Goal: Information Seeking & Learning: Learn about a topic

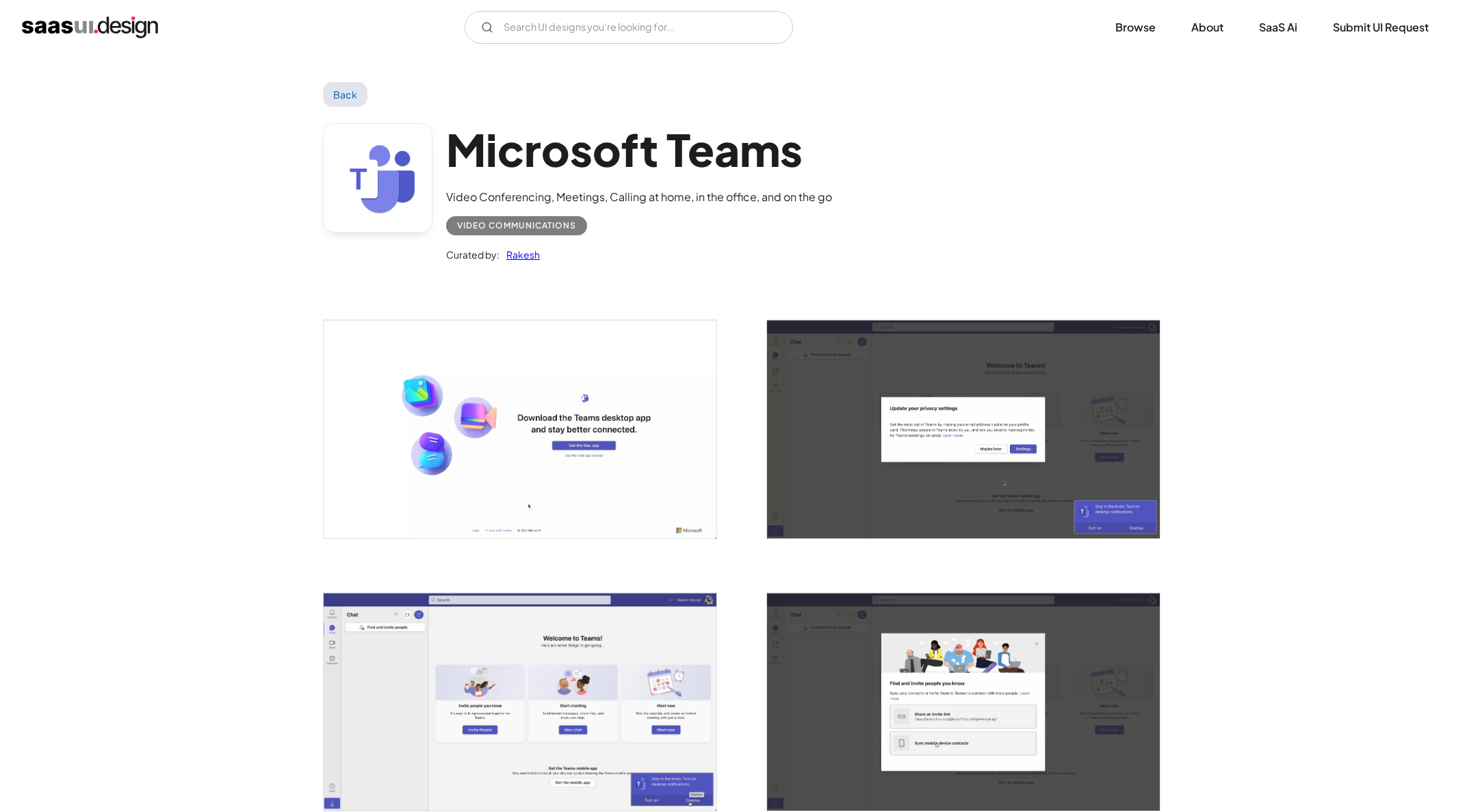
scroll to position [247, 0]
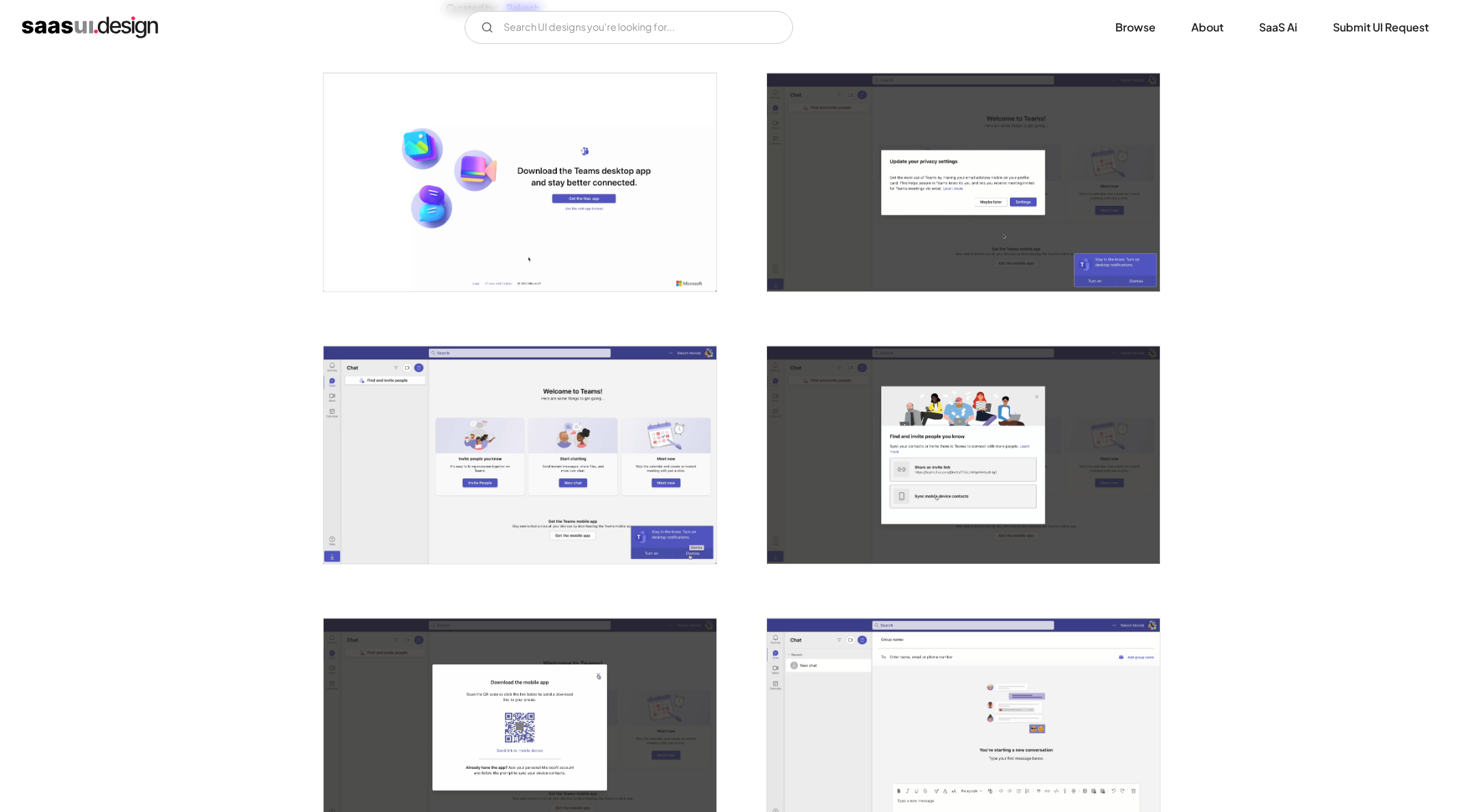
click at [523, 439] on img "open lightbox" at bounding box center [519, 454] width 393 height 217
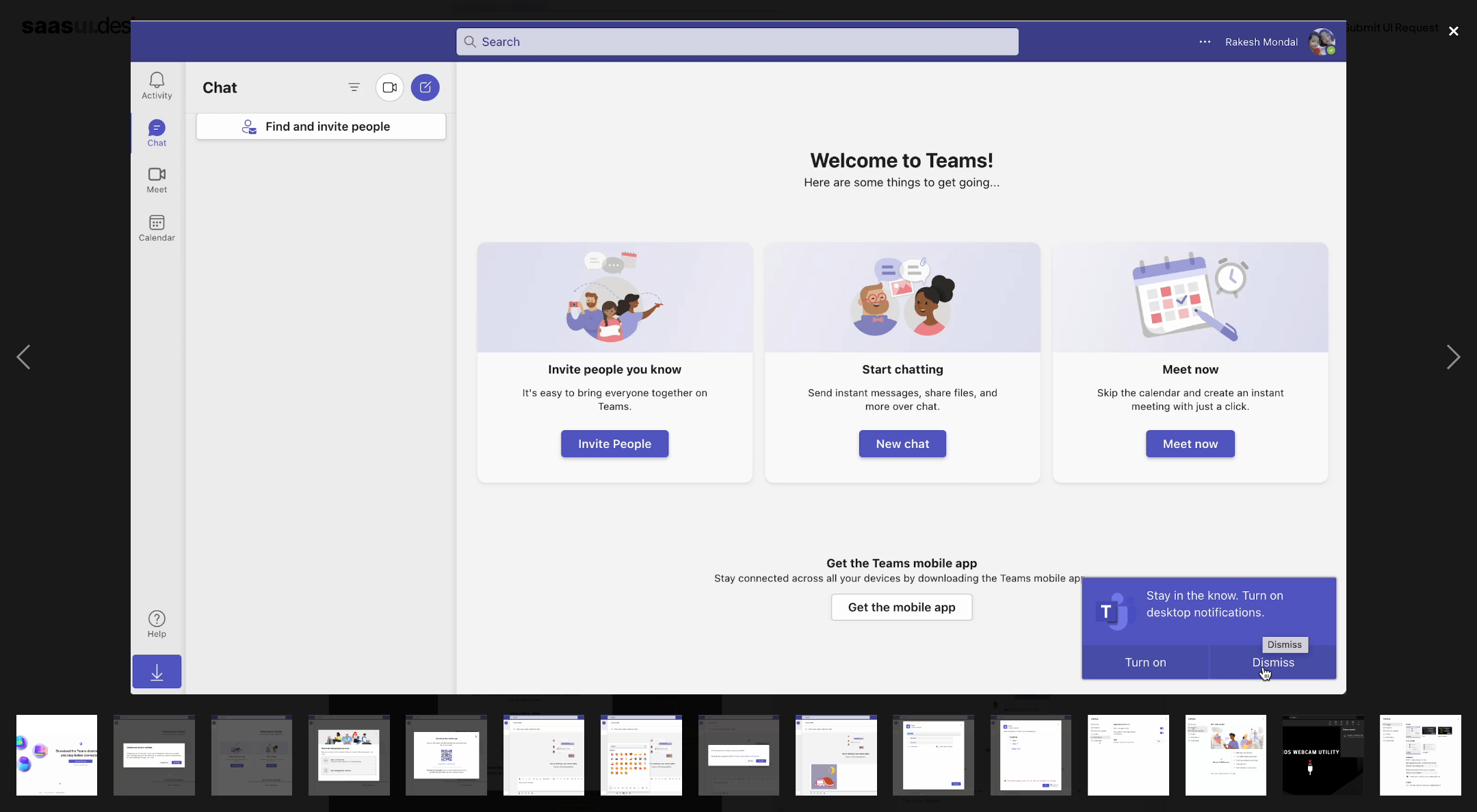
click at [1450, 26] on div "close lightbox" at bounding box center [1454, 31] width 47 height 30
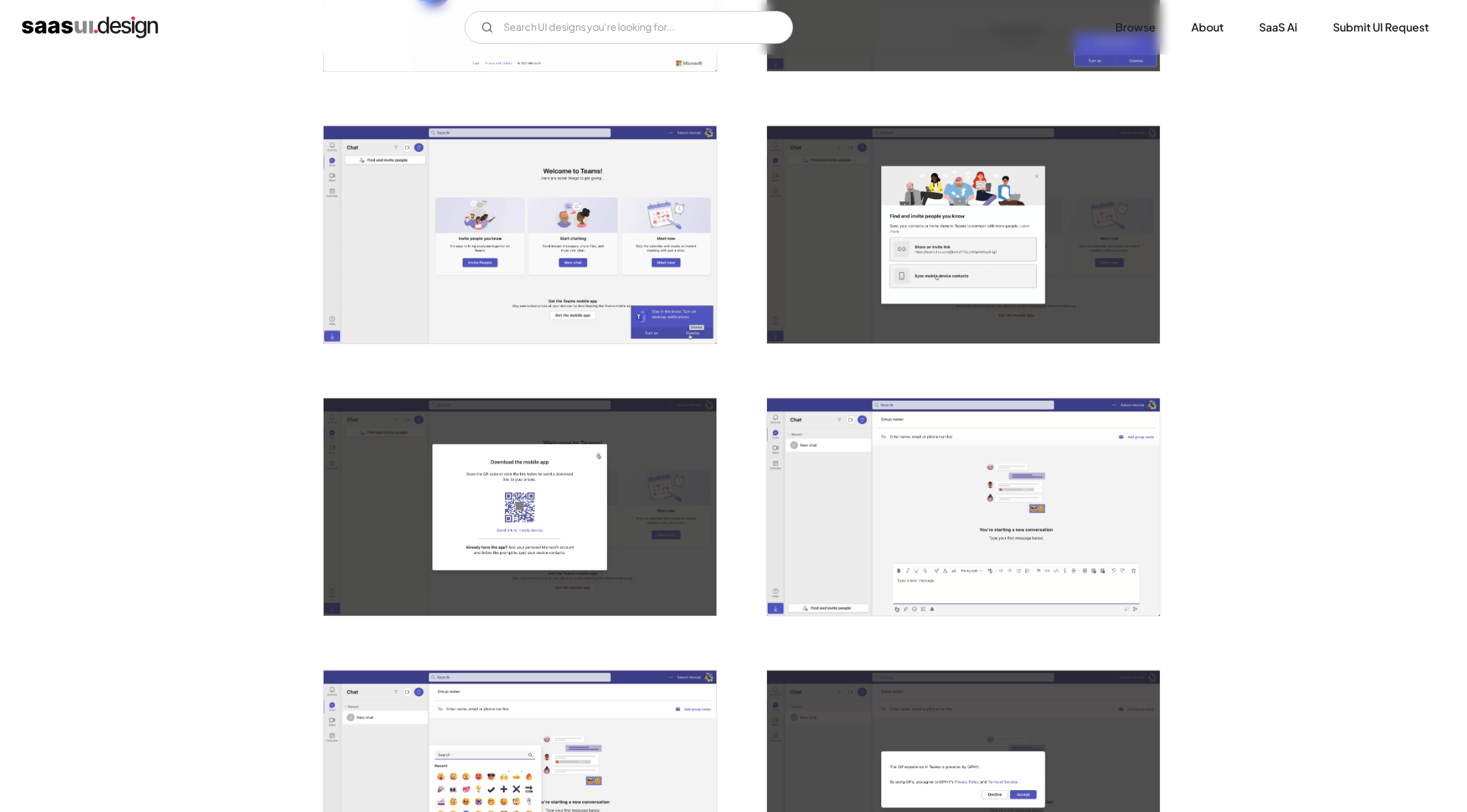
scroll to position [0, 0]
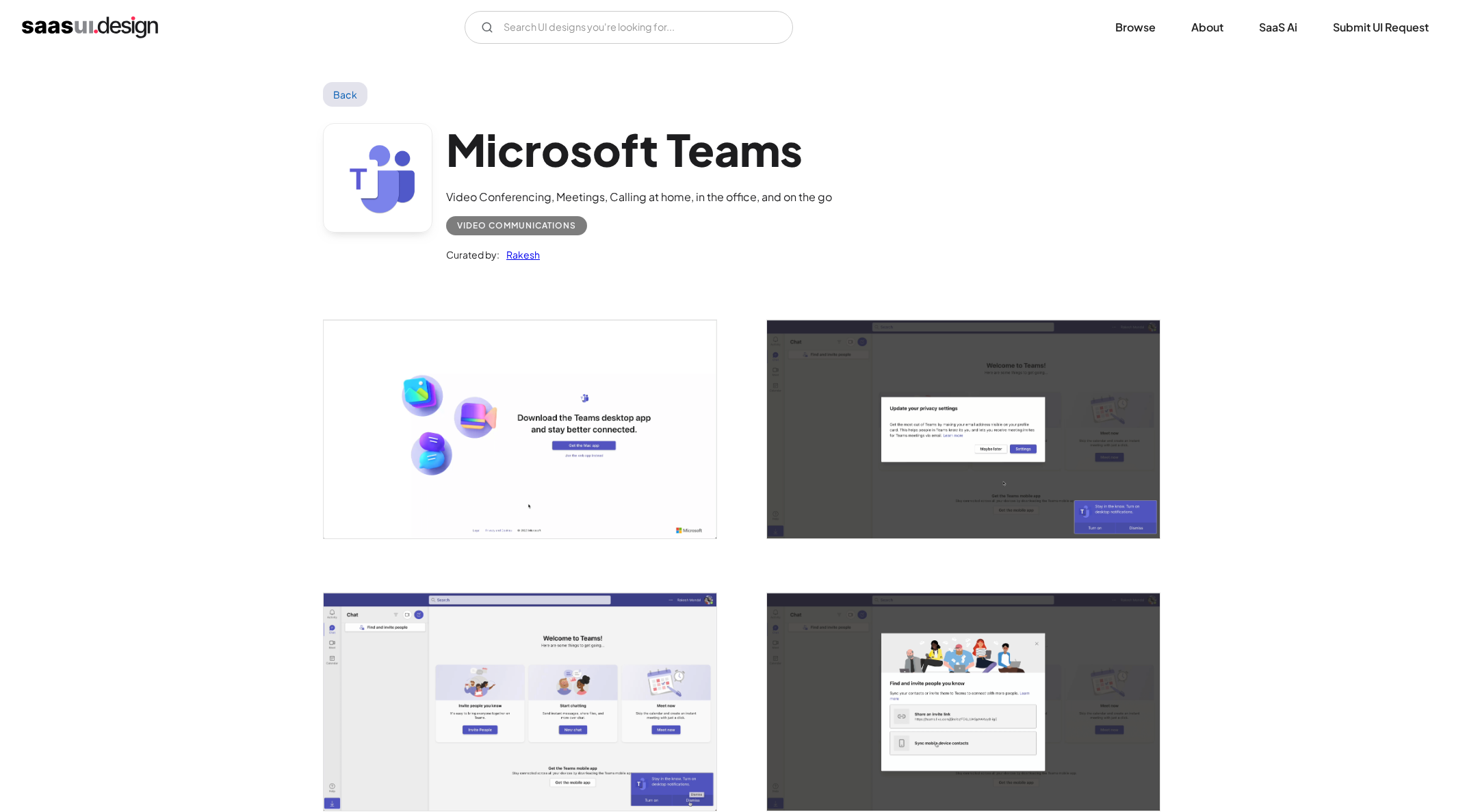
click at [350, 94] on link "Back" at bounding box center [345, 94] width 45 height 25
click at [112, 23] on img "home" at bounding box center [90, 27] width 136 height 22
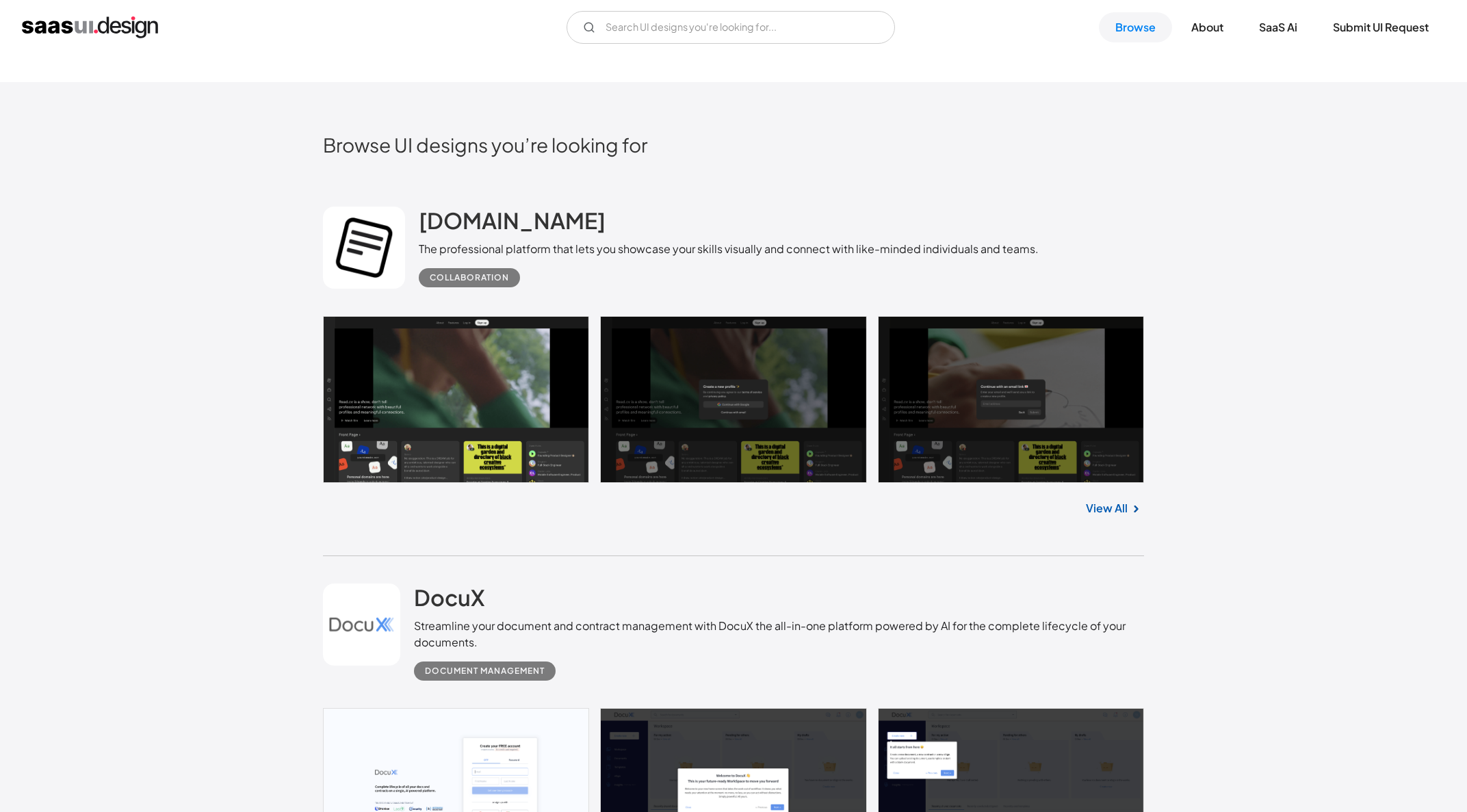
scroll to position [717, 0]
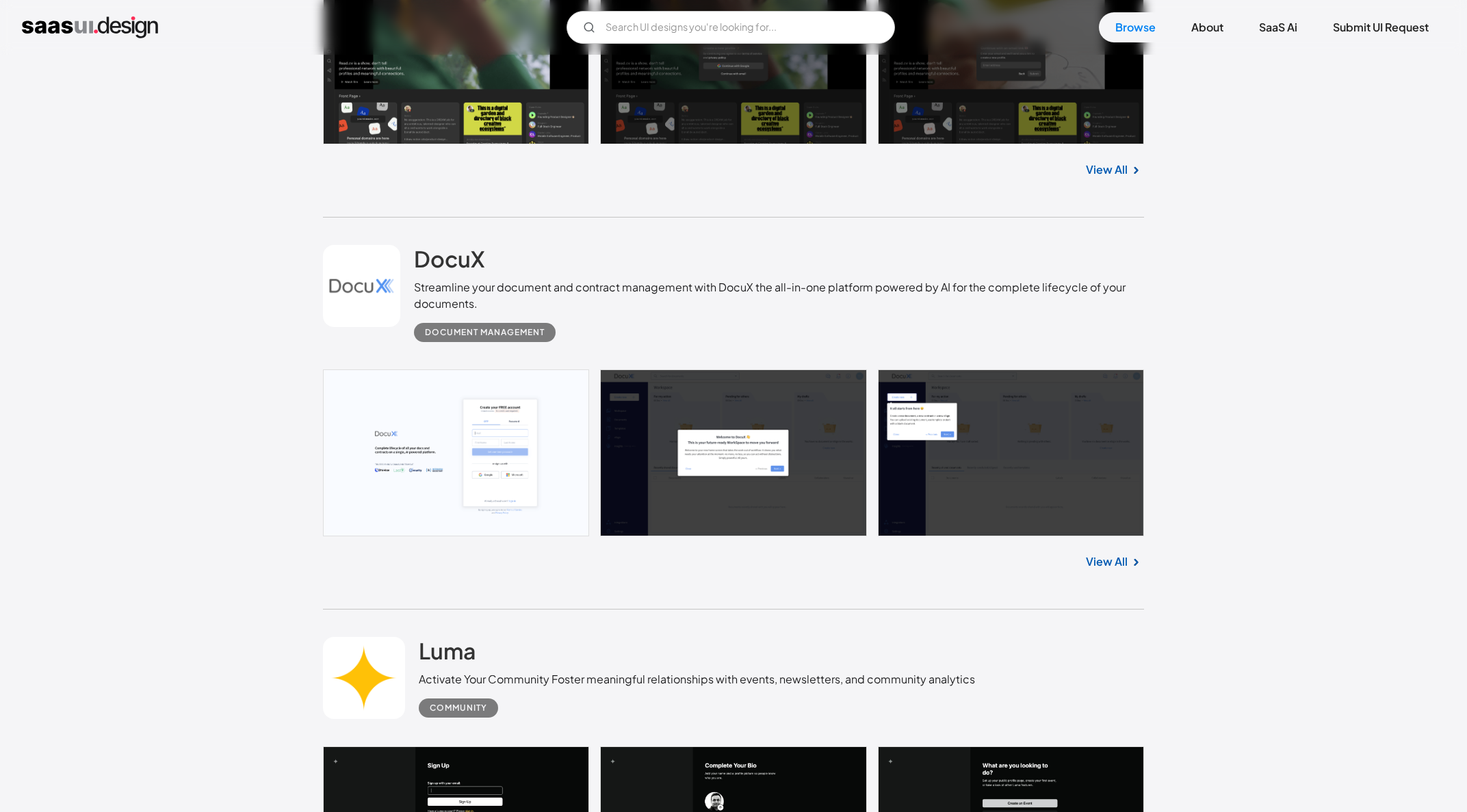
click at [533, 445] on link at bounding box center [733, 453] width 821 height 167
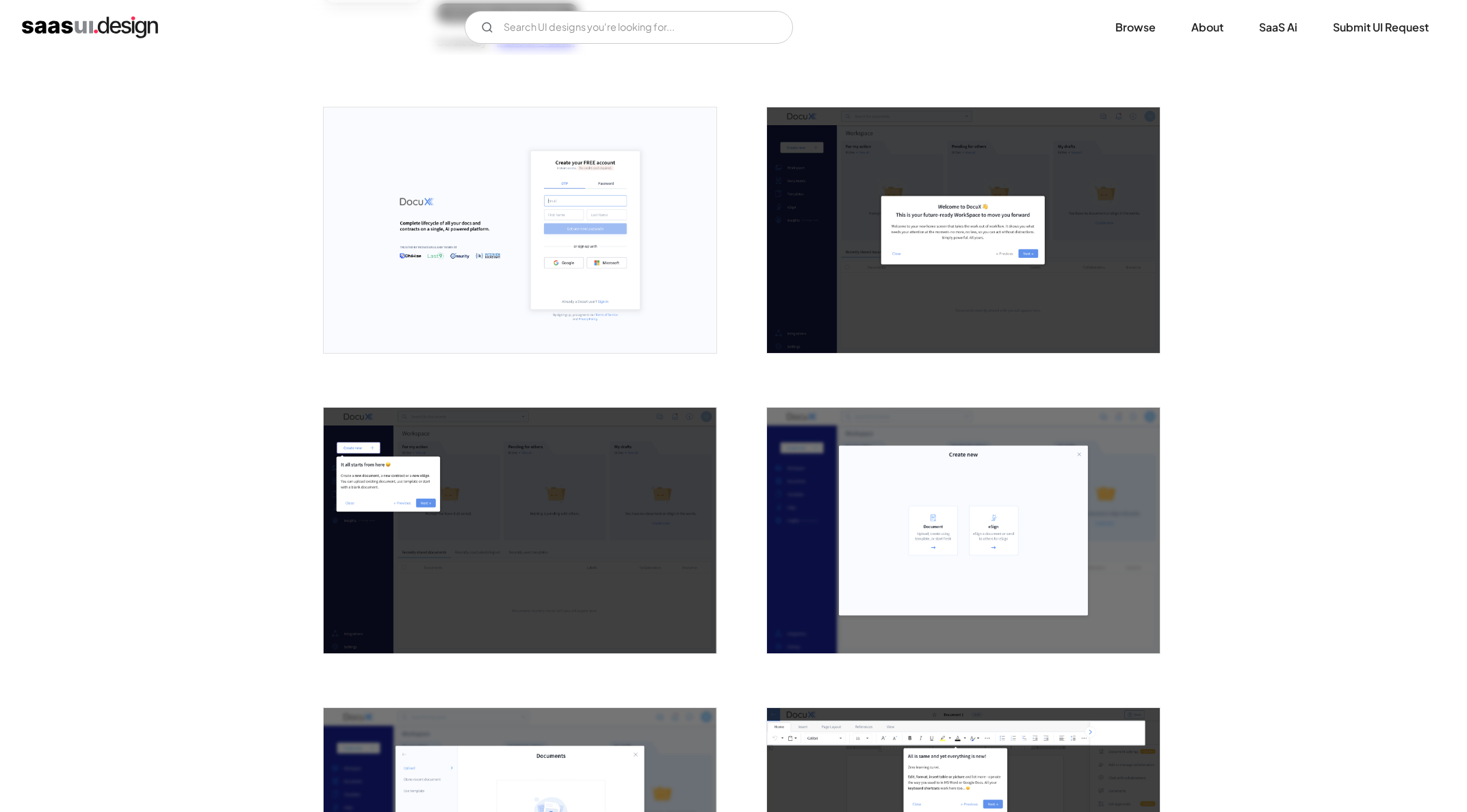
scroll to position [493, 0]
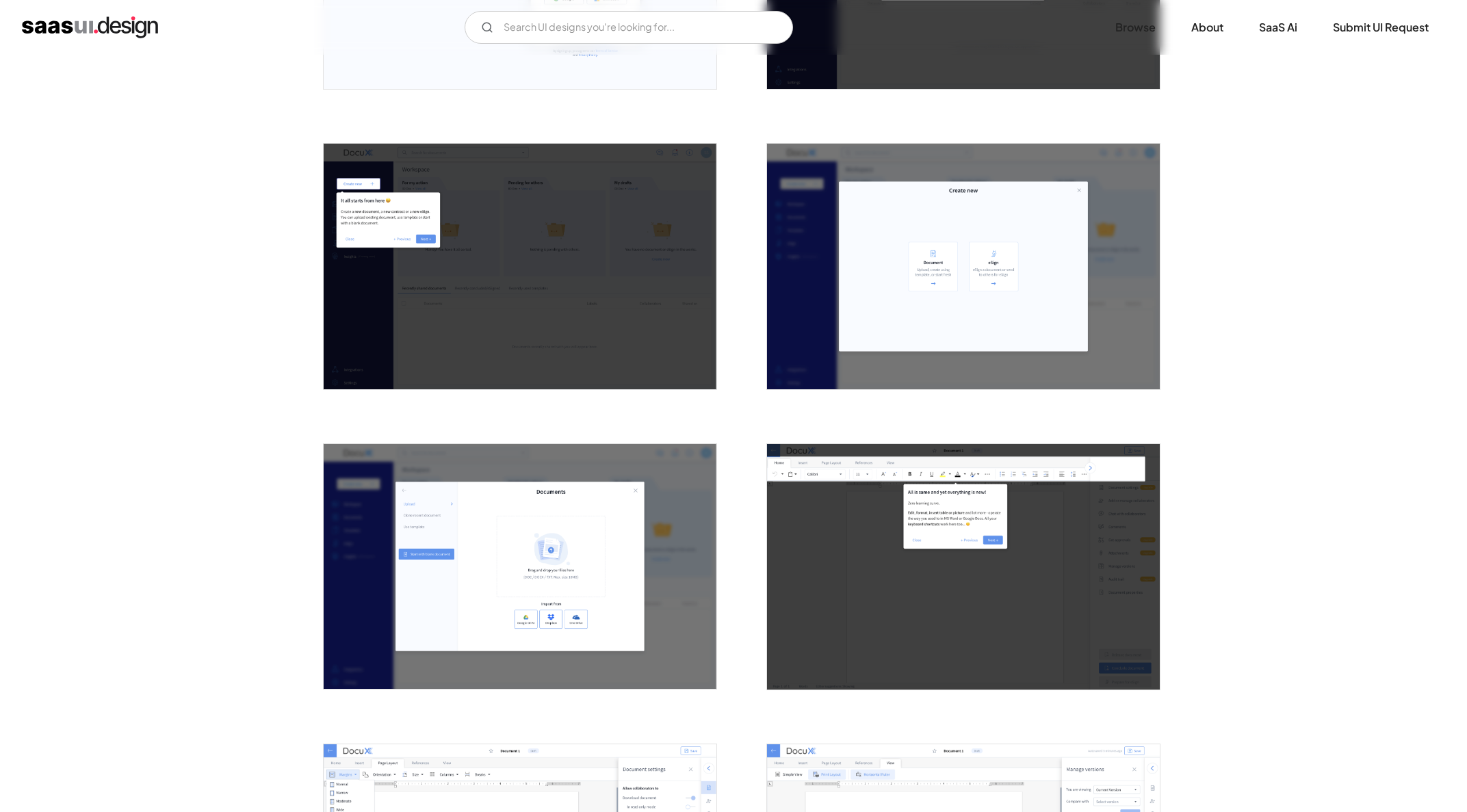
click at [995, 296] on img "open lightbox" at bounding box center [963, 266] width 393 height 246
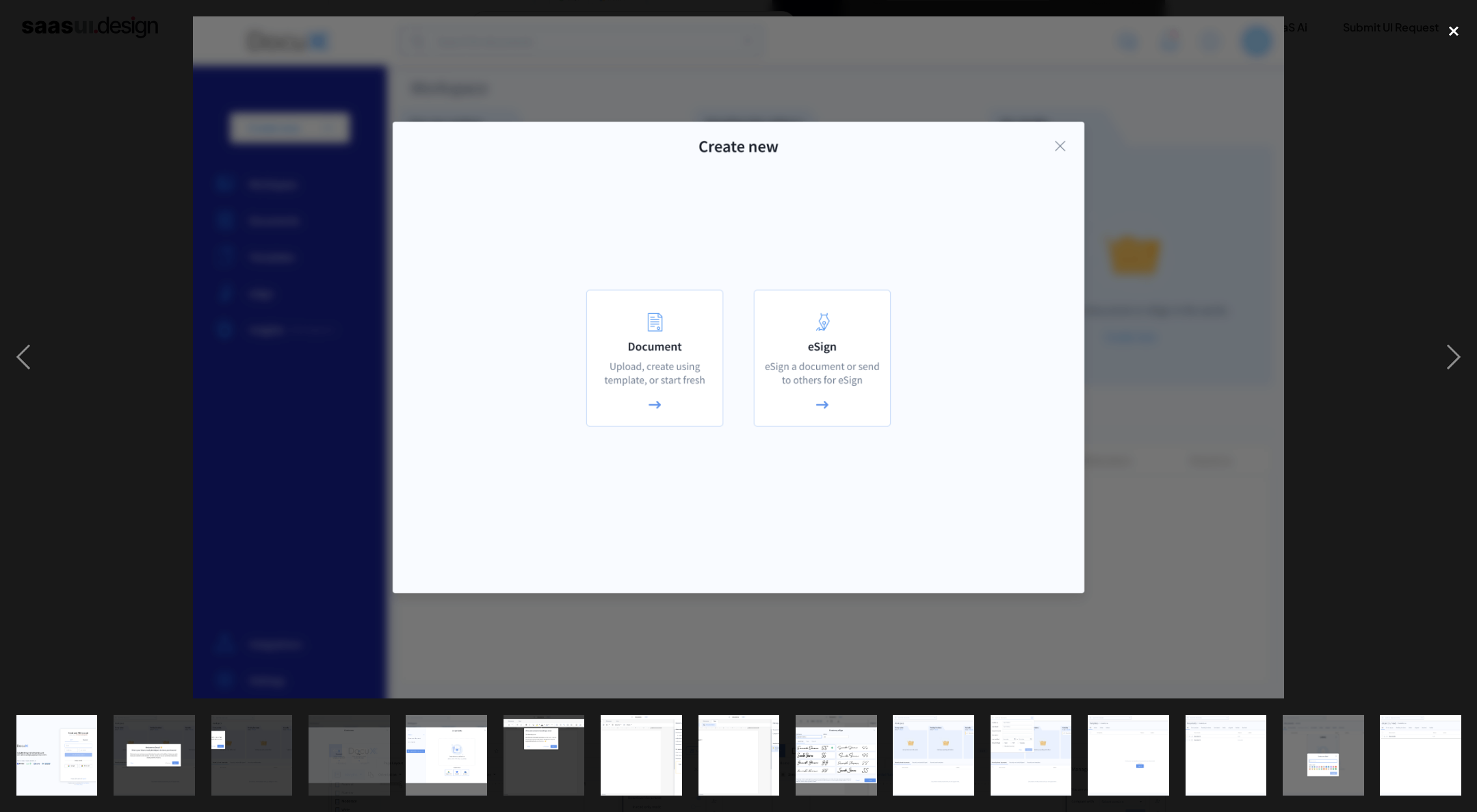
click at [1448, 35] on div "close lightbox" at bounding box center [1454, 31] width 47 height 30
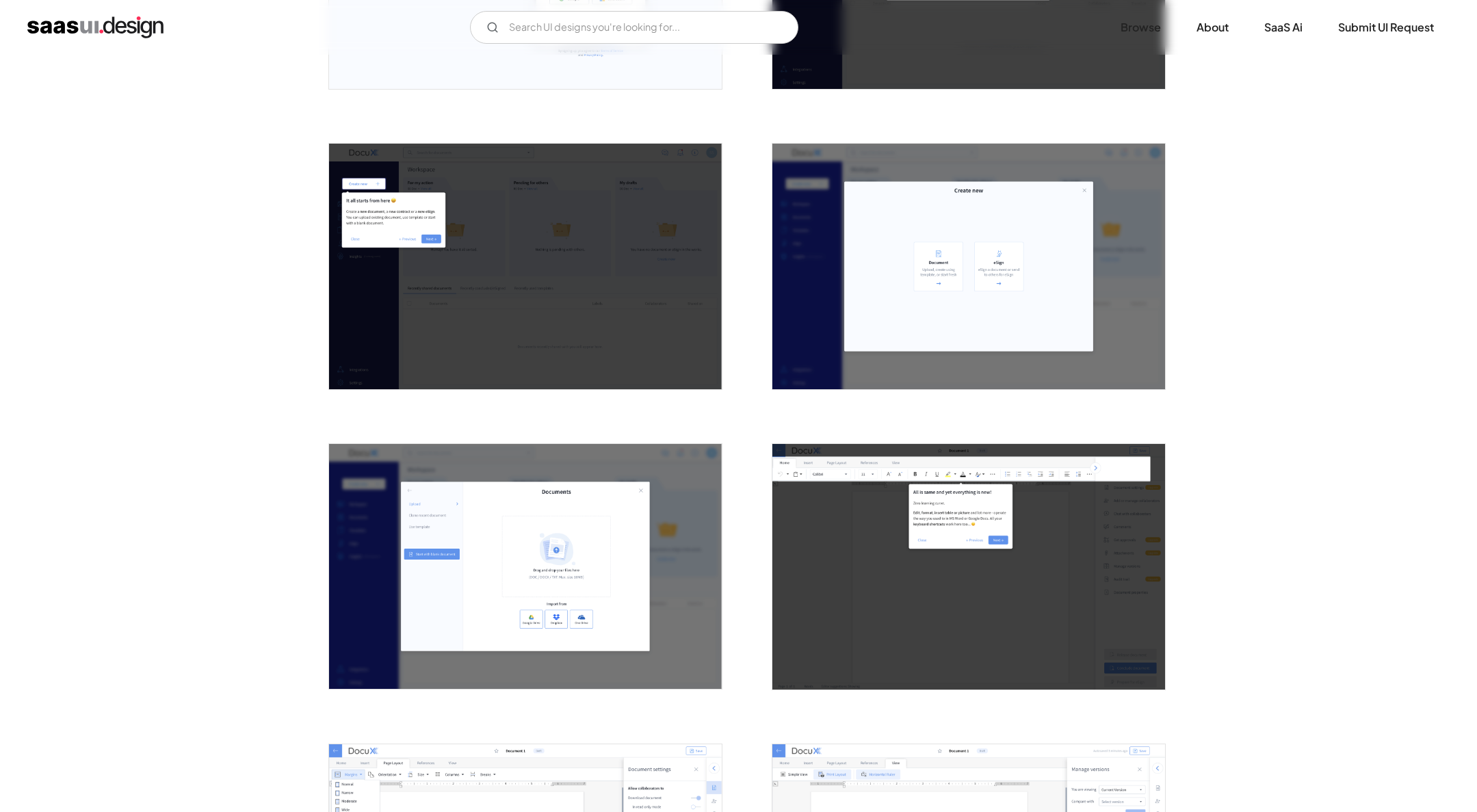
scroll to position [732, 0]
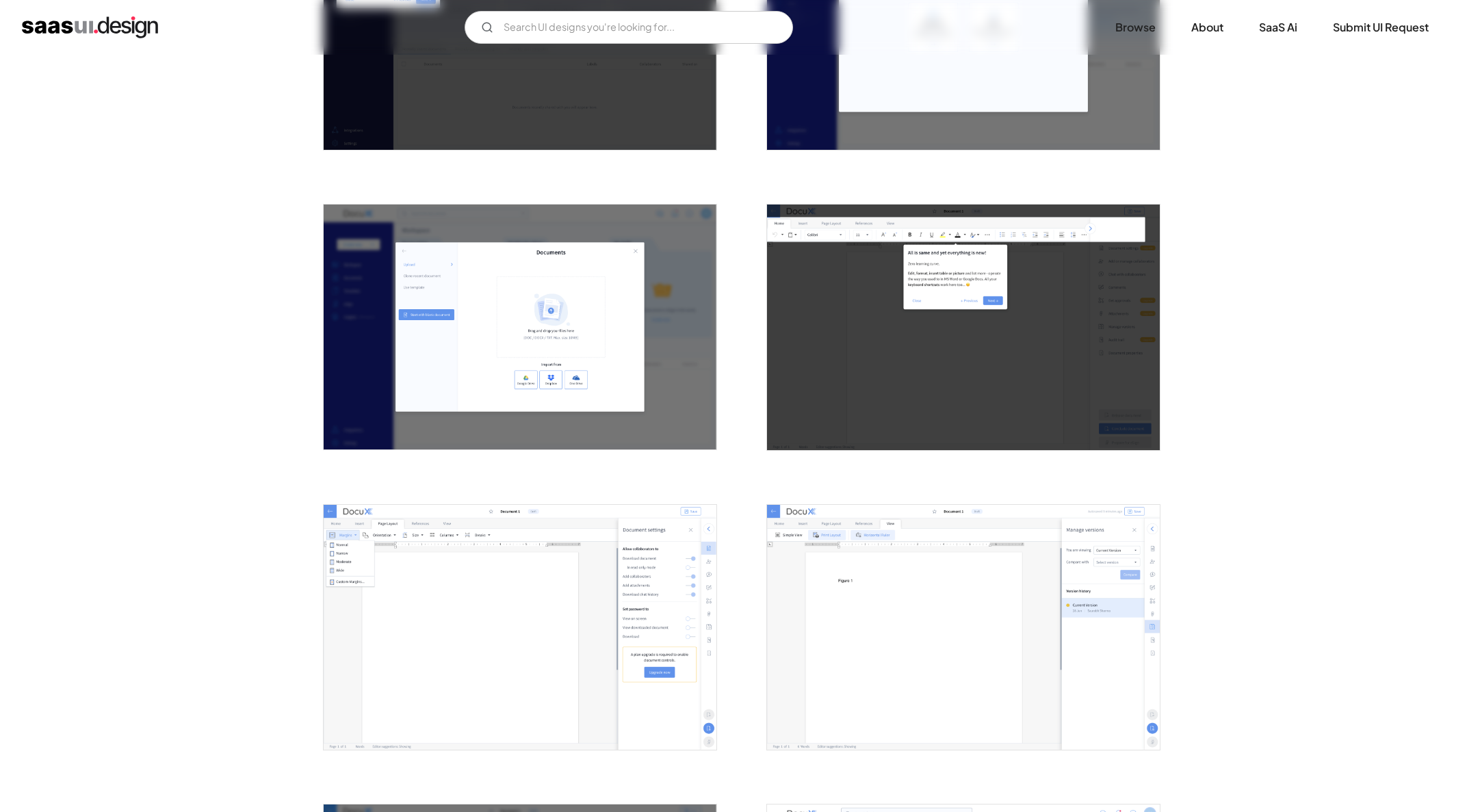
click at [590, 342] on img "open lightbox" at bounding box center [519, 328] width 393 height 246
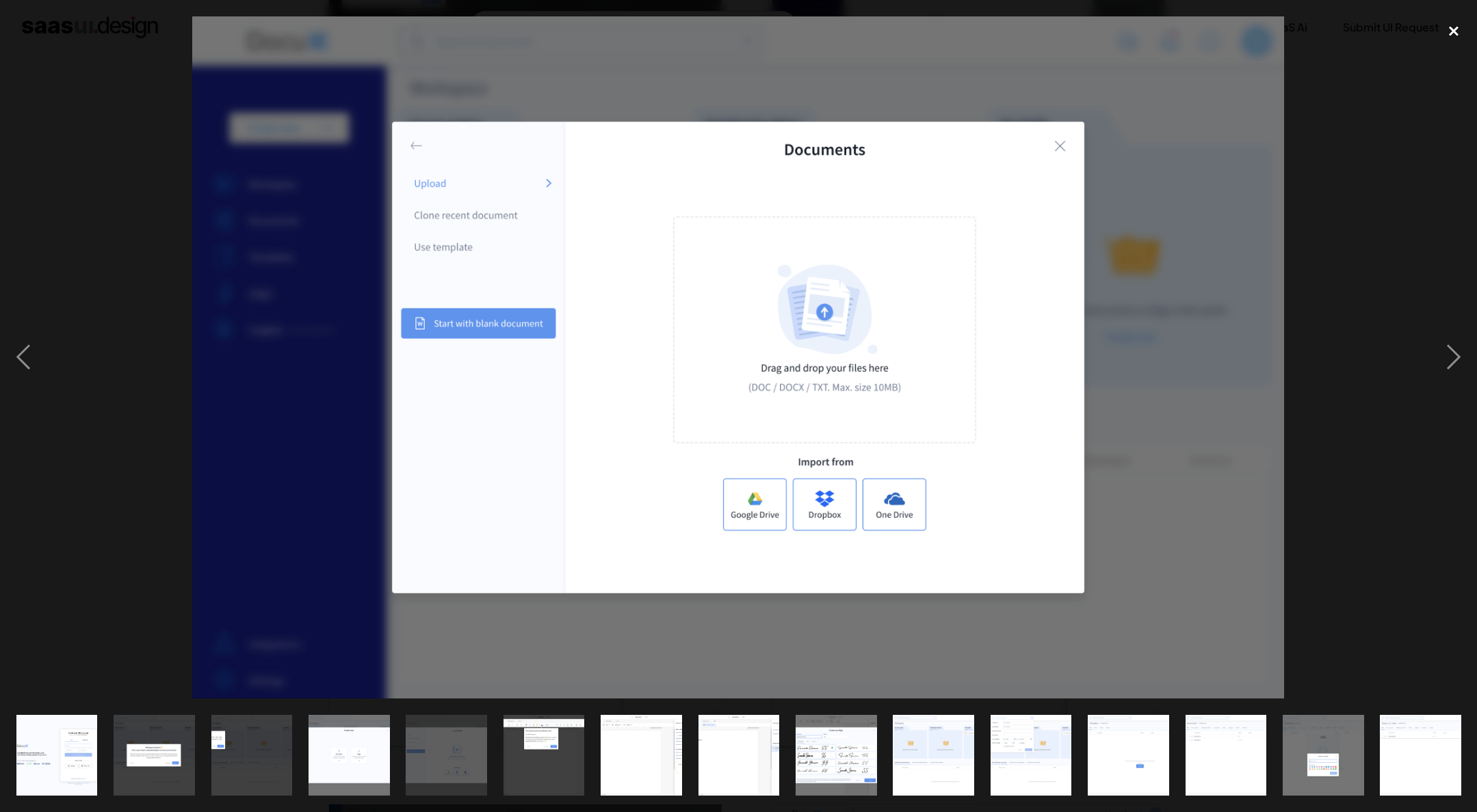
click at [1456, 30] on div "close lightbox" at bounding box center [1454, 31] width 47 height 30
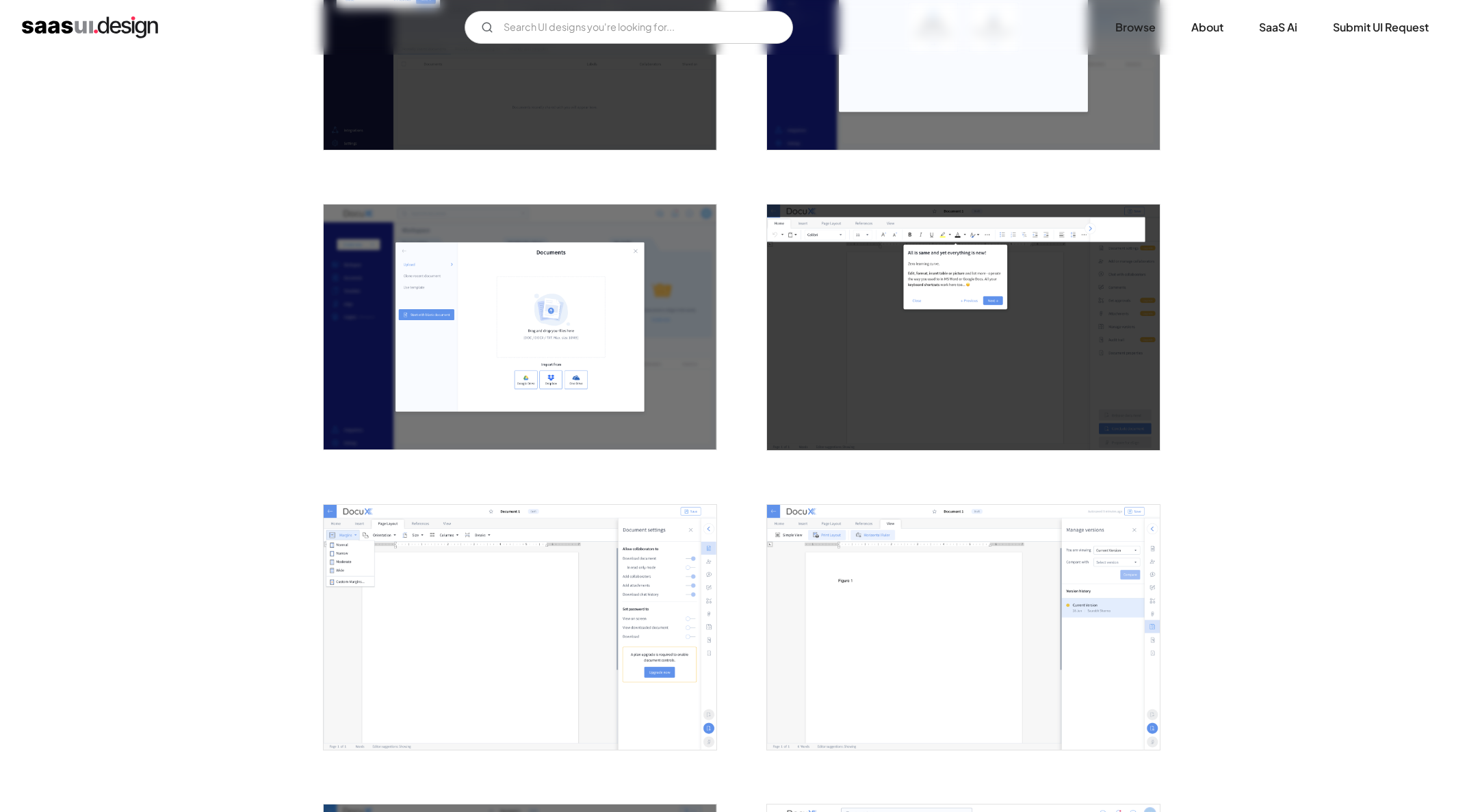
click at [621, 309] on img "open lightbox" at bounding box center [519, 328] width 393 height 246
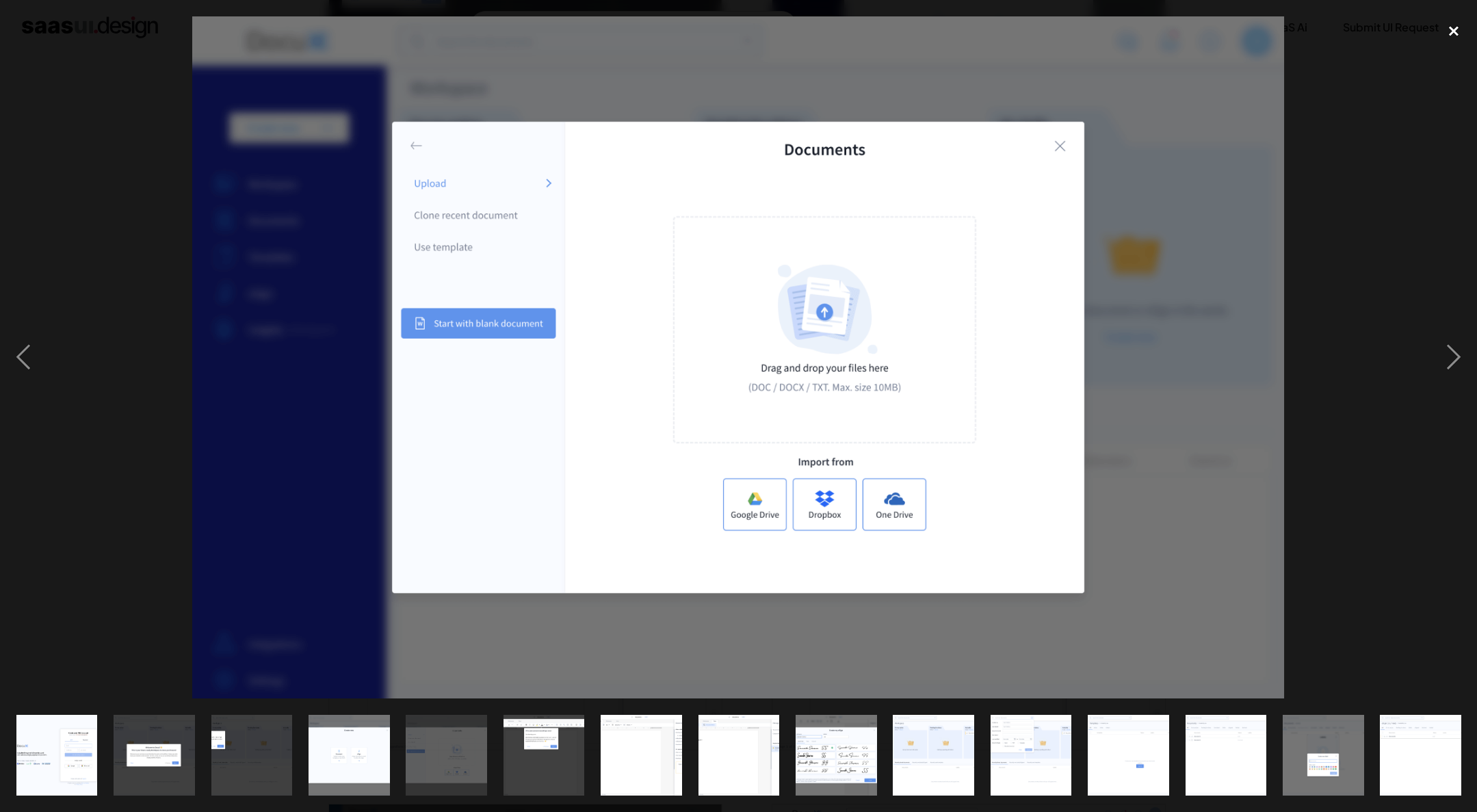
click at [1461, 31] on div "close lightbox" at bounding box center [1454, 31] width 47 height 30
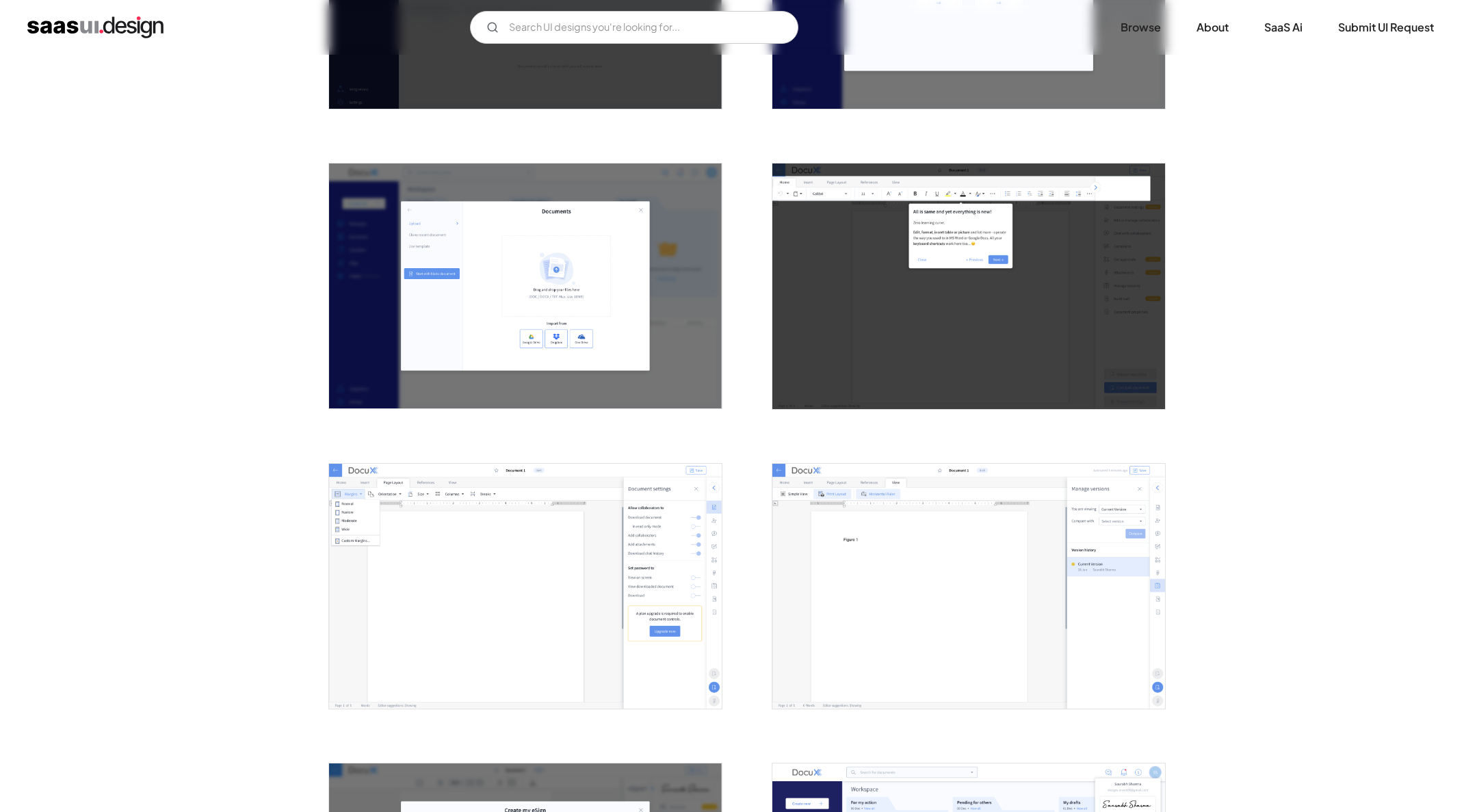
scroll to position [952, 0]
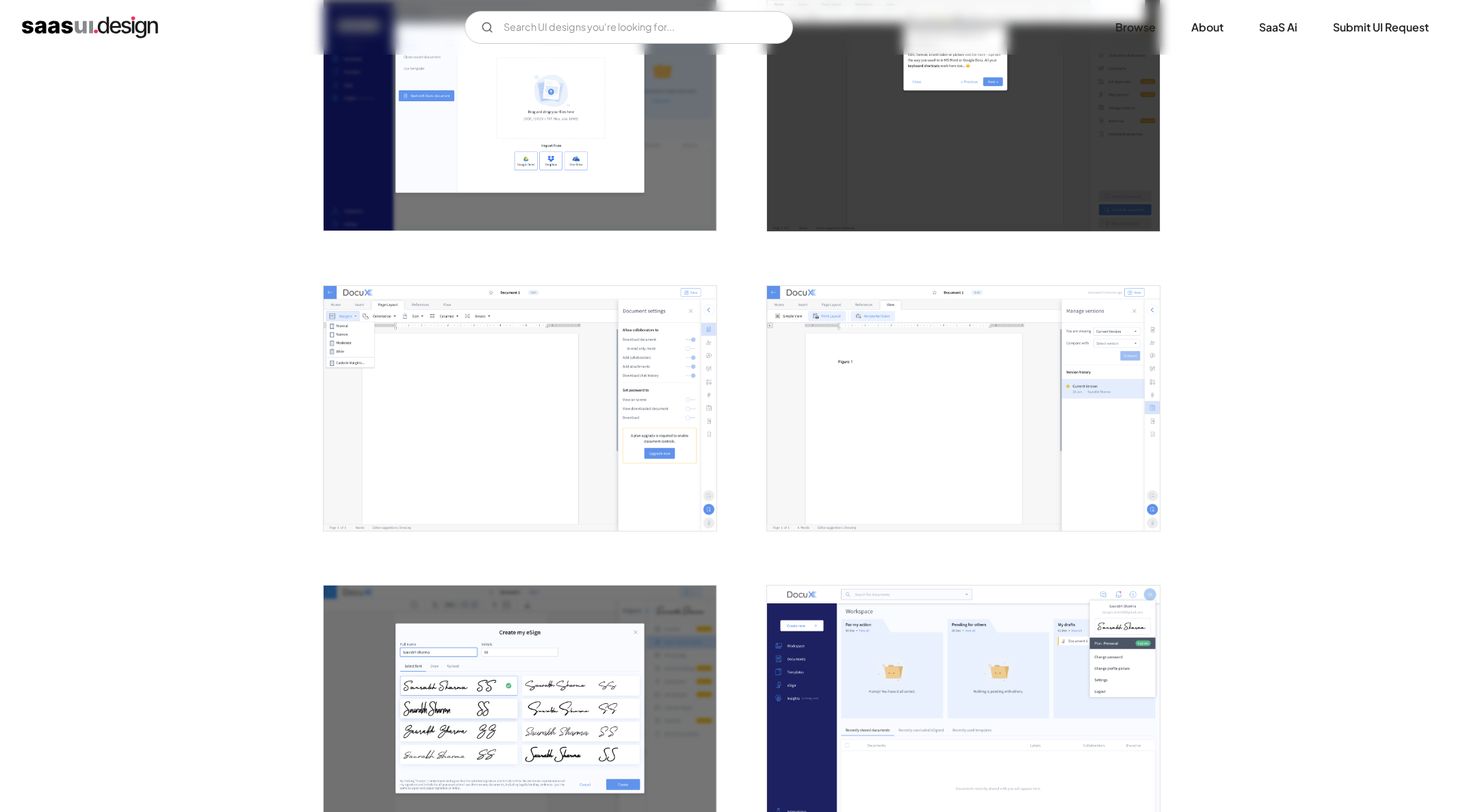
click at [565, 408] on img "open lightbox" at bounding box center [519, 409] width 393 height 246
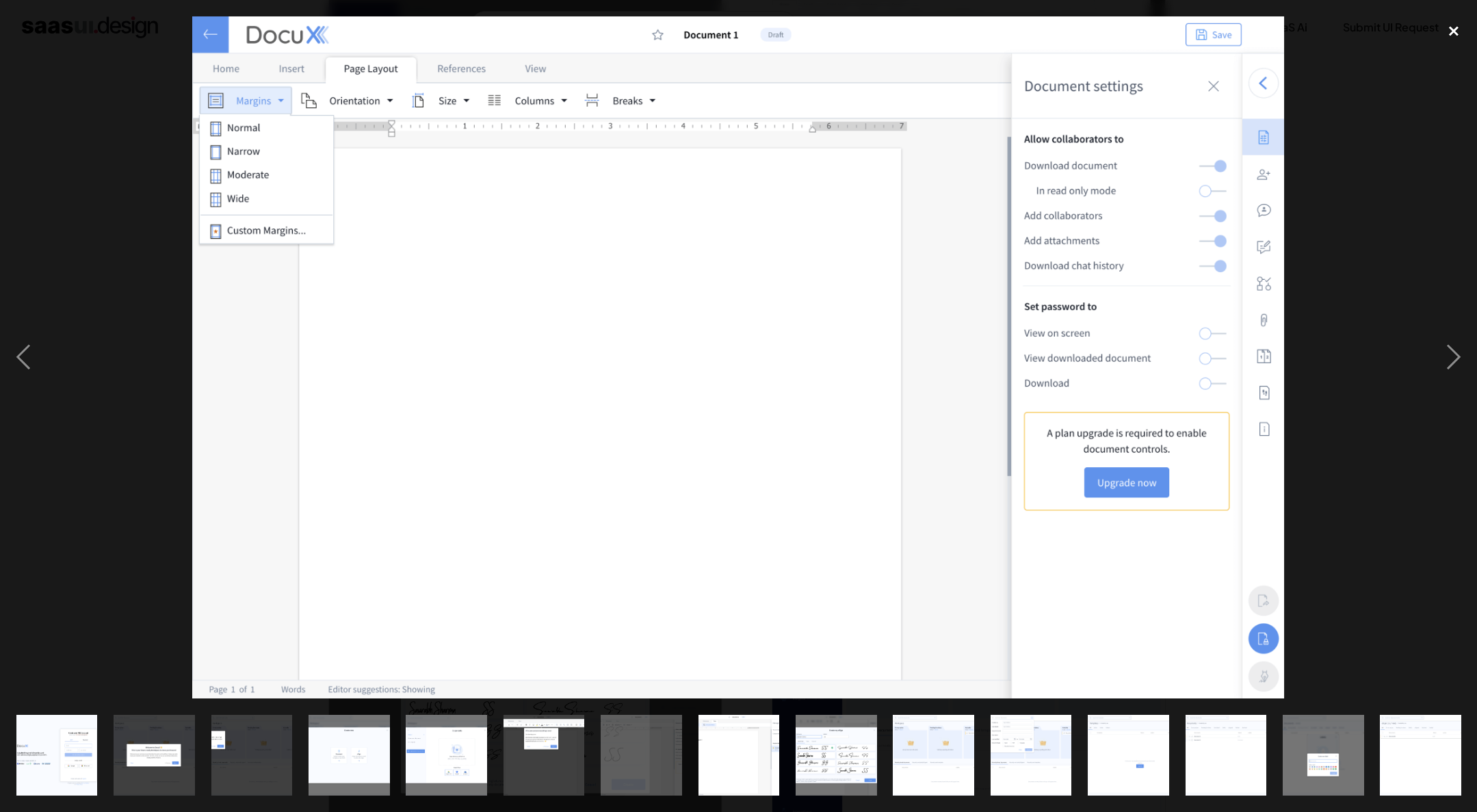
click at [1459, 23] on div "close lightbox" at bounding box center [1454, 31] width 47 height 30
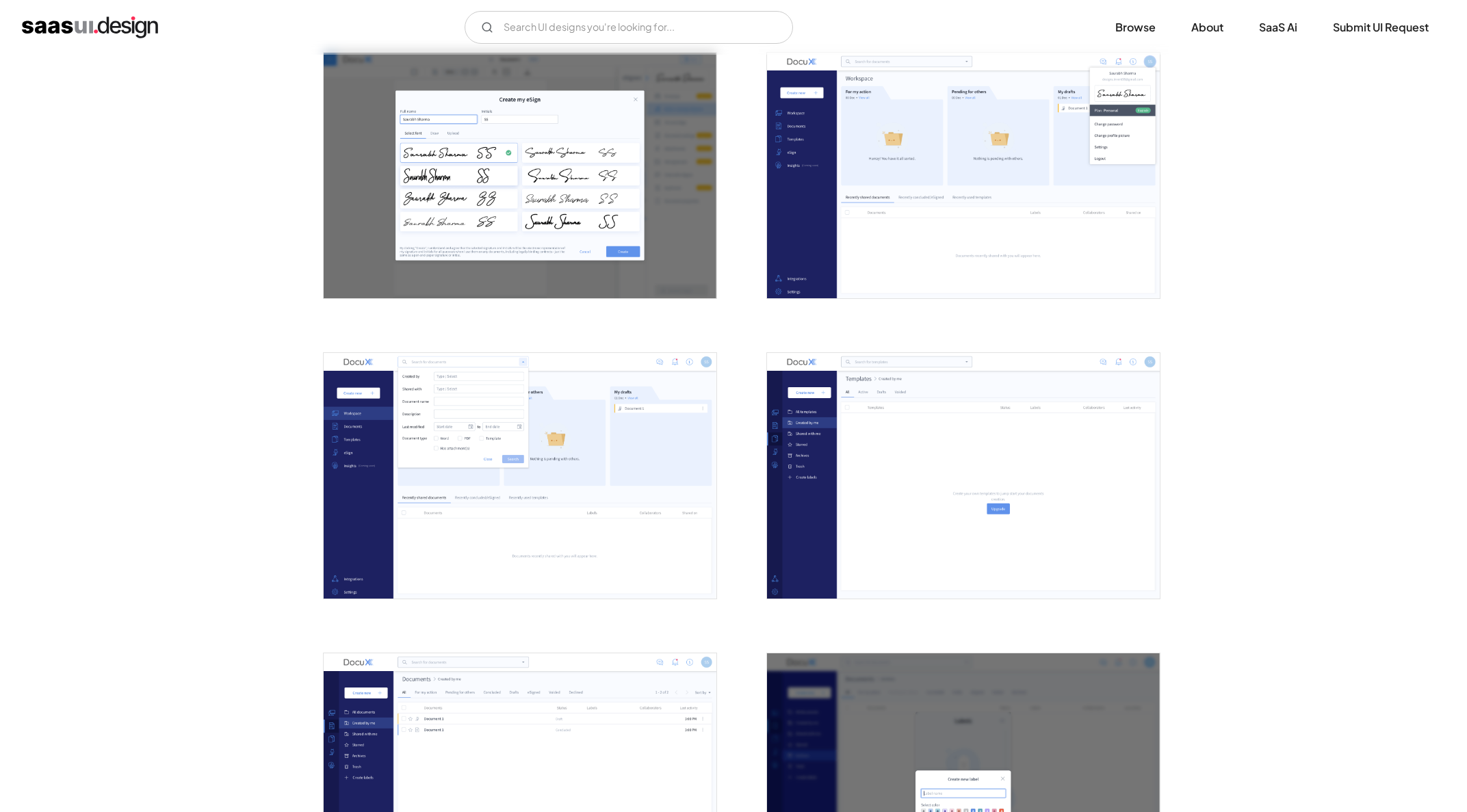
scroll to position [1688, 0]
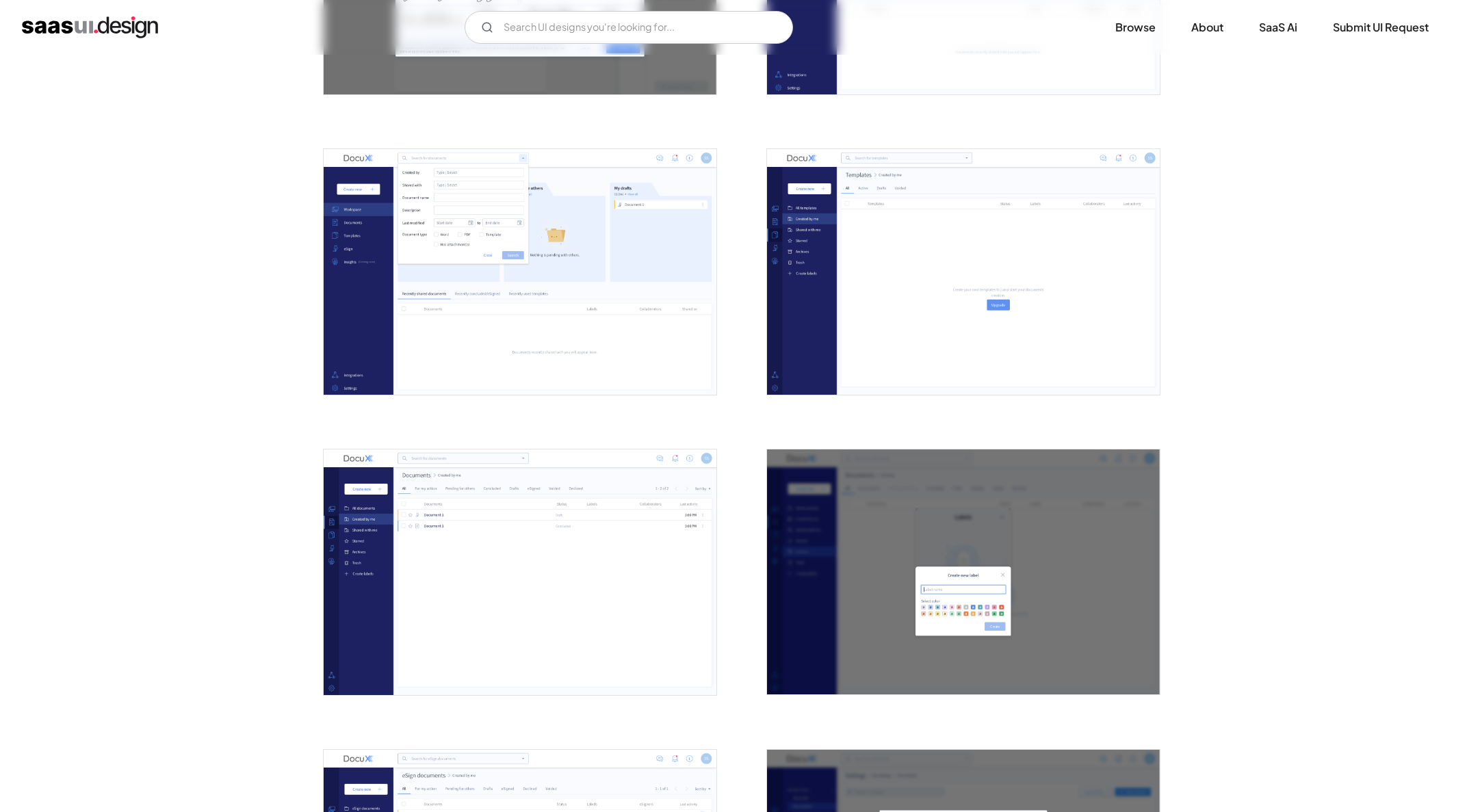
click at [664, 271] on img "open lightbox" at bounding box center [519, 272] width 393 height 246
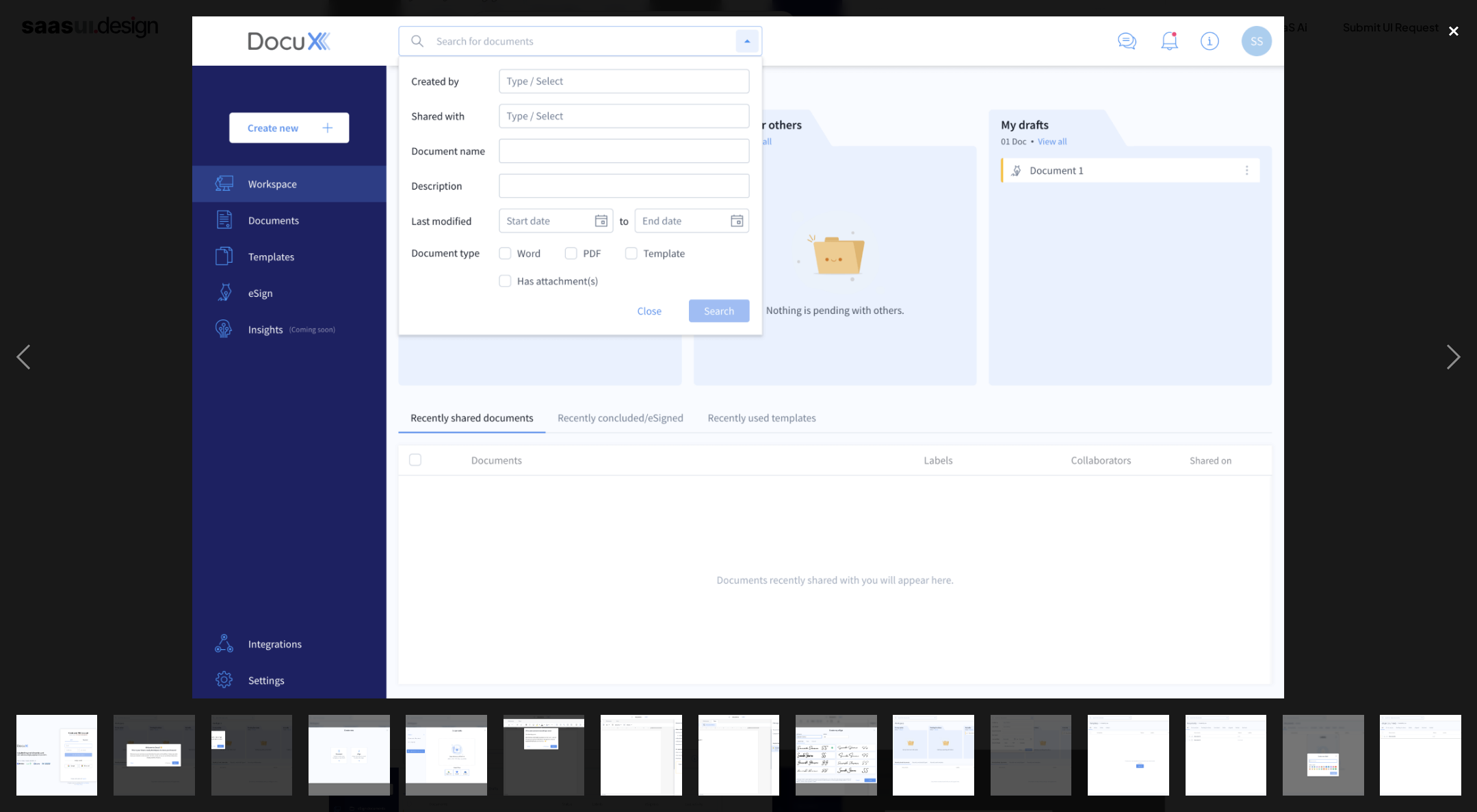
click at [1466, 31] on div "close lightbox" at bounding box center [1454, 31] width 47 height 30
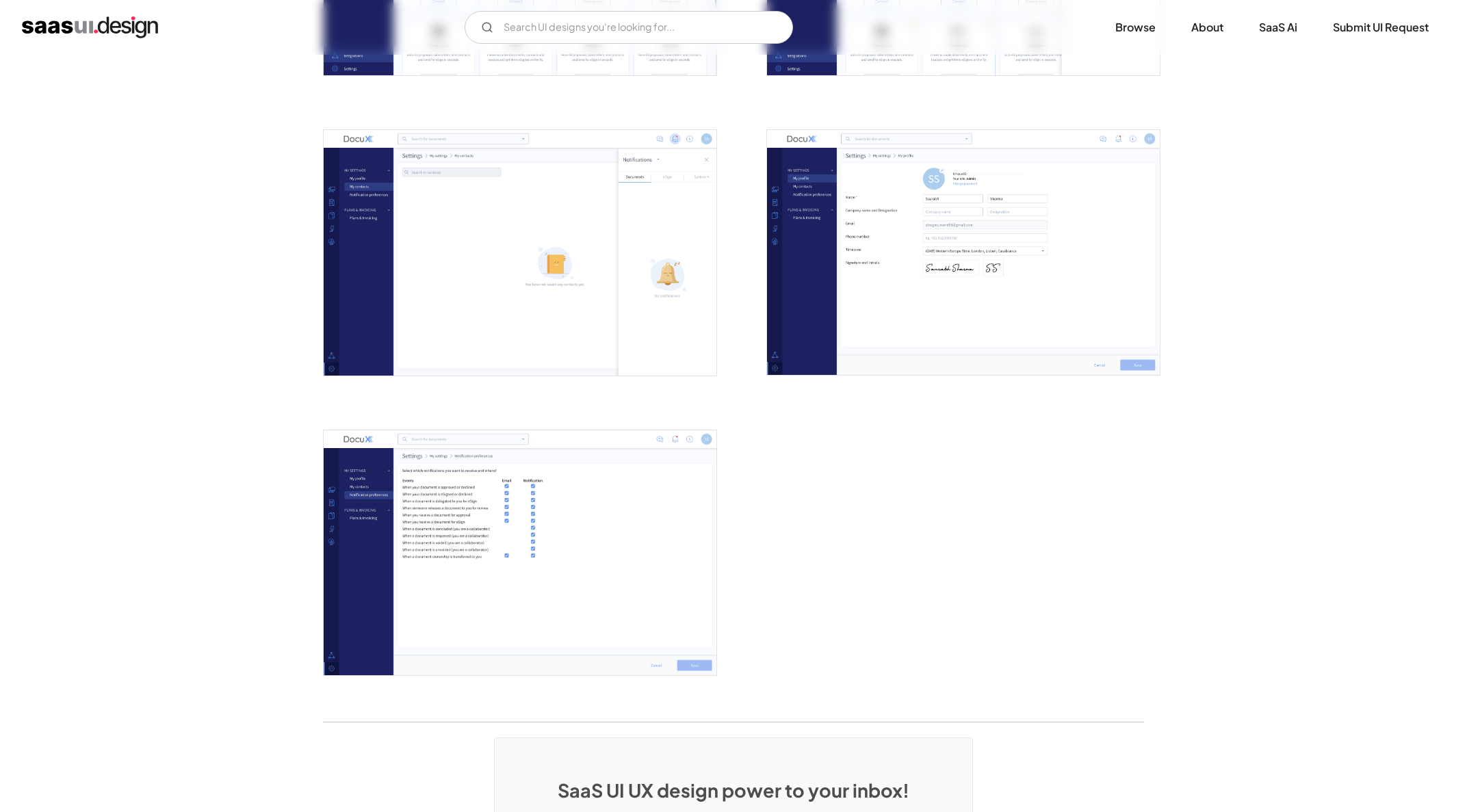
scroll to position [2639, 0]
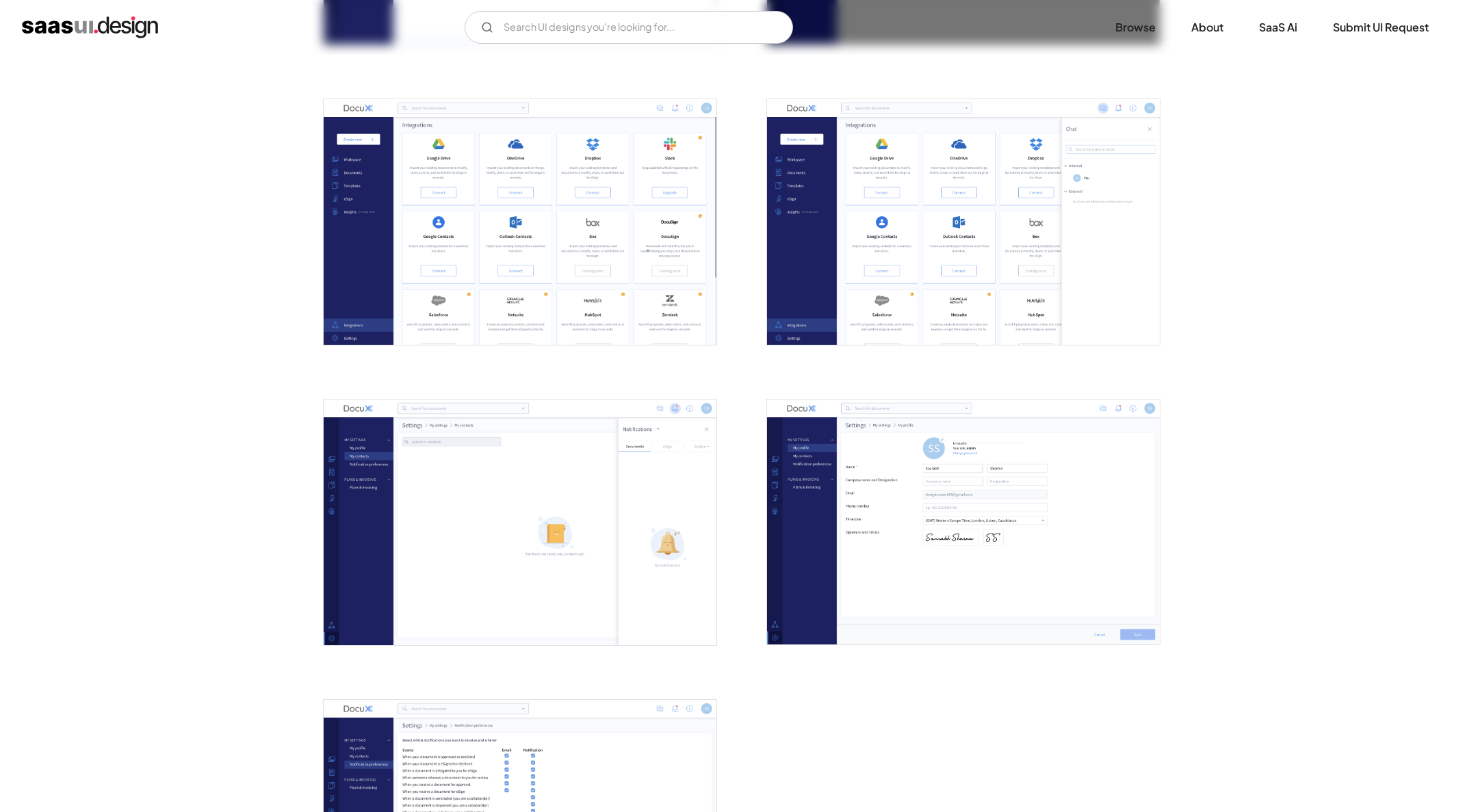
click at [901, 454] on img "open lightbox" at bounding box center [963, 522] width 393 height 246
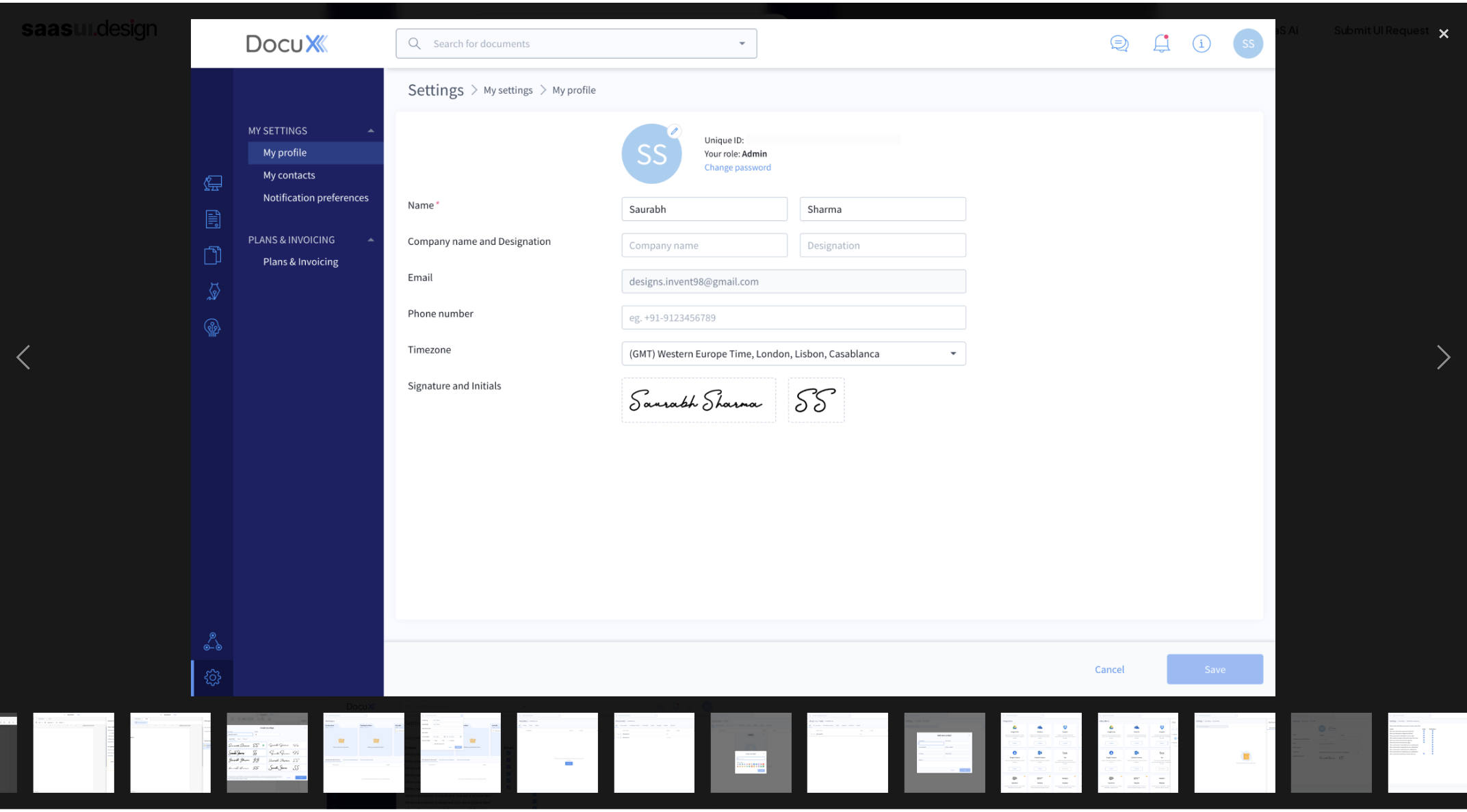
scroll to position [0, 585]
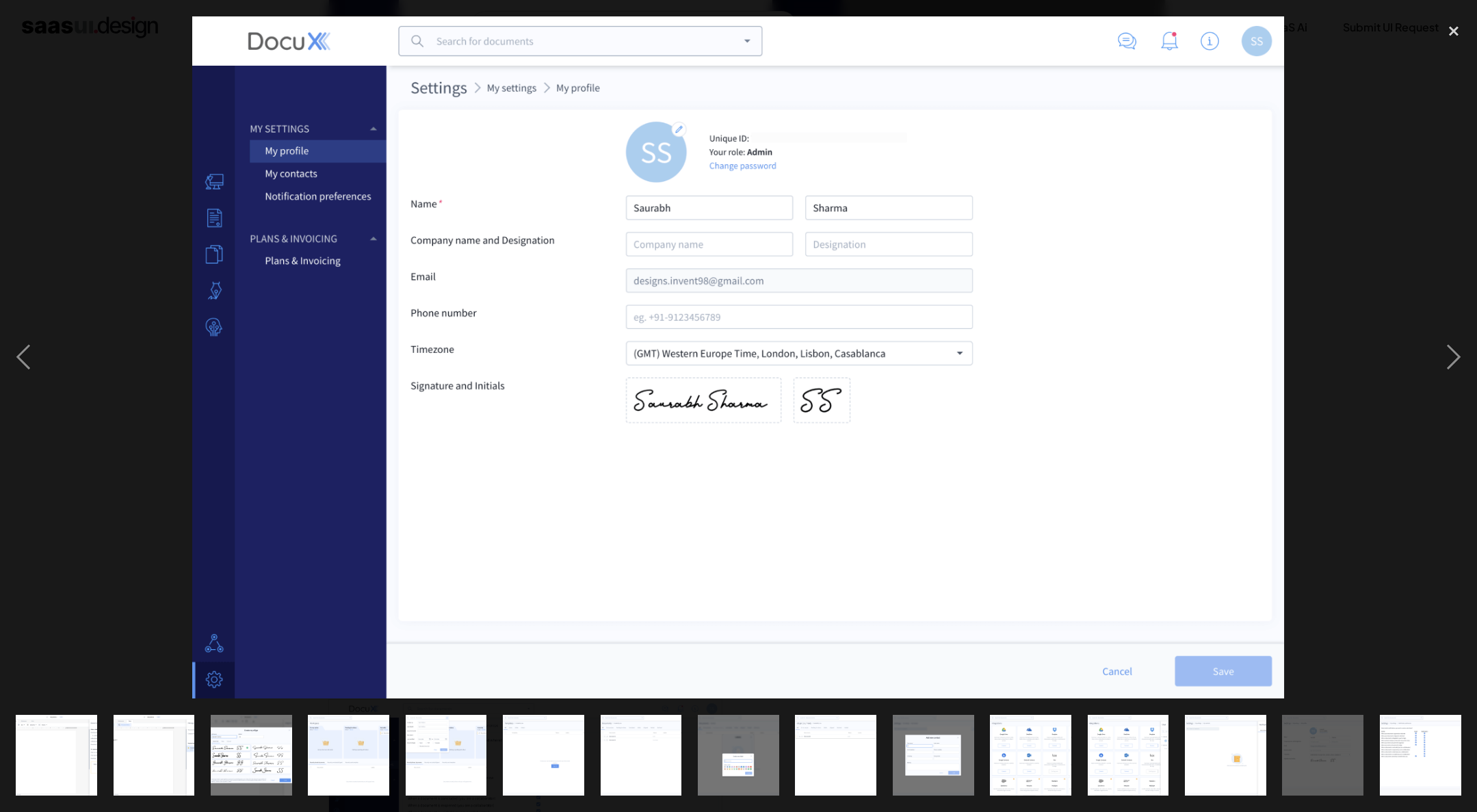
click at [1367, 130] on div at bounding box center [738, 357] width 1477 height 682
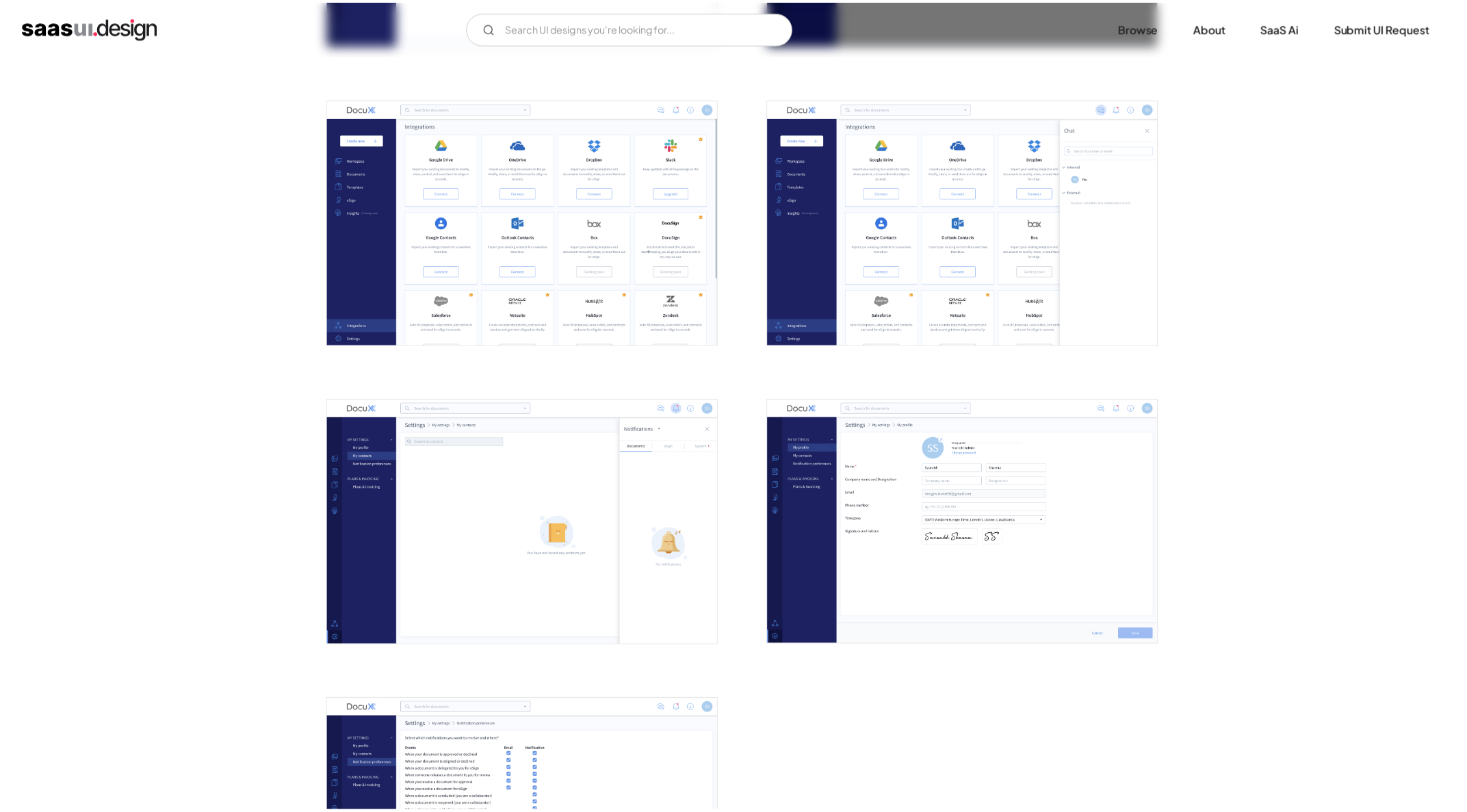
scroll to position [0, 0]
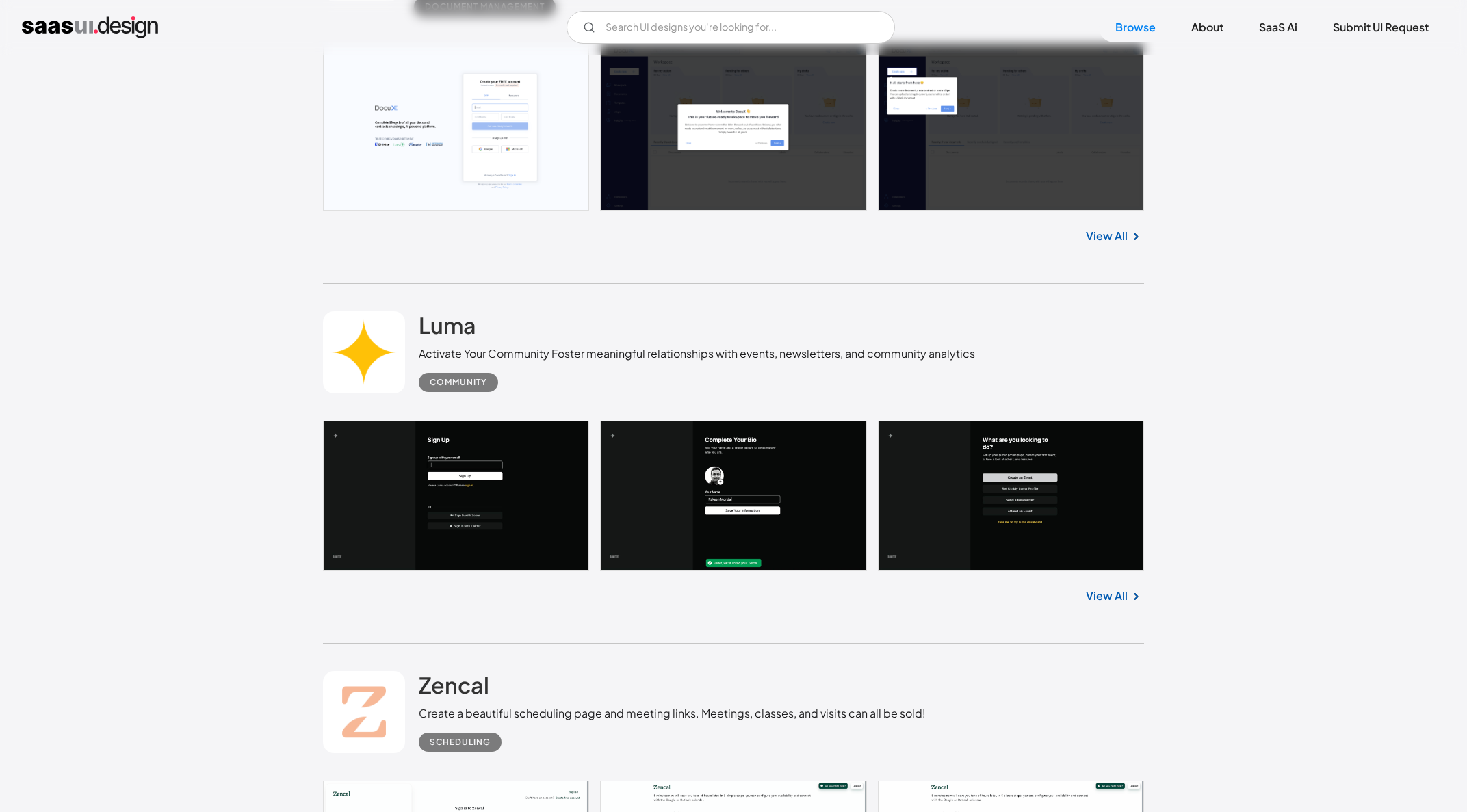
scroll to position [1112, 0]
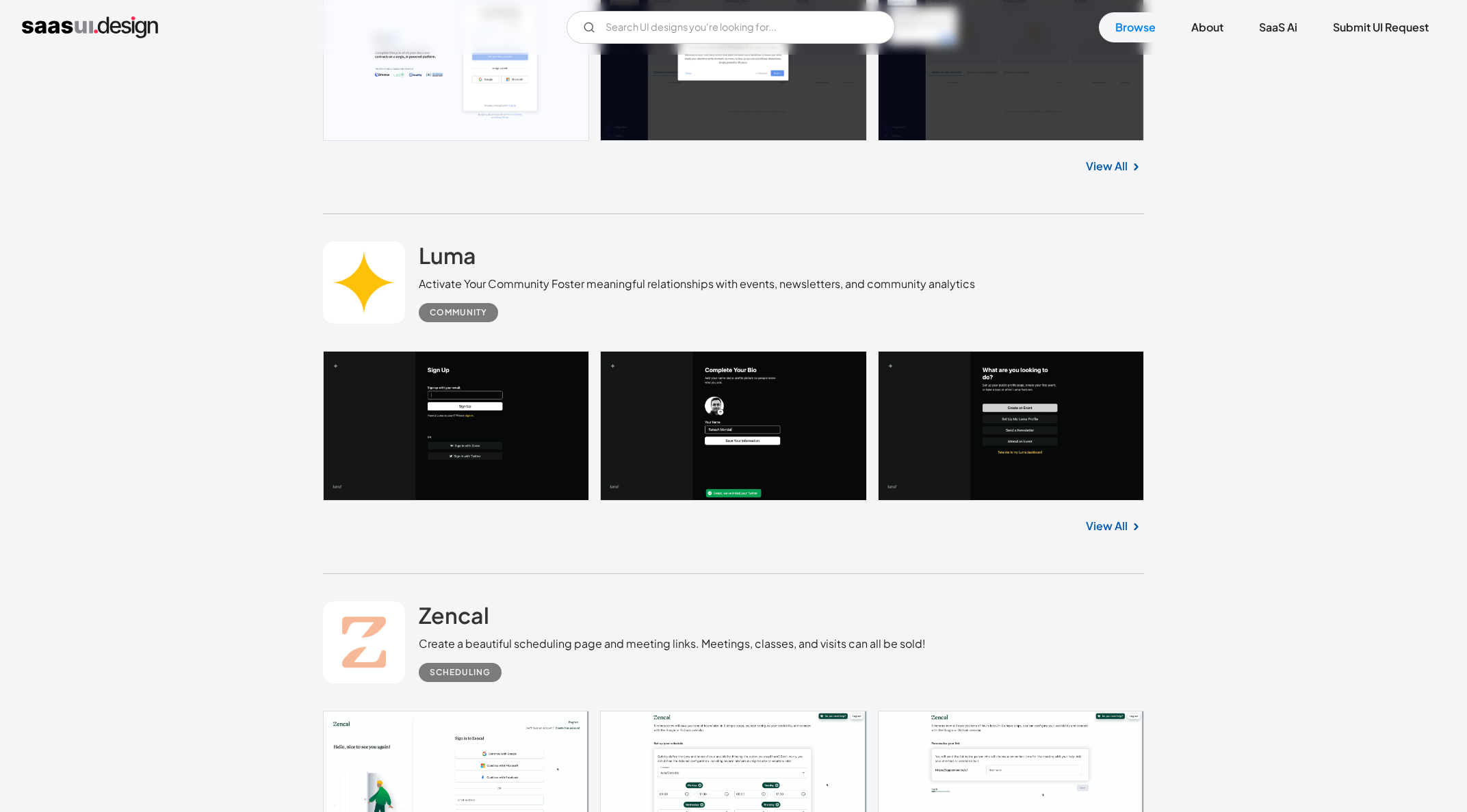
click at [476, 399] on link at bounding box center [733, 426] width 821 height 151
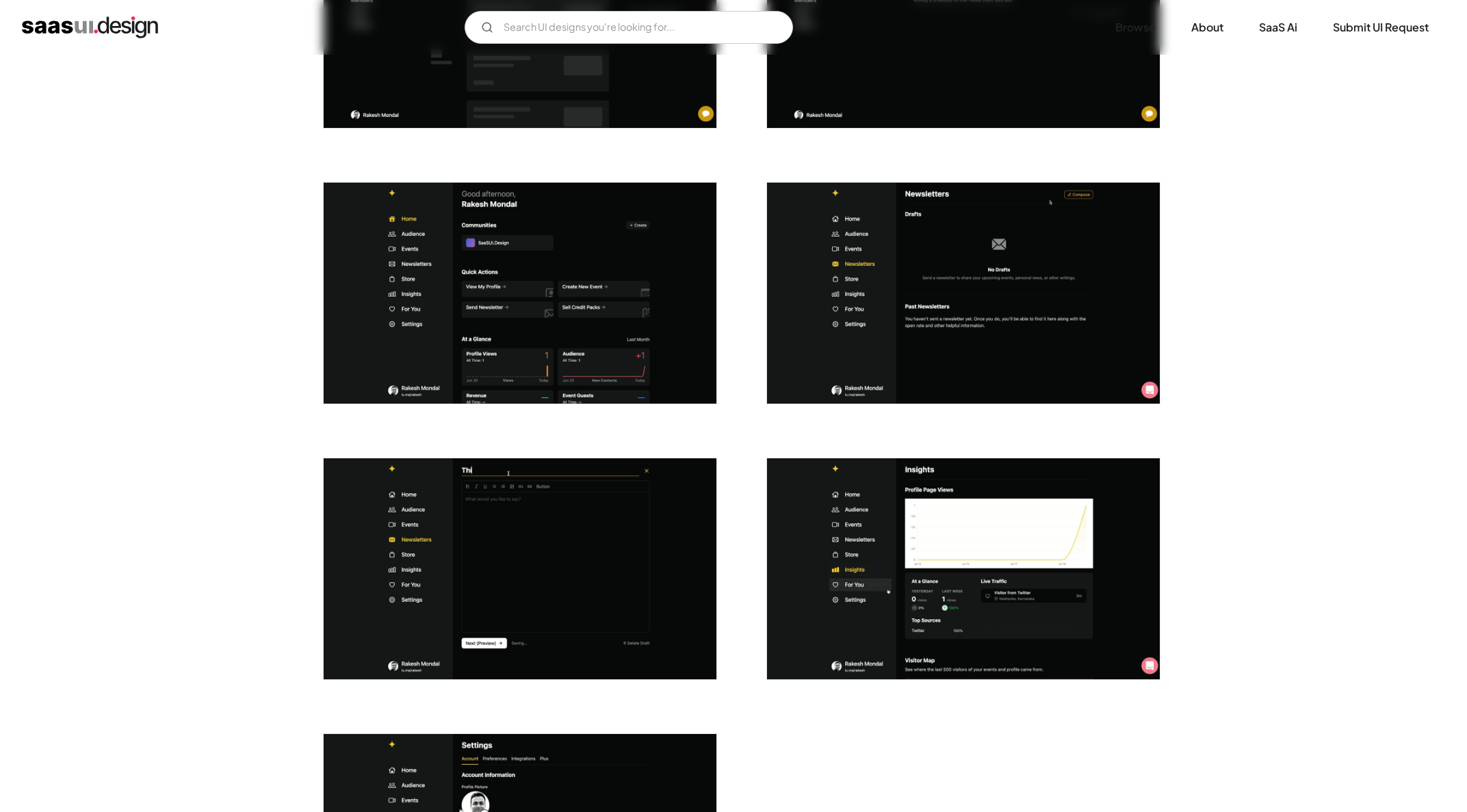
scroll to position [3034, 0]
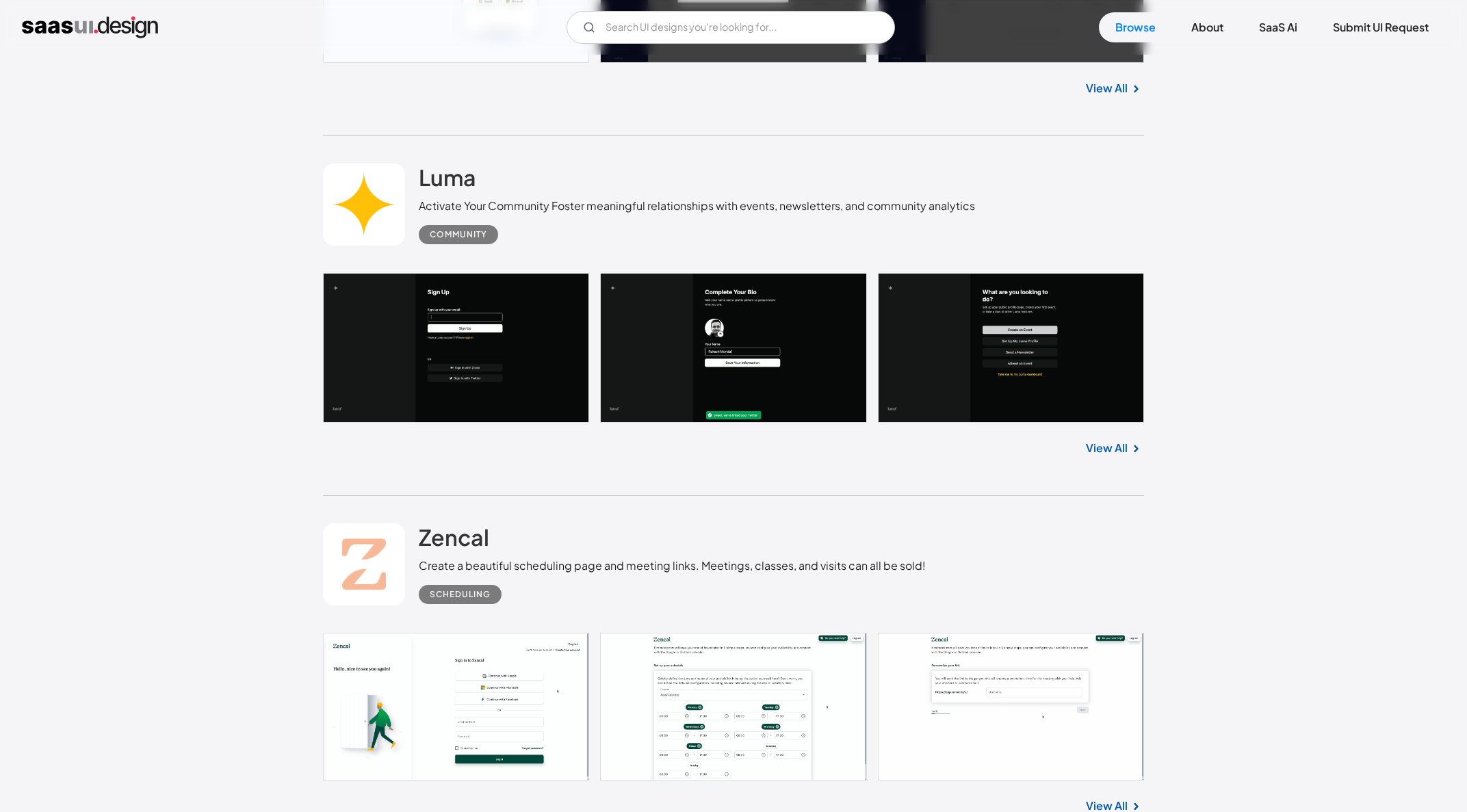
scroll to position [1331, 0]
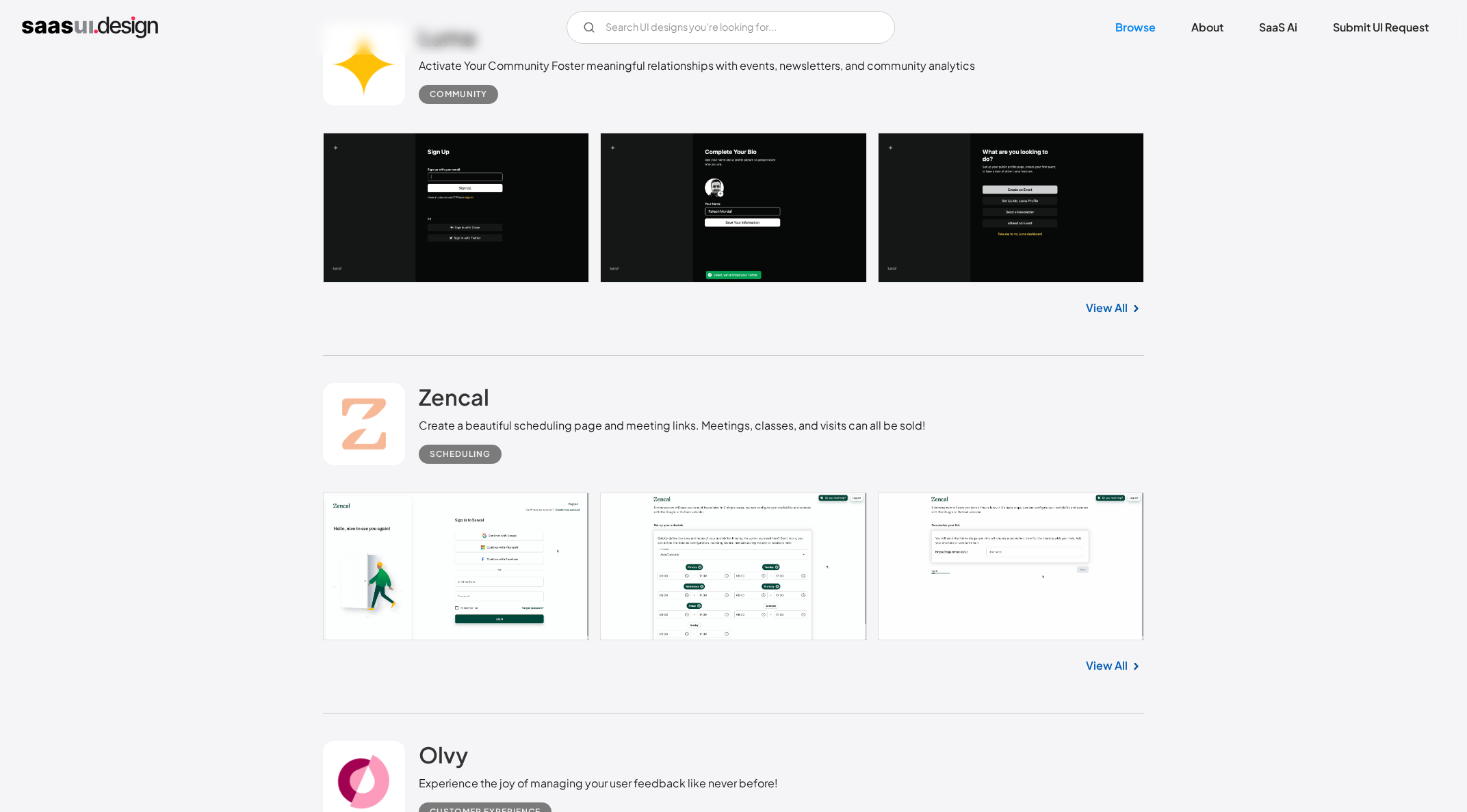
click at [539, 572] on link at bounding box center [733, 566] width 821 height 148
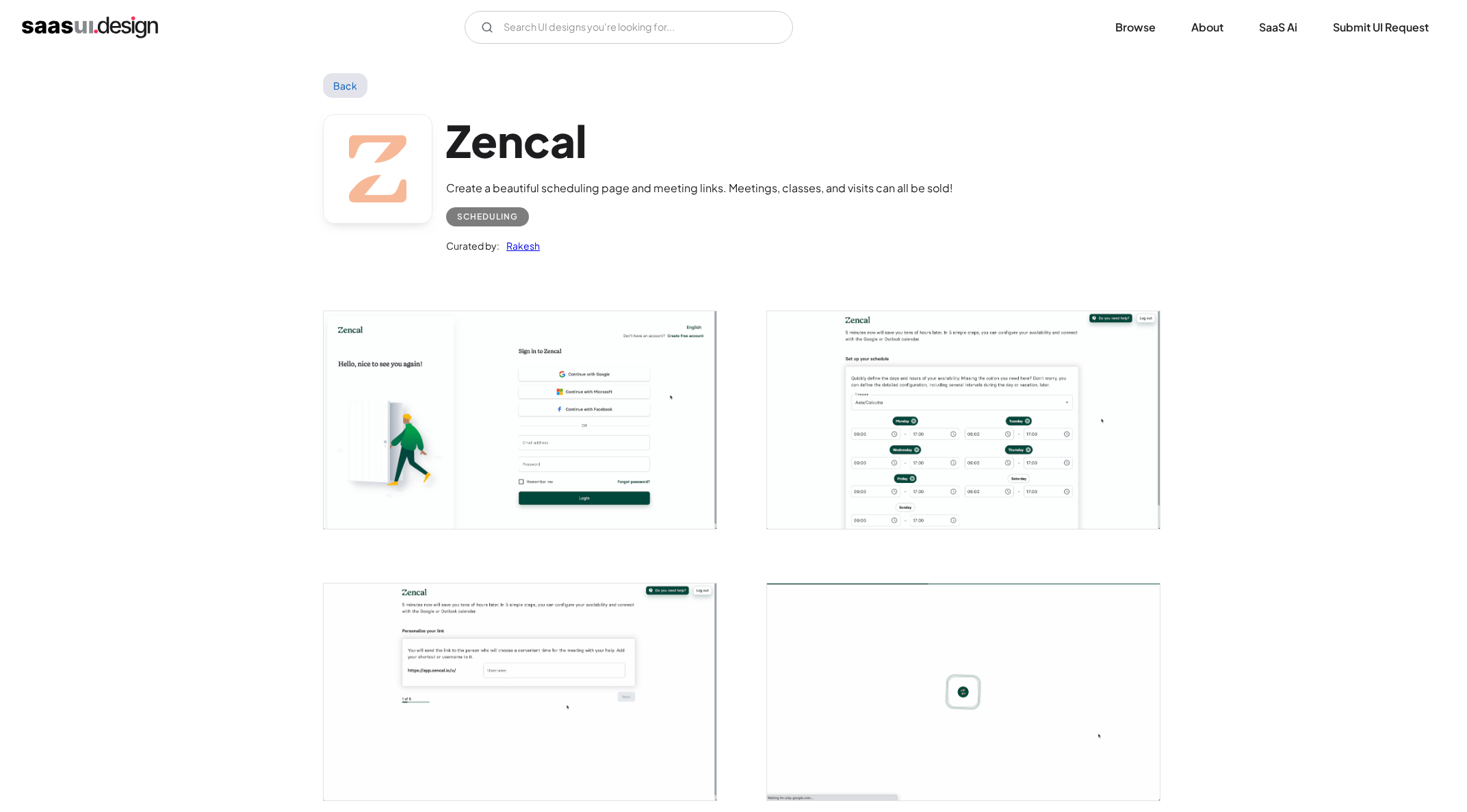
scroll to position [149, 0]
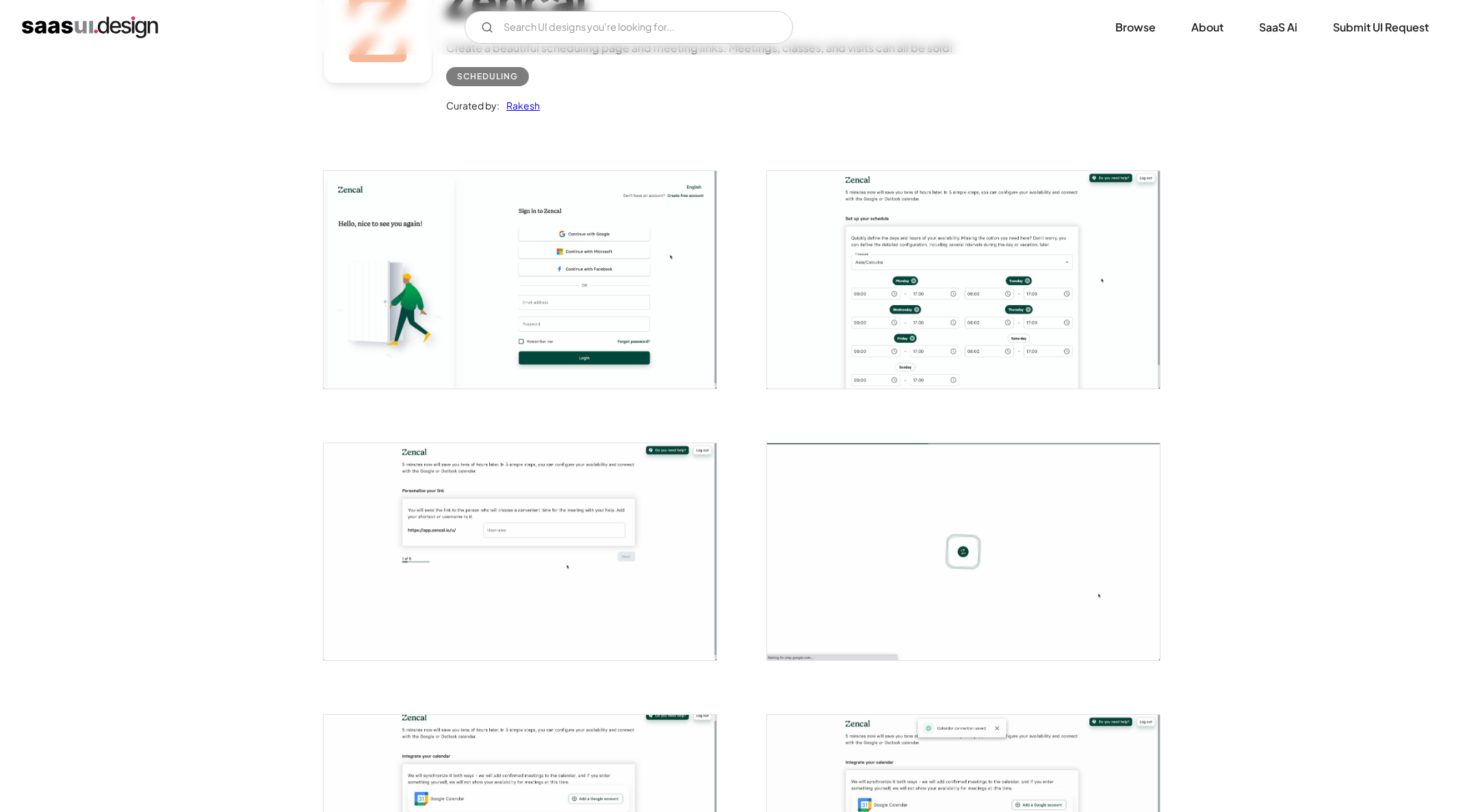
click at [902, 306] on img "open lightbox" at bounding box center [963, 279] width 393 height 217
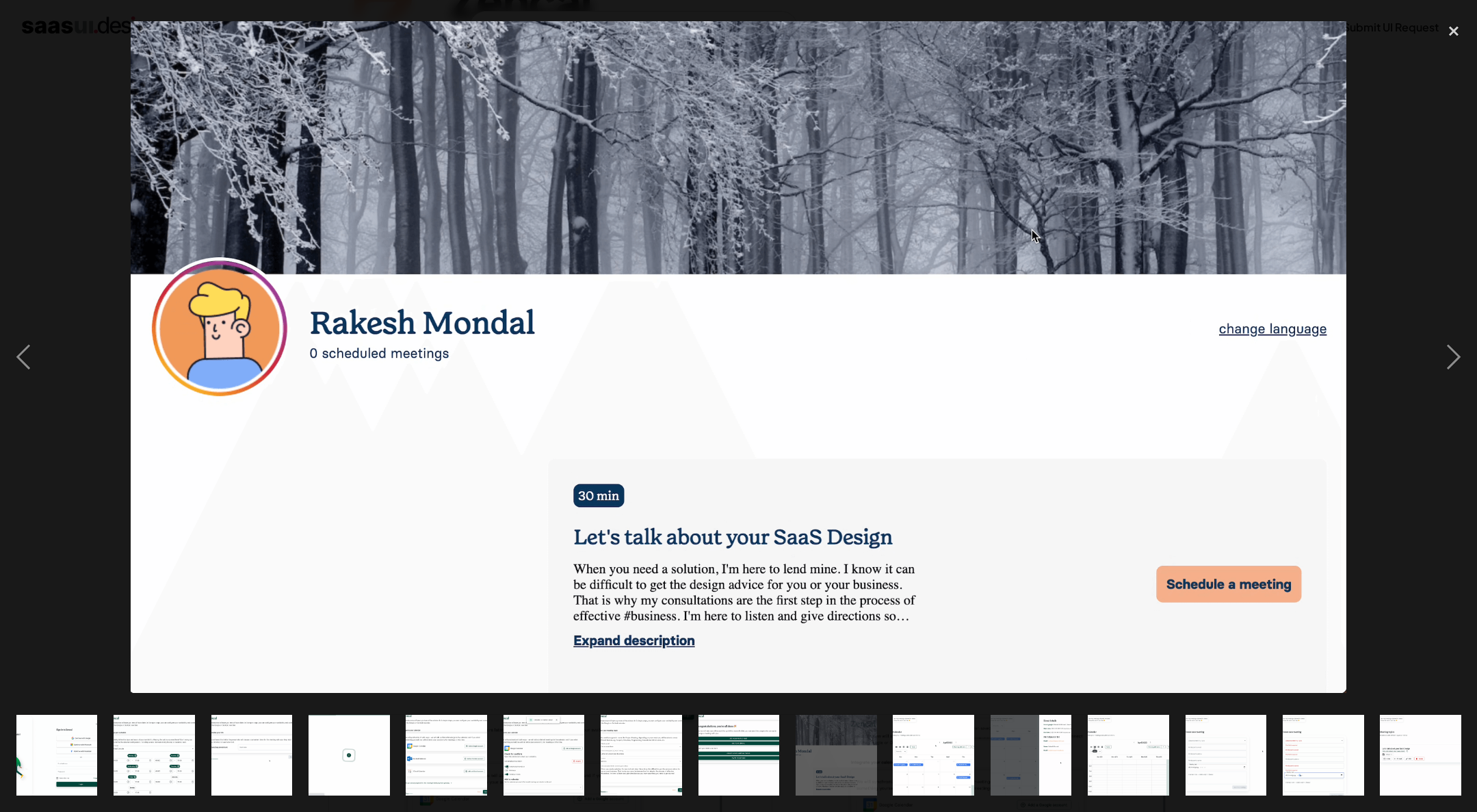
click at [1392, 132] on div at bounding box center [738, 357] width 1477 height 682
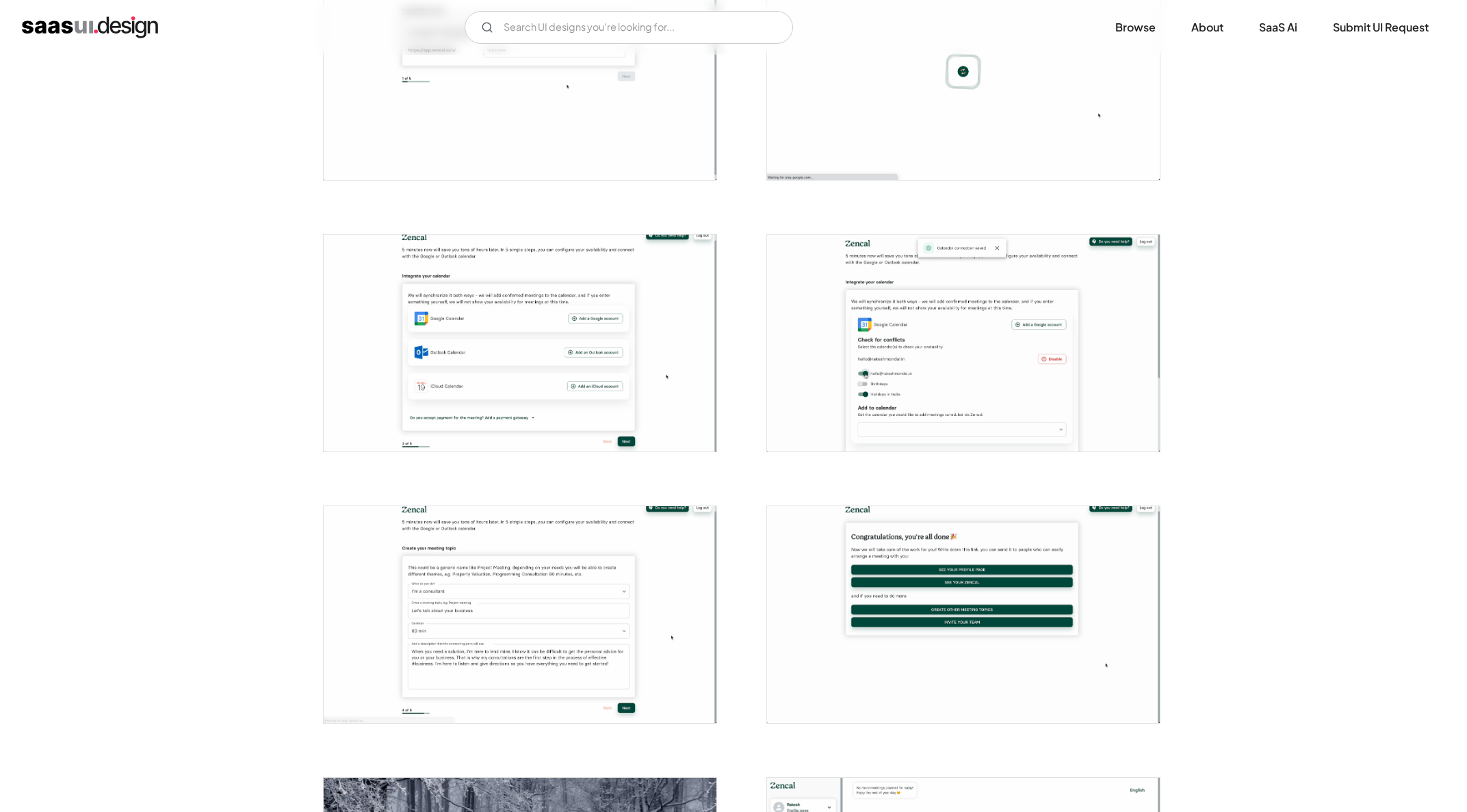
scroll to position [391, 0]
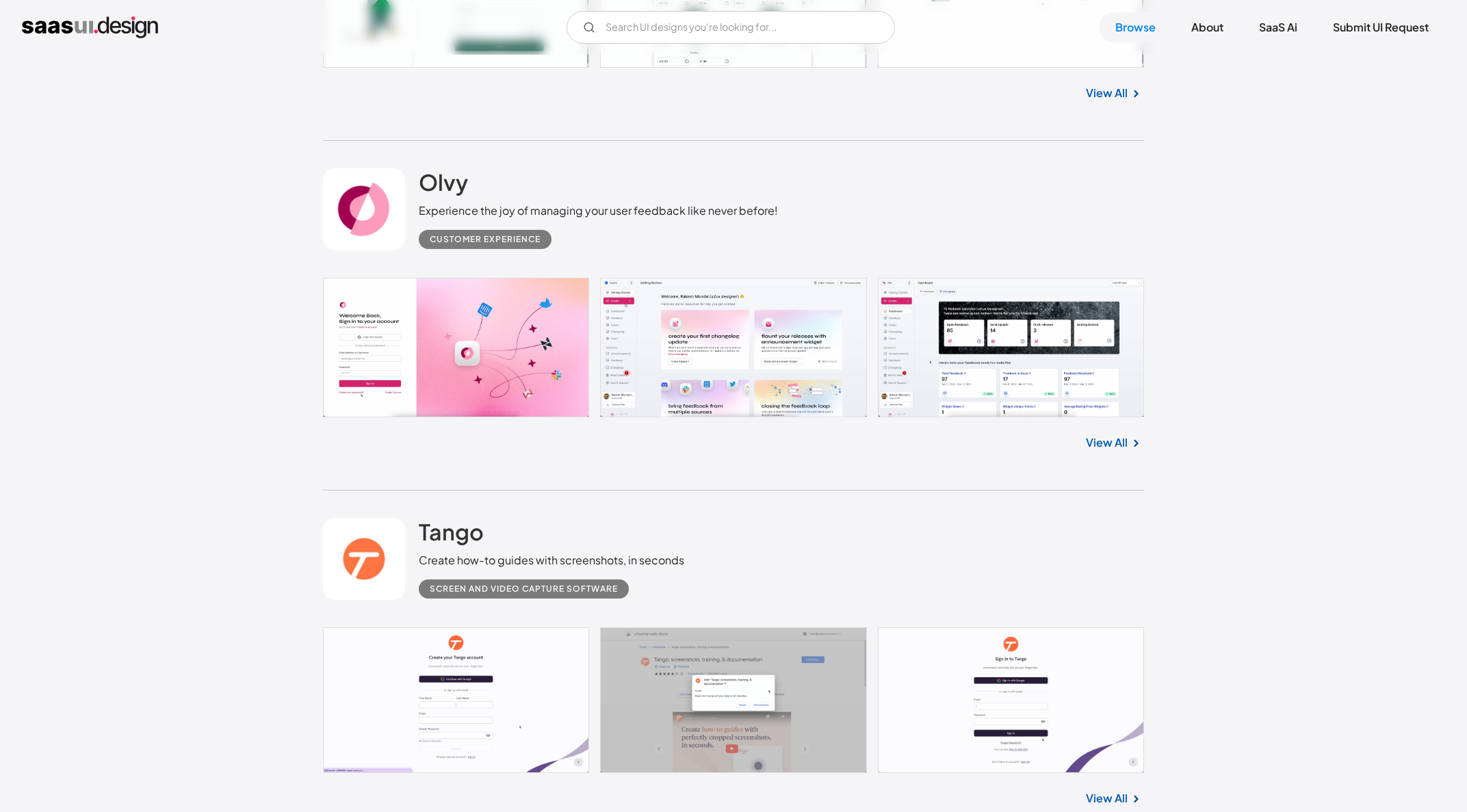
scroll to position [2235, 0]
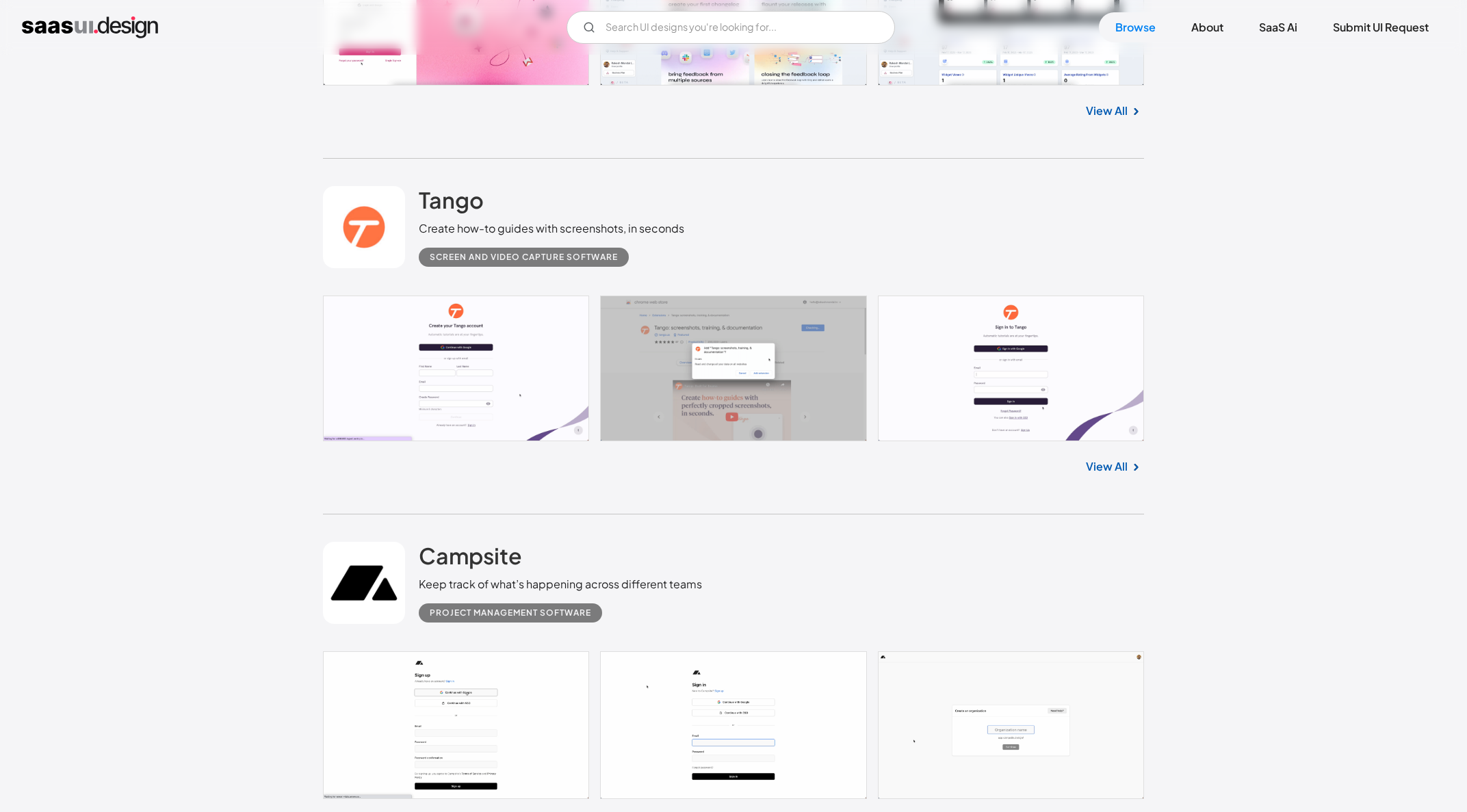
click at [548, 394] on link at bounding box center [733, 369] width 821 height 146
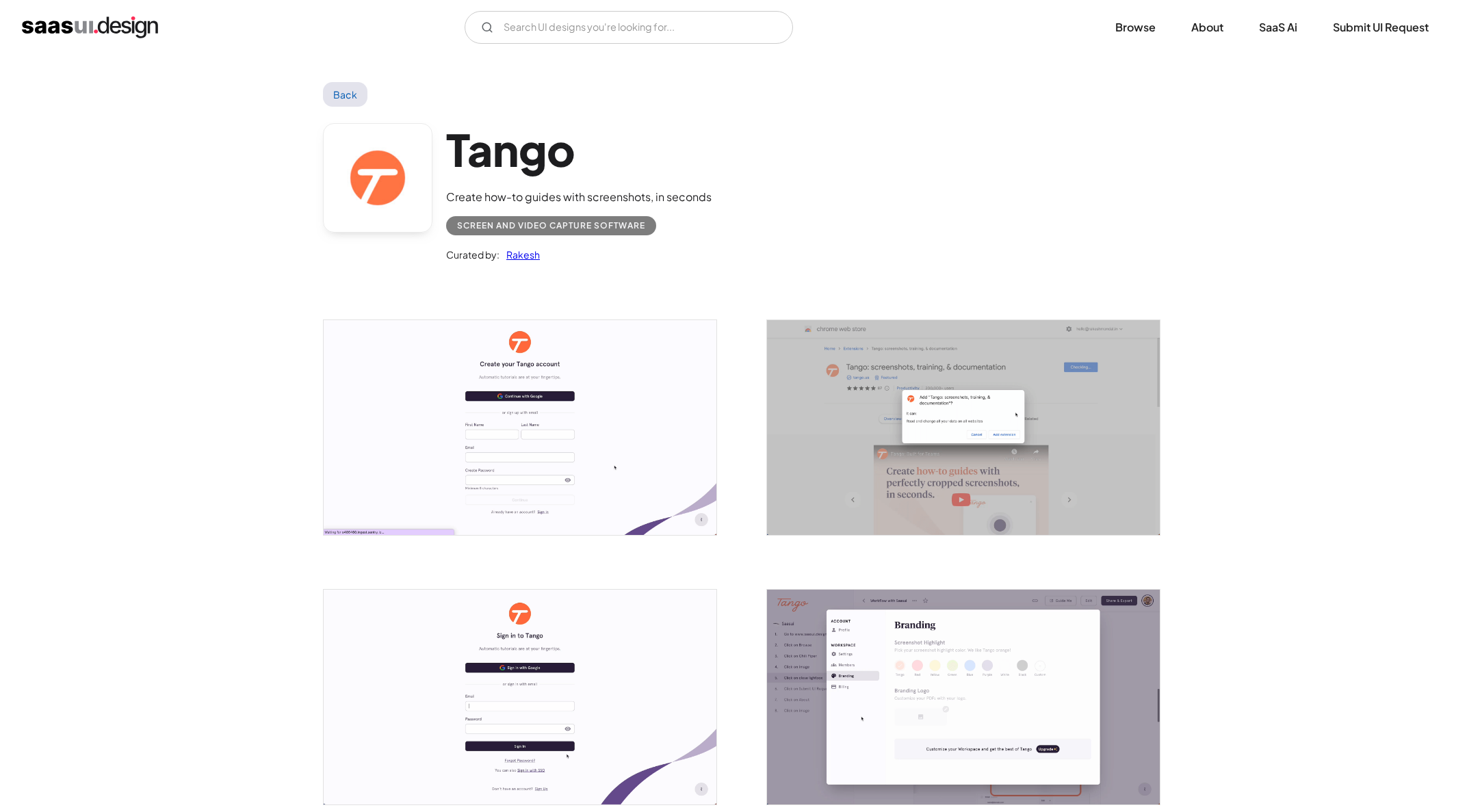
scroll to position [8, 0]
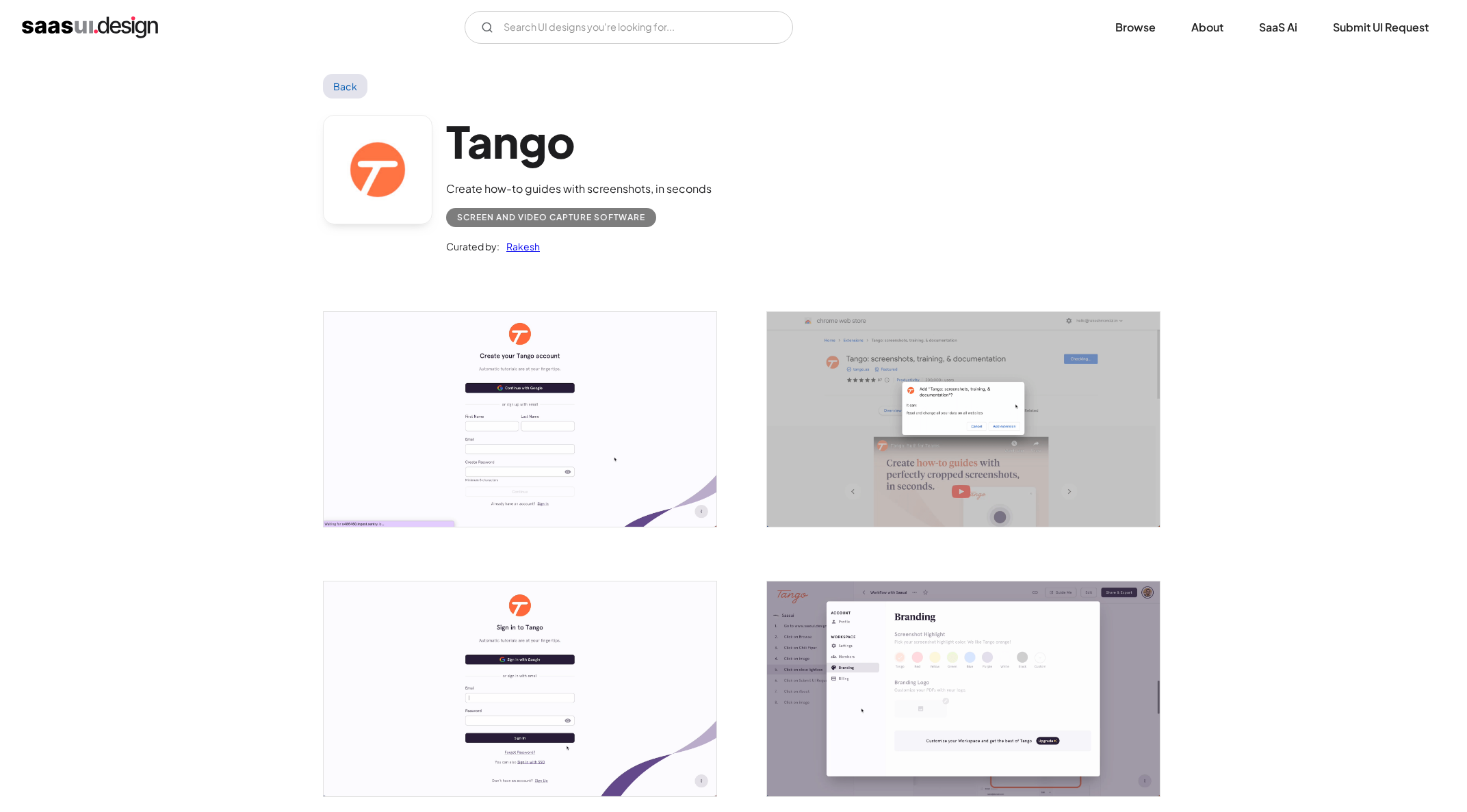
click at [922, 375] on img "open lightbox" at bounding box center [963, 419] width 393 height 215
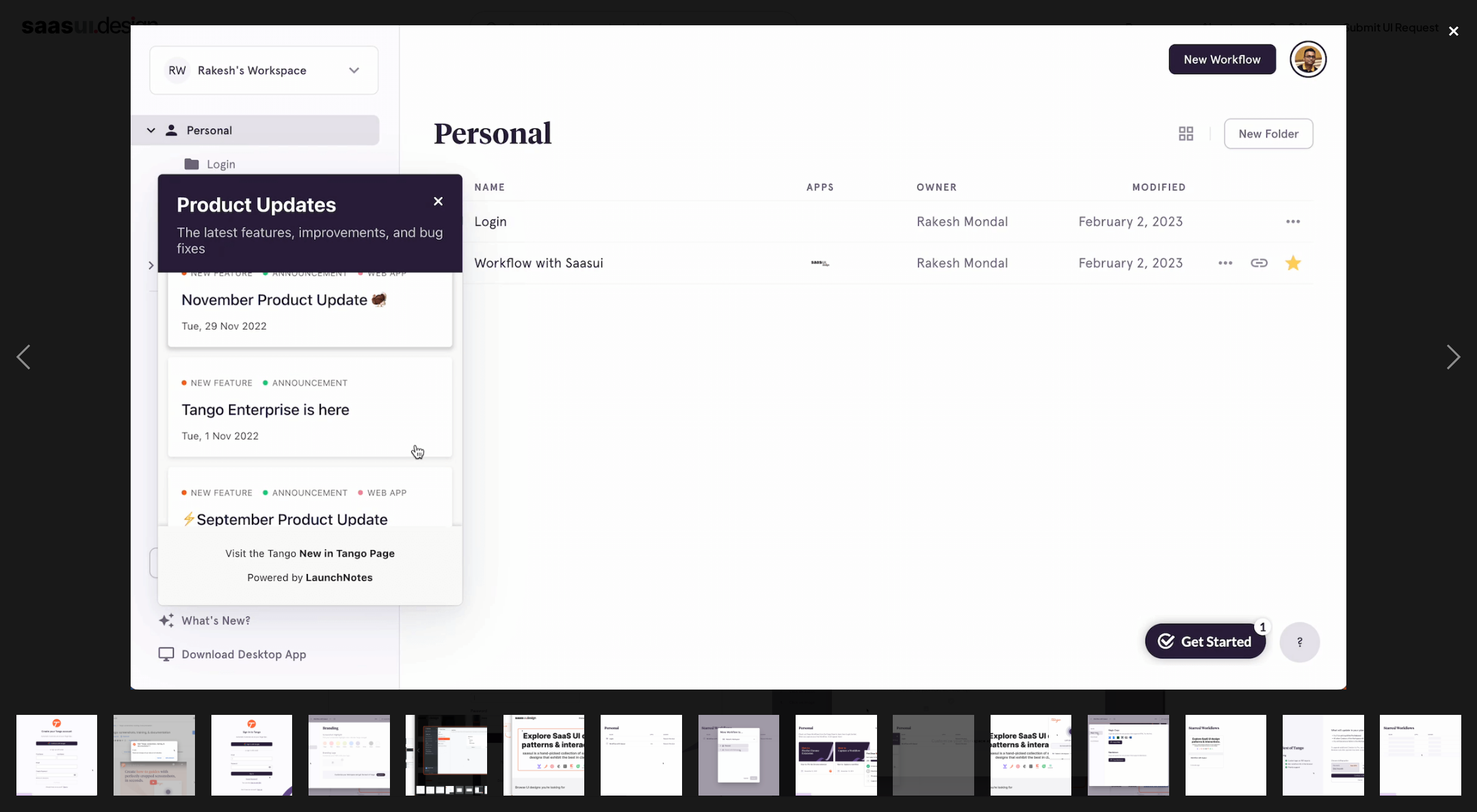
click at [1457, 37] on div "close lightbox" at bounding box center [1454, 31] width 47 height 30
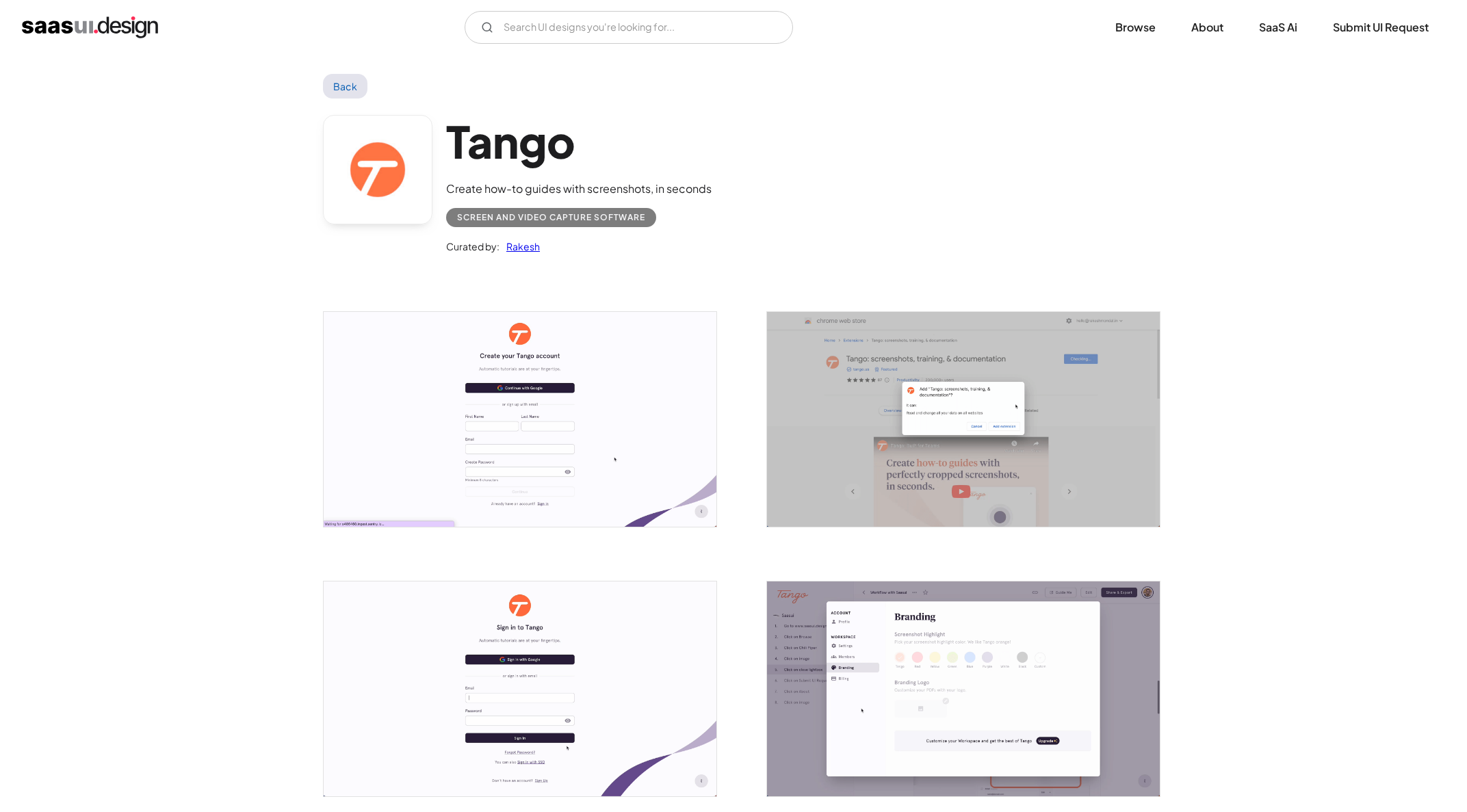
scroll to position [369, 0]
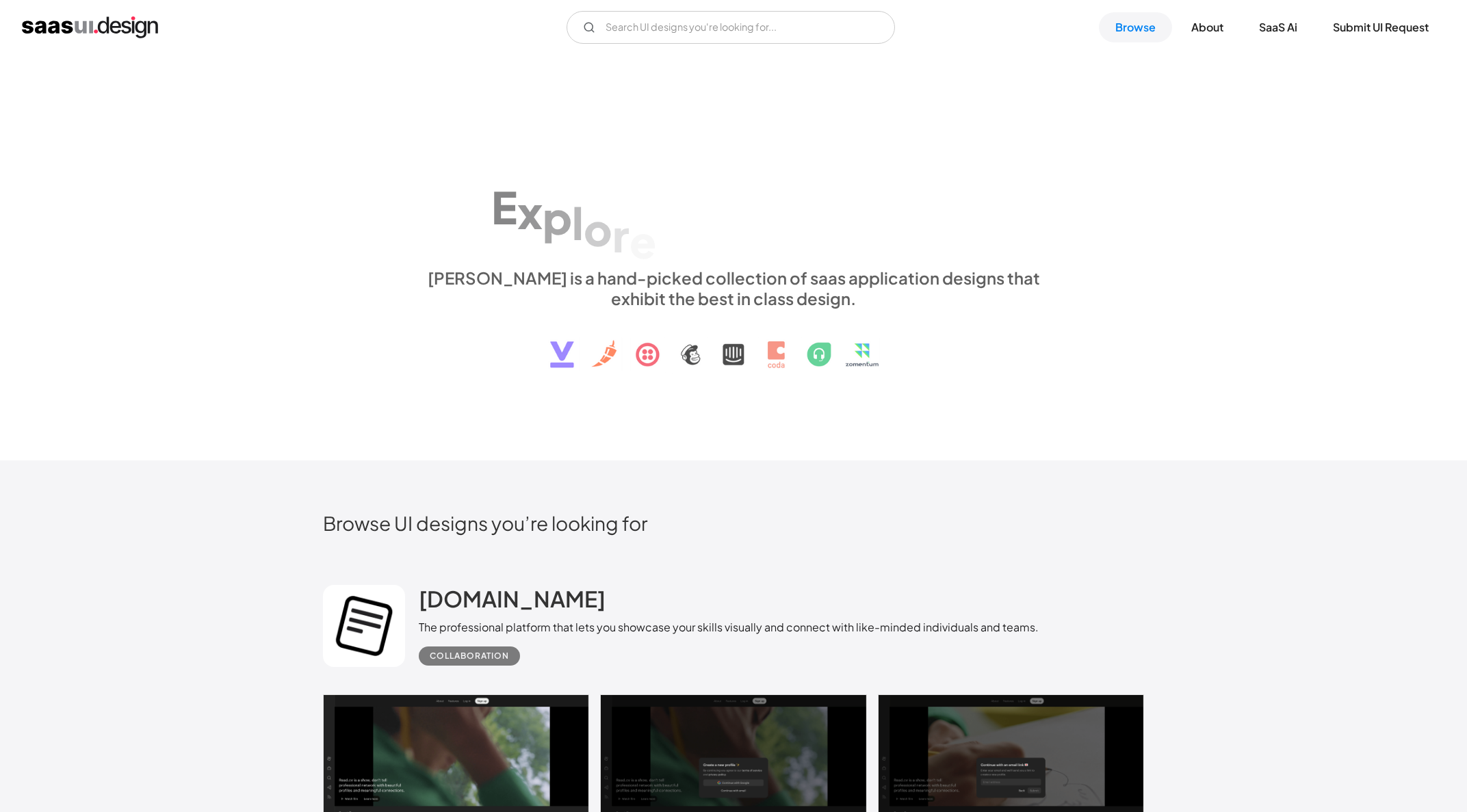
scroll to position [2541, 0]
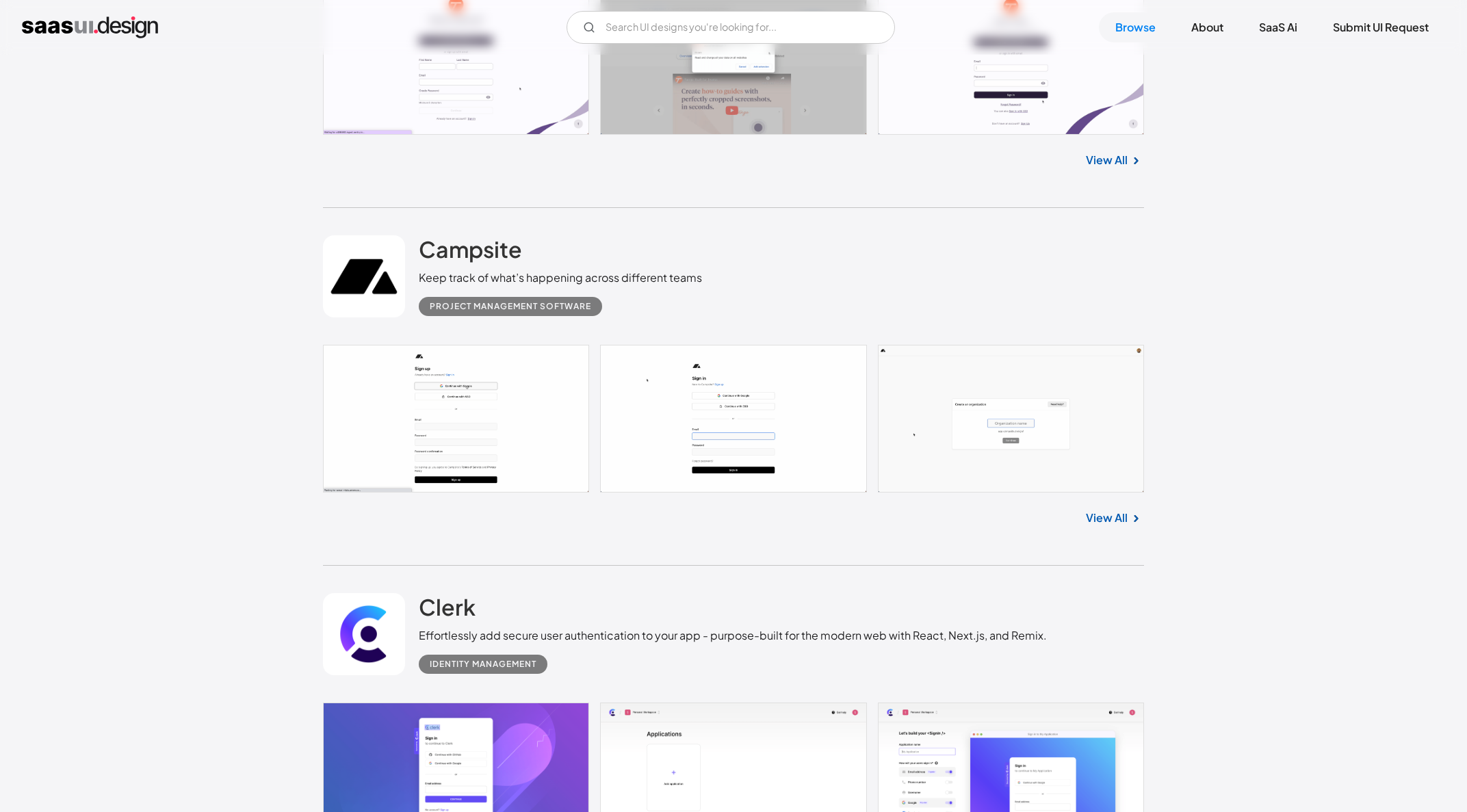
click at [510, 399] on link at bounding box center [733, 418] width 821 height 148
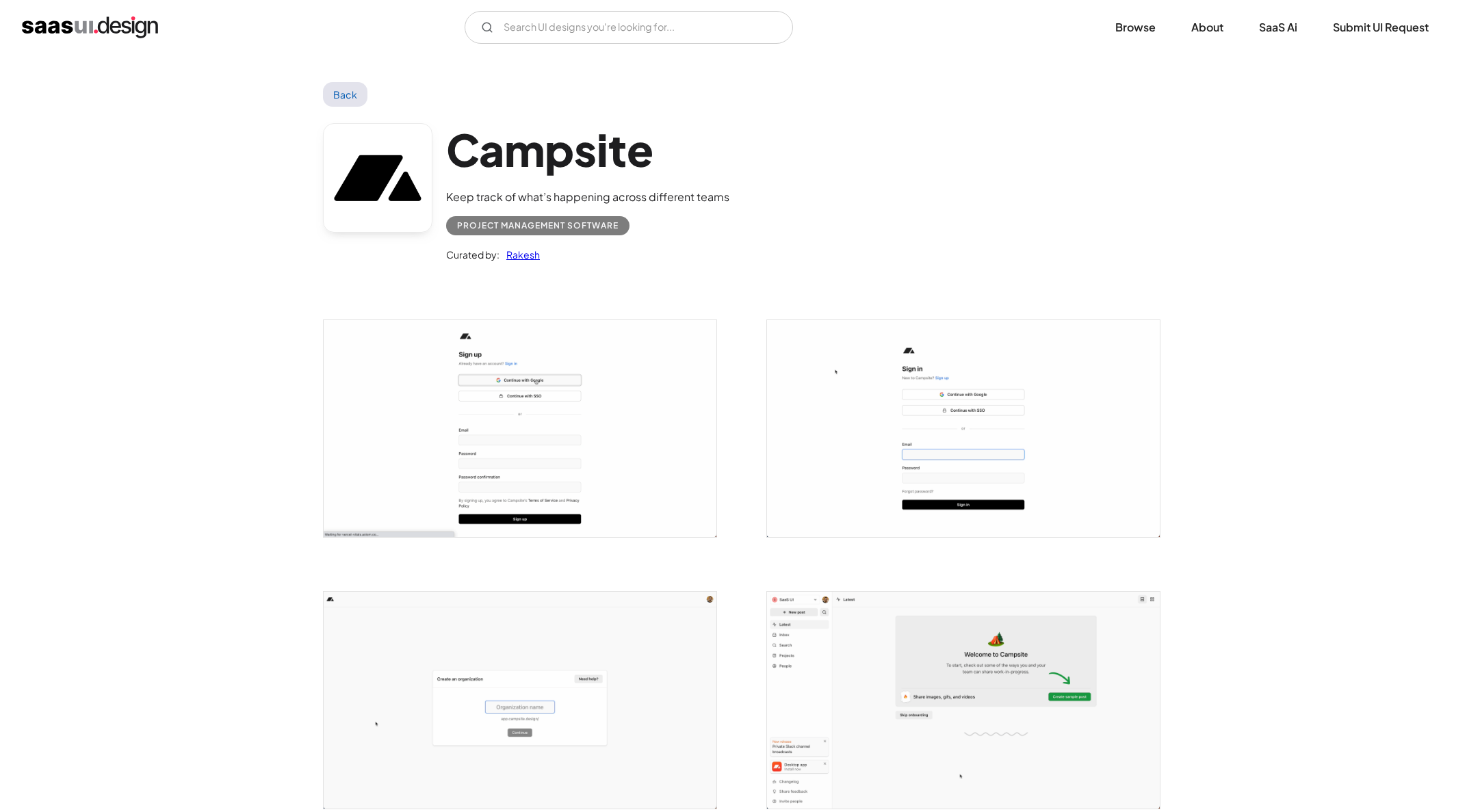
click at [541, 391] on img "open lightbox" at bounding box center [519, 429] width 393 height 217
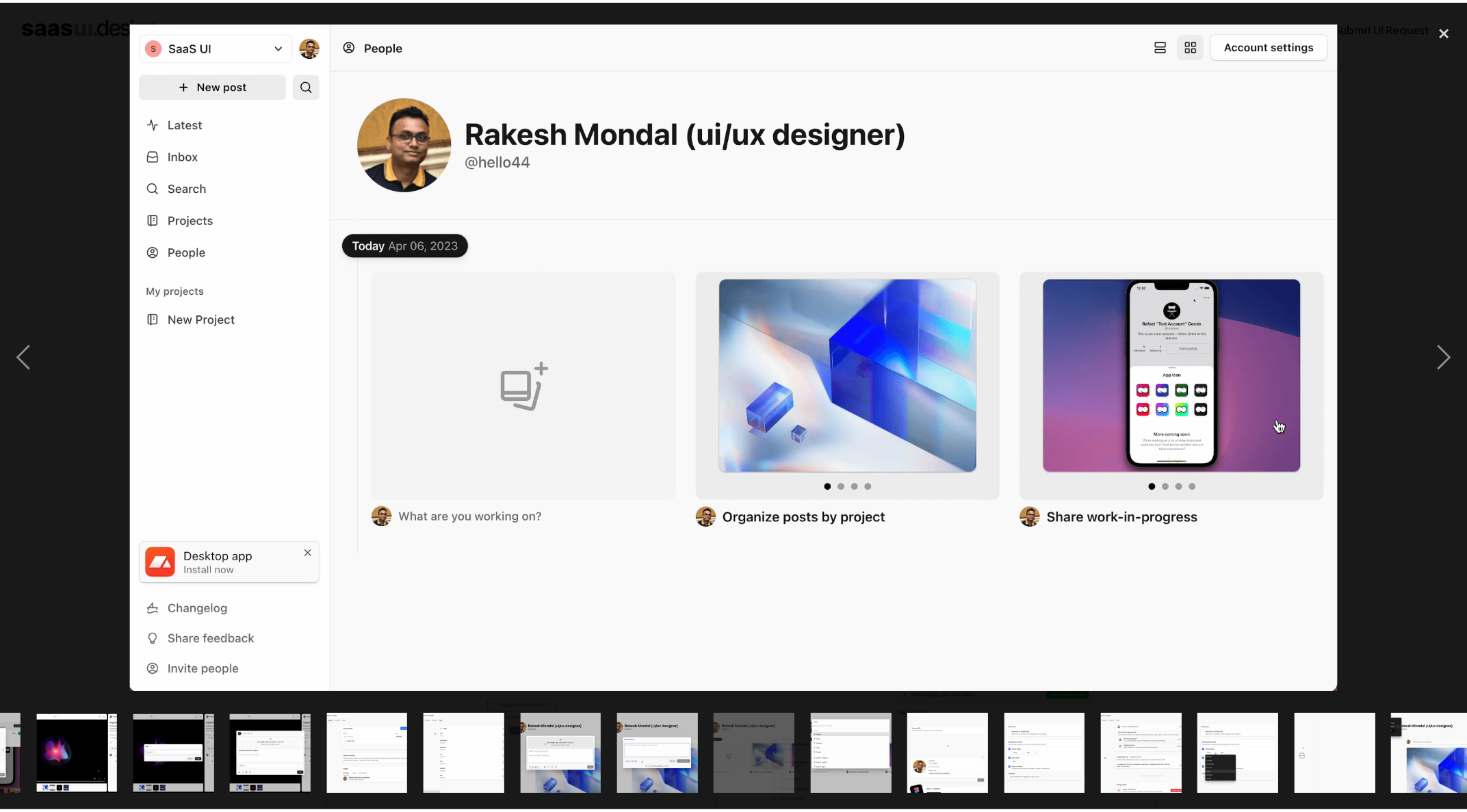
scroll to position [0, 683]
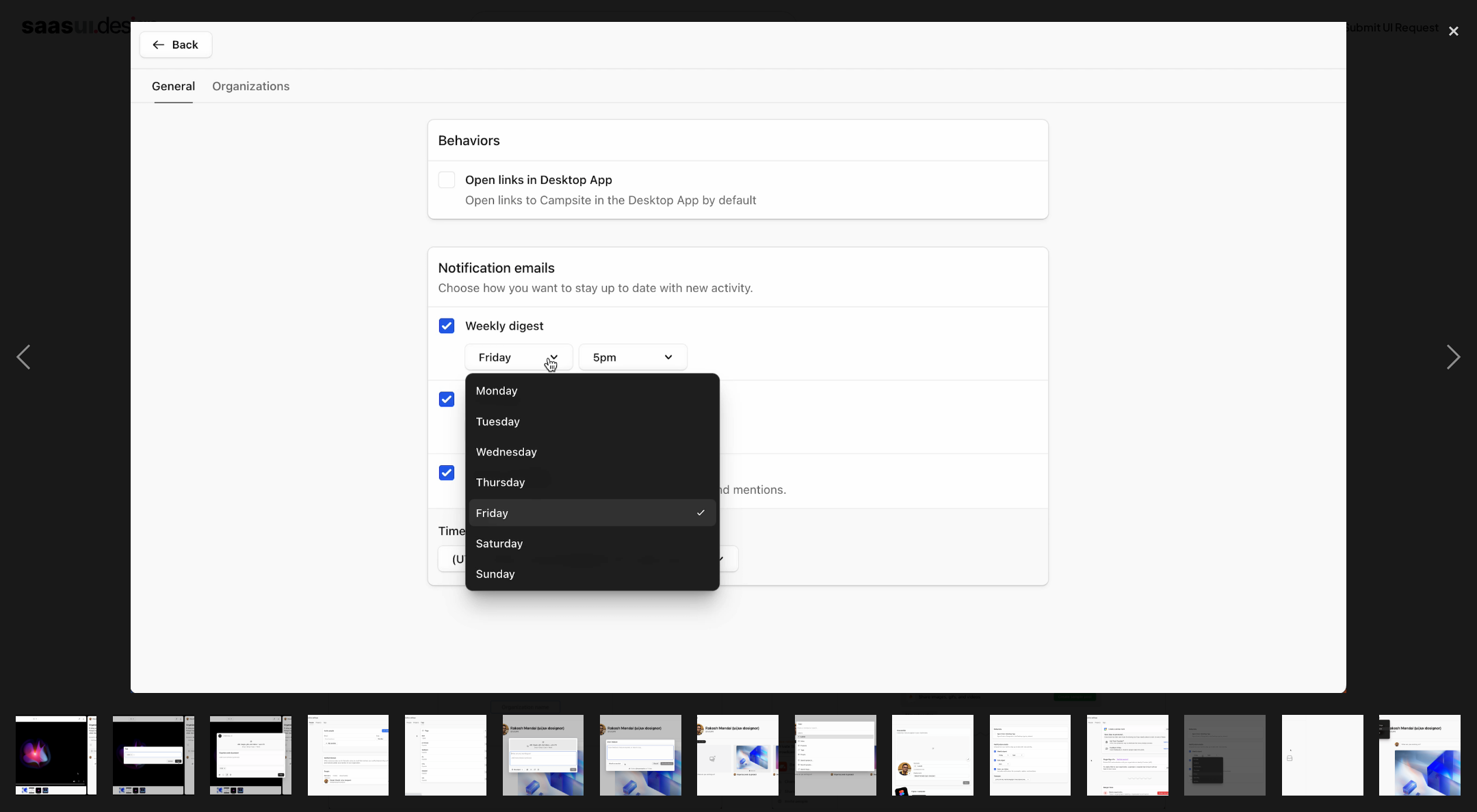
click at [1391, 154] on div at bounding box center [738, 357] width 1477 height 682
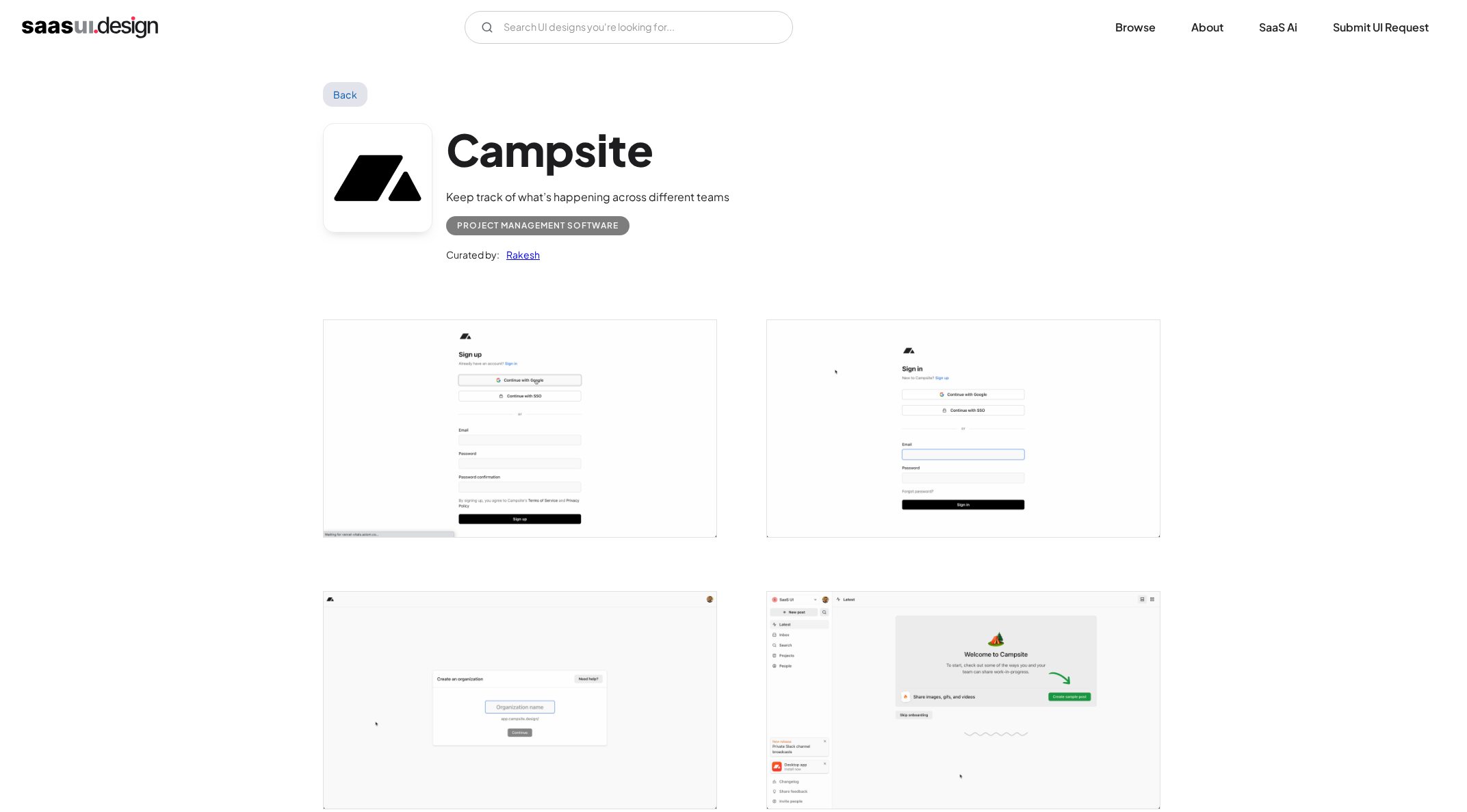
scroll to position [339, 0]
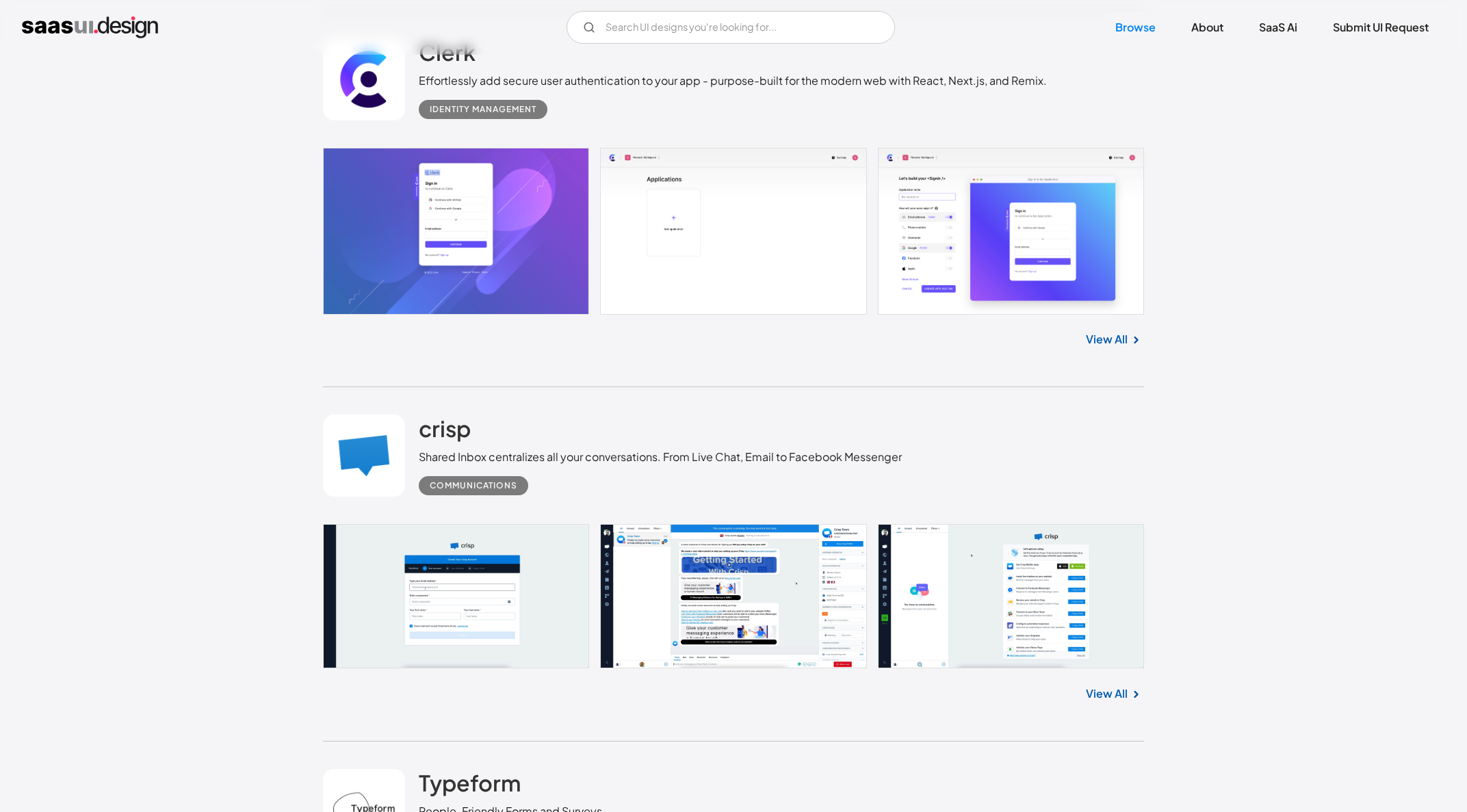
scroll to position [3325, 0]
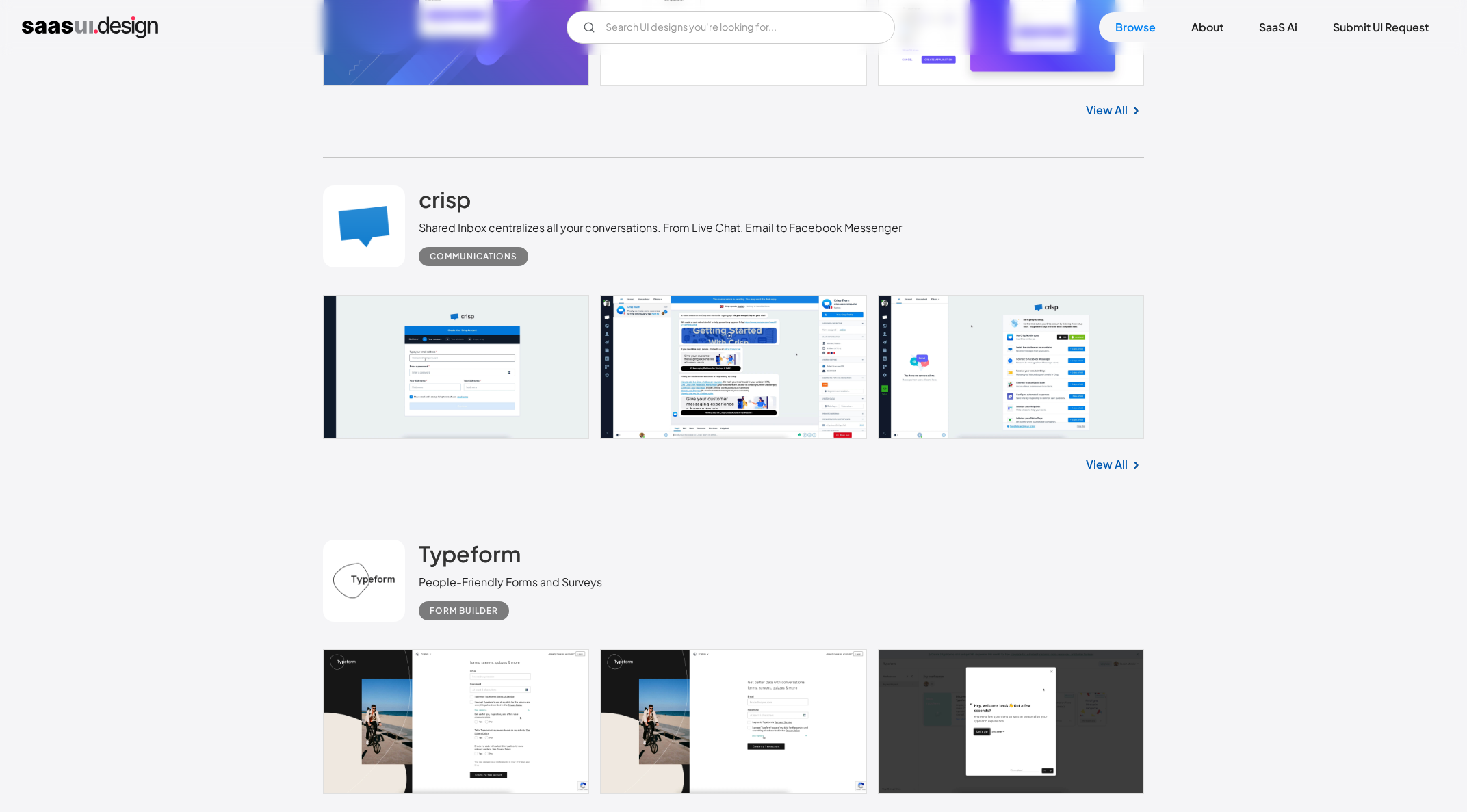
click at [530, 649] on link at bounding box center [733, 721] width 821 height 144
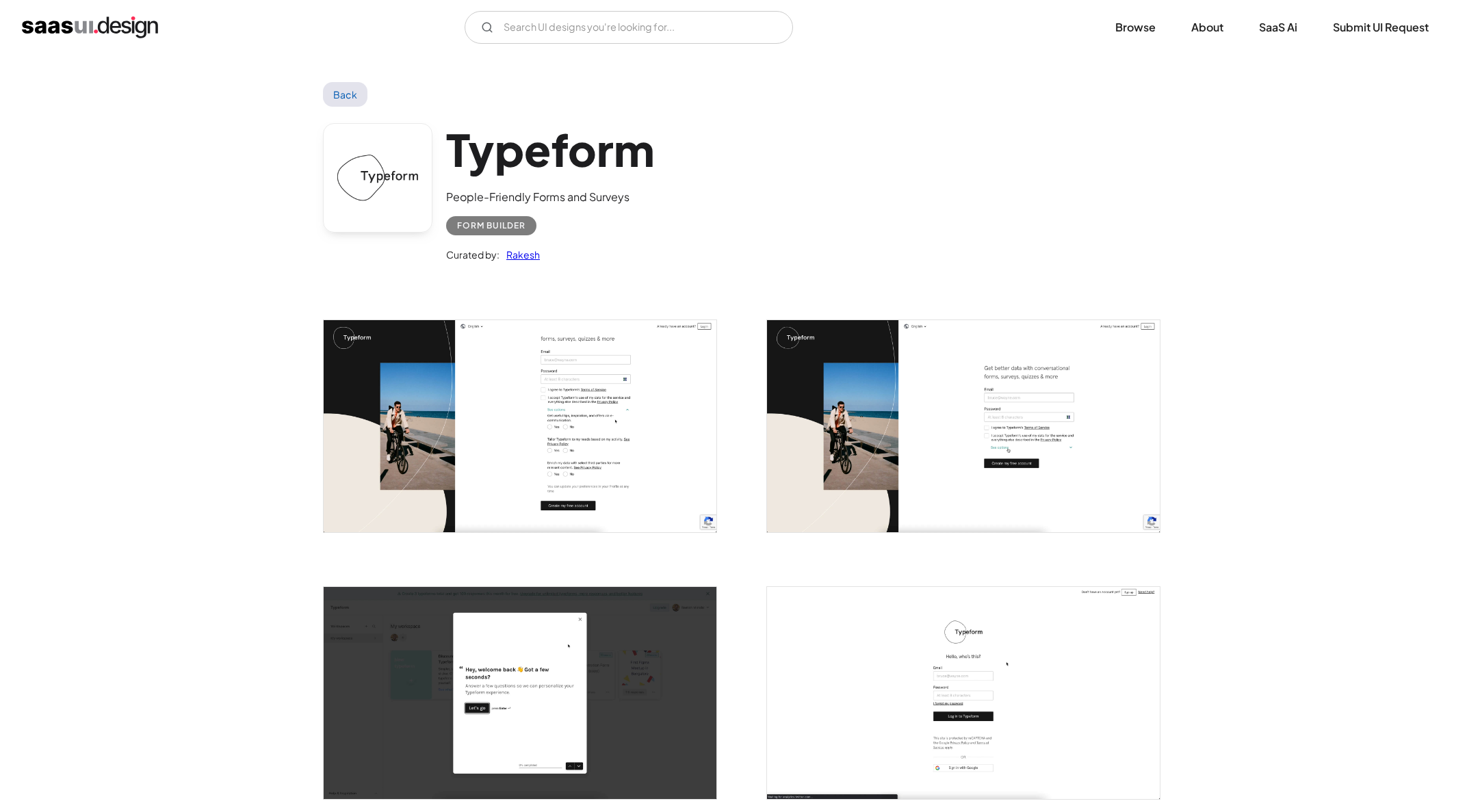
click at [577, 424] on img "open lightbox" at bounding box center [519, 426] width 393 height 212
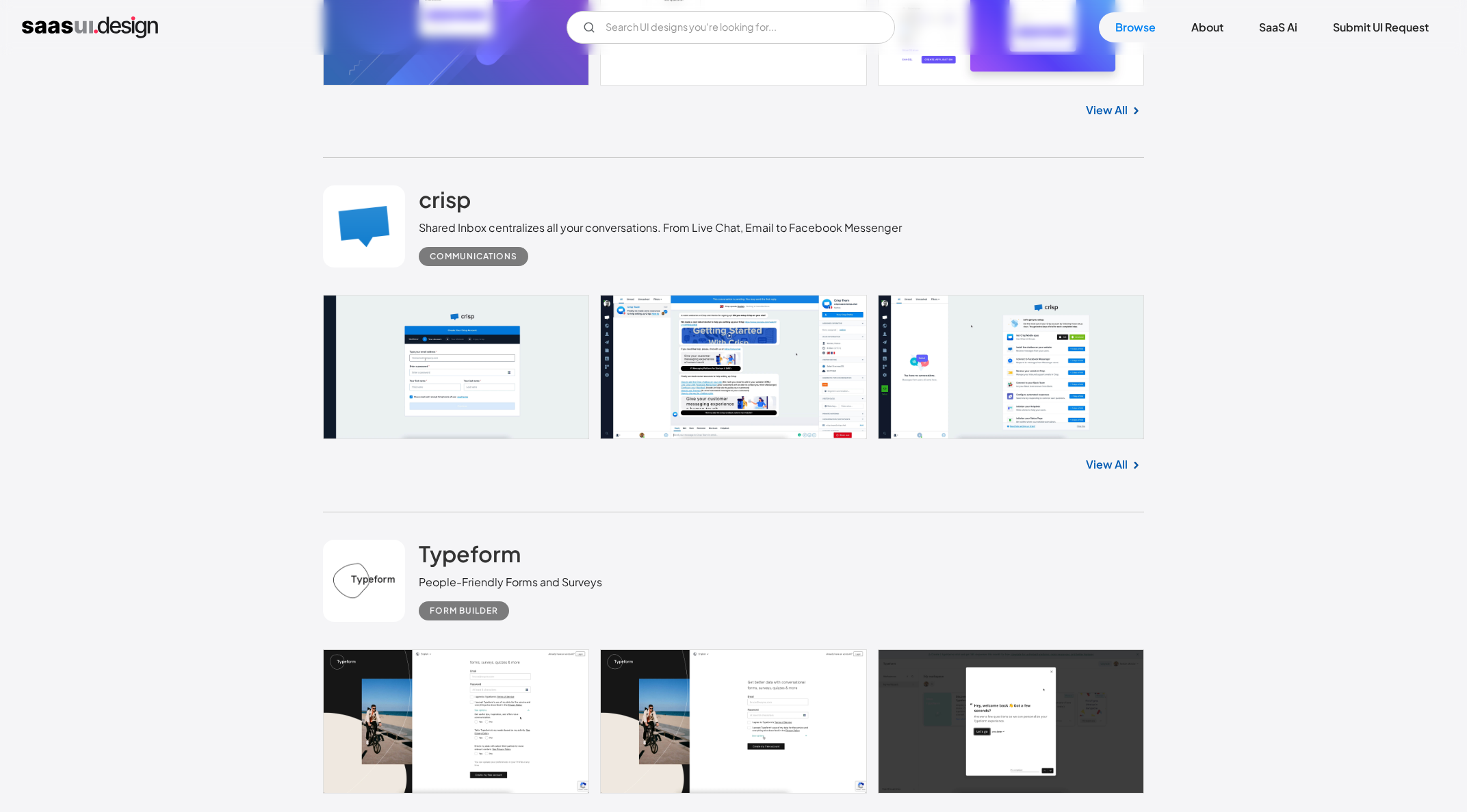
scroll to position [3594, 0]
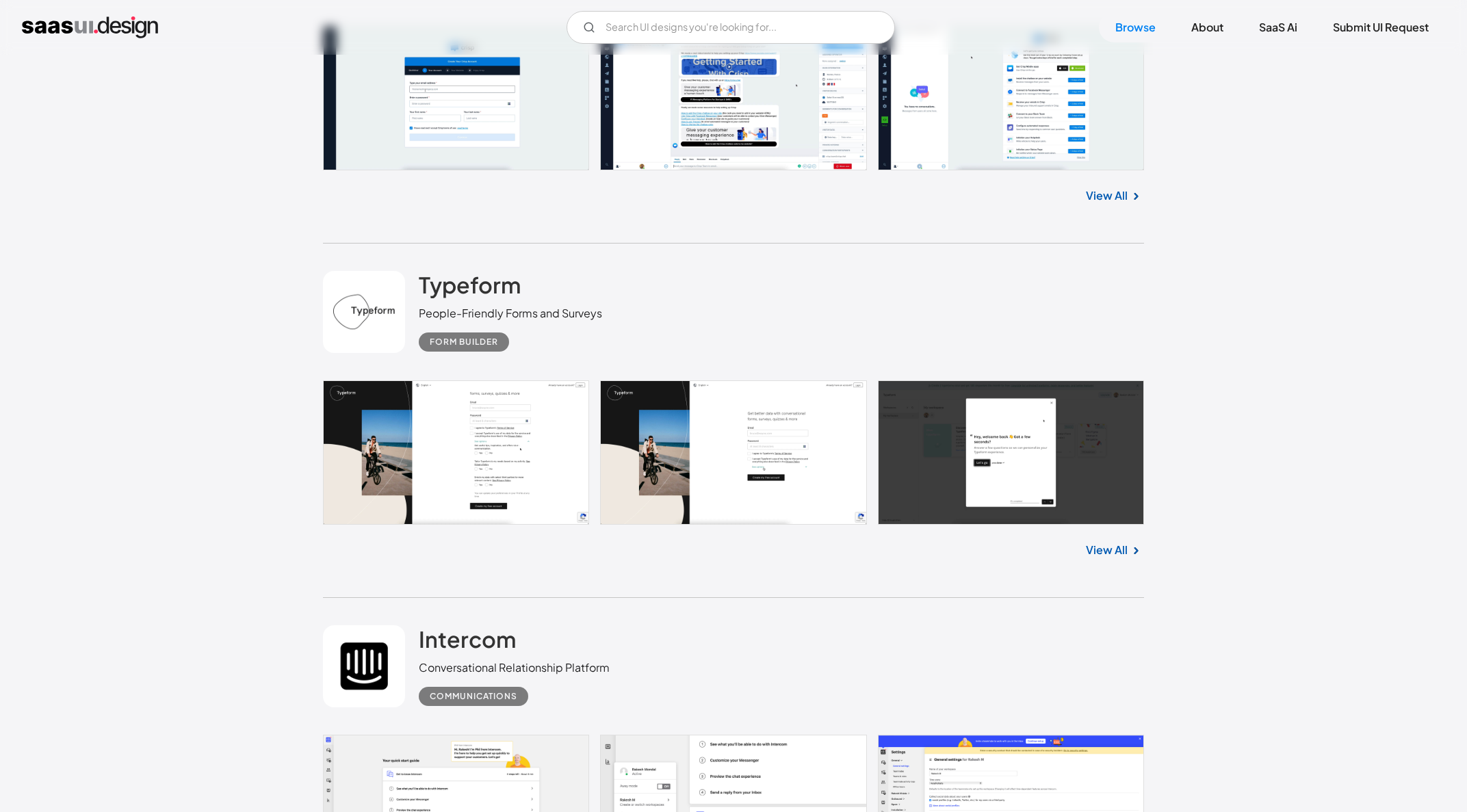
click at [477, 734] on link at bounding box center [733, 806] width 821 height 144
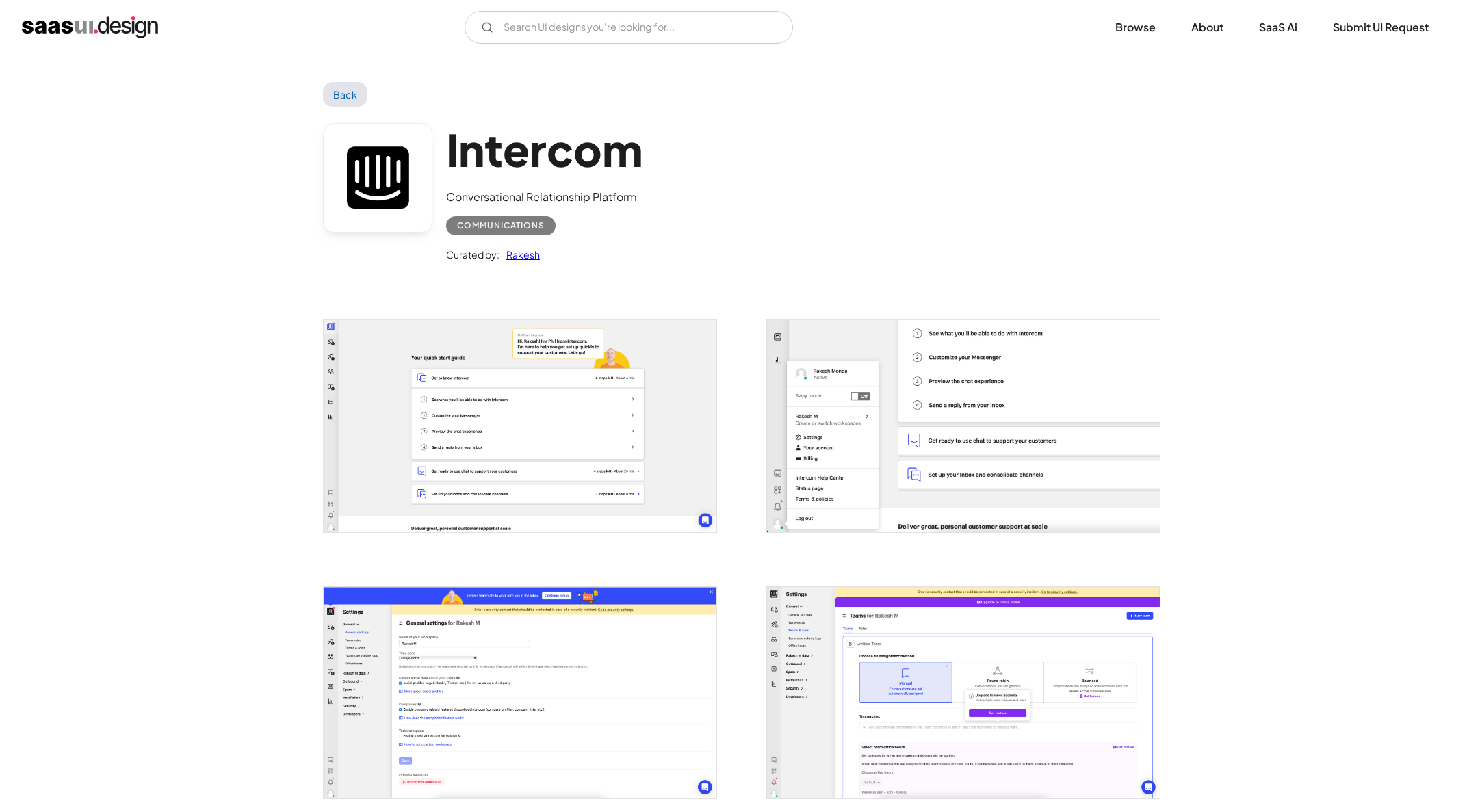
click at [525, 441] on img "open lightbox" at bounding box center [519, 426] width 393 height 211
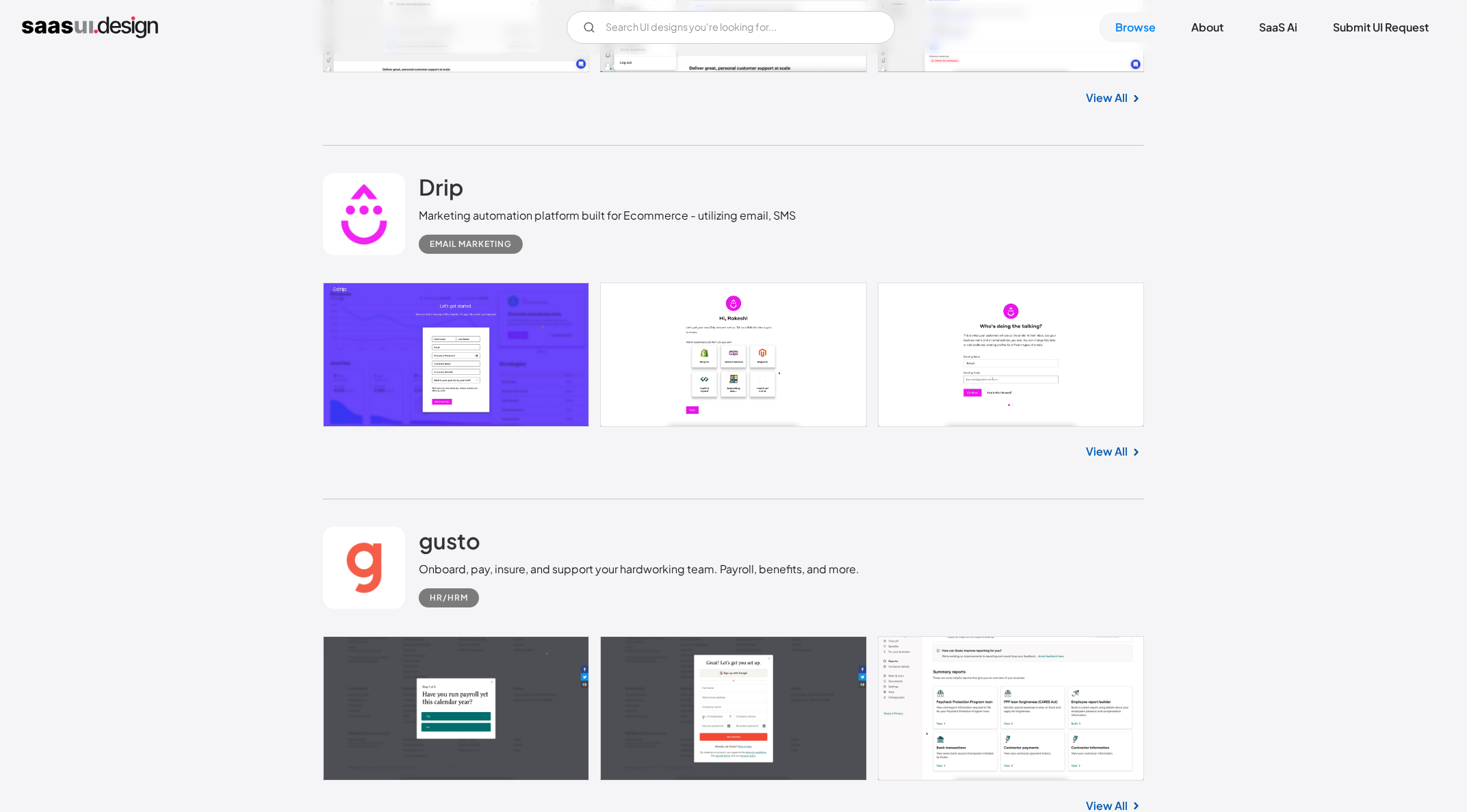
scroll to position [4740, 0]
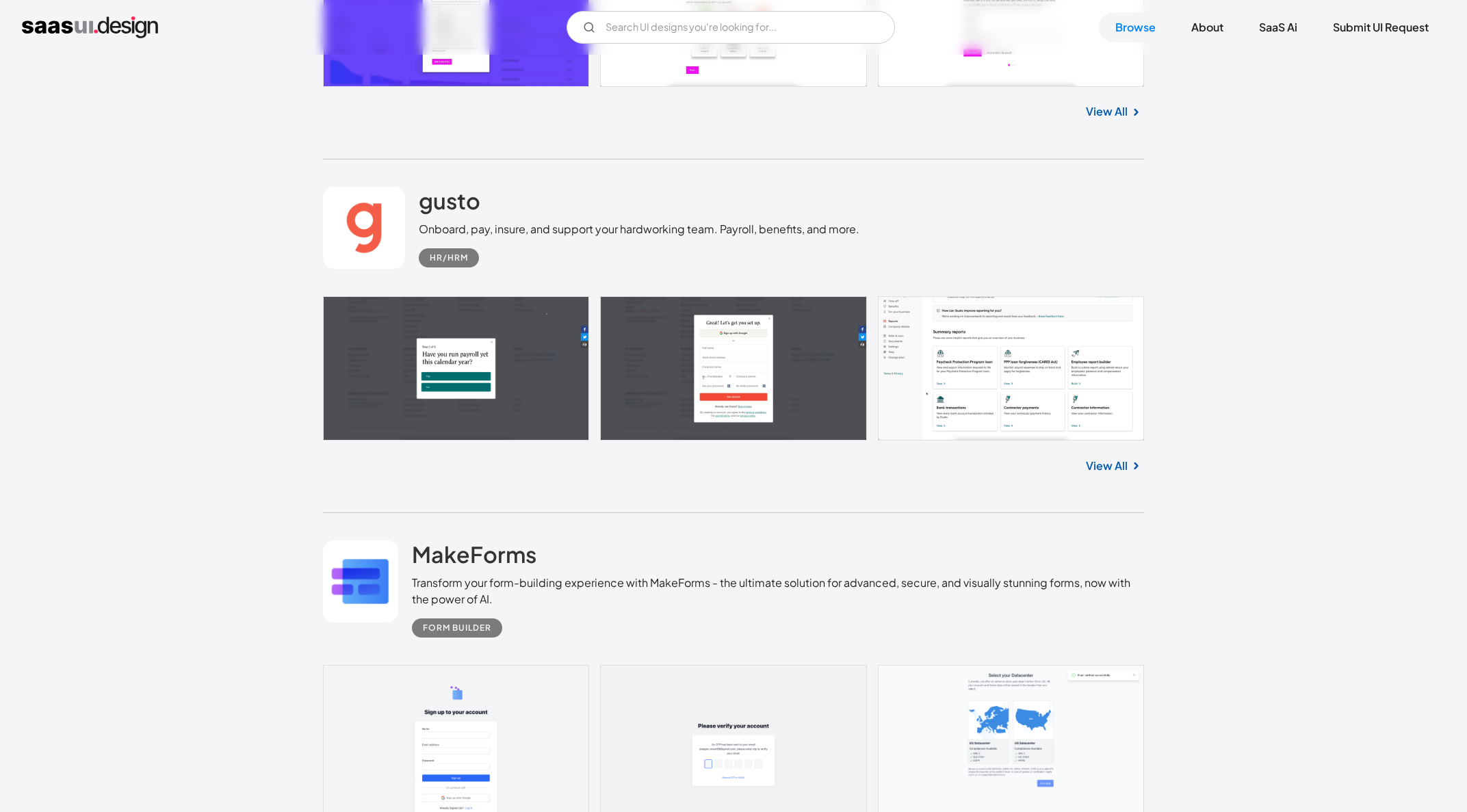
click at [986, 412] on link at bounding box center [733, 368] width 821 height 143
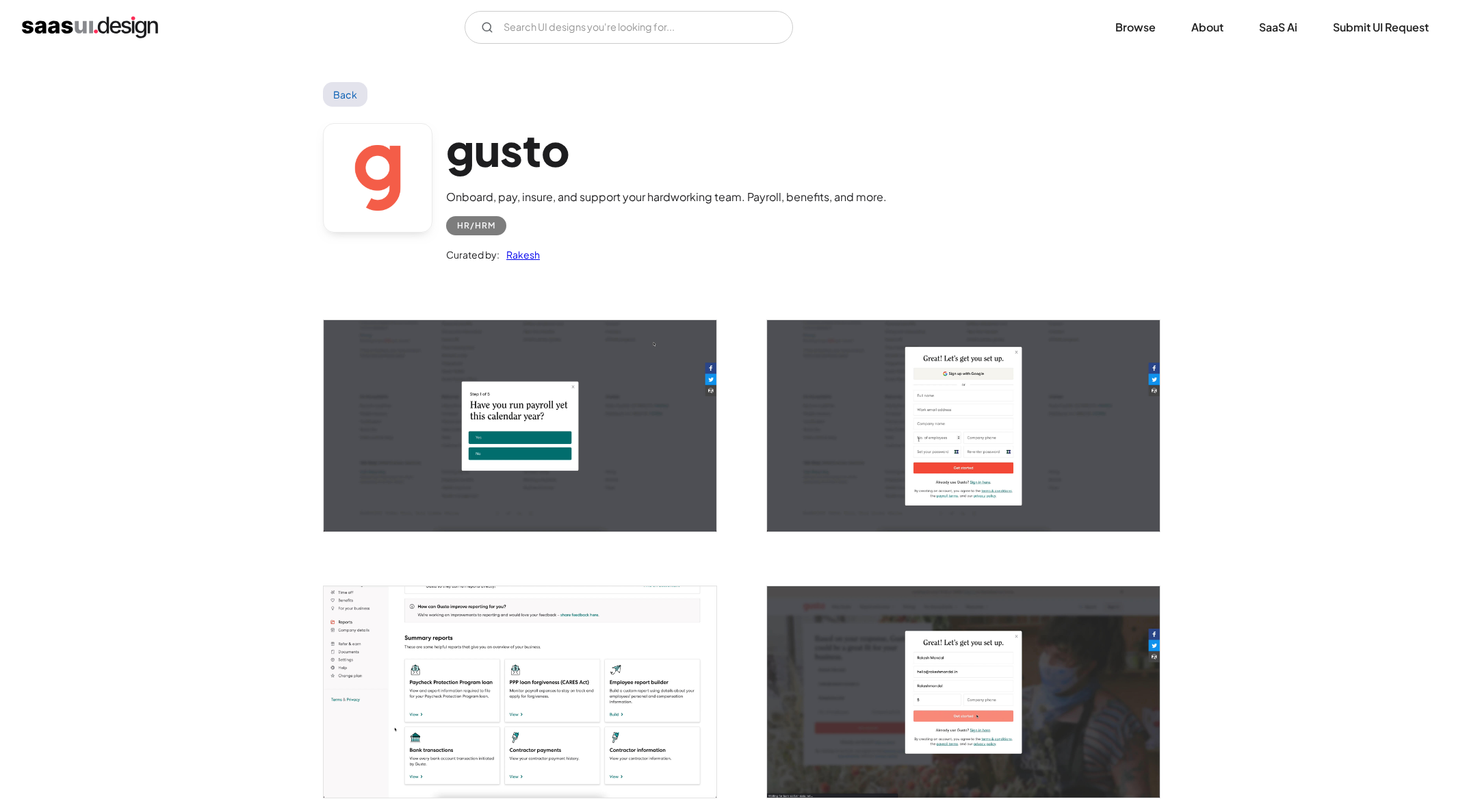
click at [558, 391] on img "open lightbox" at bounding box center [519, 426] width 393 height 211
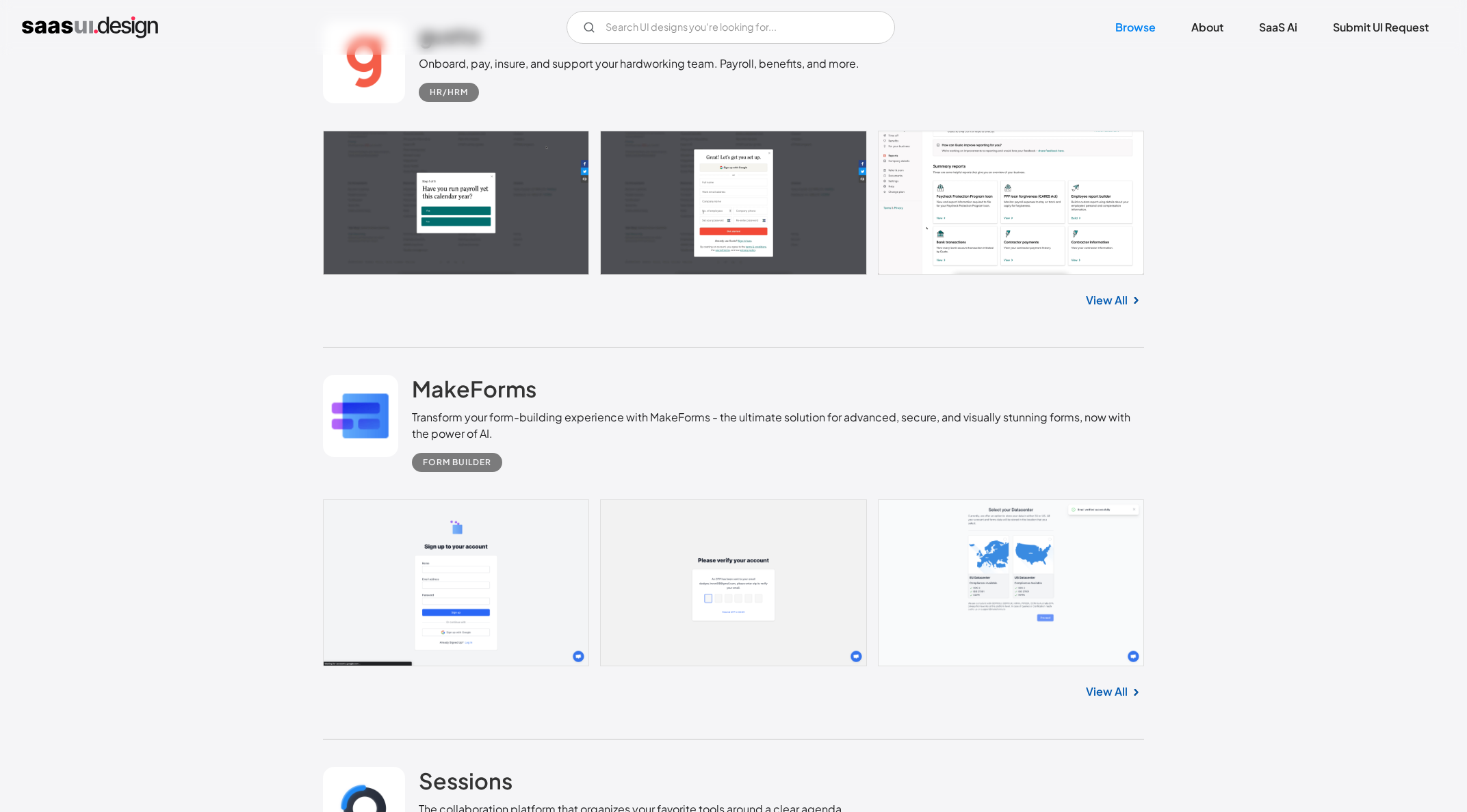
scroll to position [4905, 0]
click at [725, 560] on link at bounding box center [733, 583] width 821 height 167
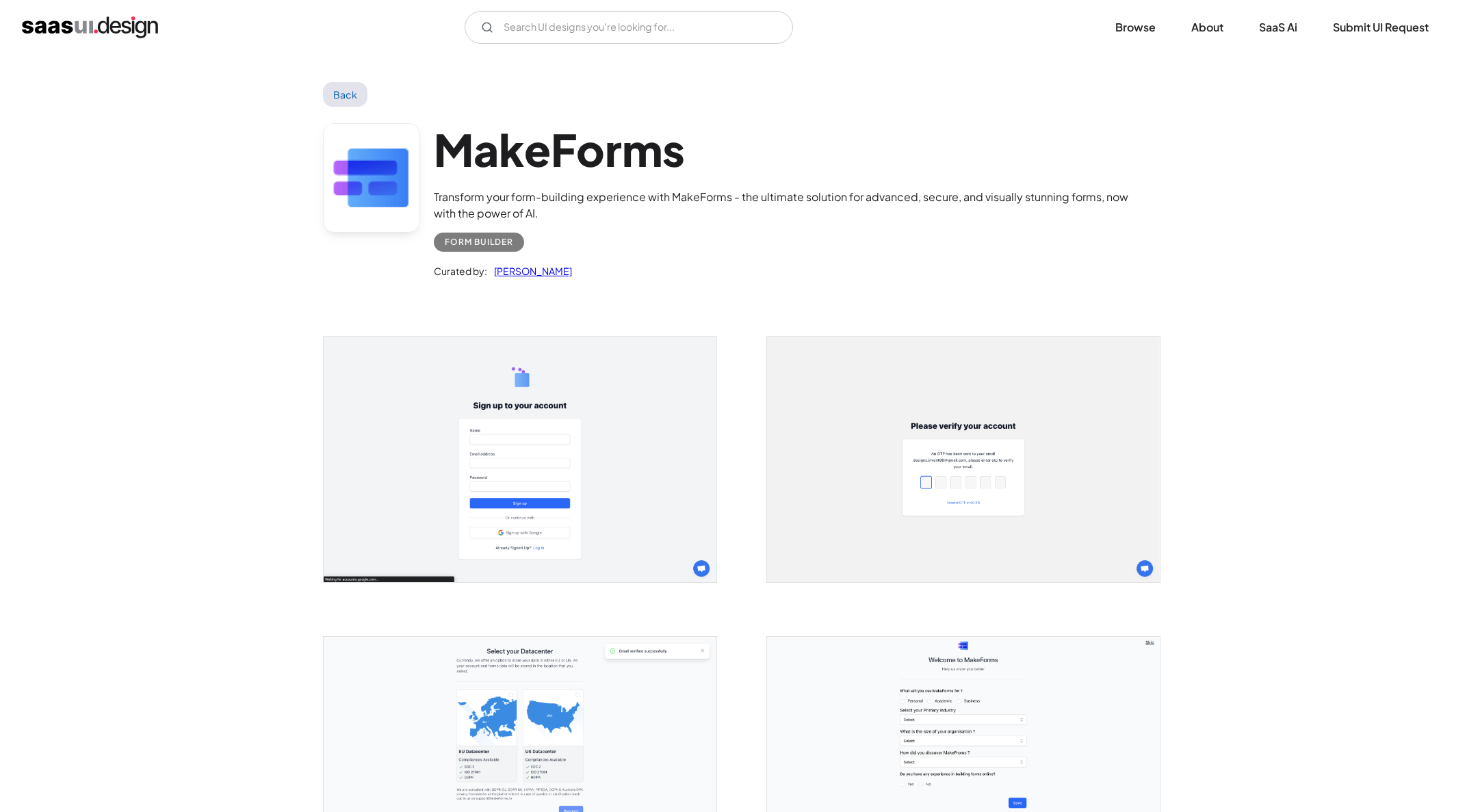
click at [591, 452] on img "open lightbox" at bounding box center [519, 459] width 393 height 246
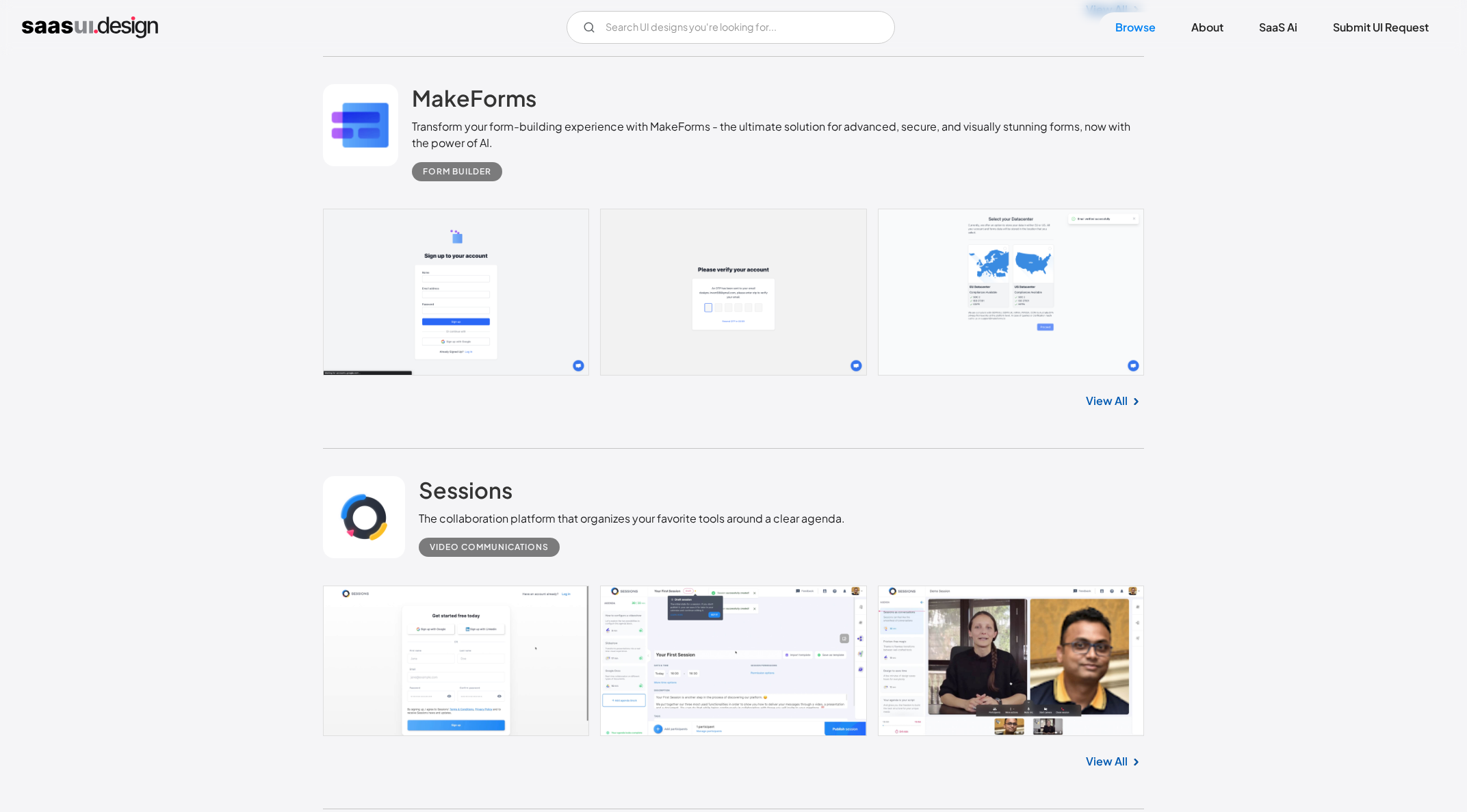
scroll to position [5372, 0]
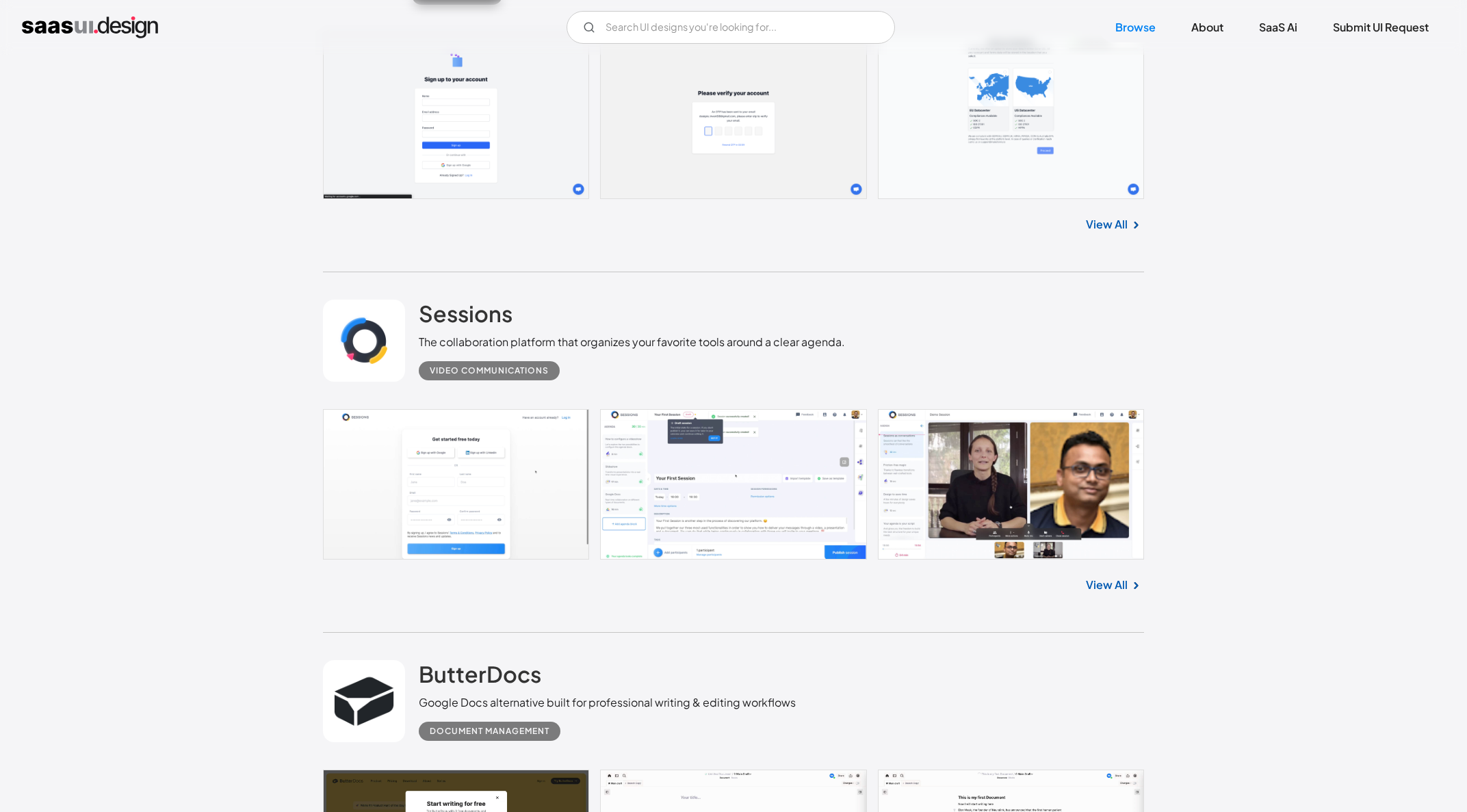
click at [533, 514] on link at bounding box center [733, 484] width 821 height 151
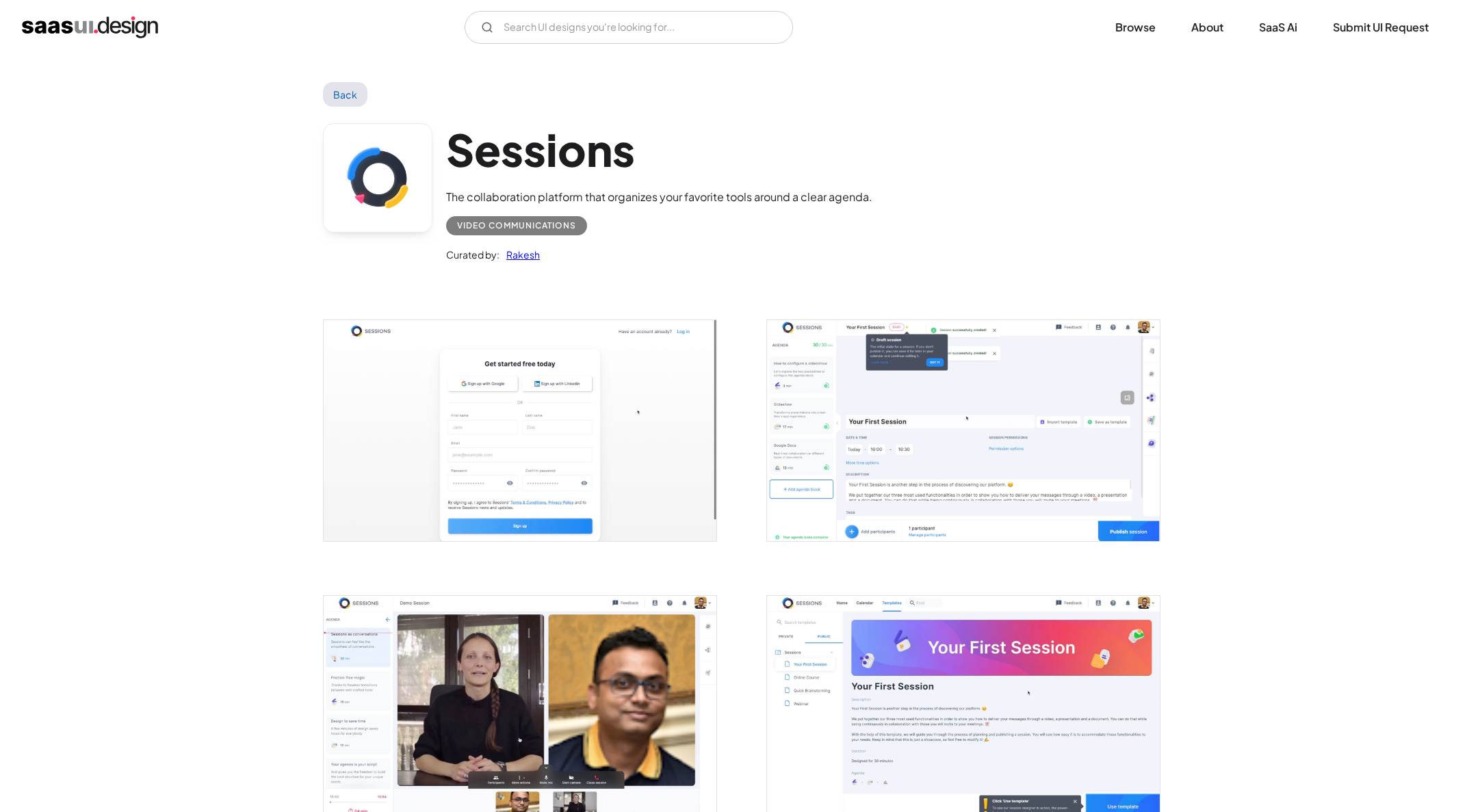
click at [611, 413] on img "open lightbox" at bounding box center [519, 431] width 393 height 221
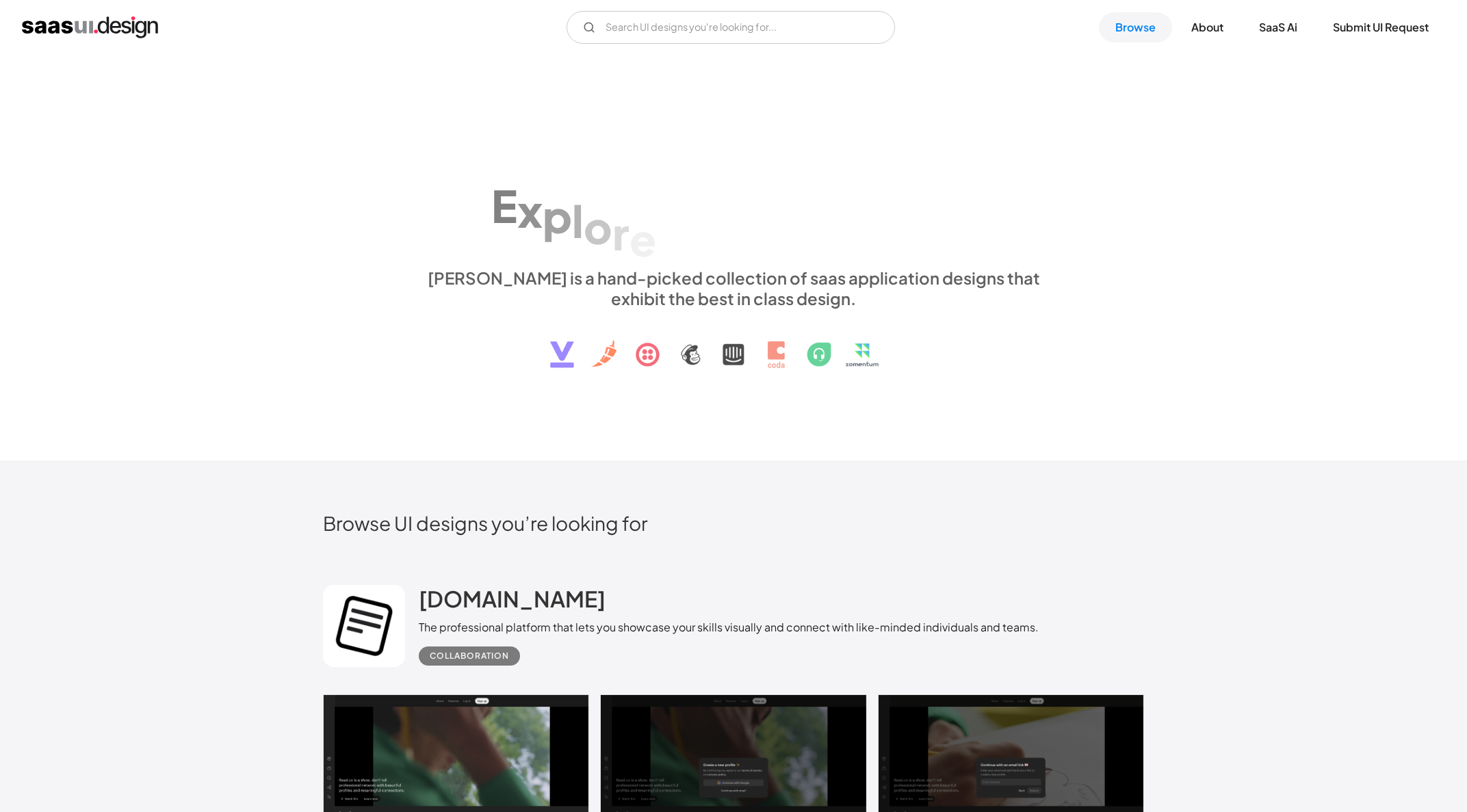
scroll to position [5676, 0]
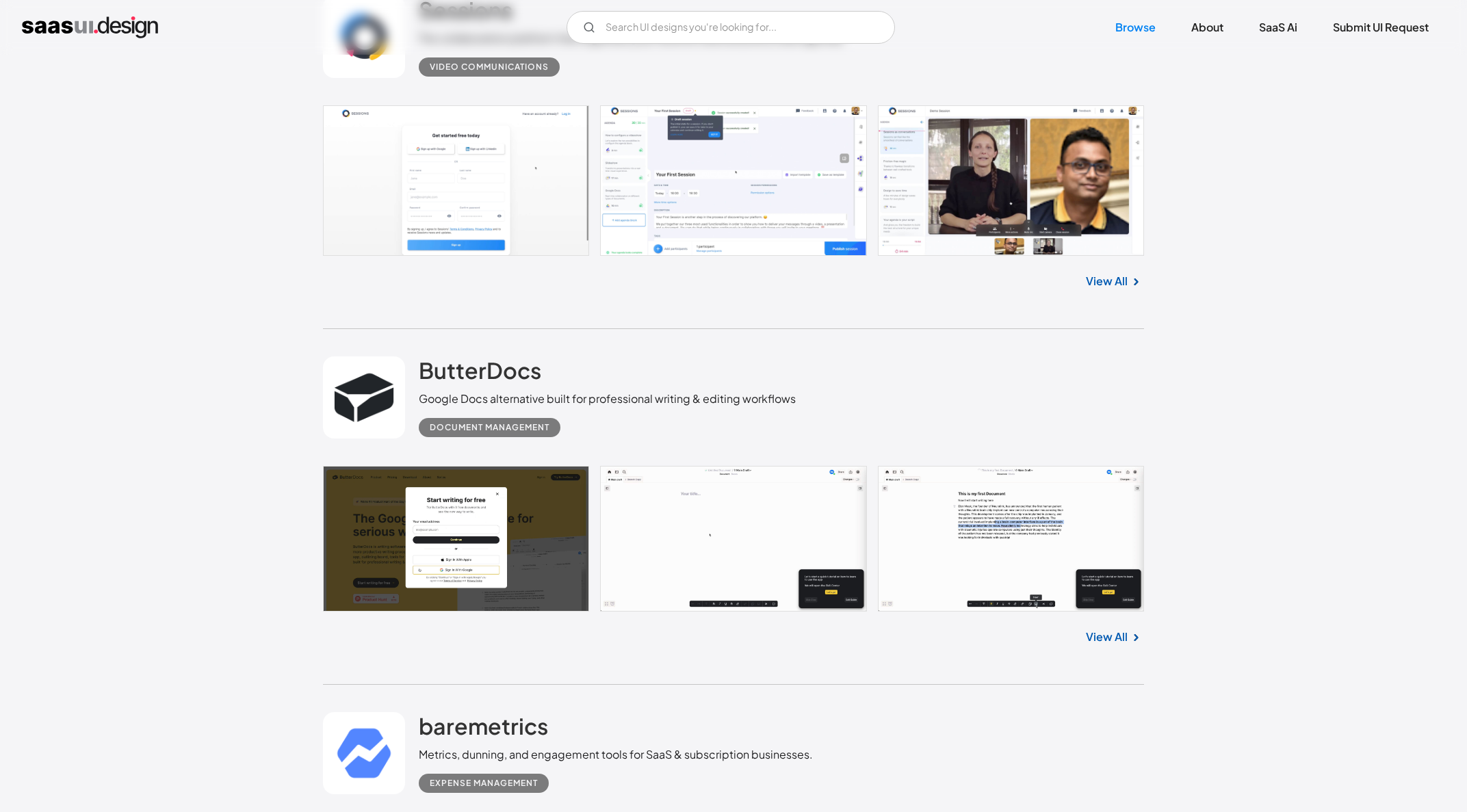
click at [699, 544] on link at bounding box center [733, 539] width 821 height 146
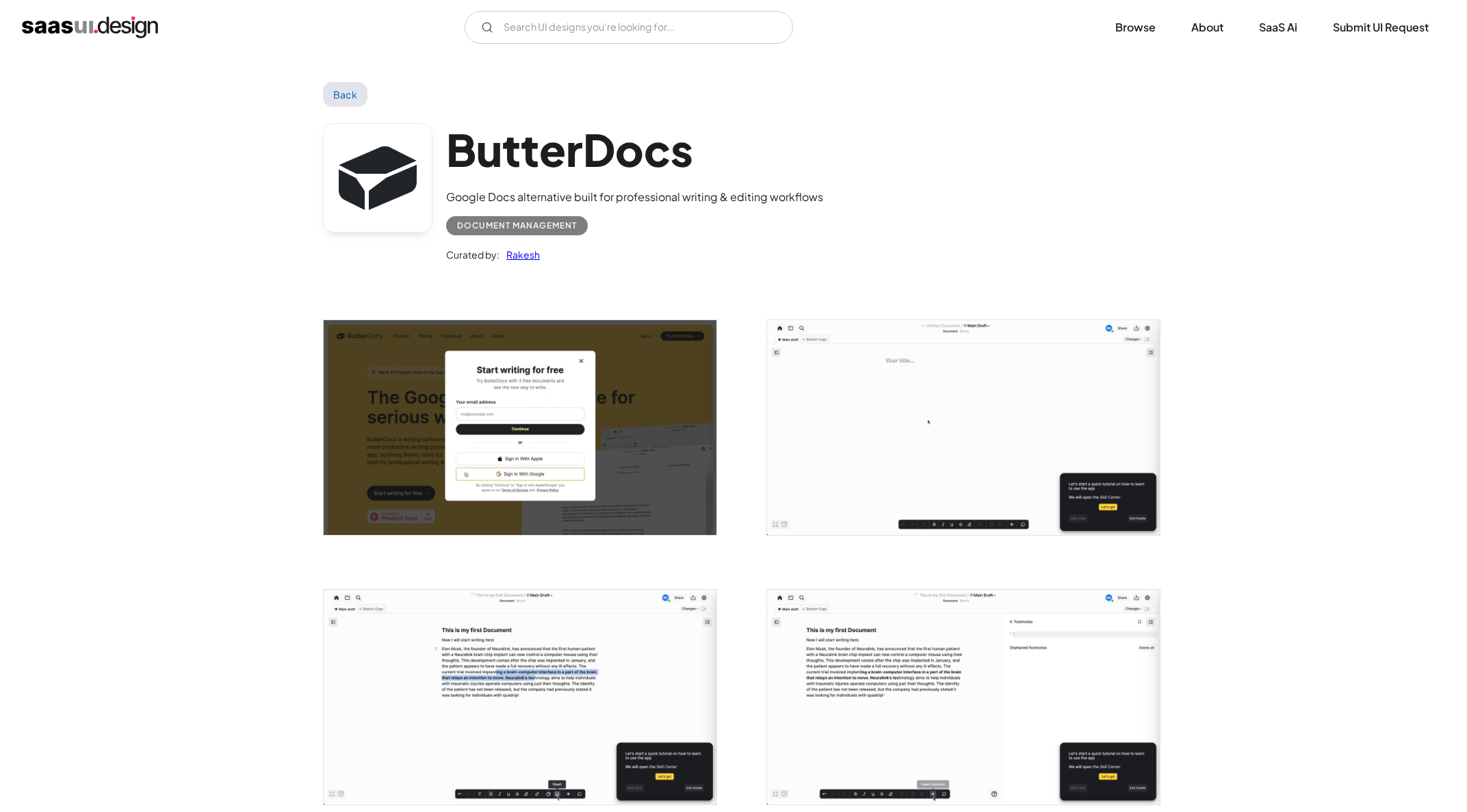
click at [625, 440] on img "open lightbox" at bounding box center [519, 428] width 393 height 215
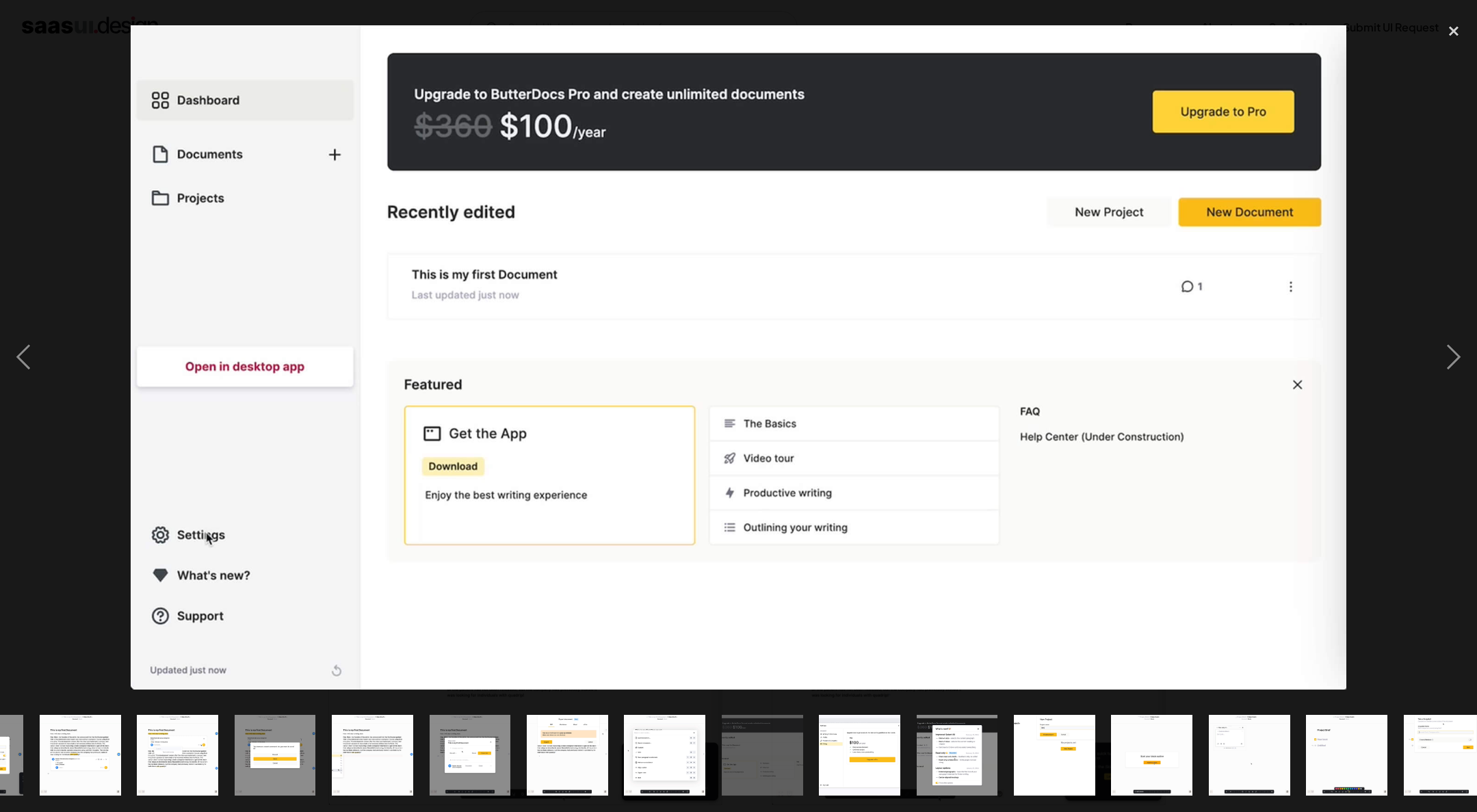
scroll to position [0, 780]
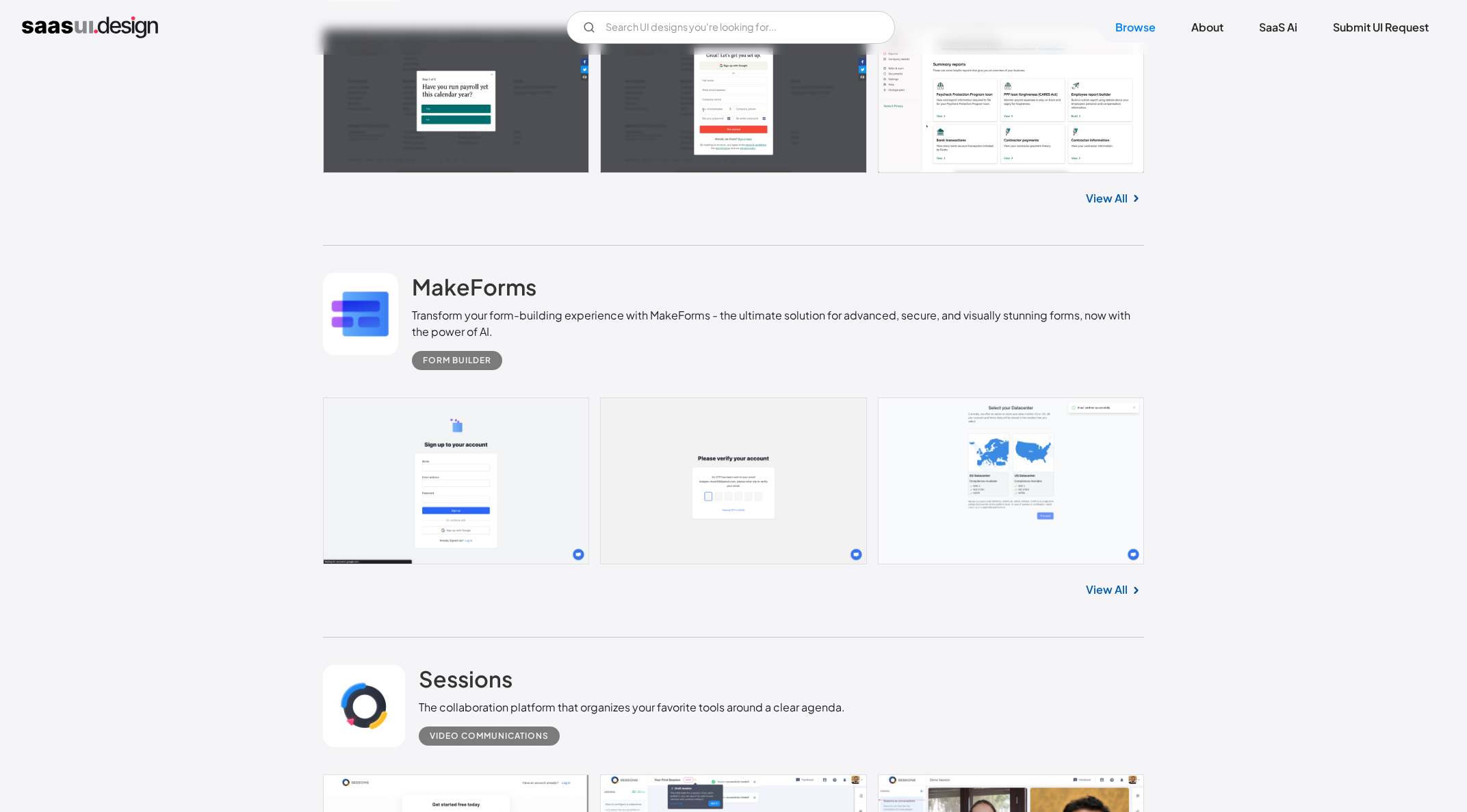
scroll to position [5198, 0]
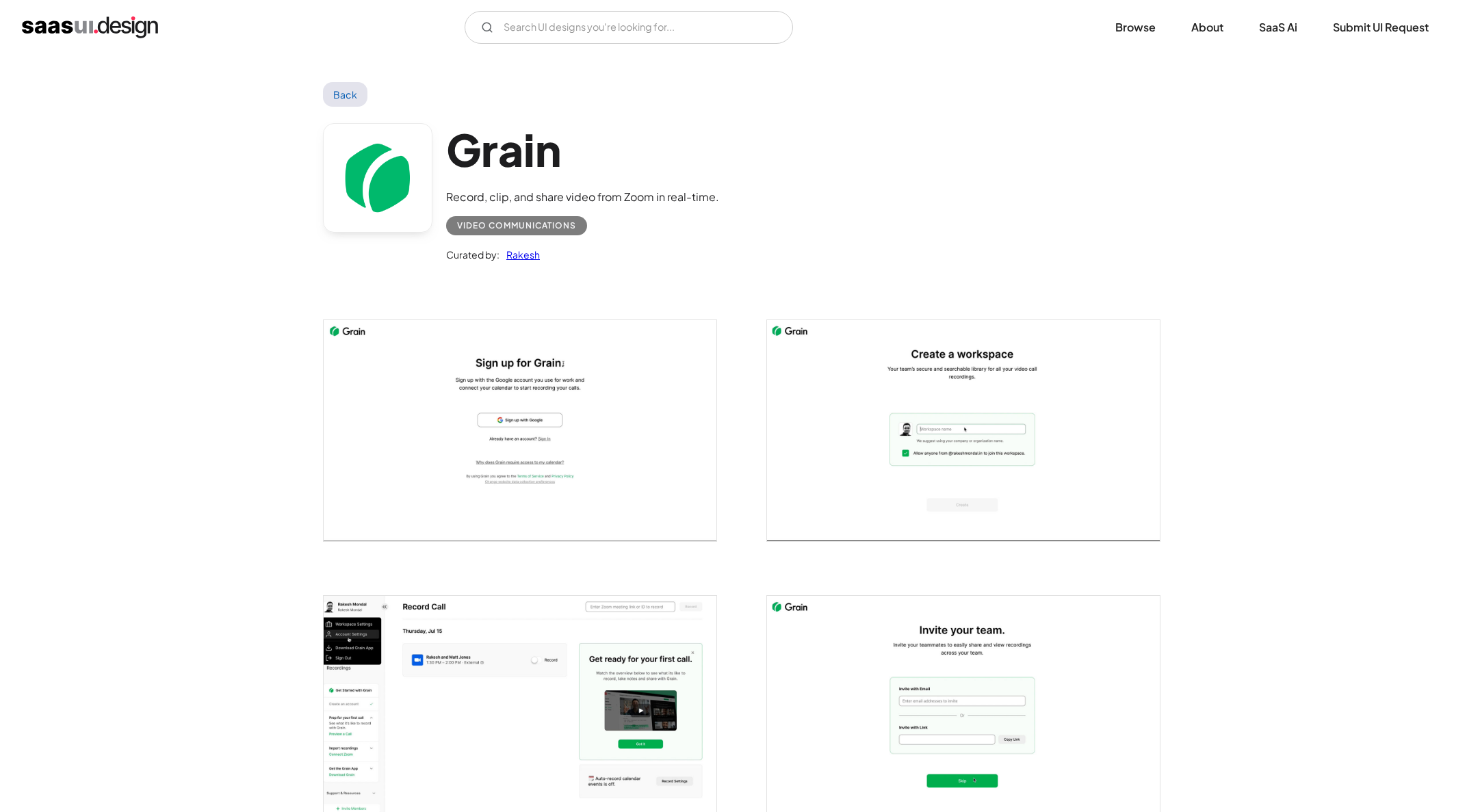
click at [579, 366] on img "open lightbox" at bounding box center [519, 431] width 393 height 221
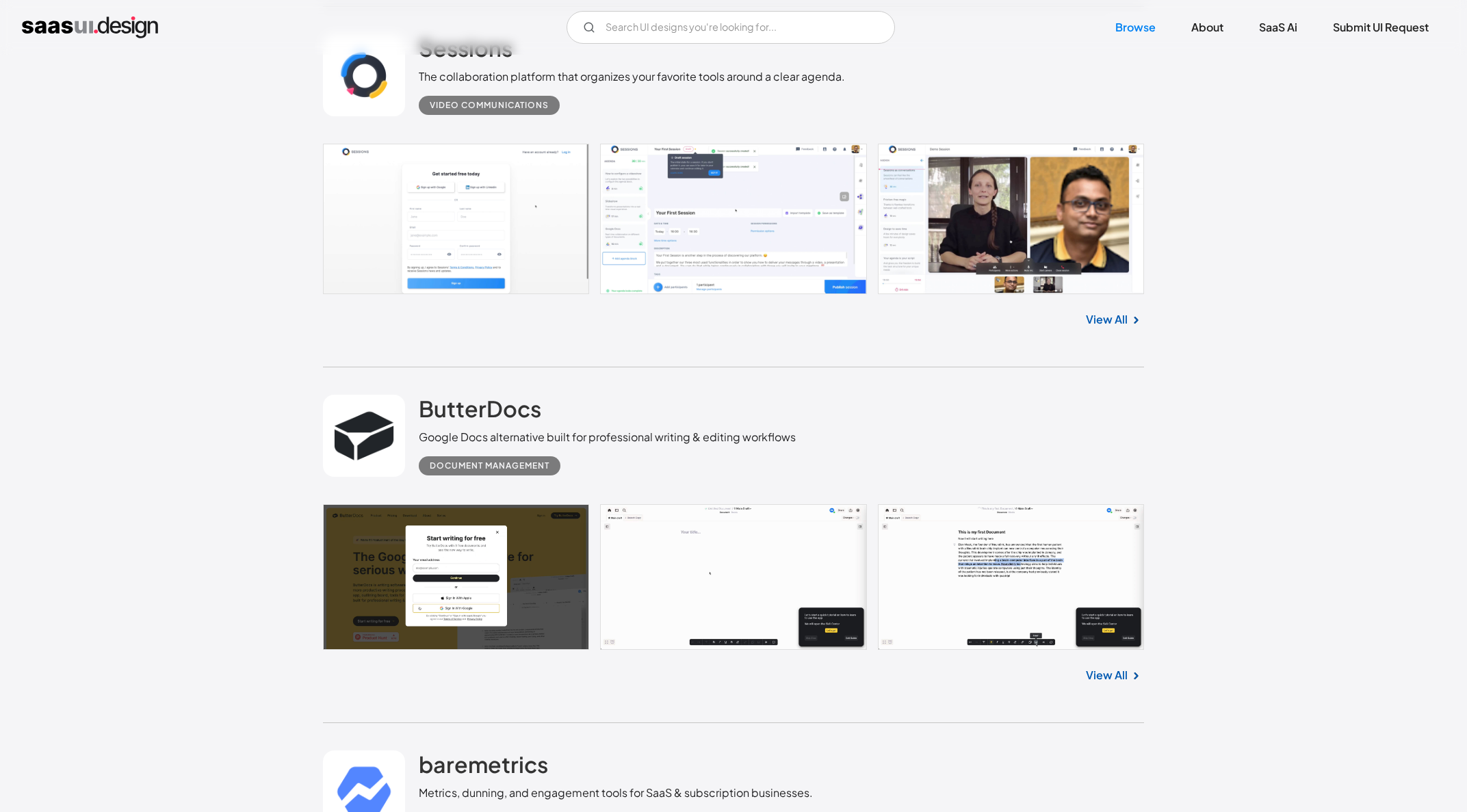
scroll to position [5655, 0]
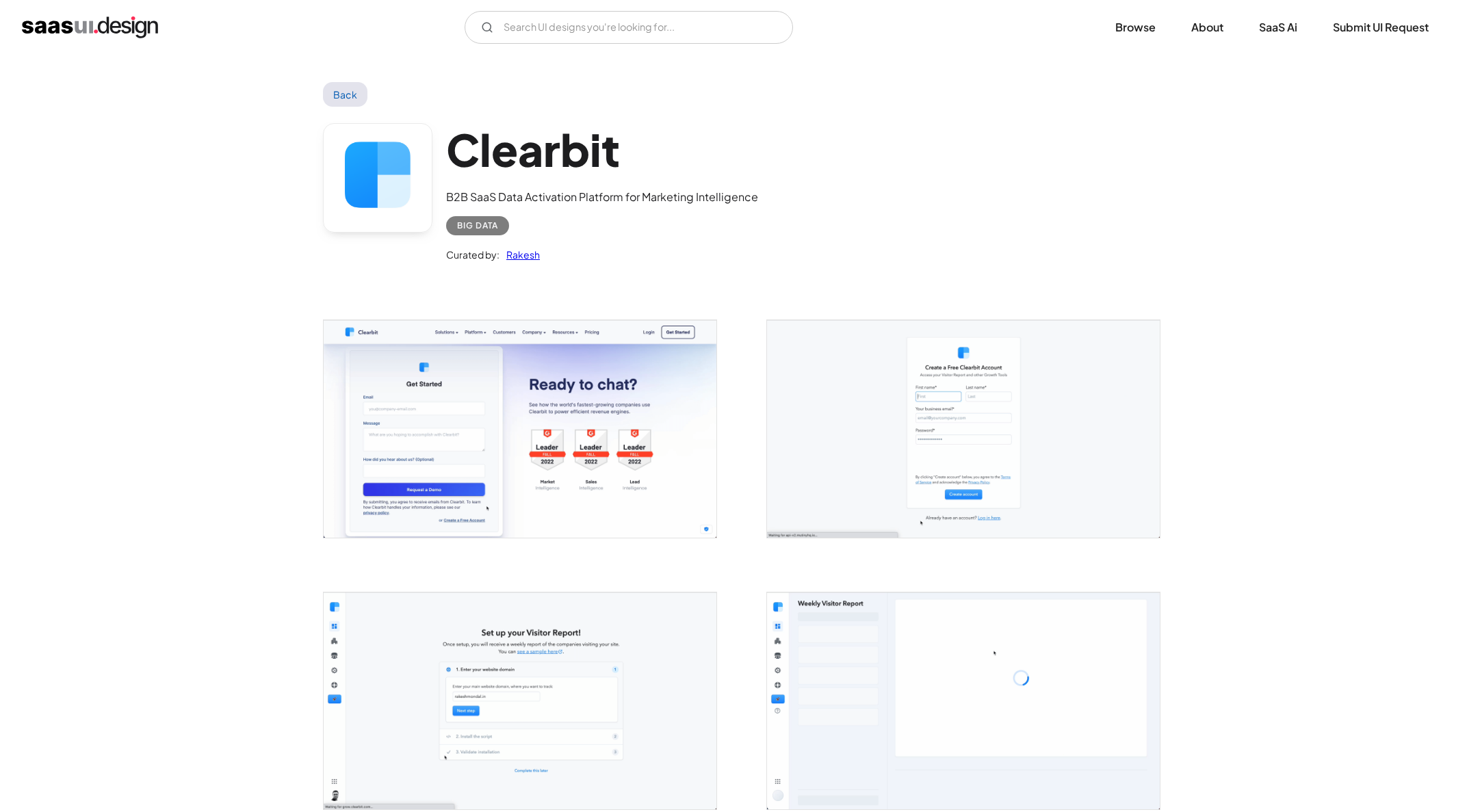
click at [529, 440] on img "open lightbox" at bounding box center [519, 429] width 393 height 217
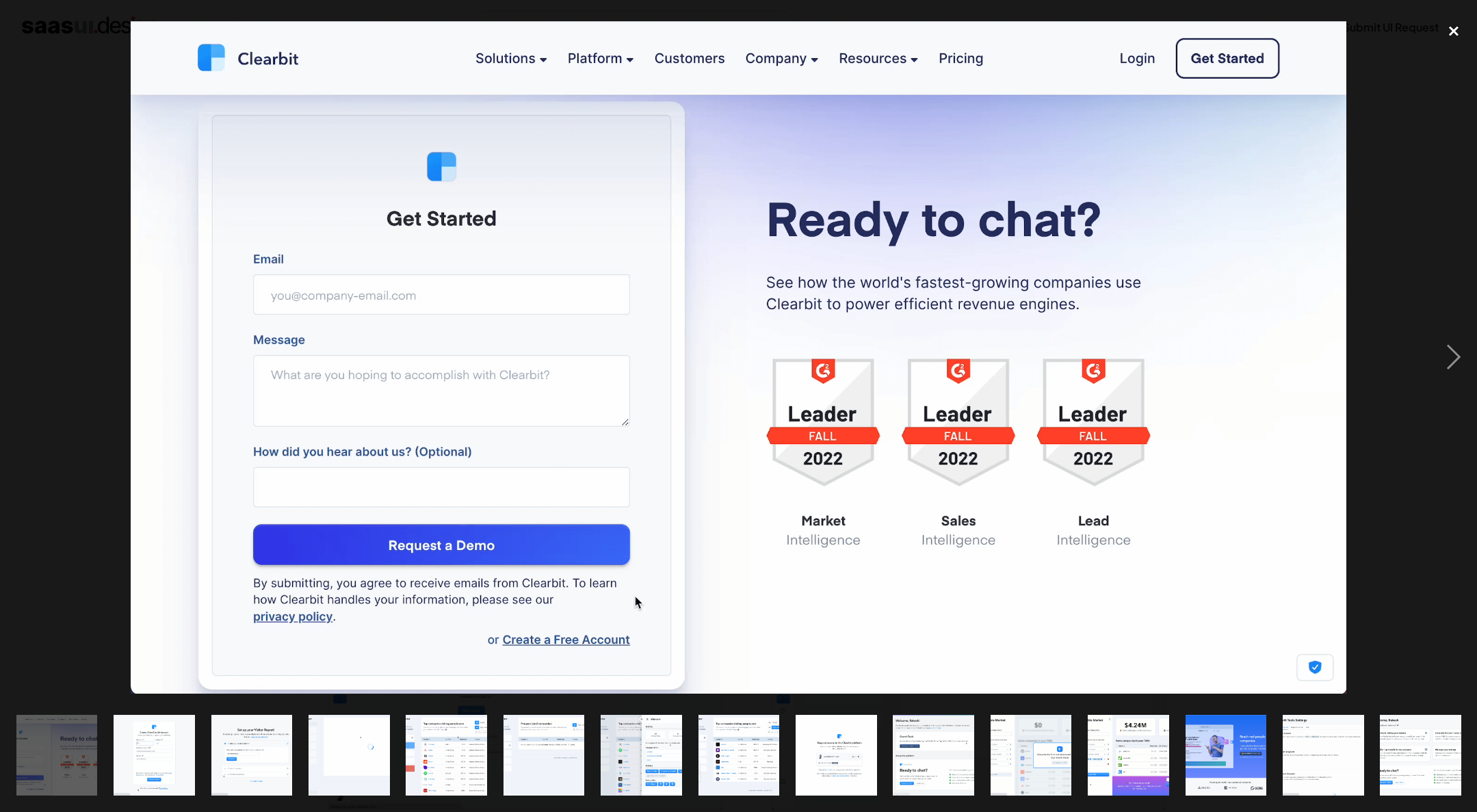
click at [1438, 31] on div "close lightbox" at bounding box center [1454, 31] width 47 height 30
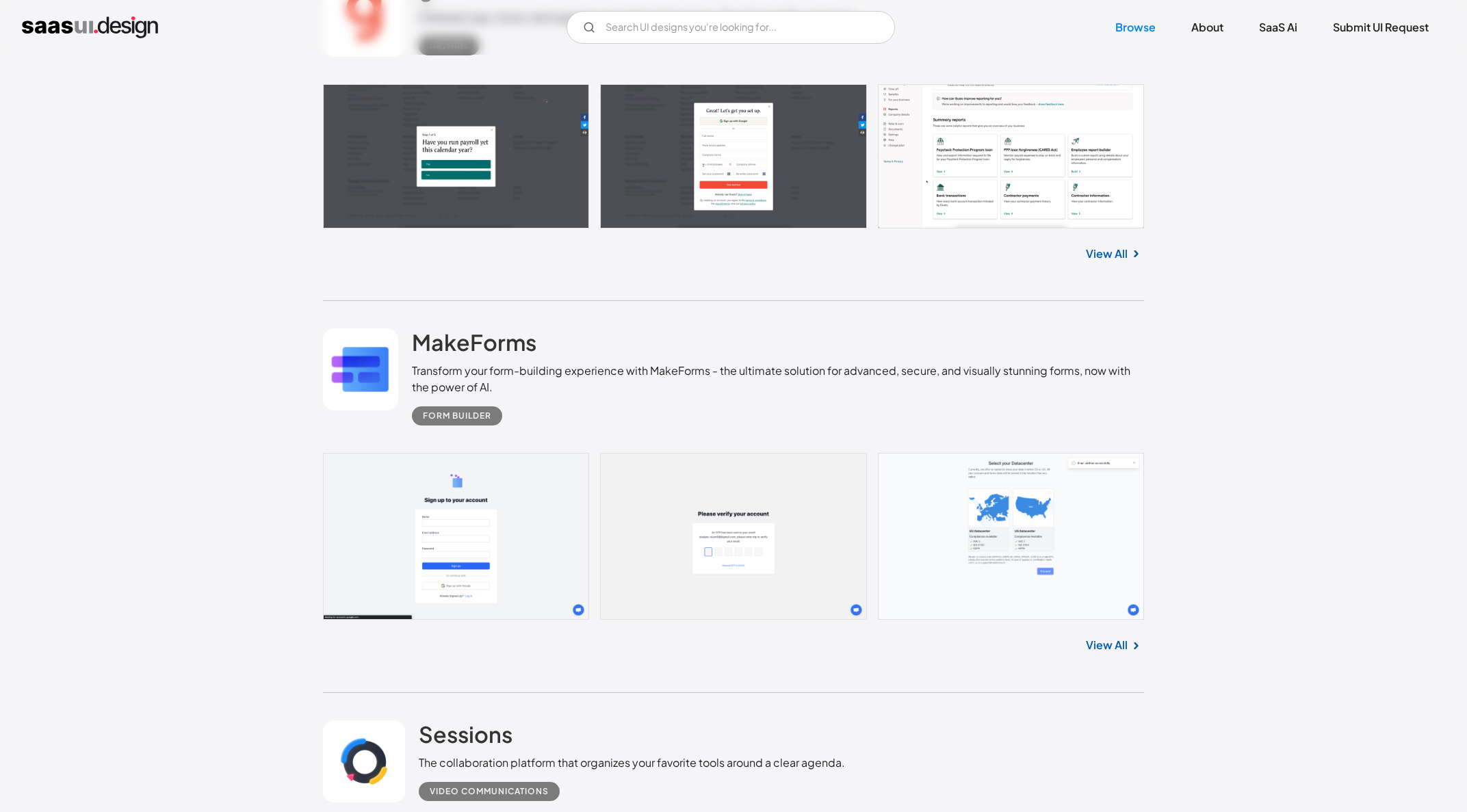
scroll to position [5221, 0]
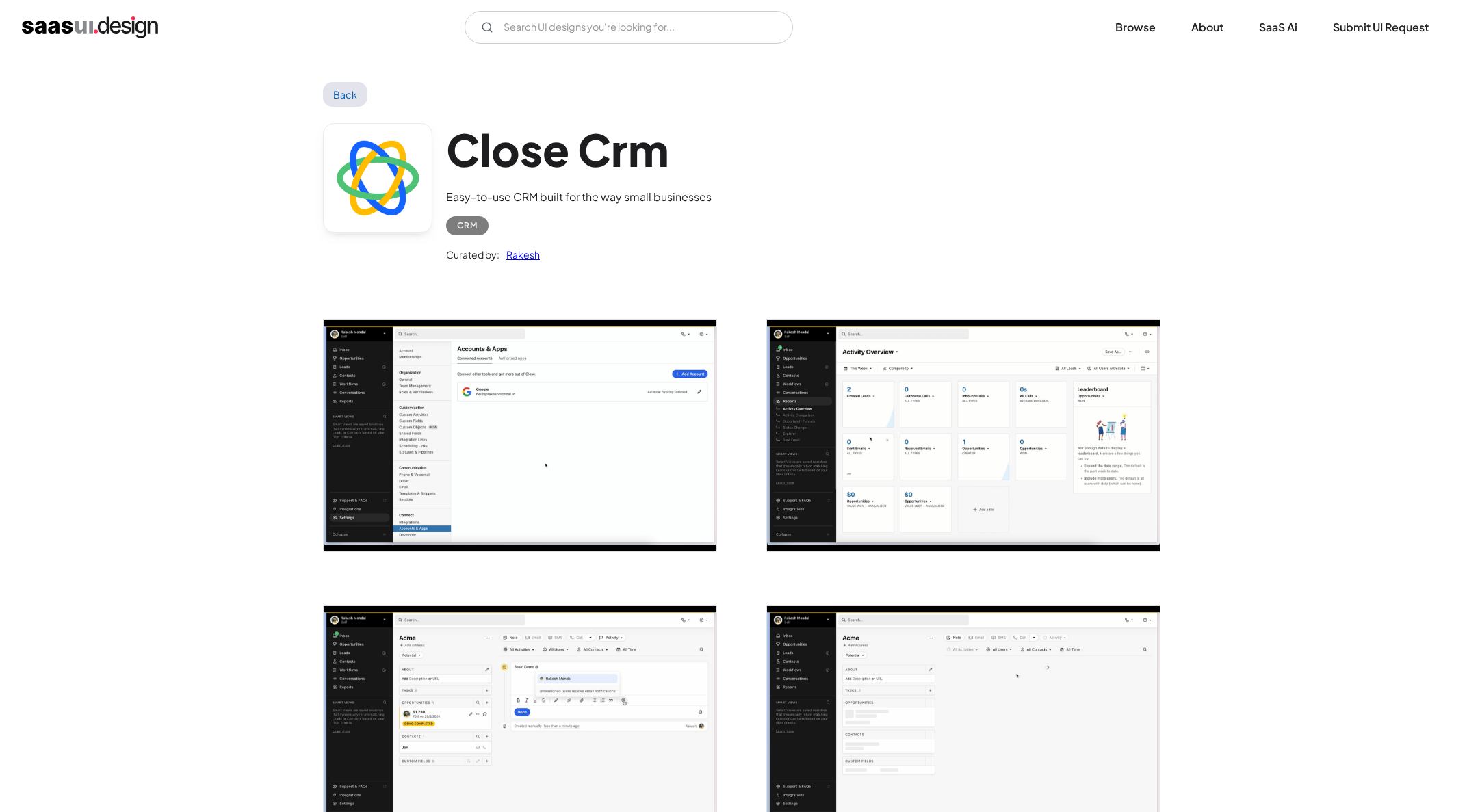
click at [536, 467] on img "open lightbox" at bounding box center [519, 436] width 393 height 231
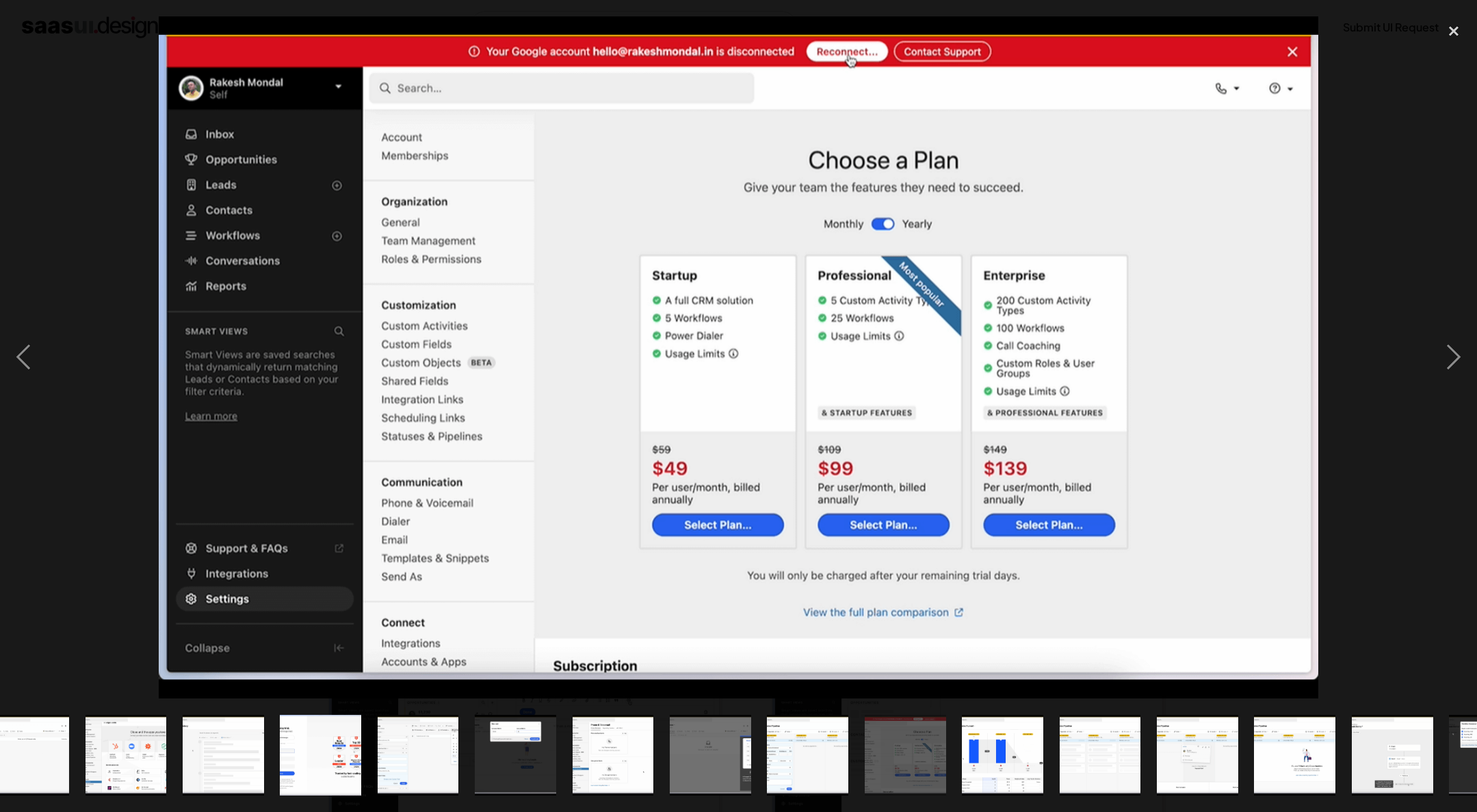
scroll to position [0, 780]
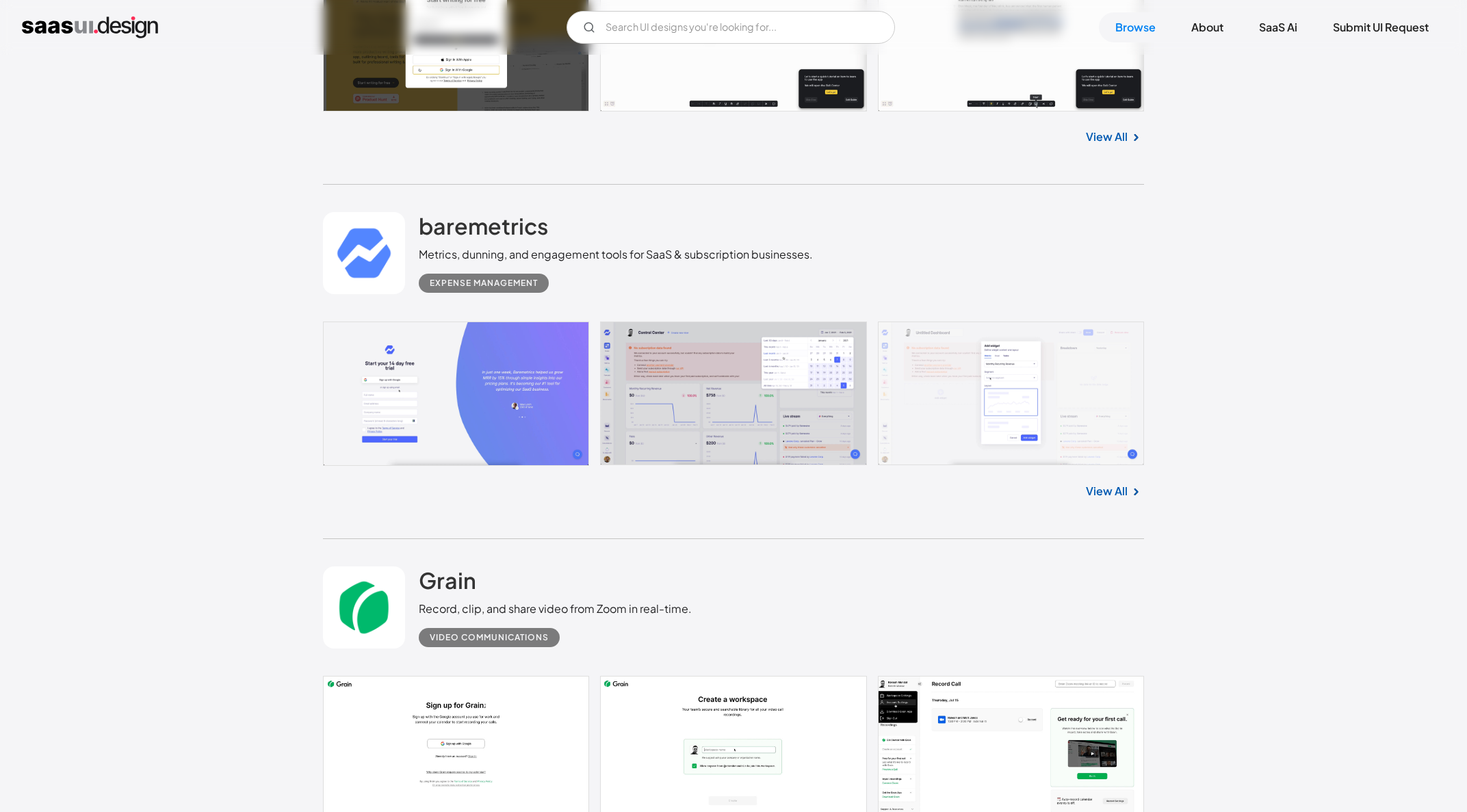
scroll to position [6185, 0]
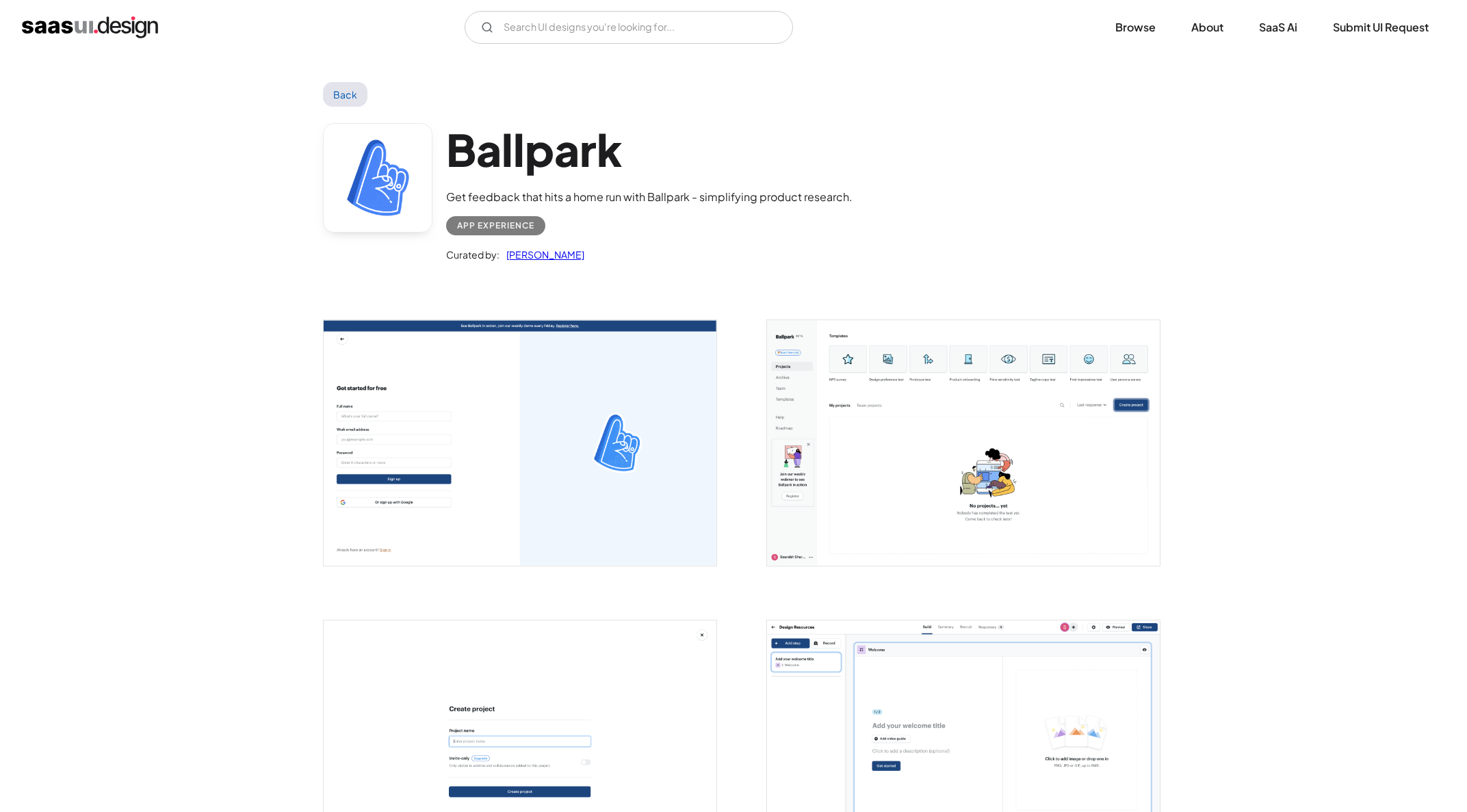
click at [679, 479] on img "open lightbox" at bounding box center [519, 443] width 393 height 246
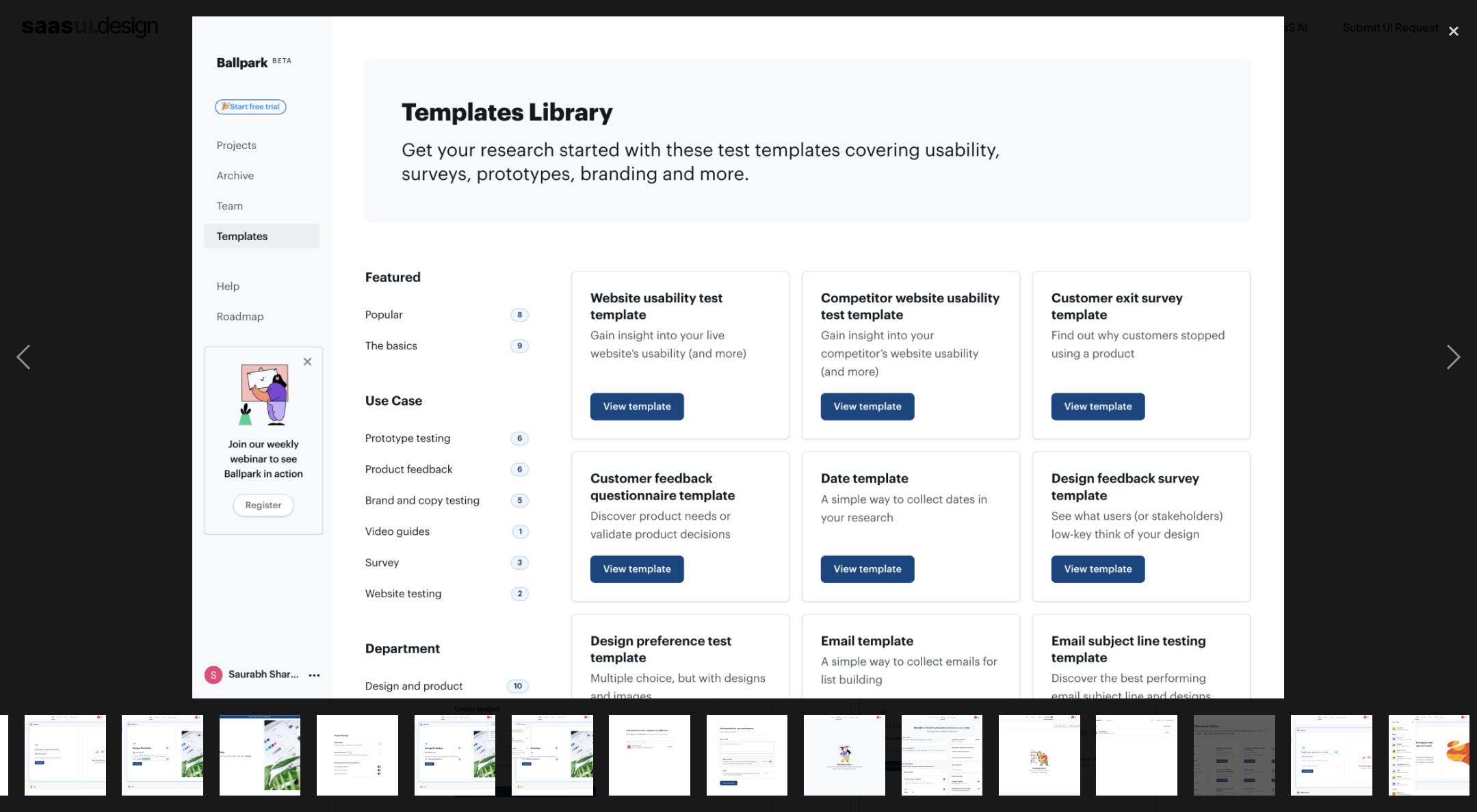
scroll to position [0, 293]
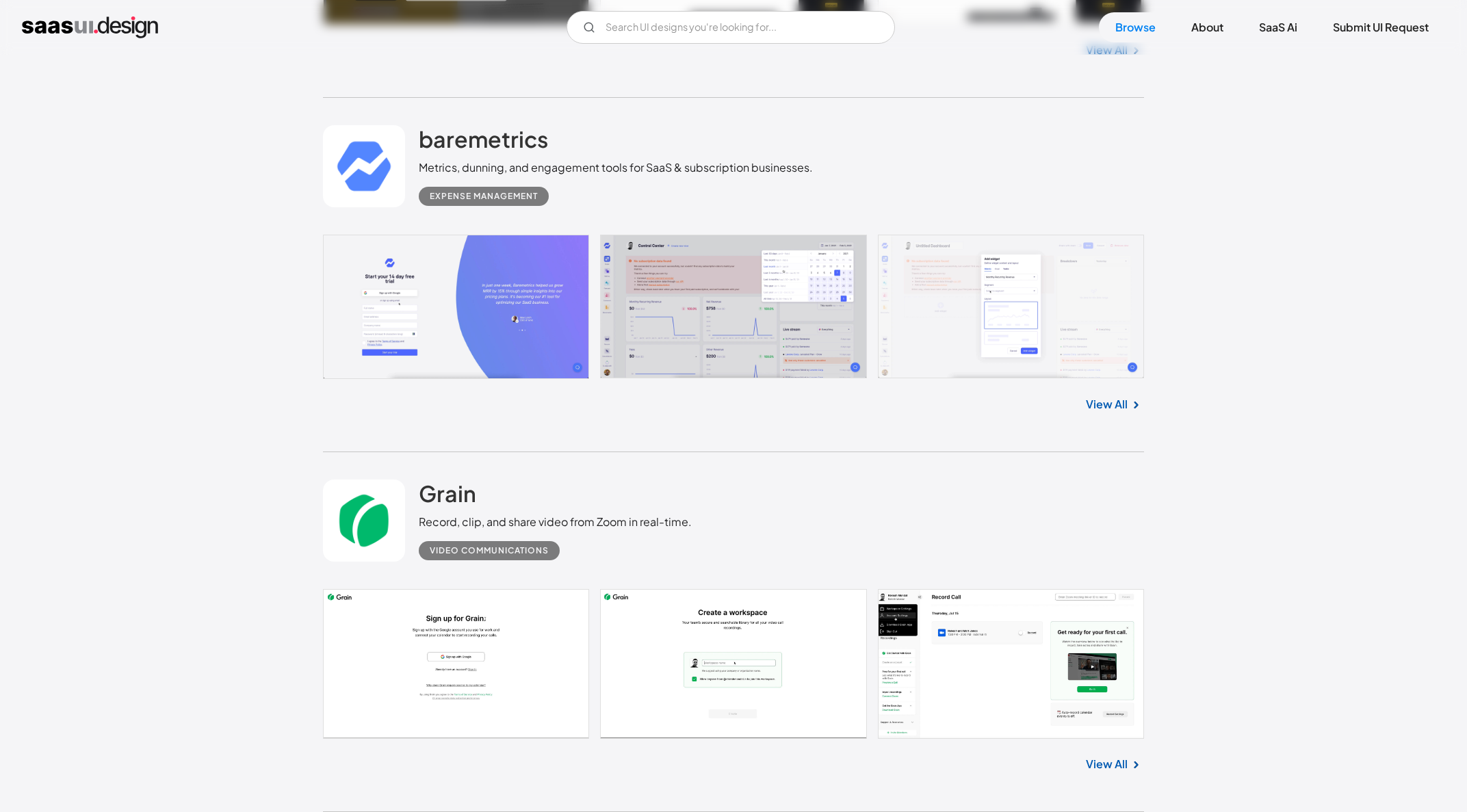
scroll to position [5974, 0]
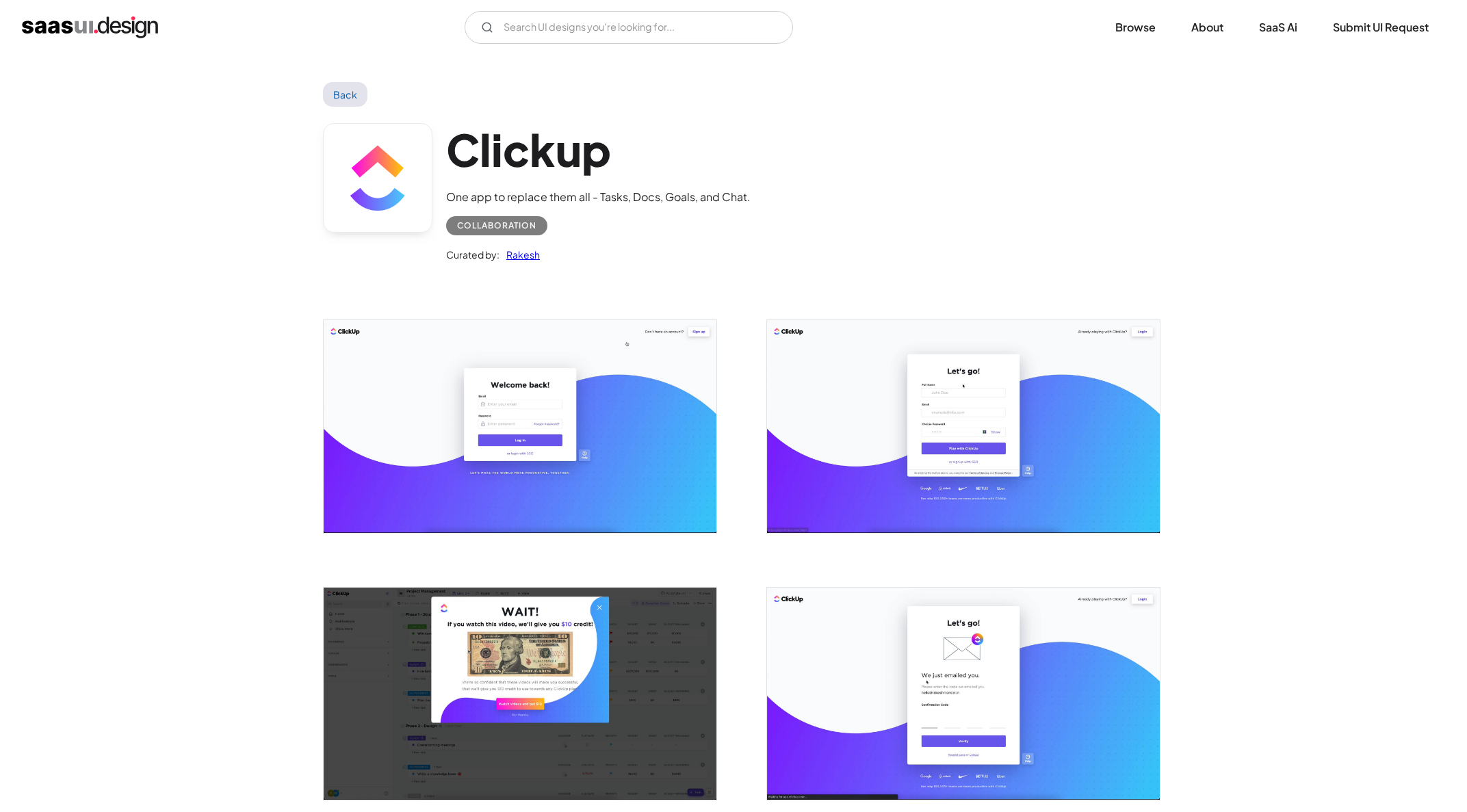
click at [602, 411] on img "open lightbox" at bounding box center [519, 426] width 393 height 212
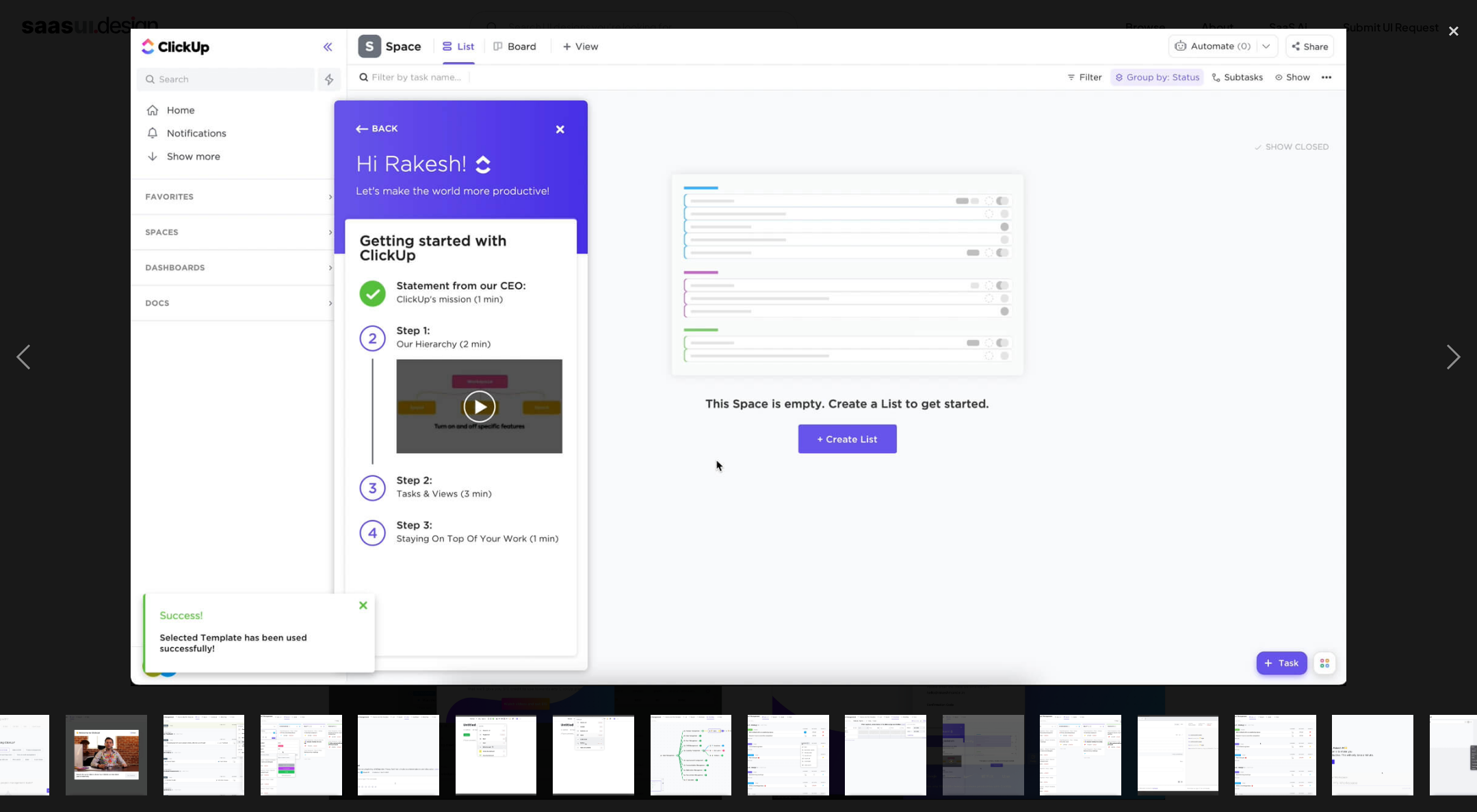
scroll to position [0, 683]
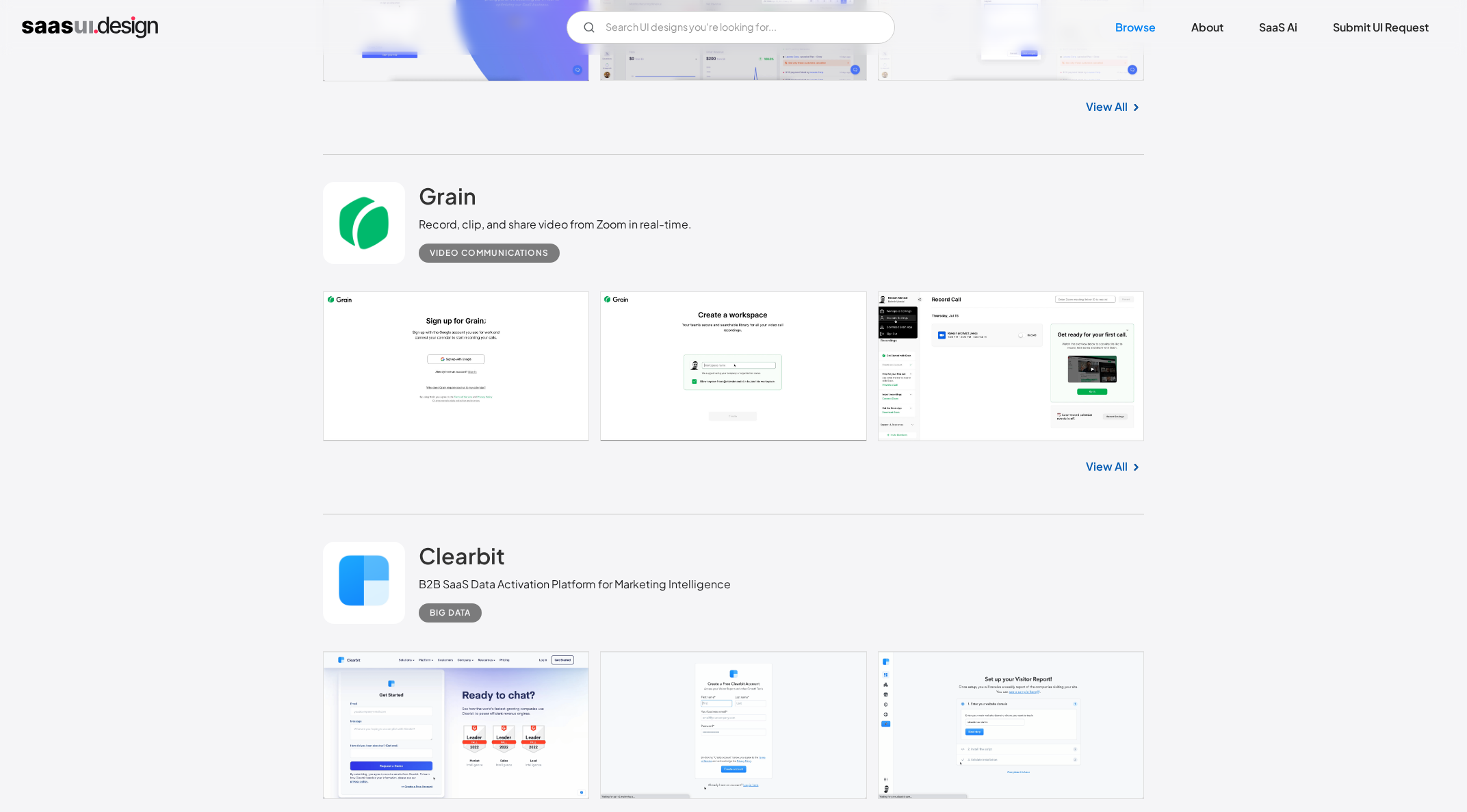
scroll to position [6760, 0]
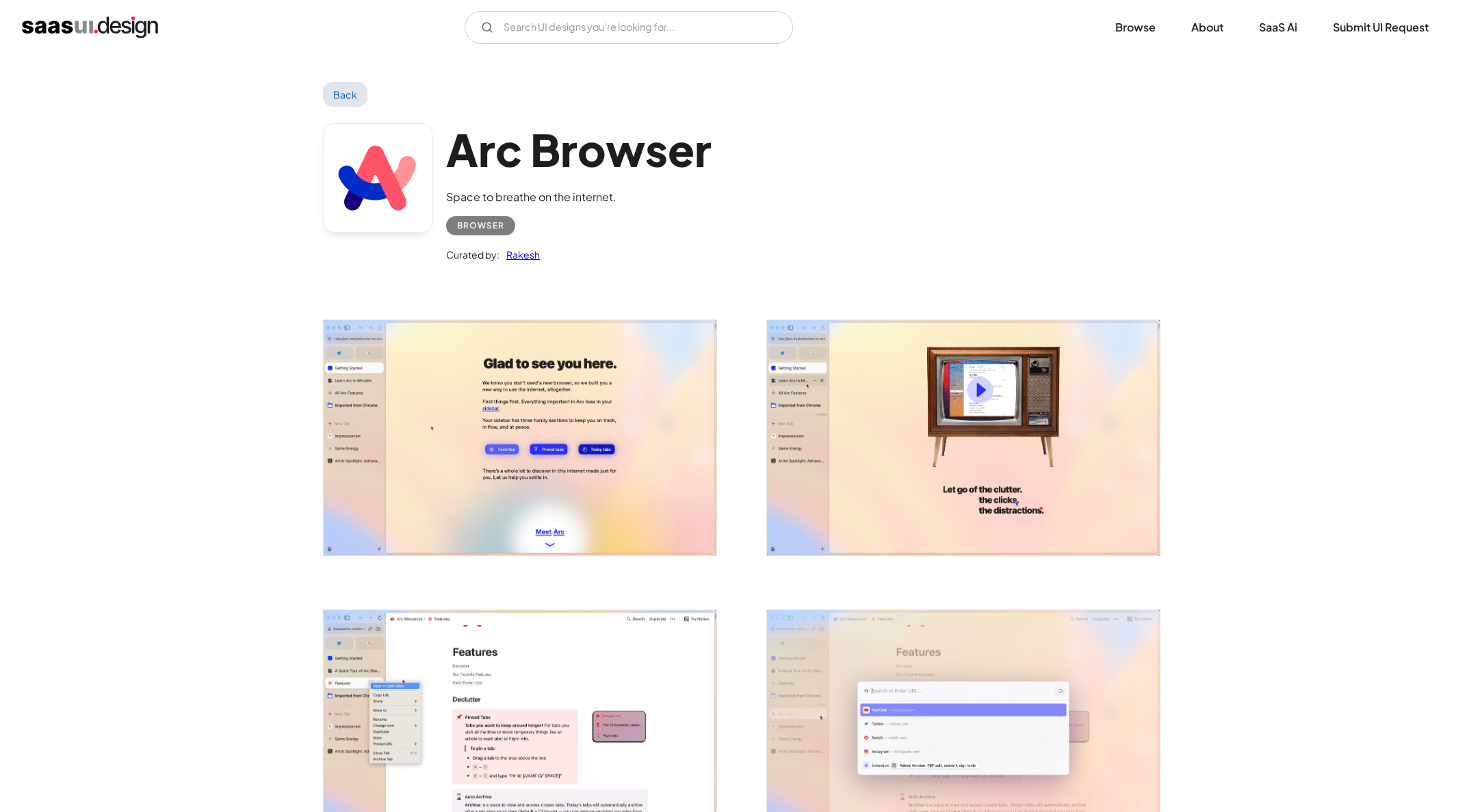
click at [642, 375] on img "open lightbox" at bounding box center [519, 438] width 393 height 236
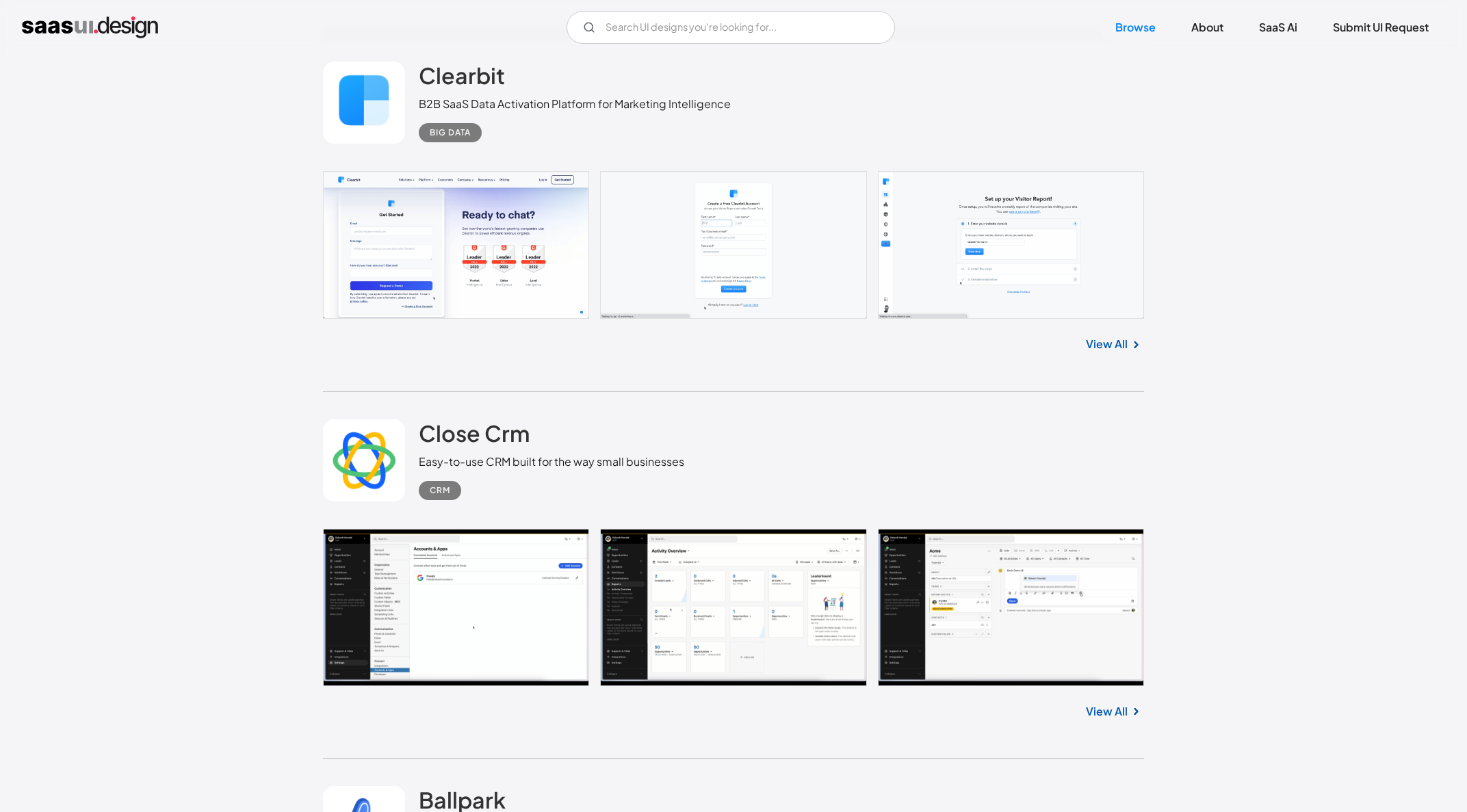
scroll to position [7225, 0]
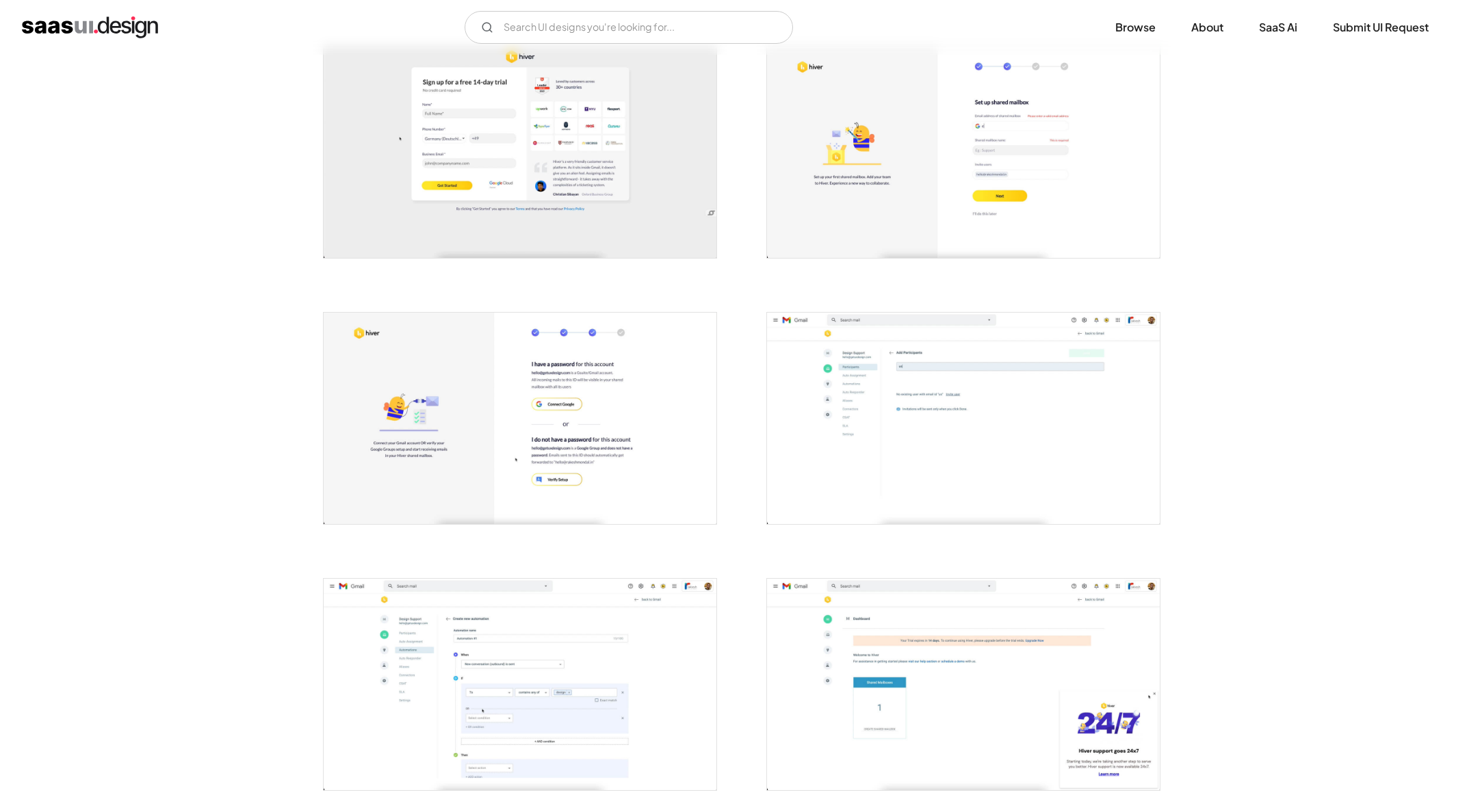
scroll to position [573, 0]
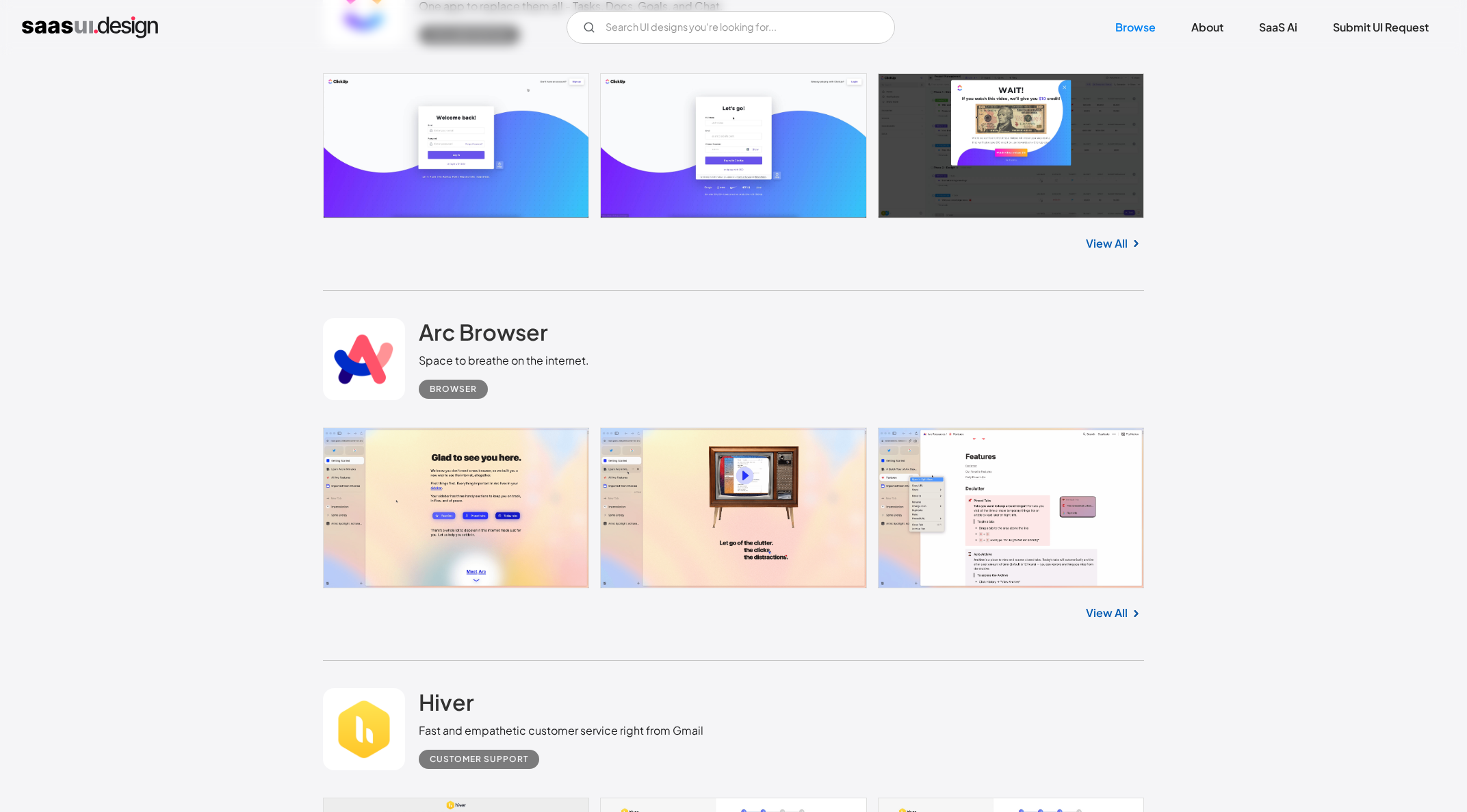
scroll to position [8642, 0]
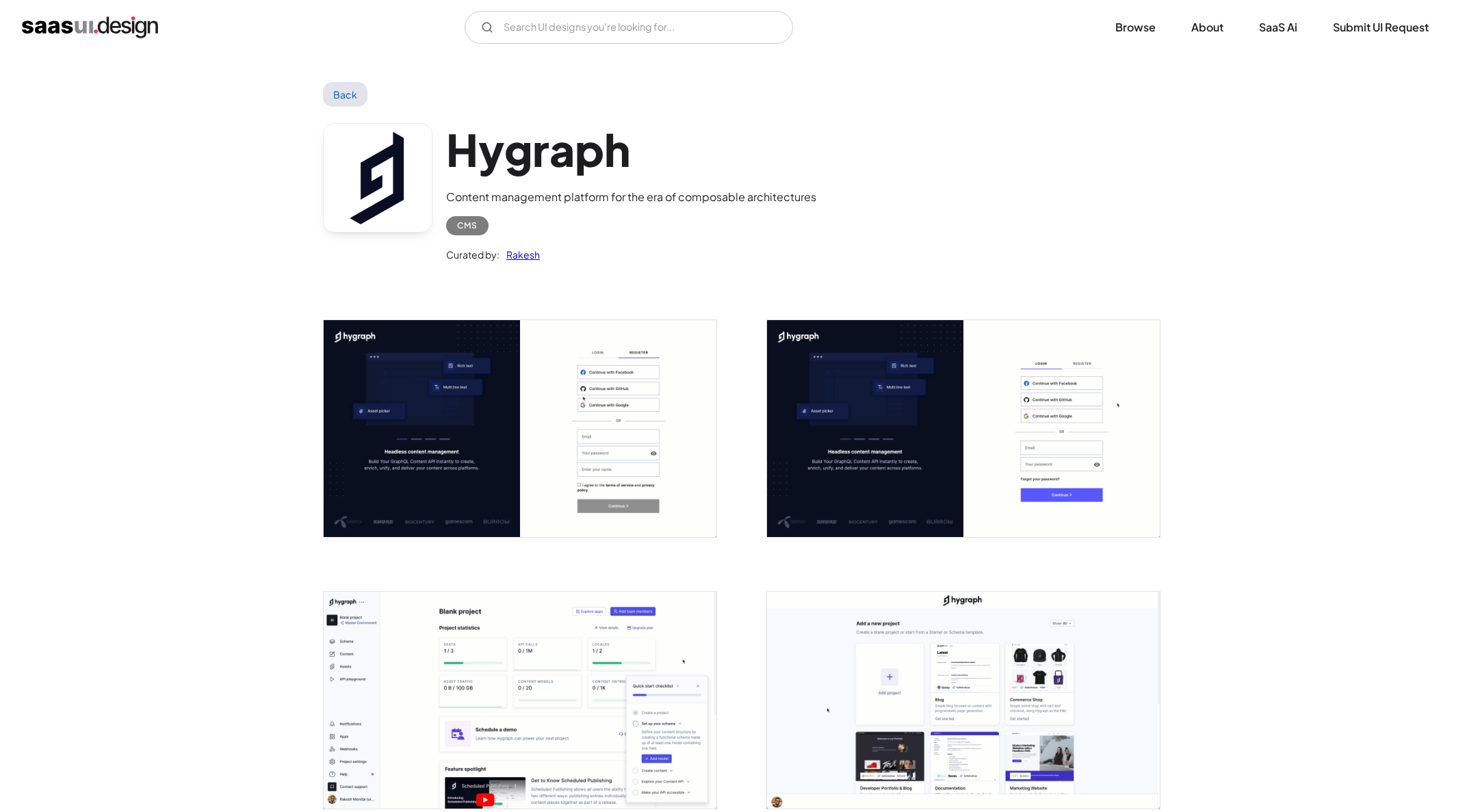
click at [628, 411] on img "open lightbox" at bounding box center [519, 429] width 393 height 217
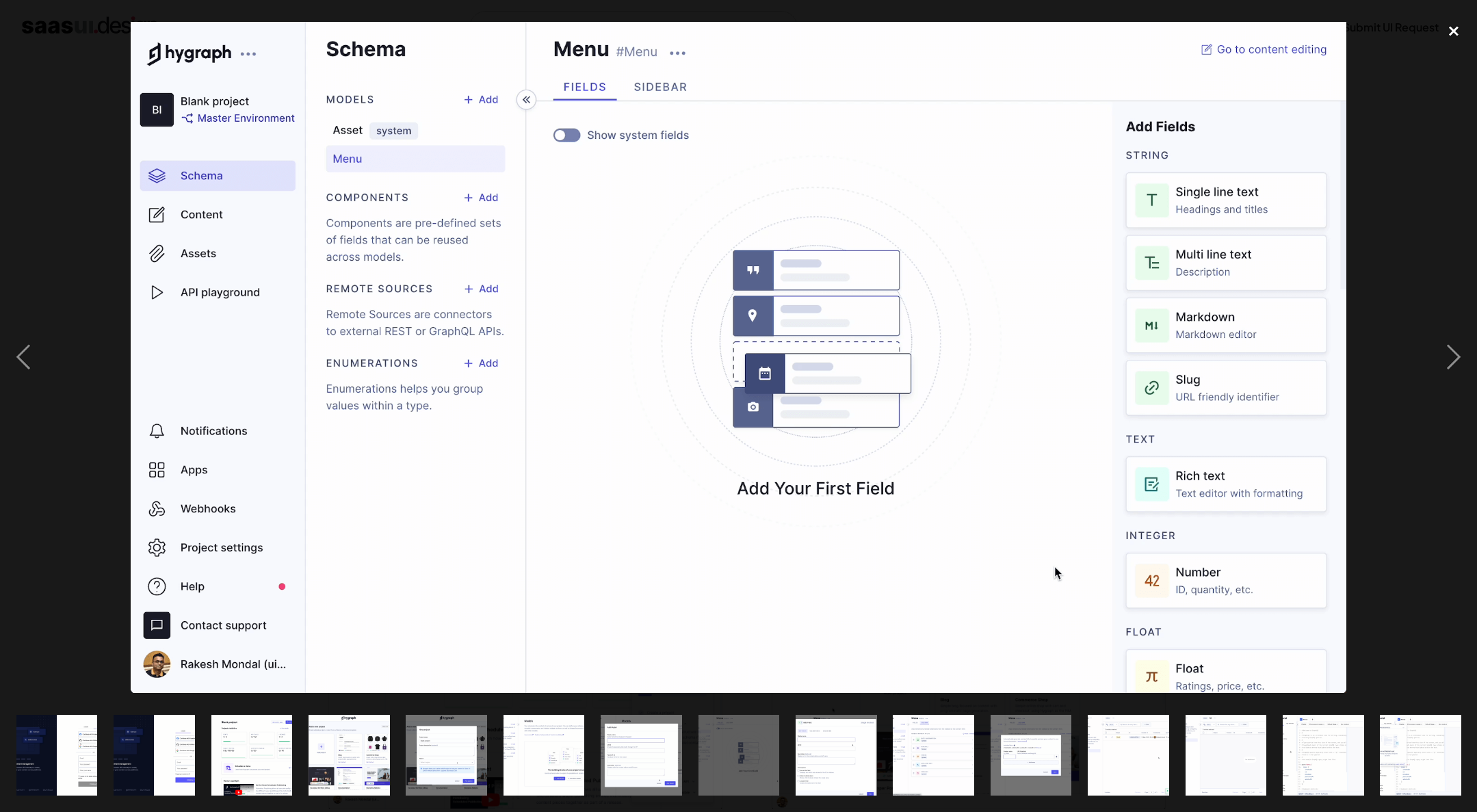
click at [1449, 32] on div "close lightbox" at bounding box center [1454, 31] width 47 height 30
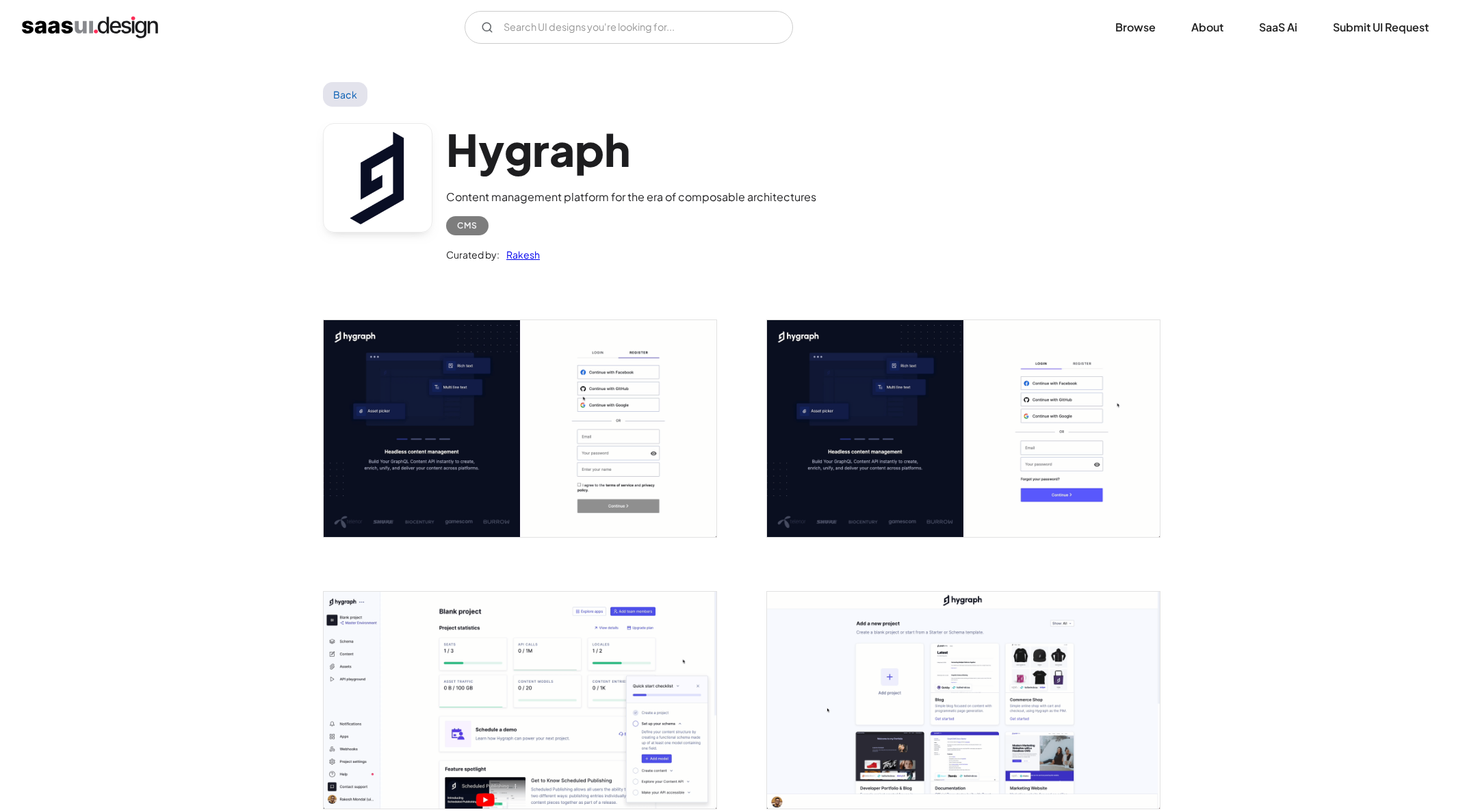
scroll to position [369, 0]
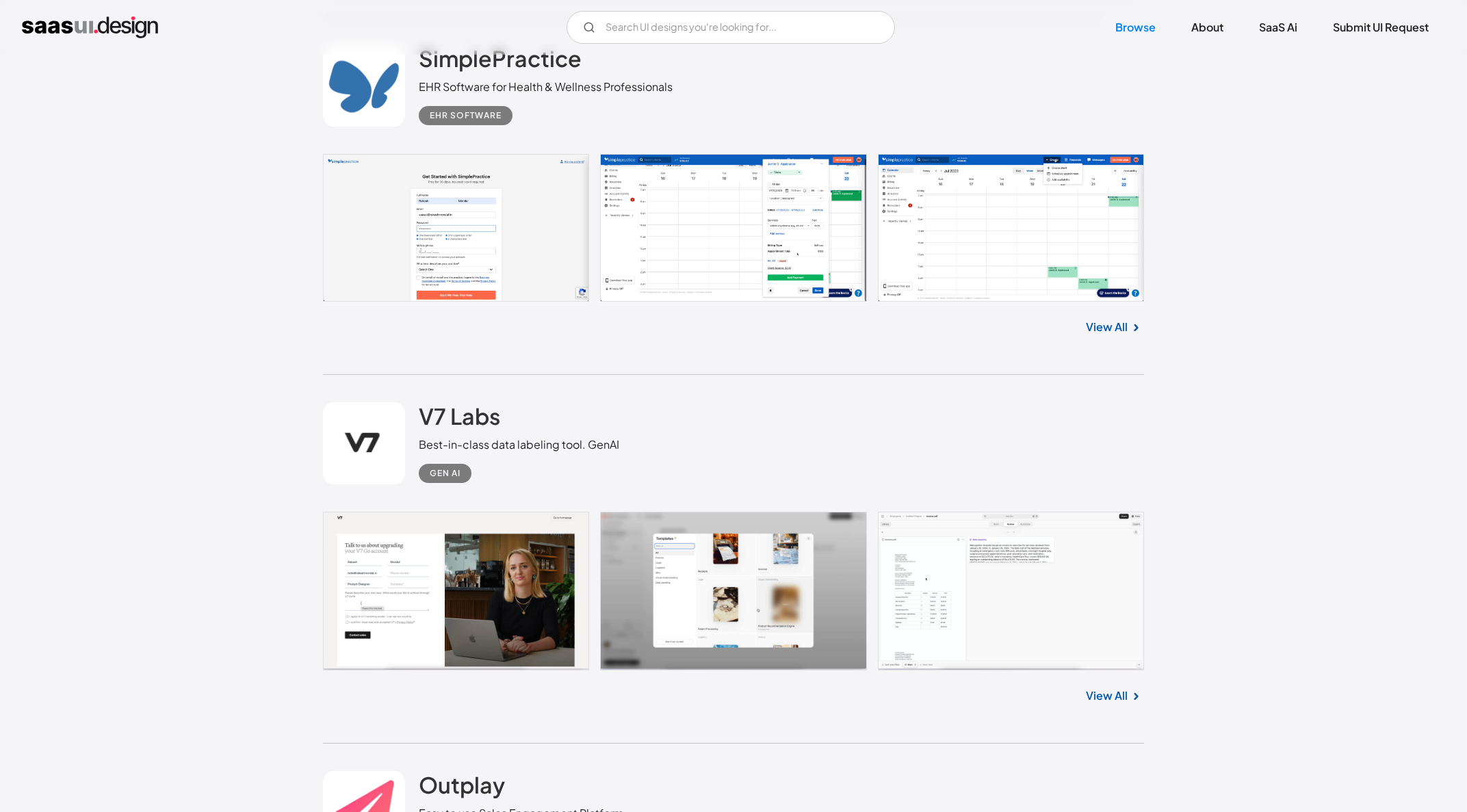
scroll to position [9571, 0]
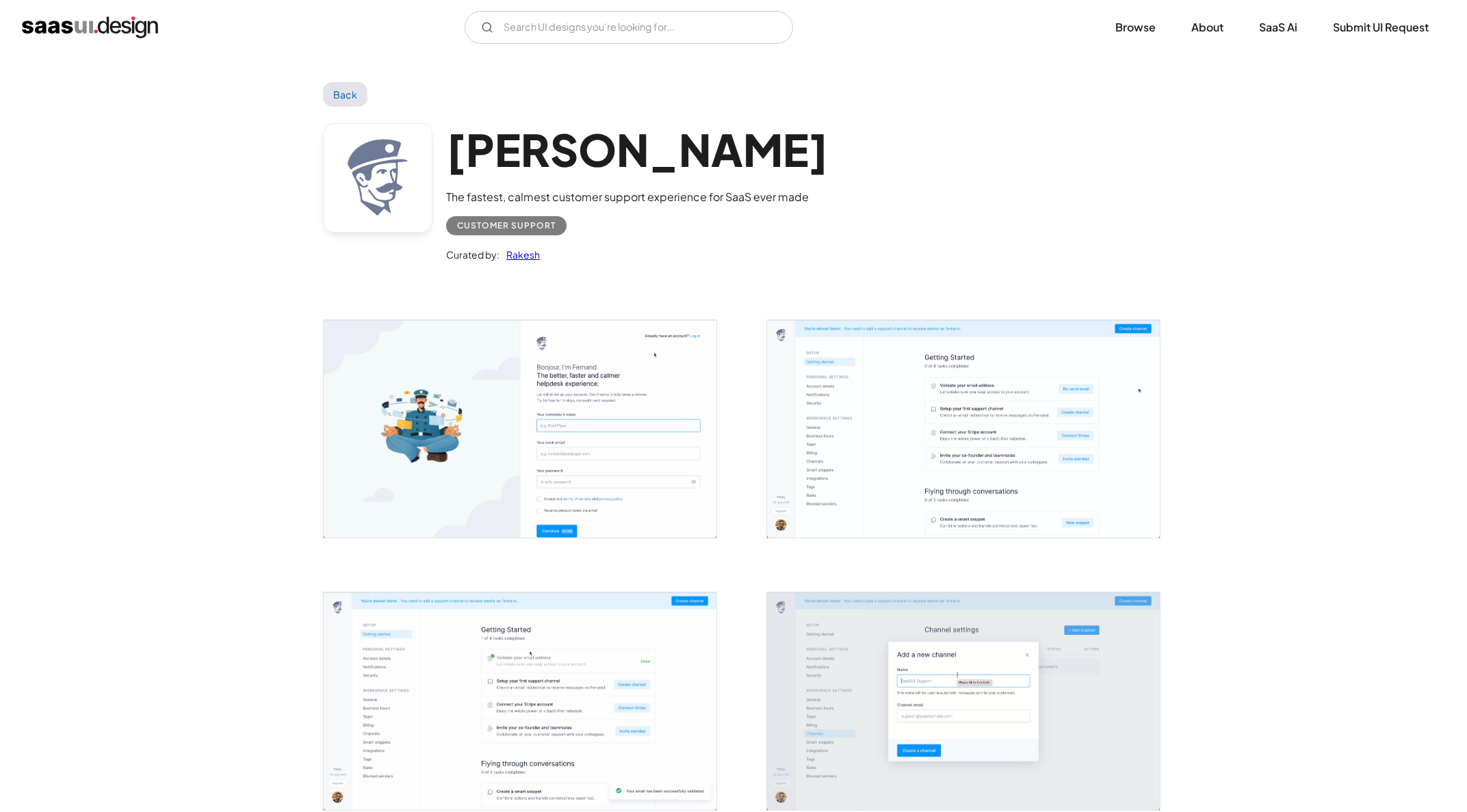
click at [514, 426] on img "open lightbox" at bounding box center [519, 429] width 393 height 217
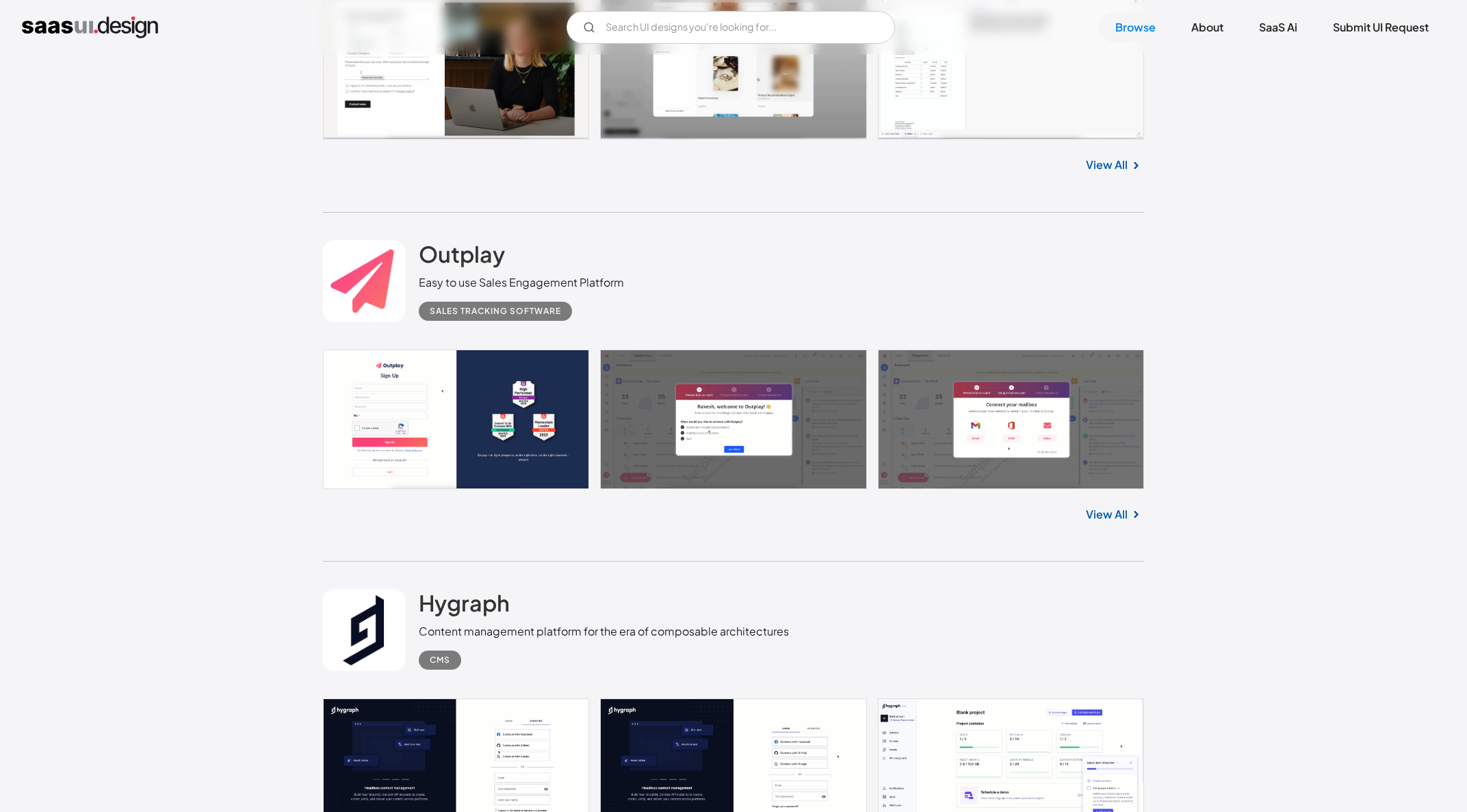
scroll to position [9966, 0]
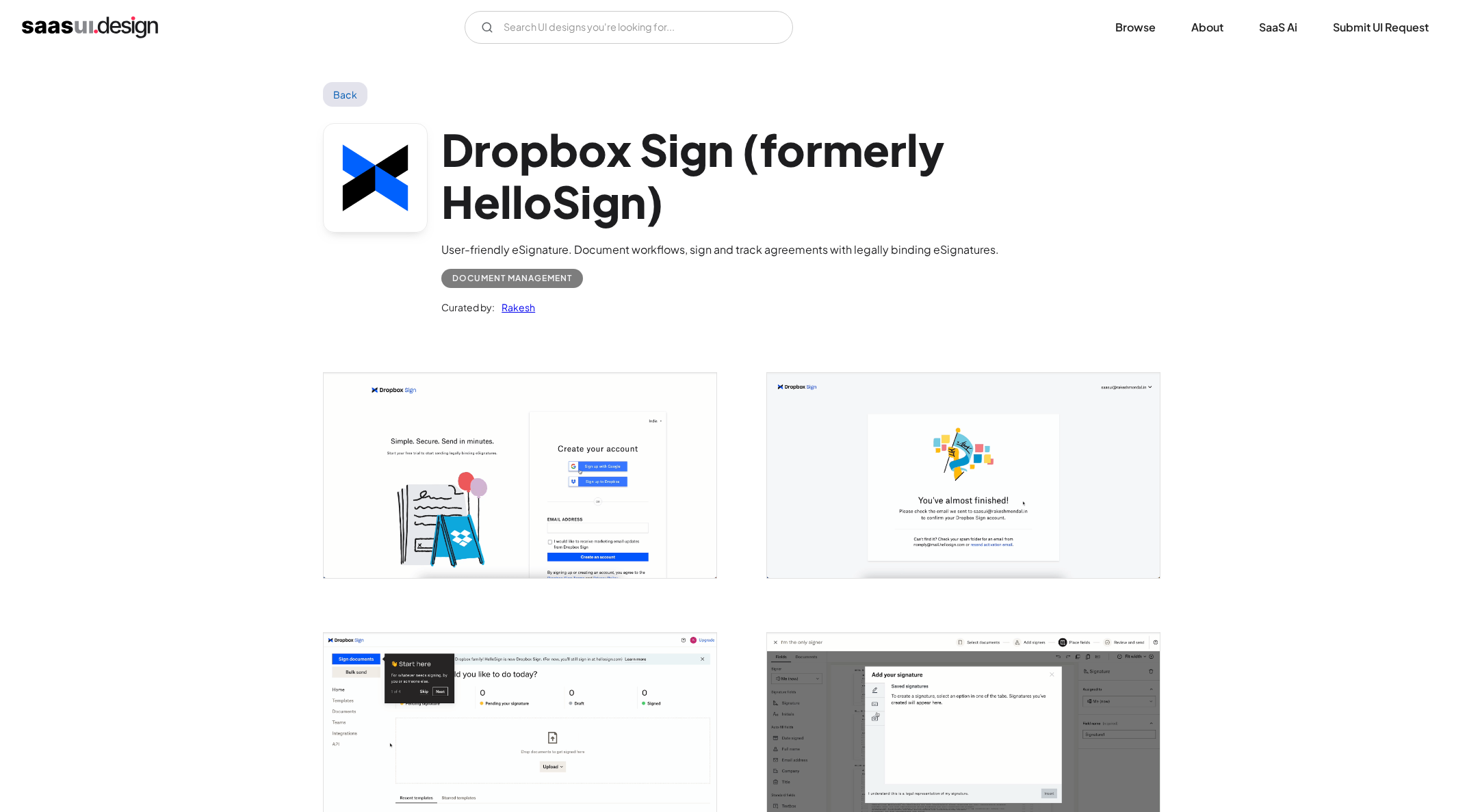
click at [691, 435] on img "open lightbox" at bounding box center [519, 475] width 393 height 206
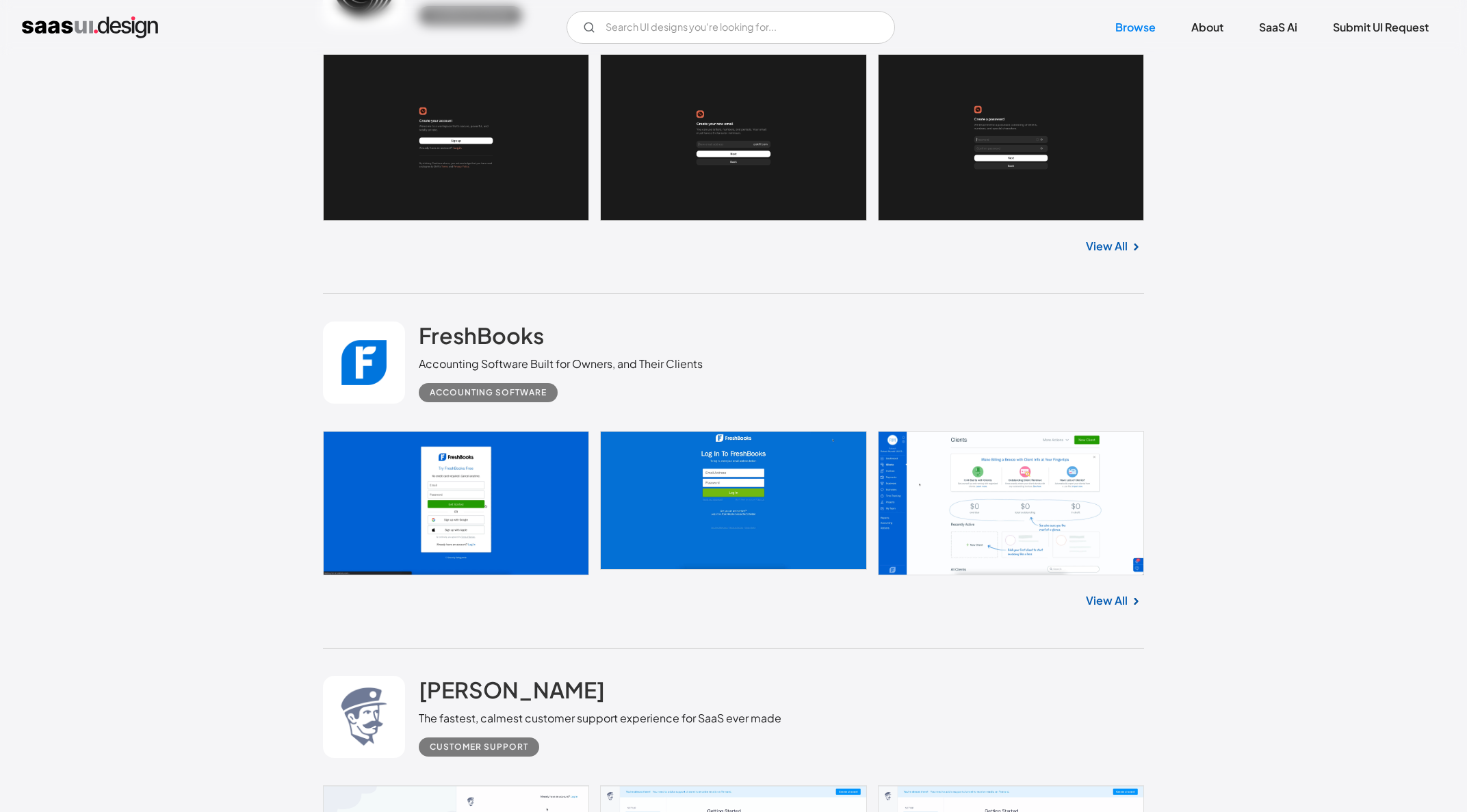
scroll to position [11173, 0]
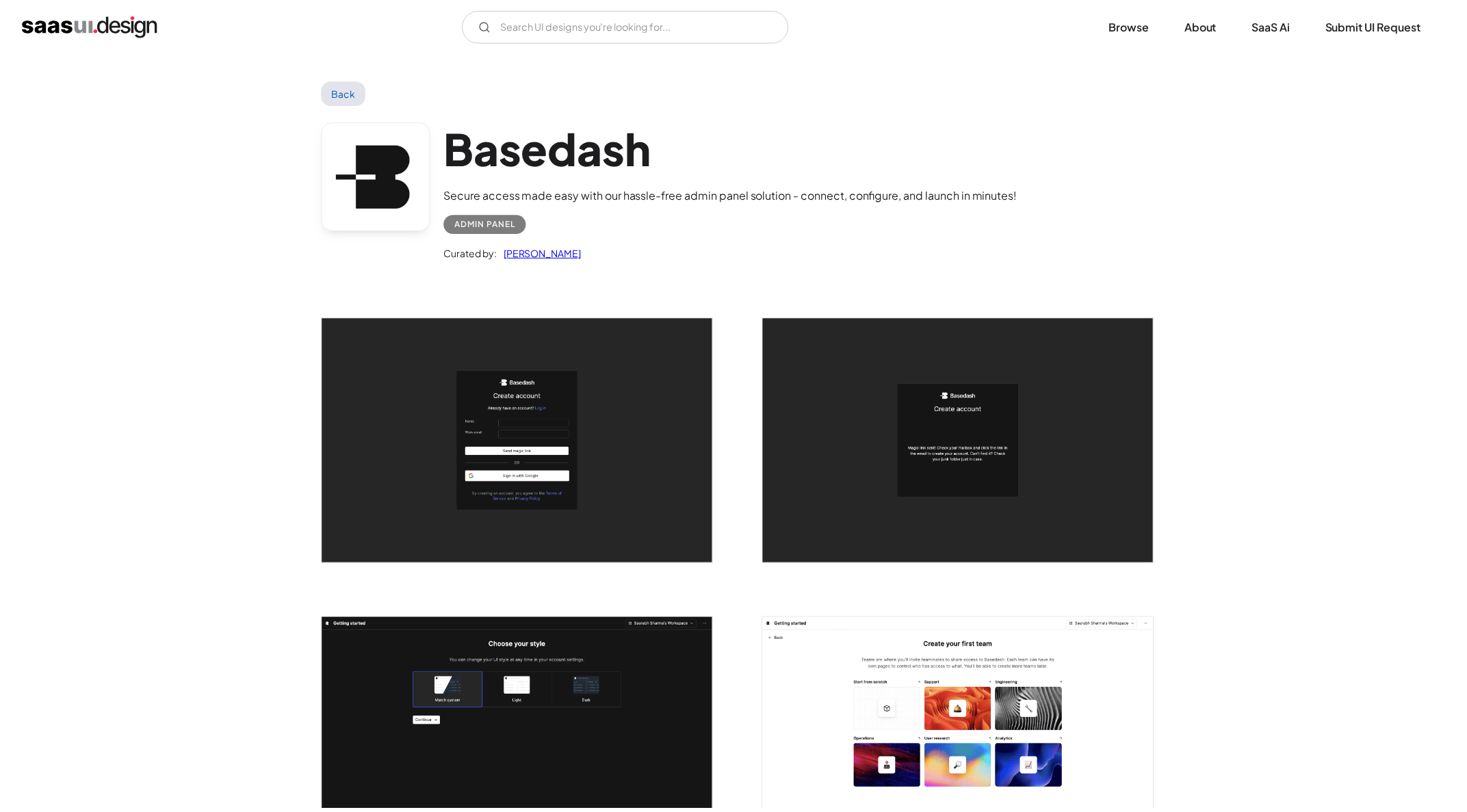
click at [585, 355] on img "open lightbox" at bounding box center [519, 443] width 393 height 246
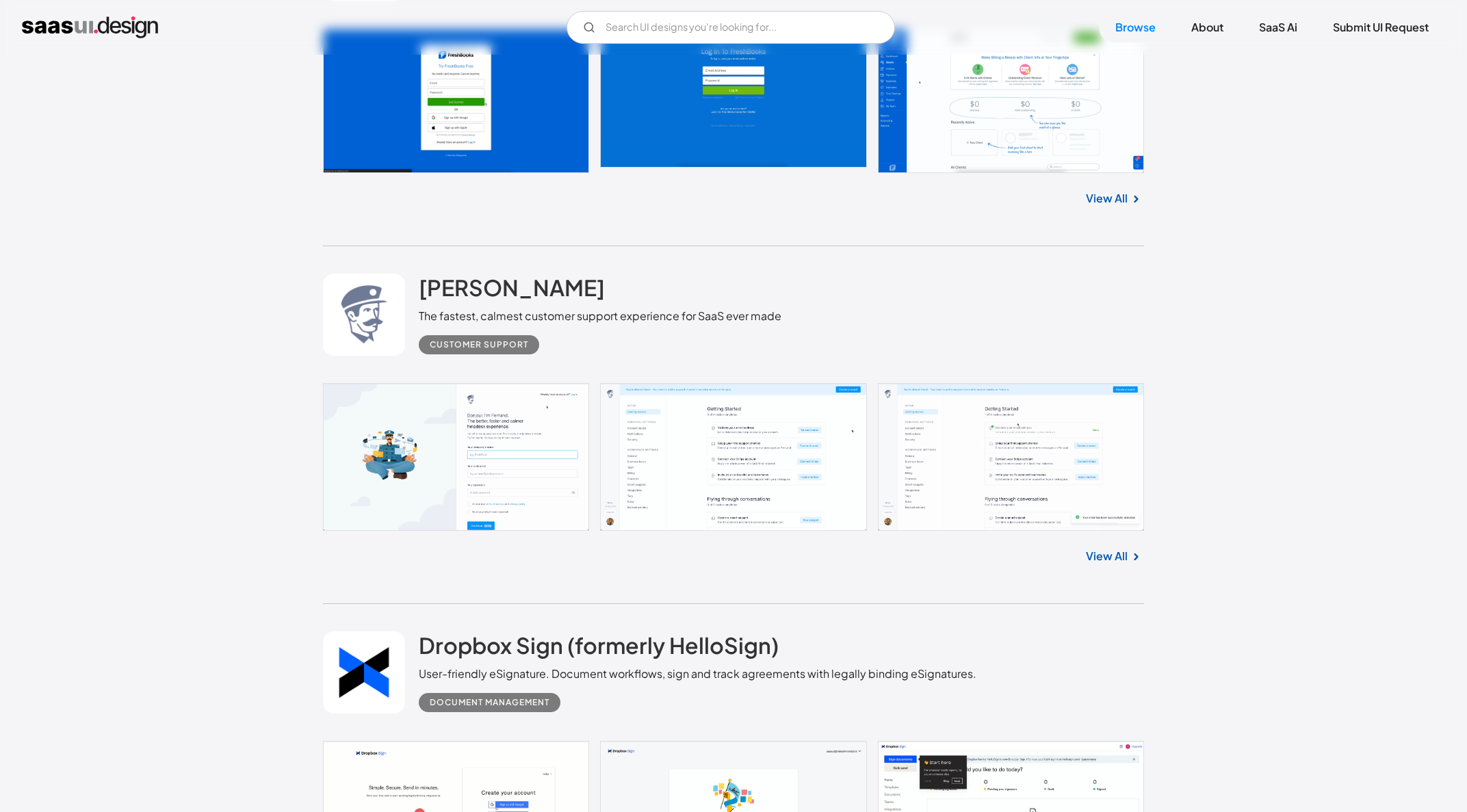
scroll to position [11479, 0]
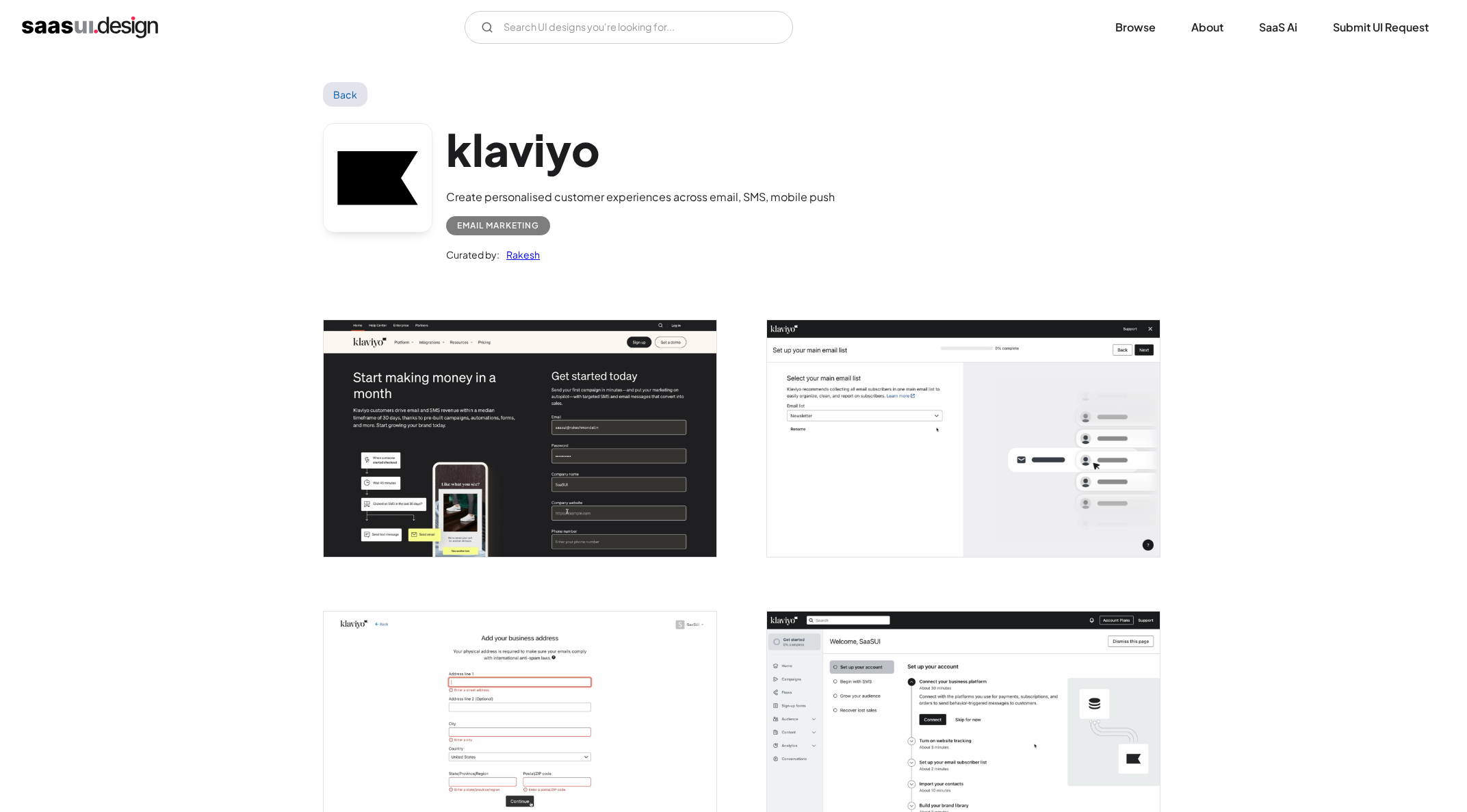
click at [650, 399] on img "open lightbox" at bounding box center [519, 438] width 393 height 236
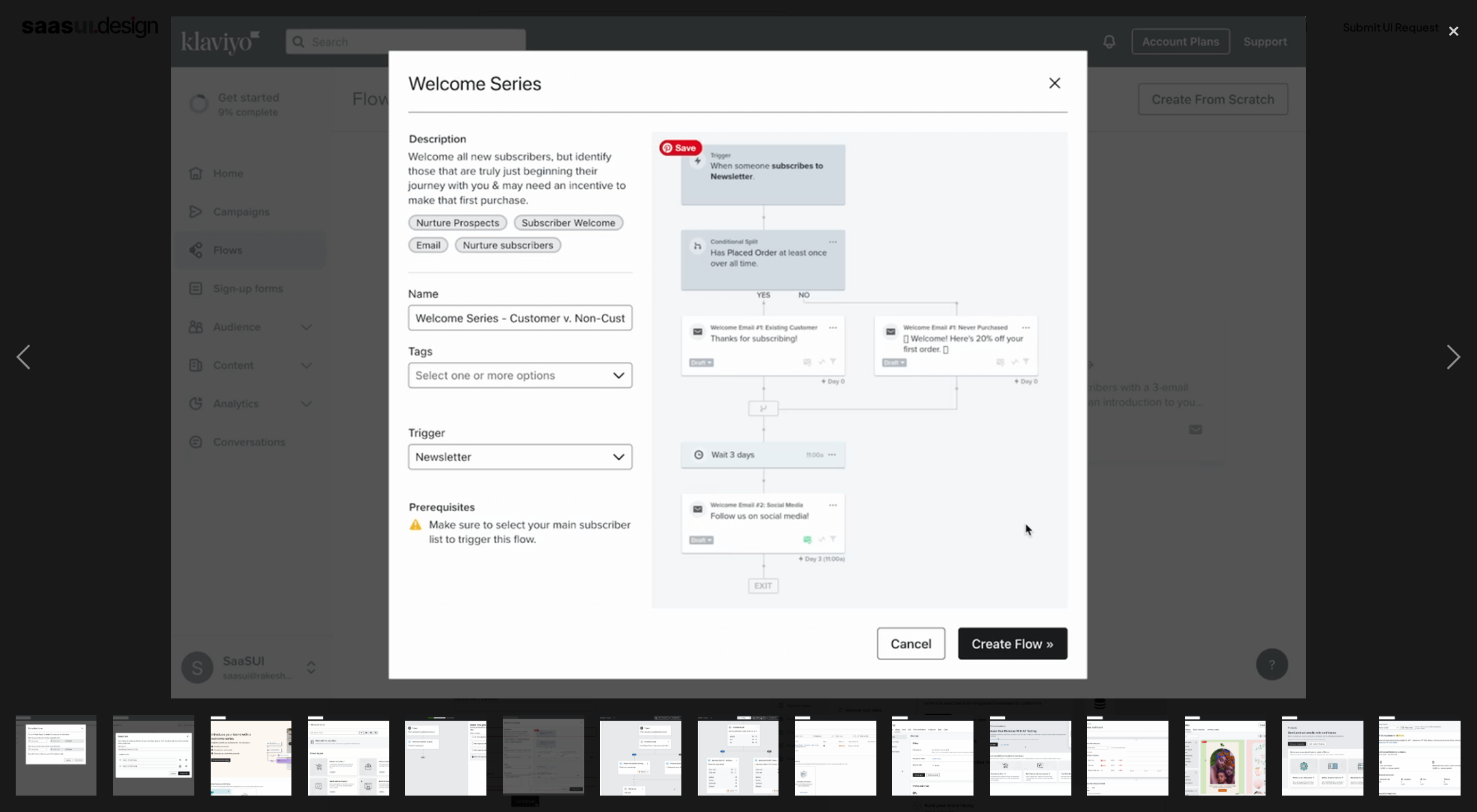
scroll to position [0, 974]
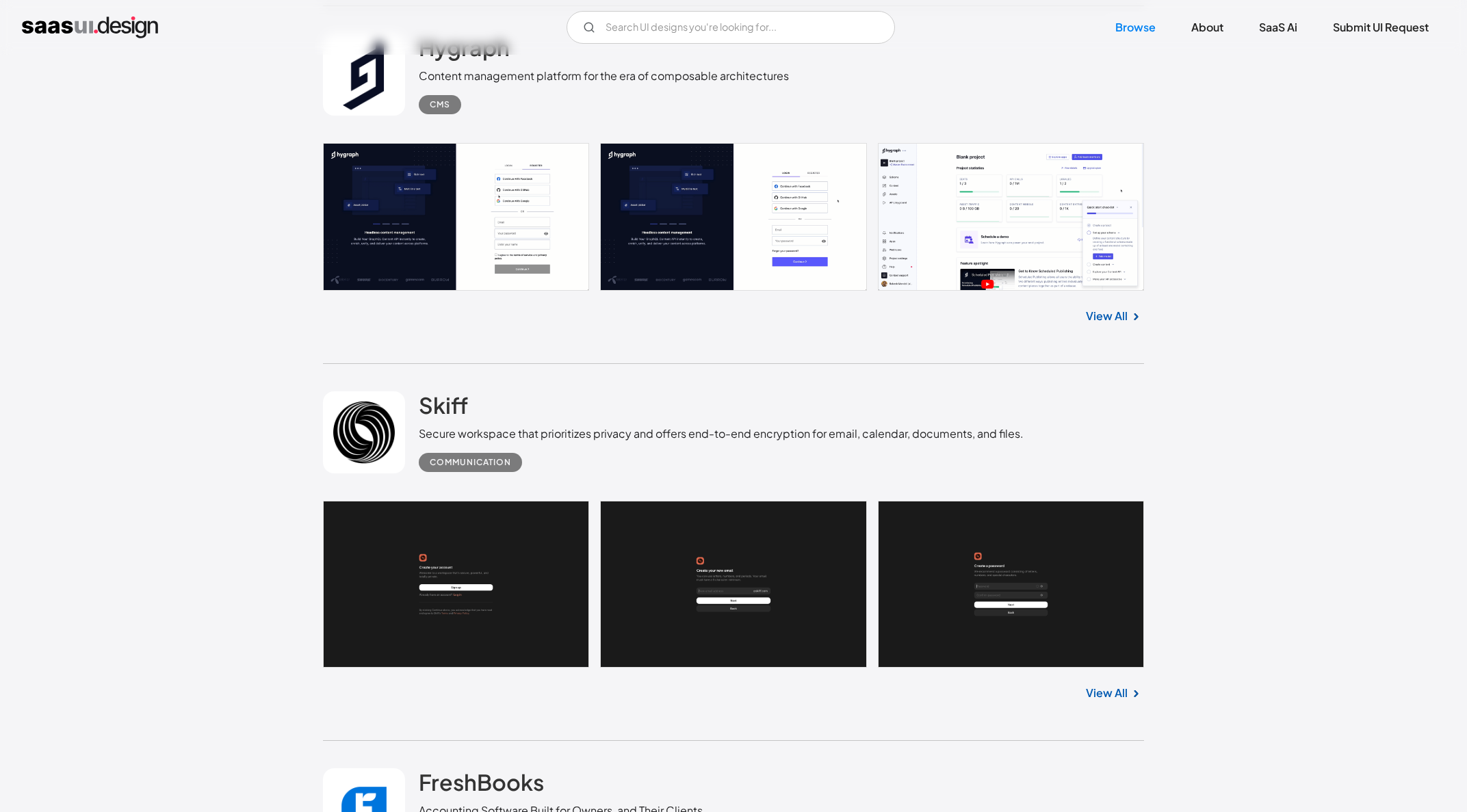
scroll to position [10617, 0]
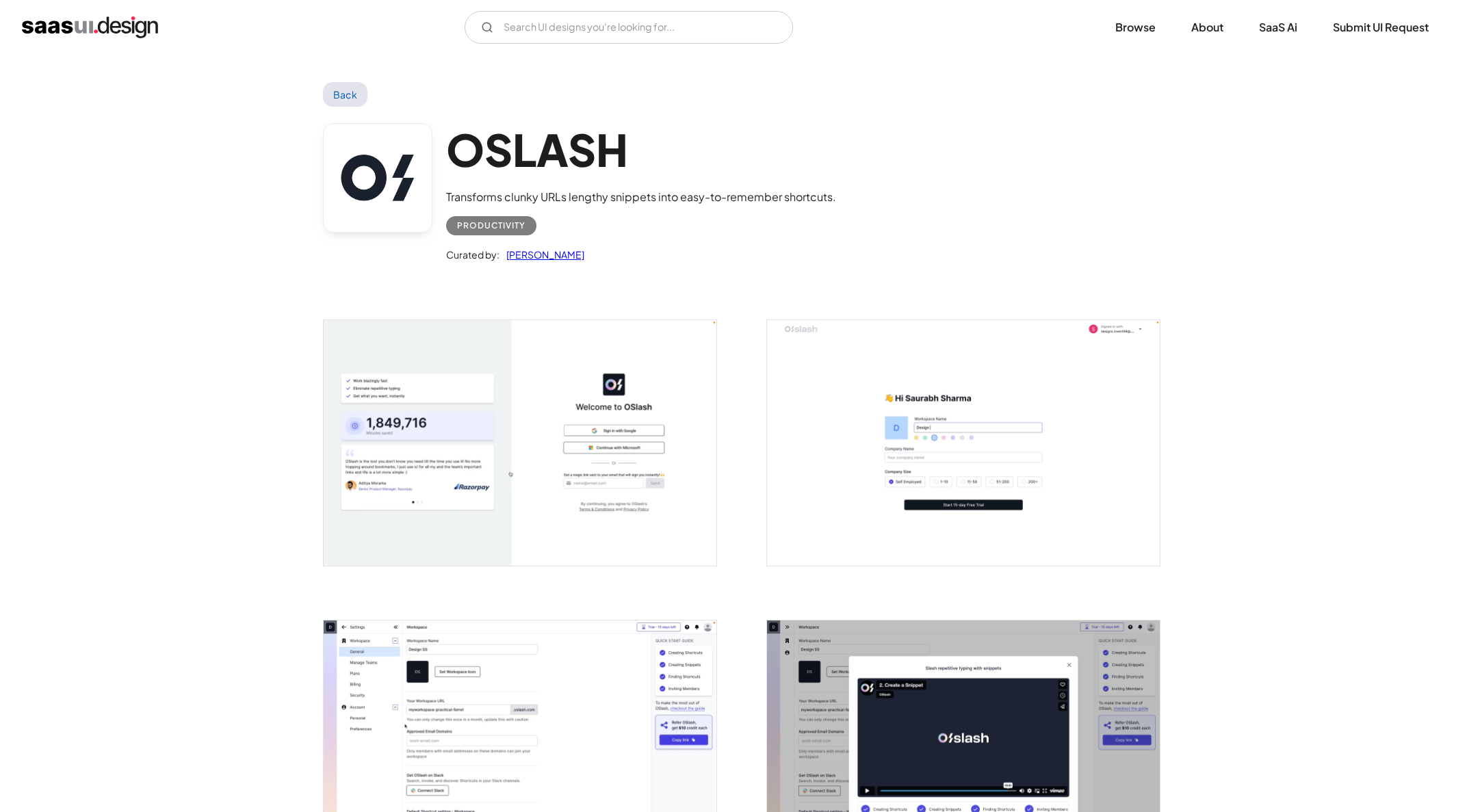
click at [596, 410] on img "open lightbox" at bounding box center [519, 443] width 393 height 246
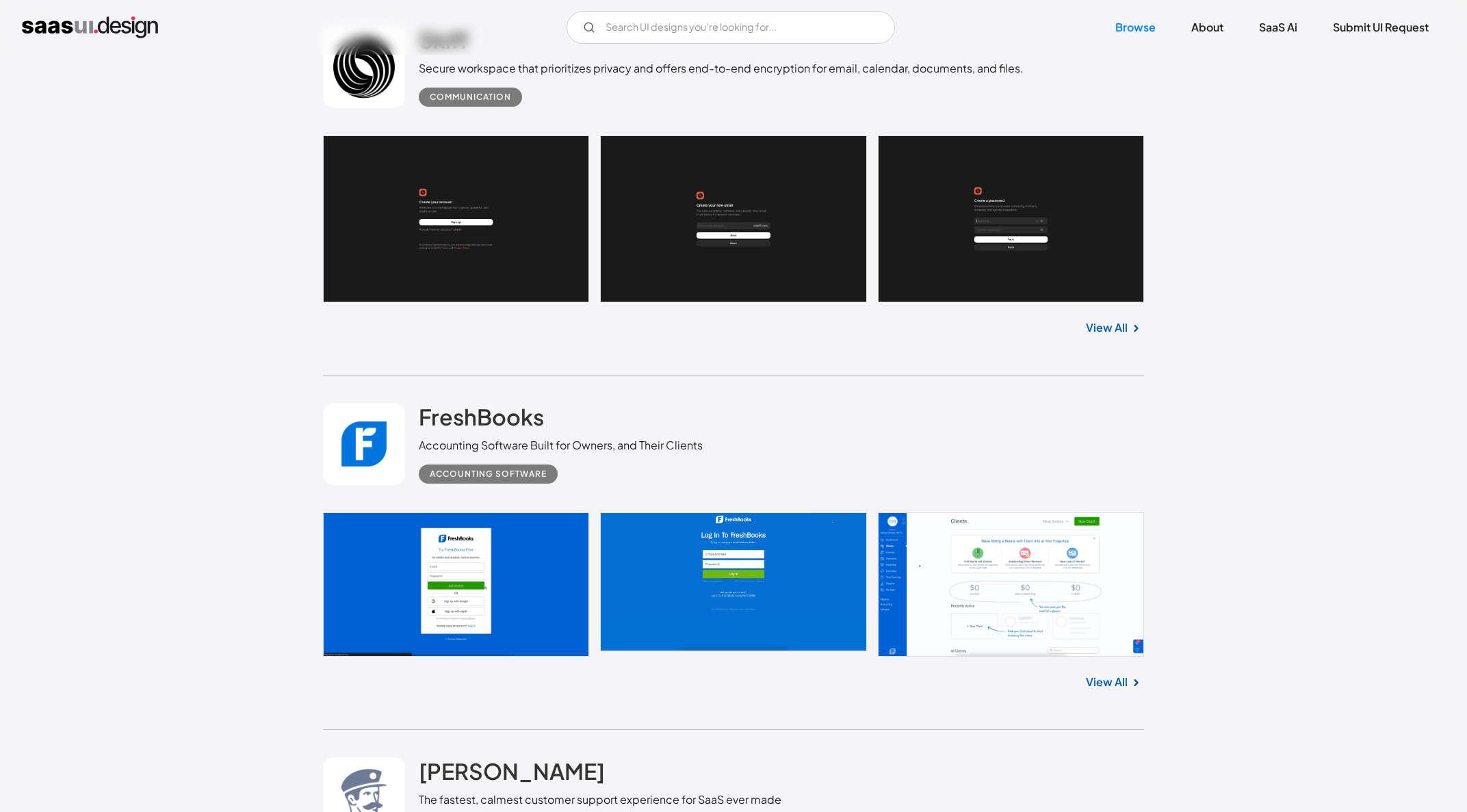
scroll to position [10999, 0]
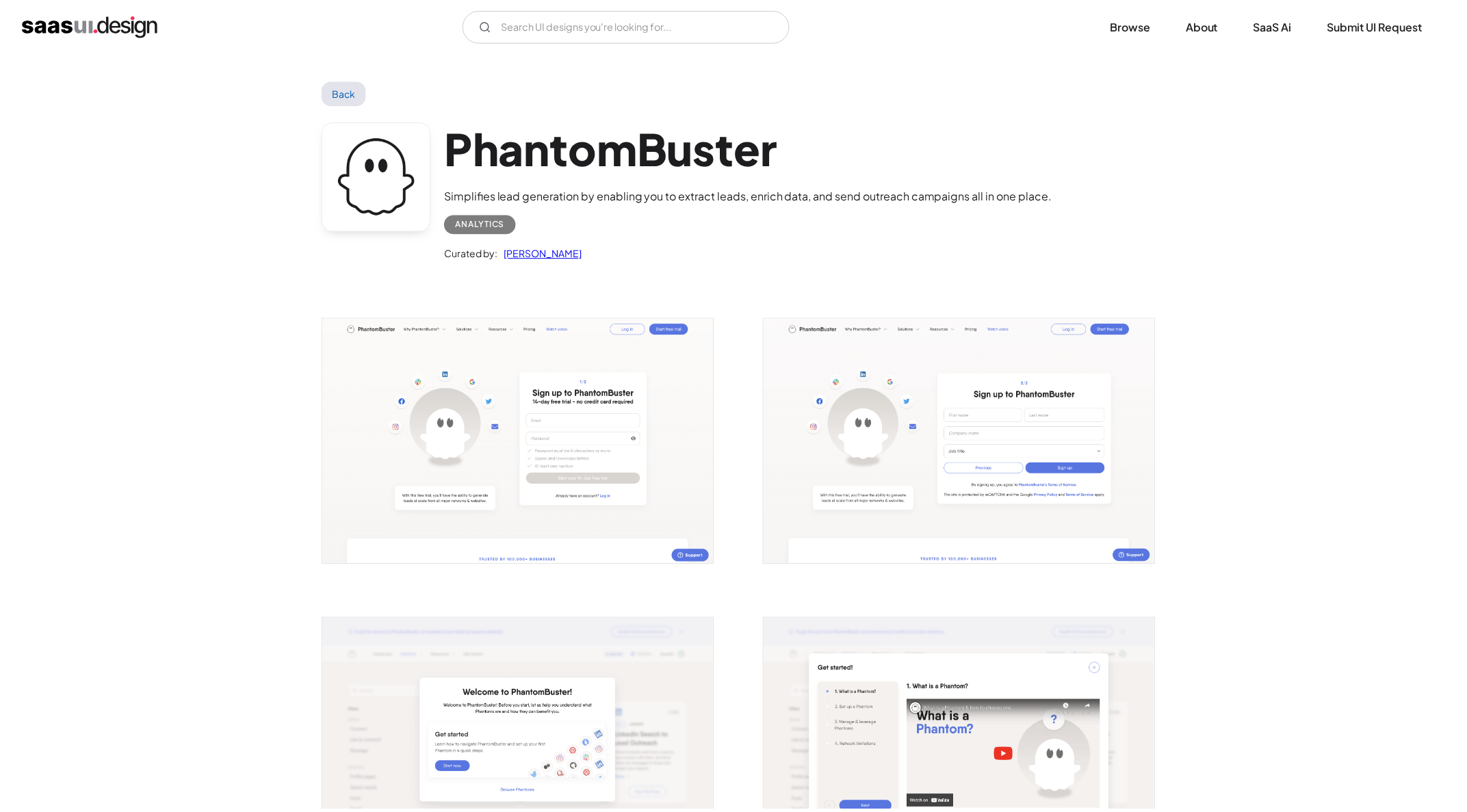
click at [525, 401] on img "open lightbox" at bounding box center [519, 443] width 393 height 246
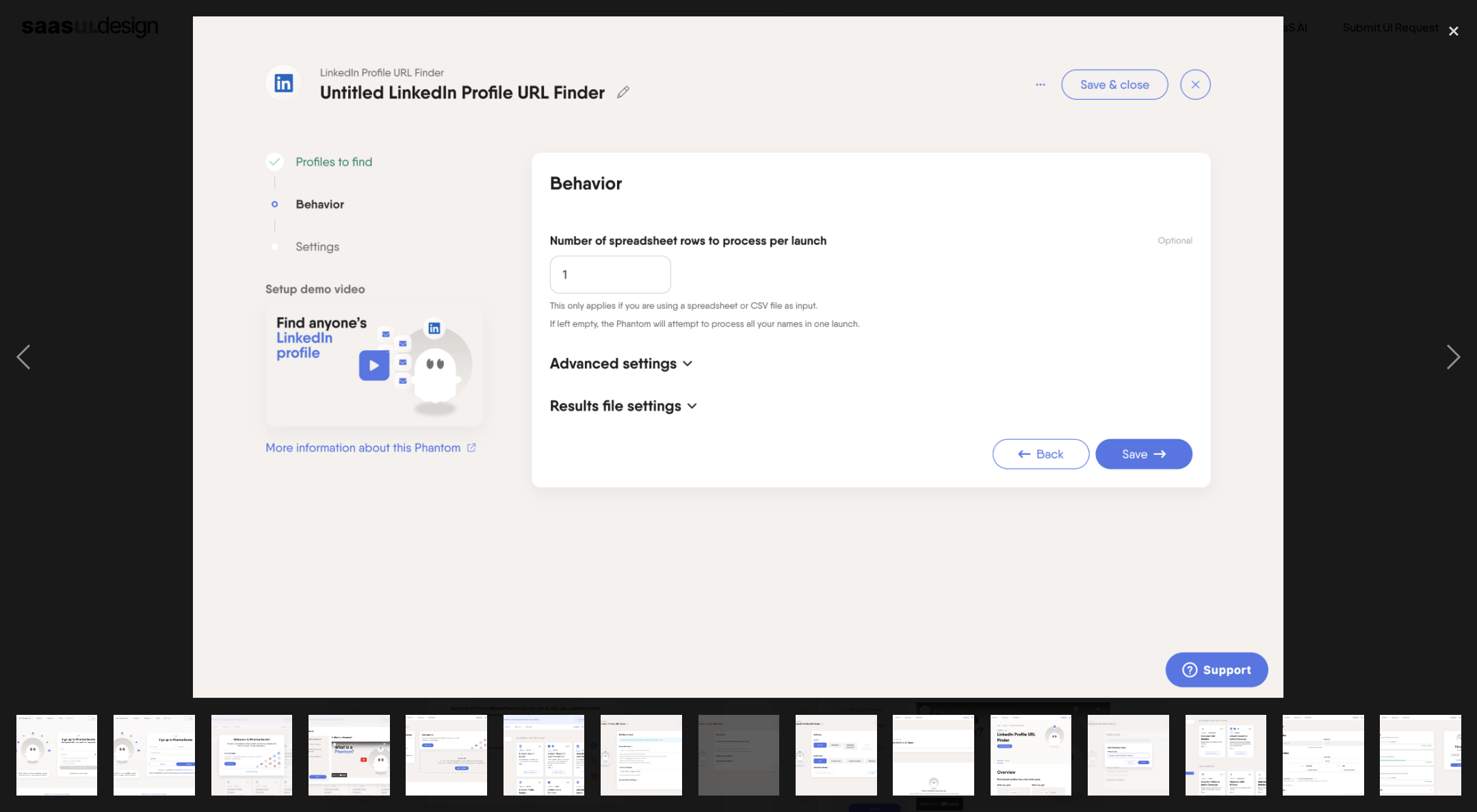
click at [1351, 293] on div at bounding box center [738, 357] width 1477 height 682
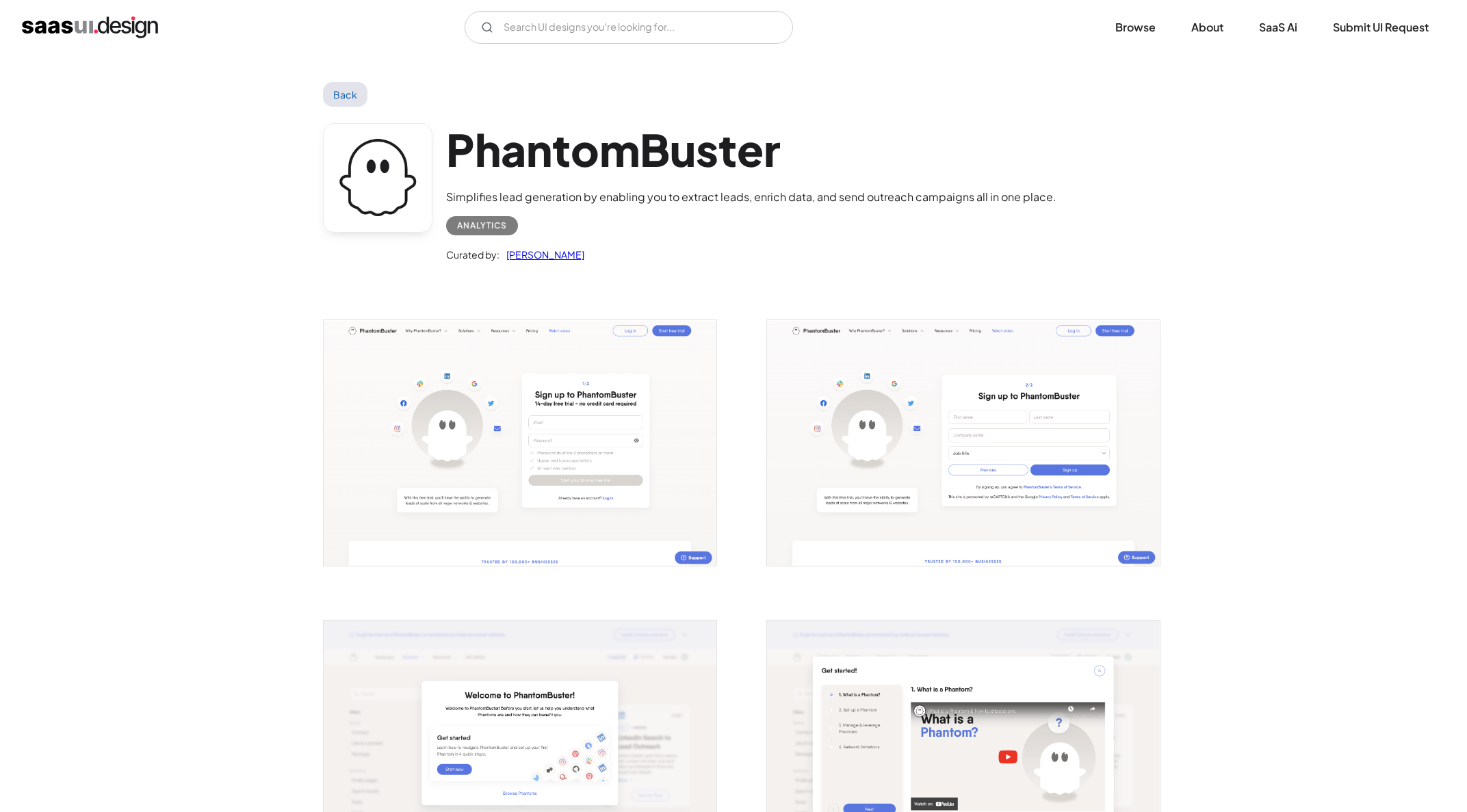
scroll to position [339, 0]
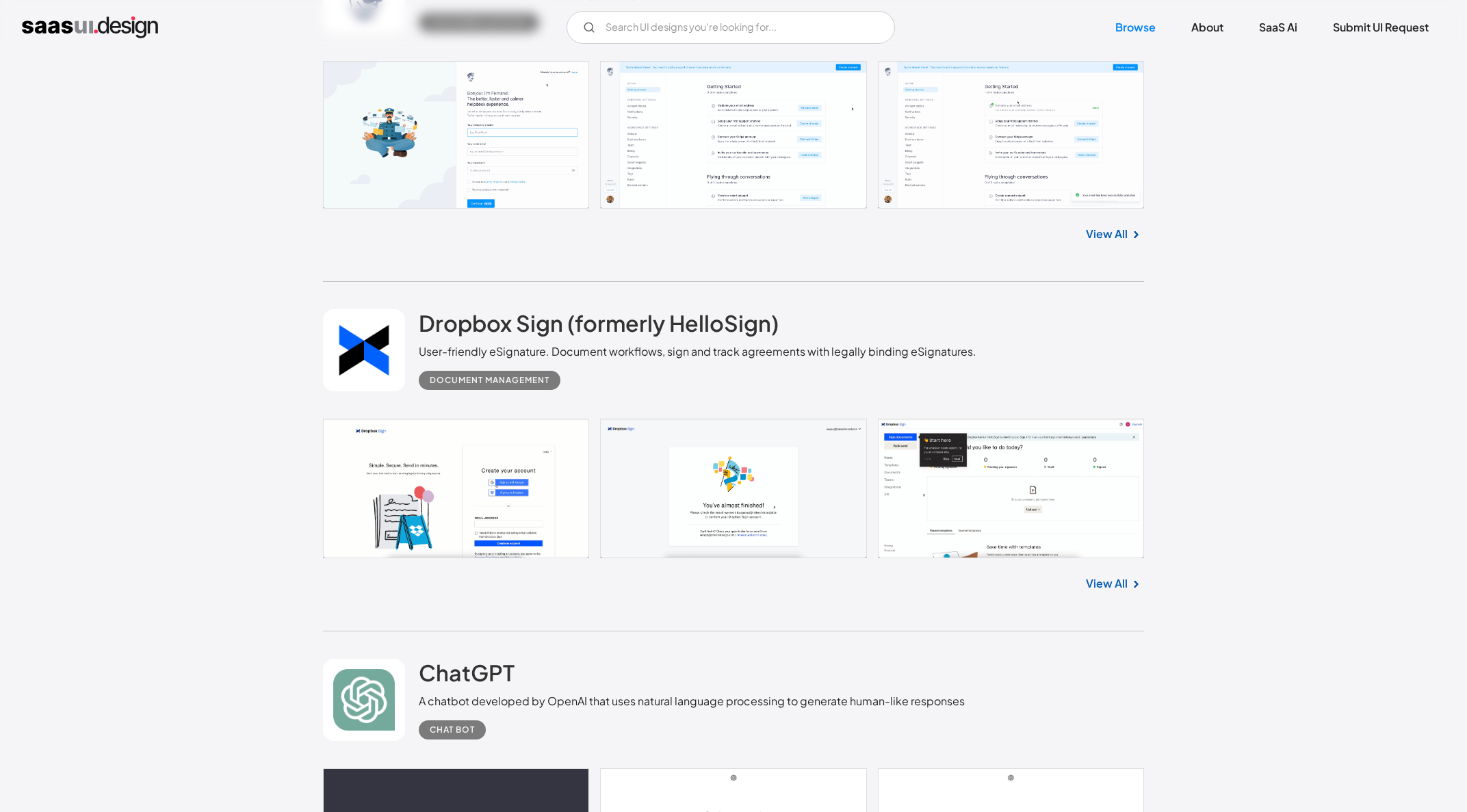
scroll to position [11612, 0]
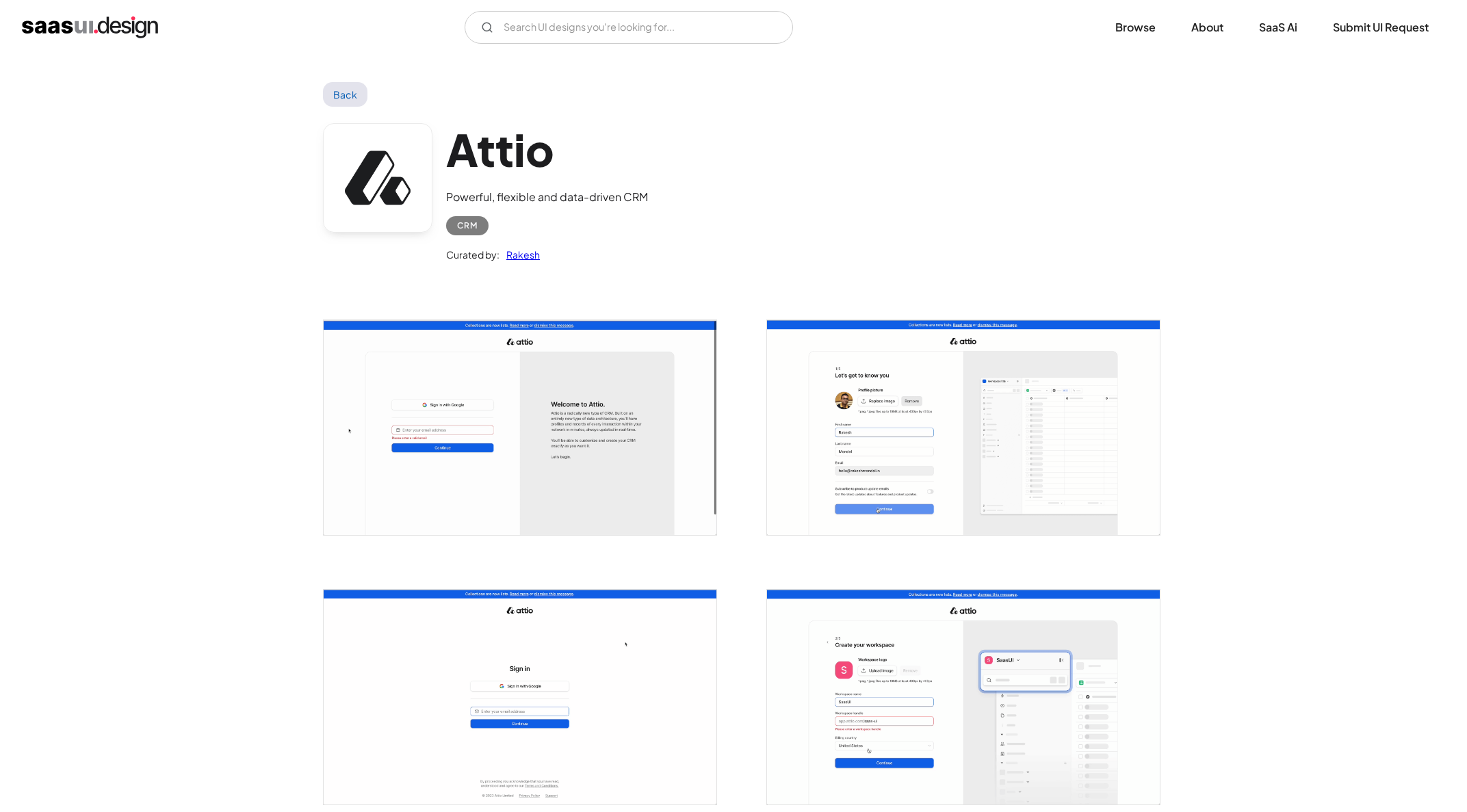
click at [574, 398] on img "open lightbox" at bounding box center [519, 428] width 393 height 215
click at [500, 154] on h1 "Attio" at bounding box center [547, 149] width 202 height 53
click at [341, 102] on link "Back" at bounding box center [345, 94] width 45 height 25
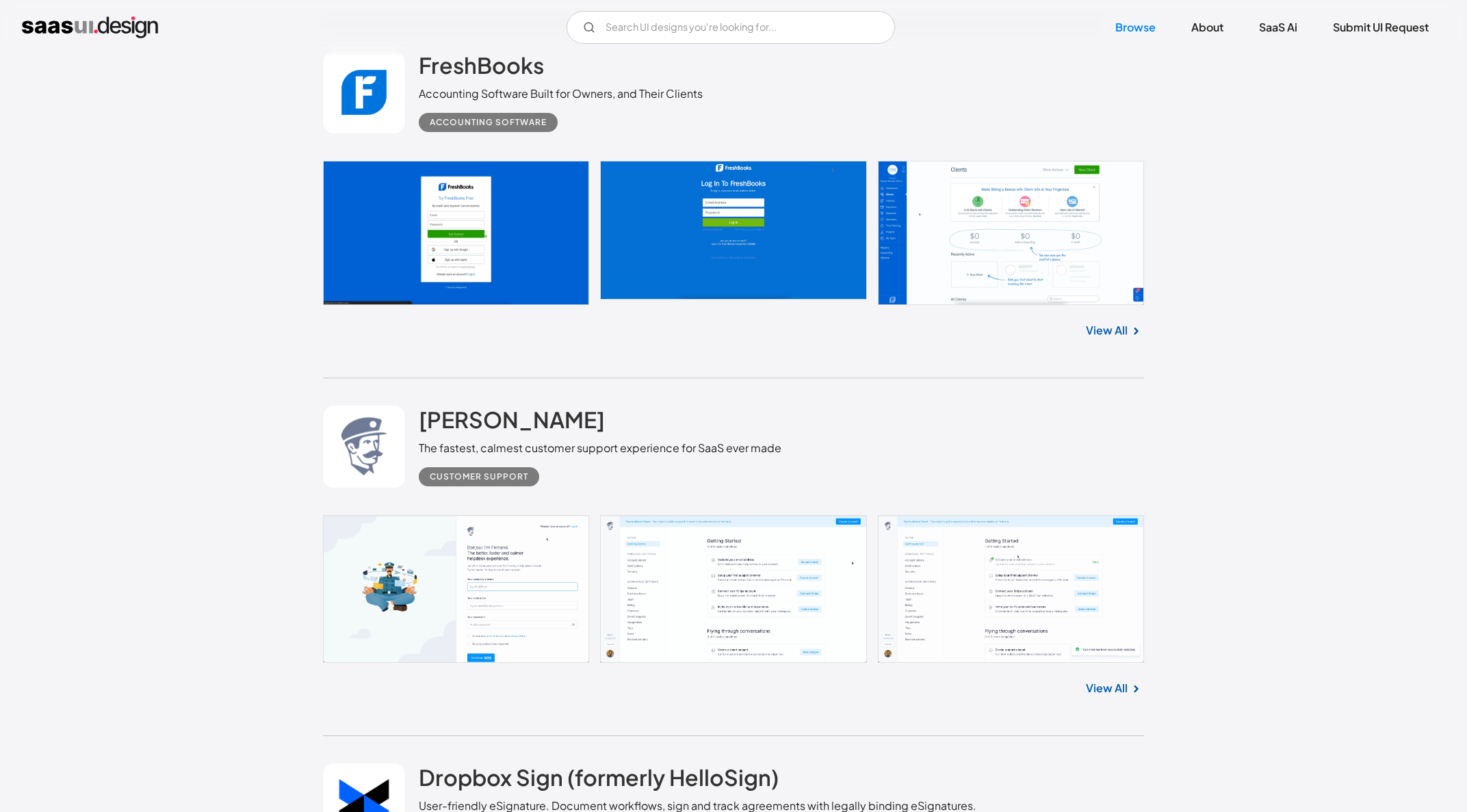
scroll to position [11359, 0]
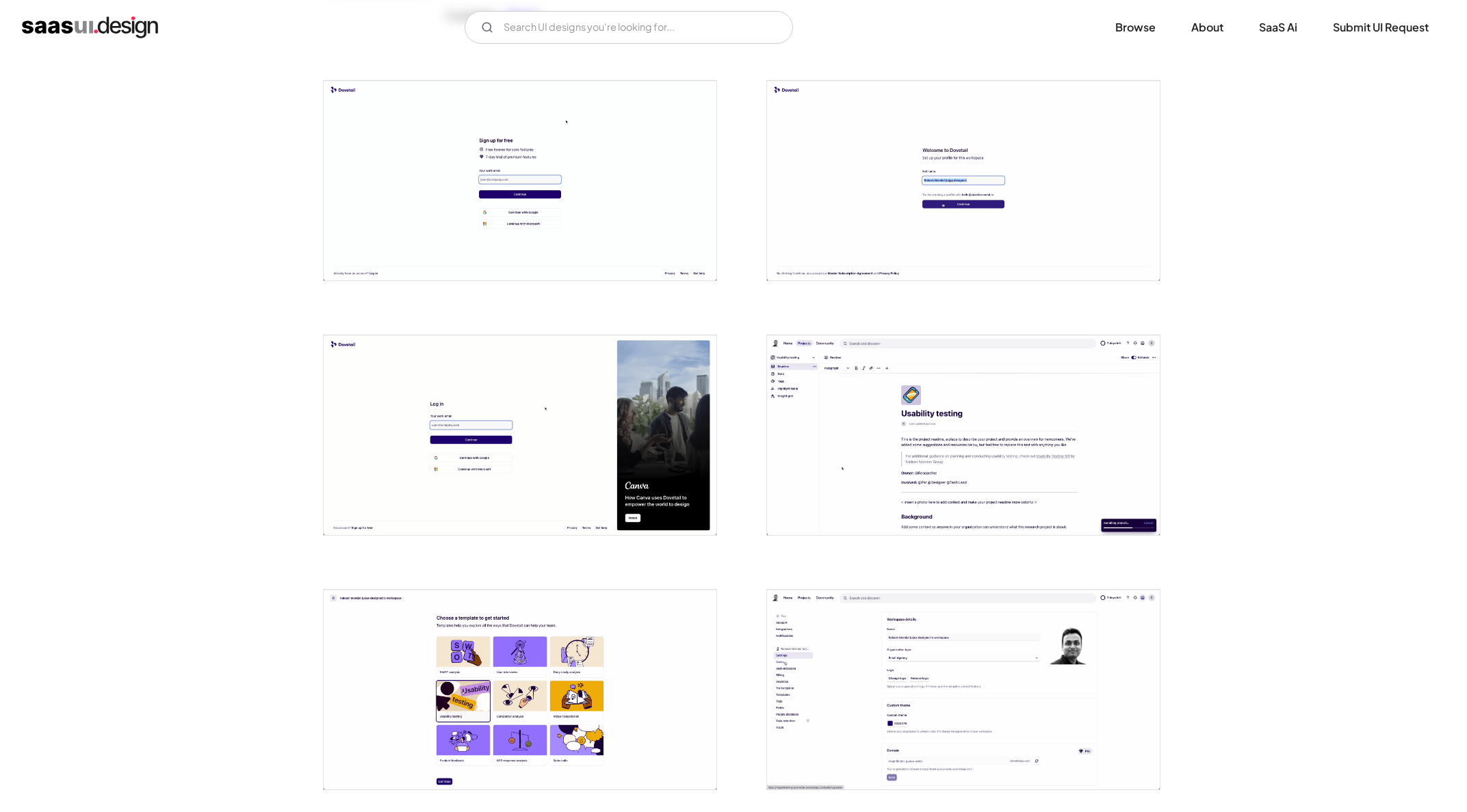
scroll to position [310, 0]
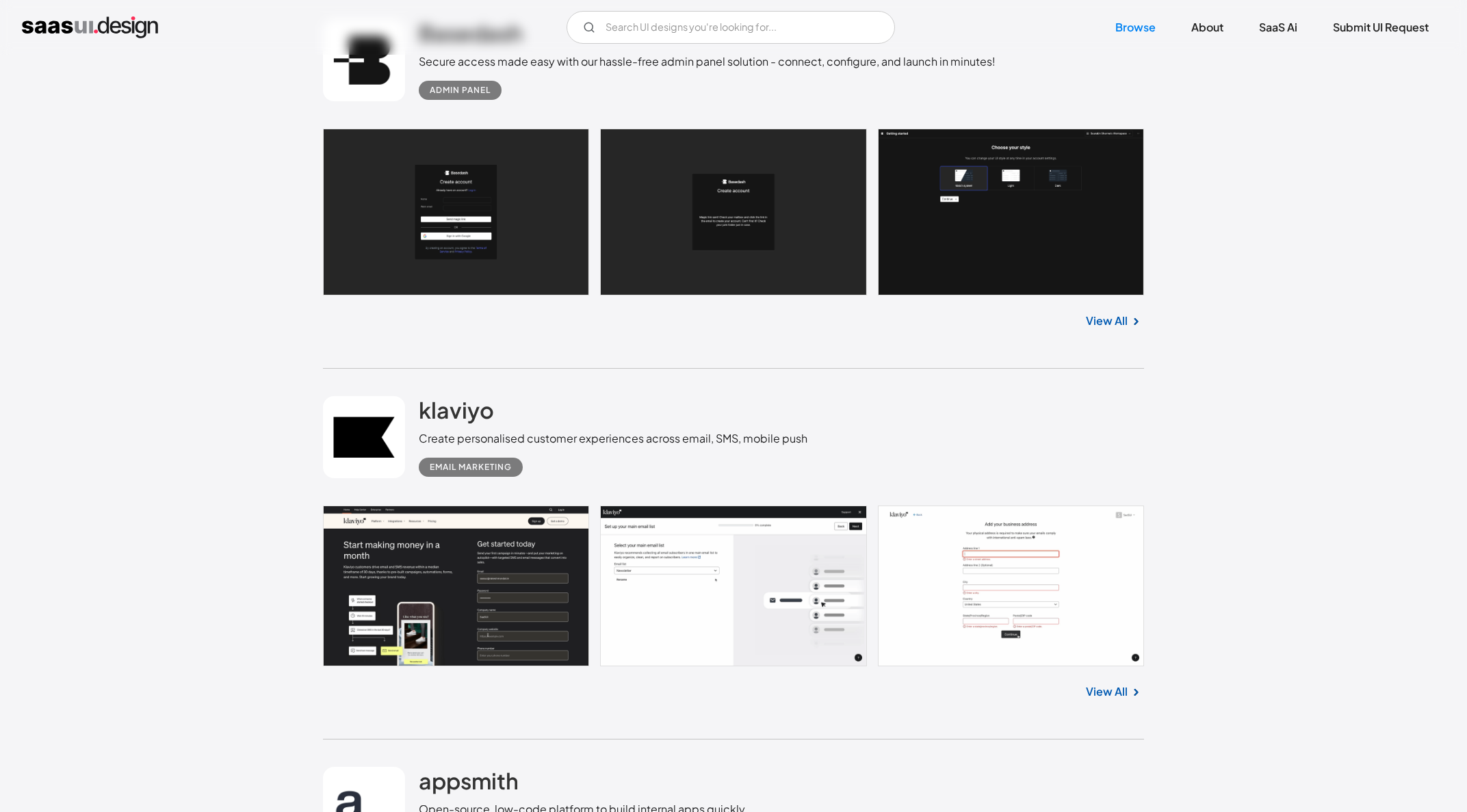
scroll to position [13201, 0]
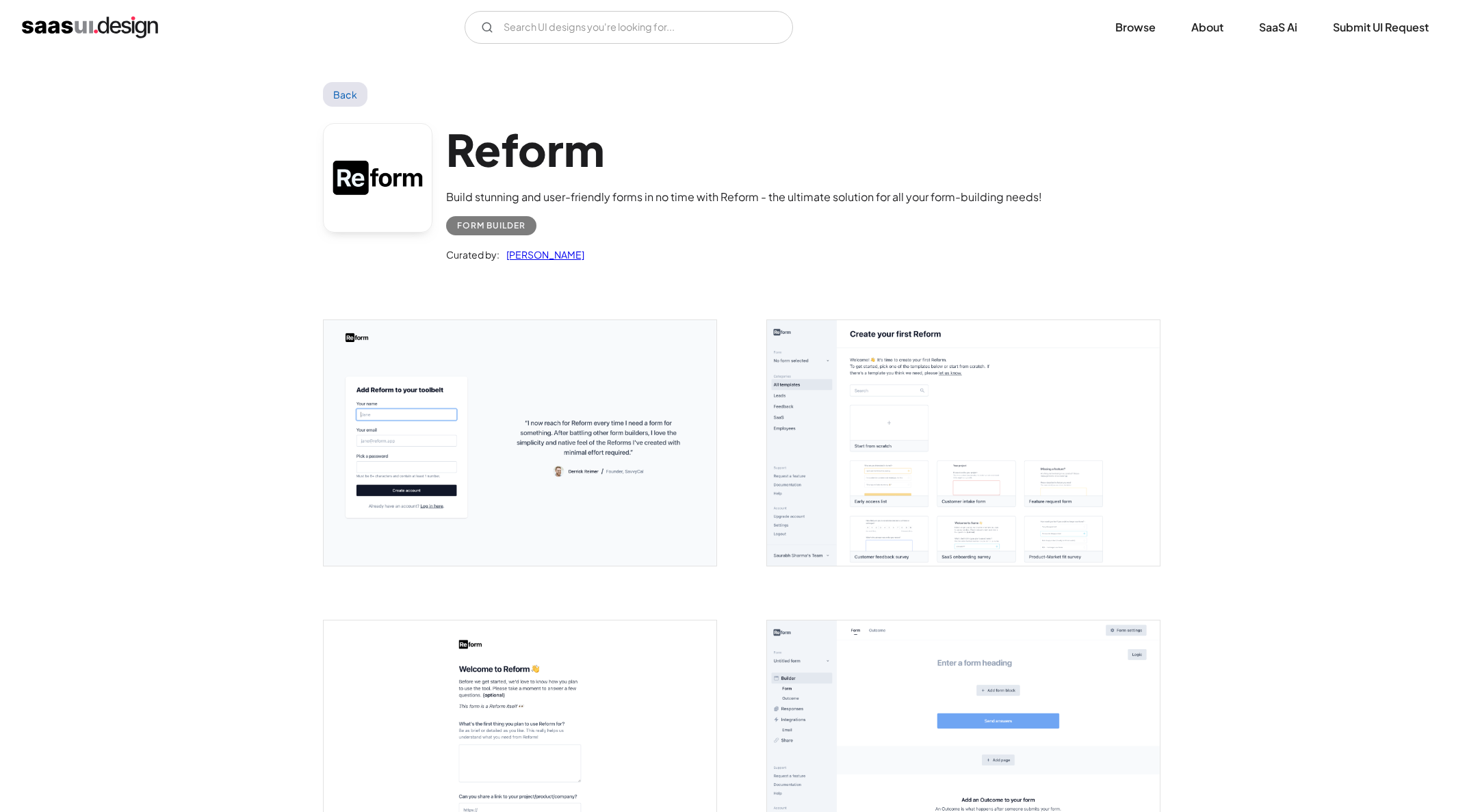
click at [588, 432] on img "open lightbox" at bounding box center [519, 443] width 393 height 246
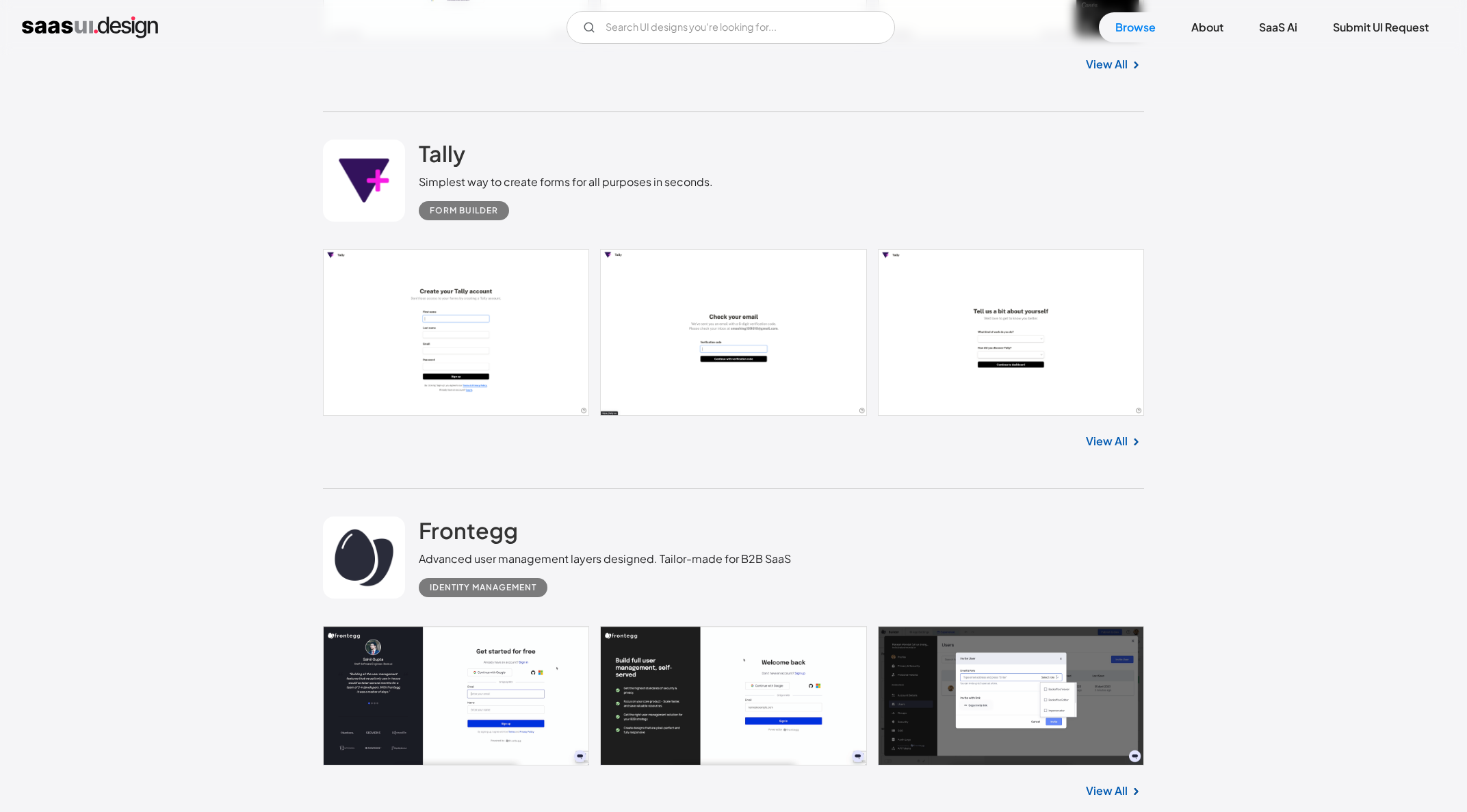
scroll to position [17497, 0]
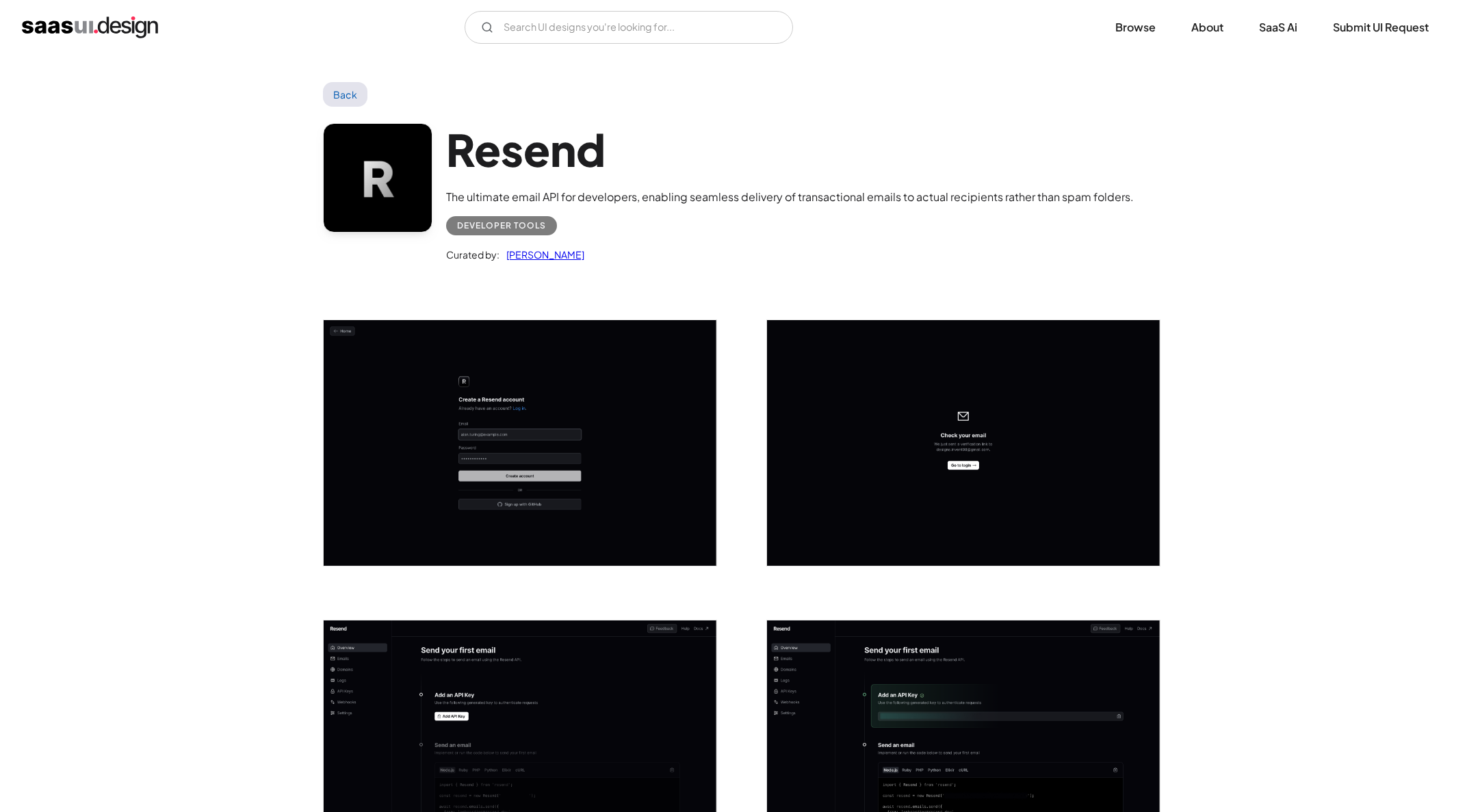
scroll to position [439, 0]
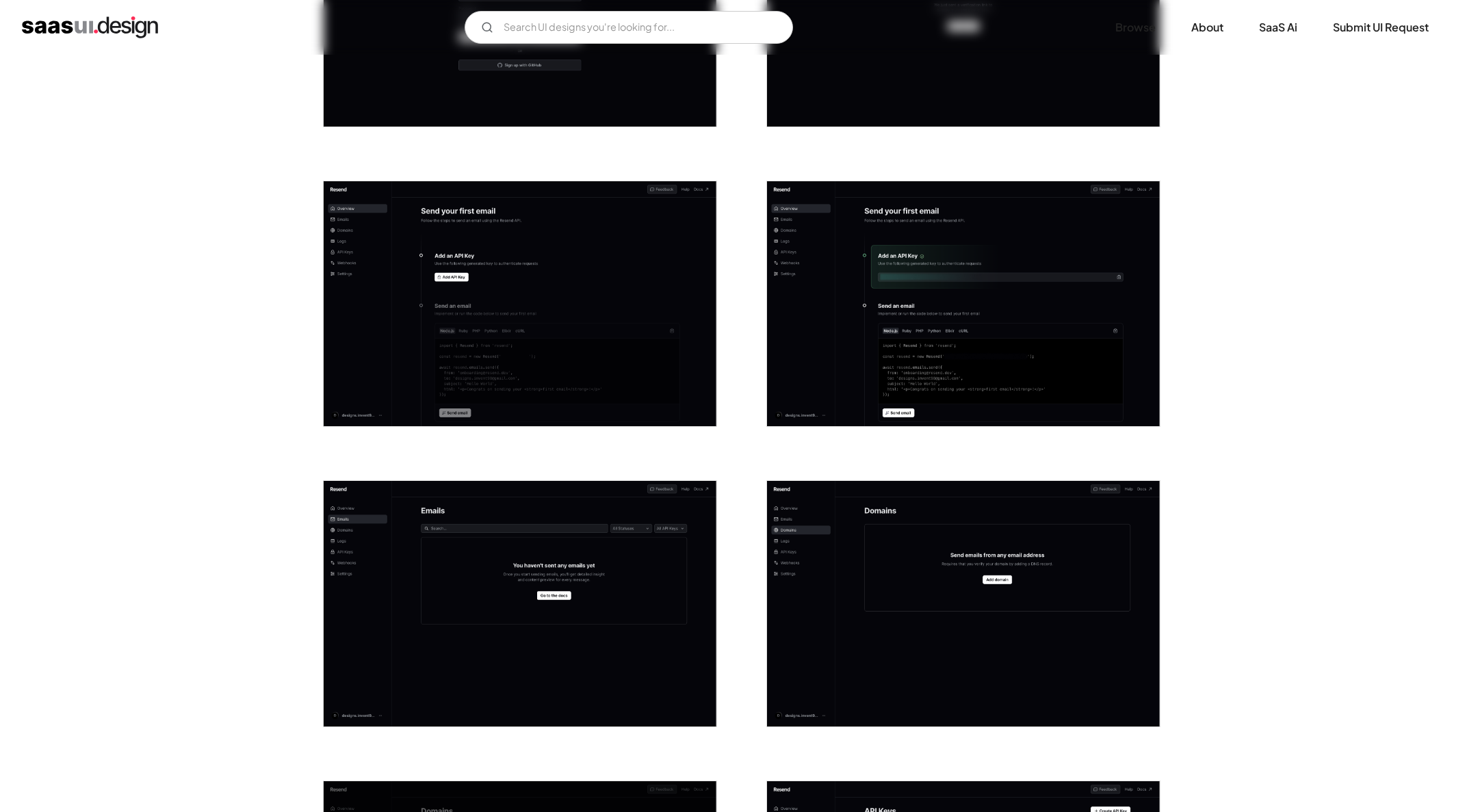
click at [892, 385] on img "open lightbox" at bounding box center [963, 304] width 393 height 246
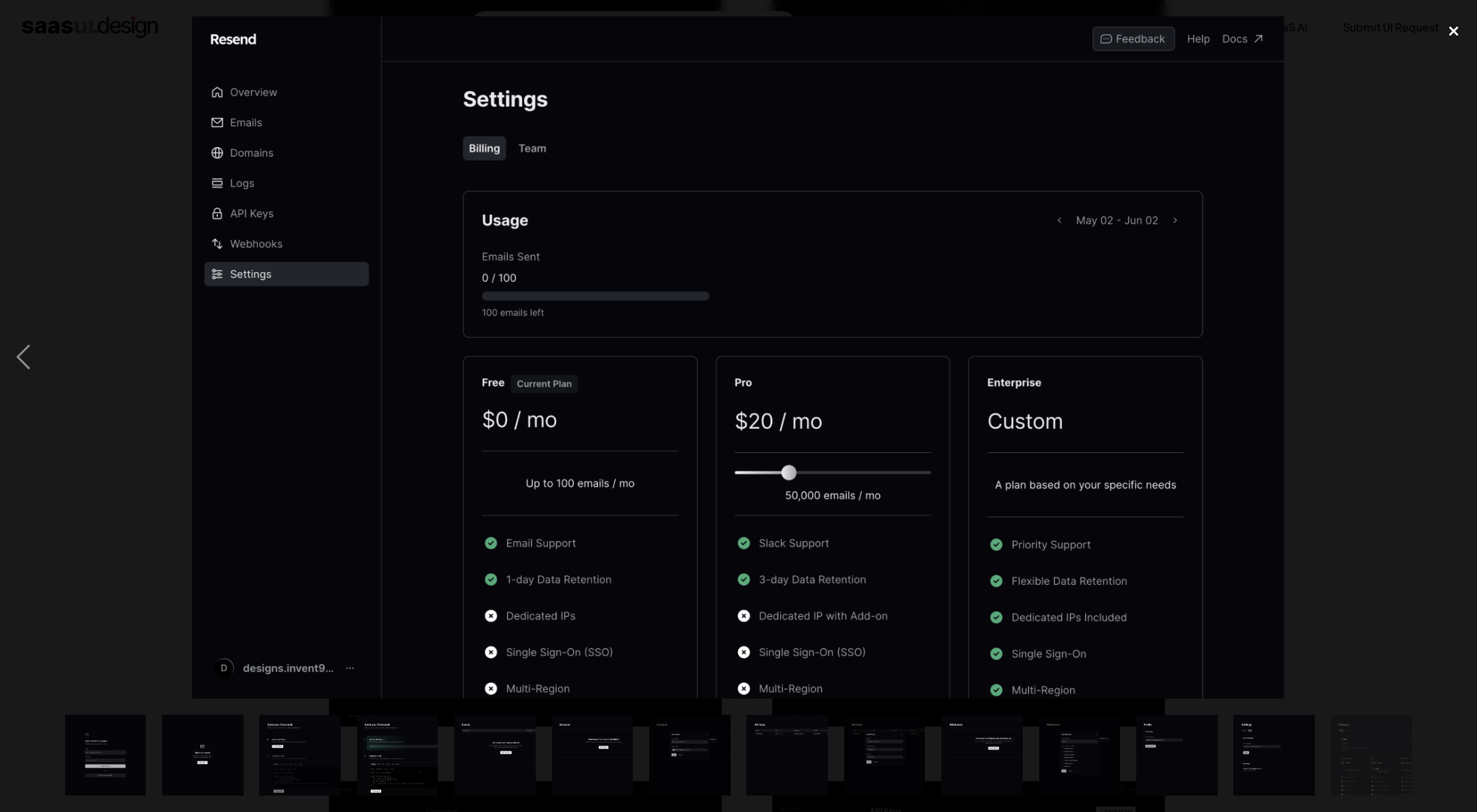
click at [1466, 18] on div "close lightbox" at bounding box center [1454, 31] width 47 height 30
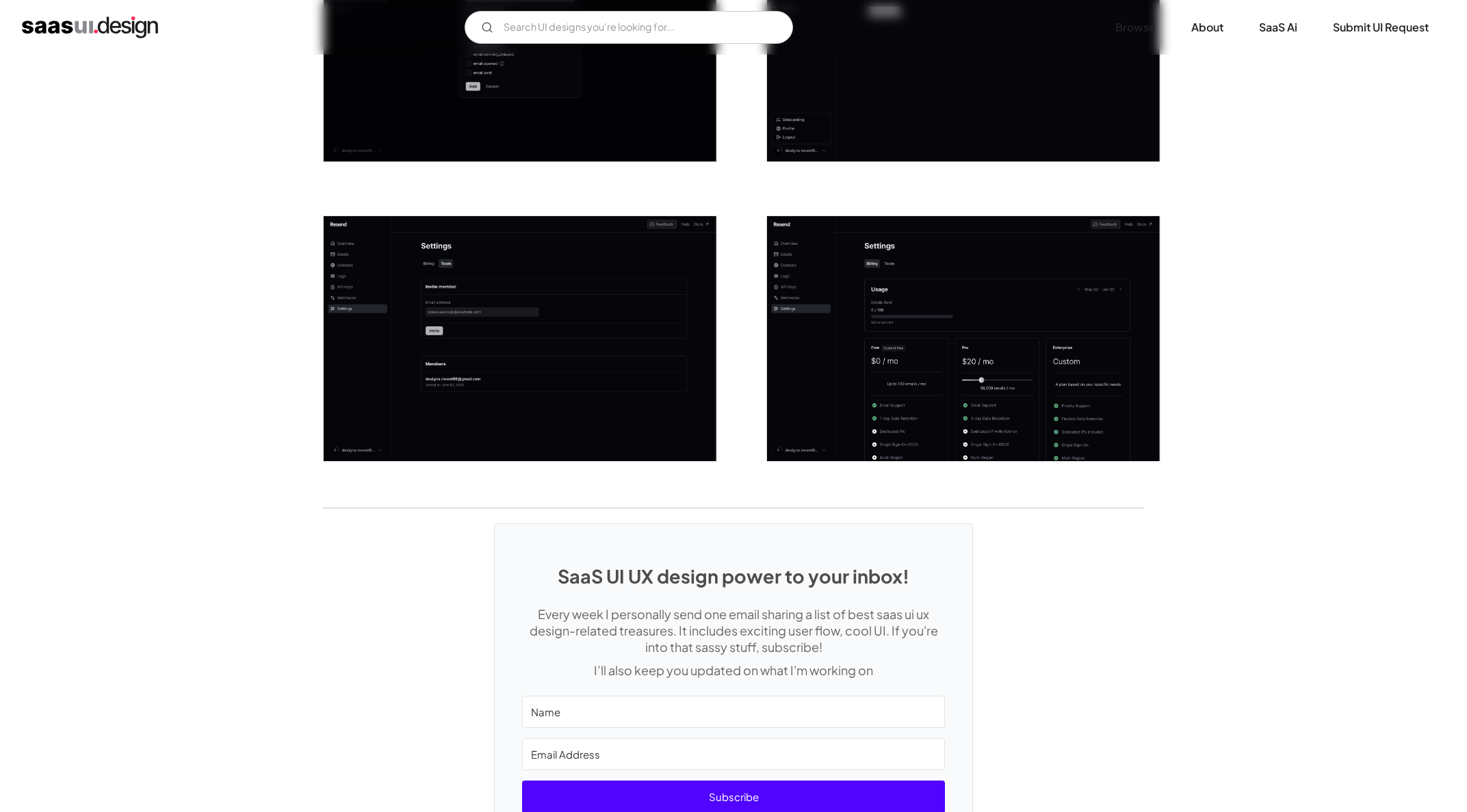
scroll to position [2050, 0]
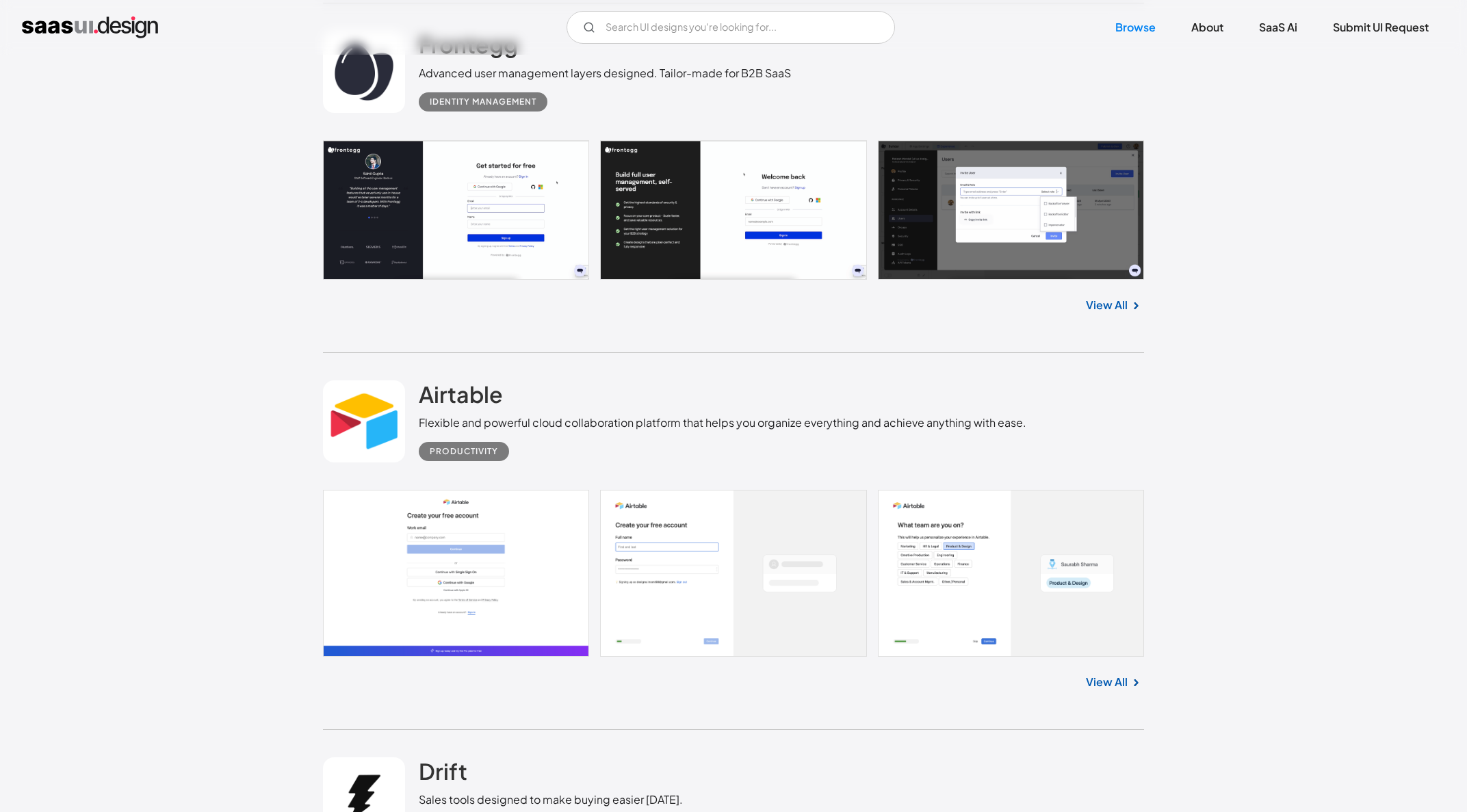
scroll to position [17871, 0]
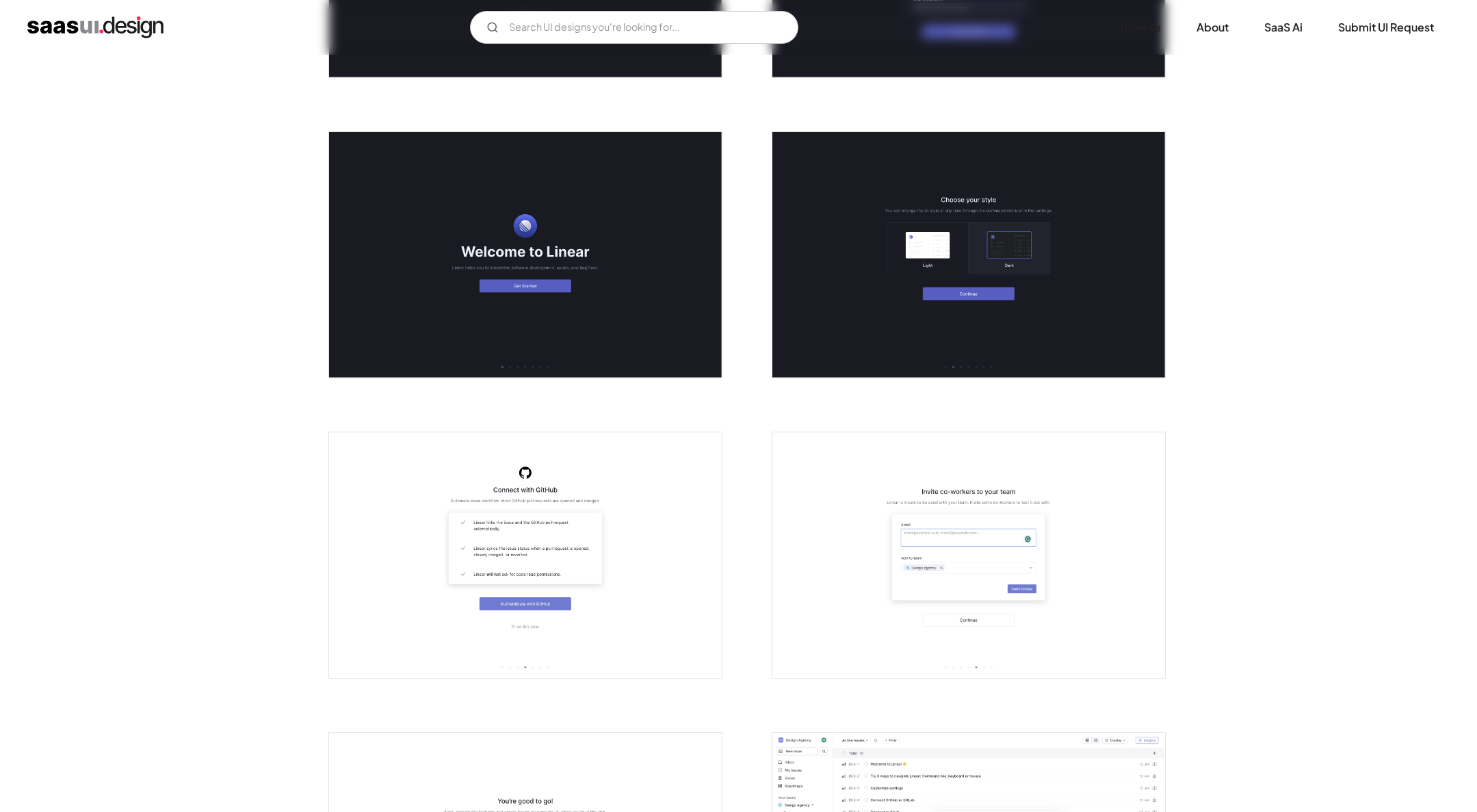
scroll to position [859, 0]
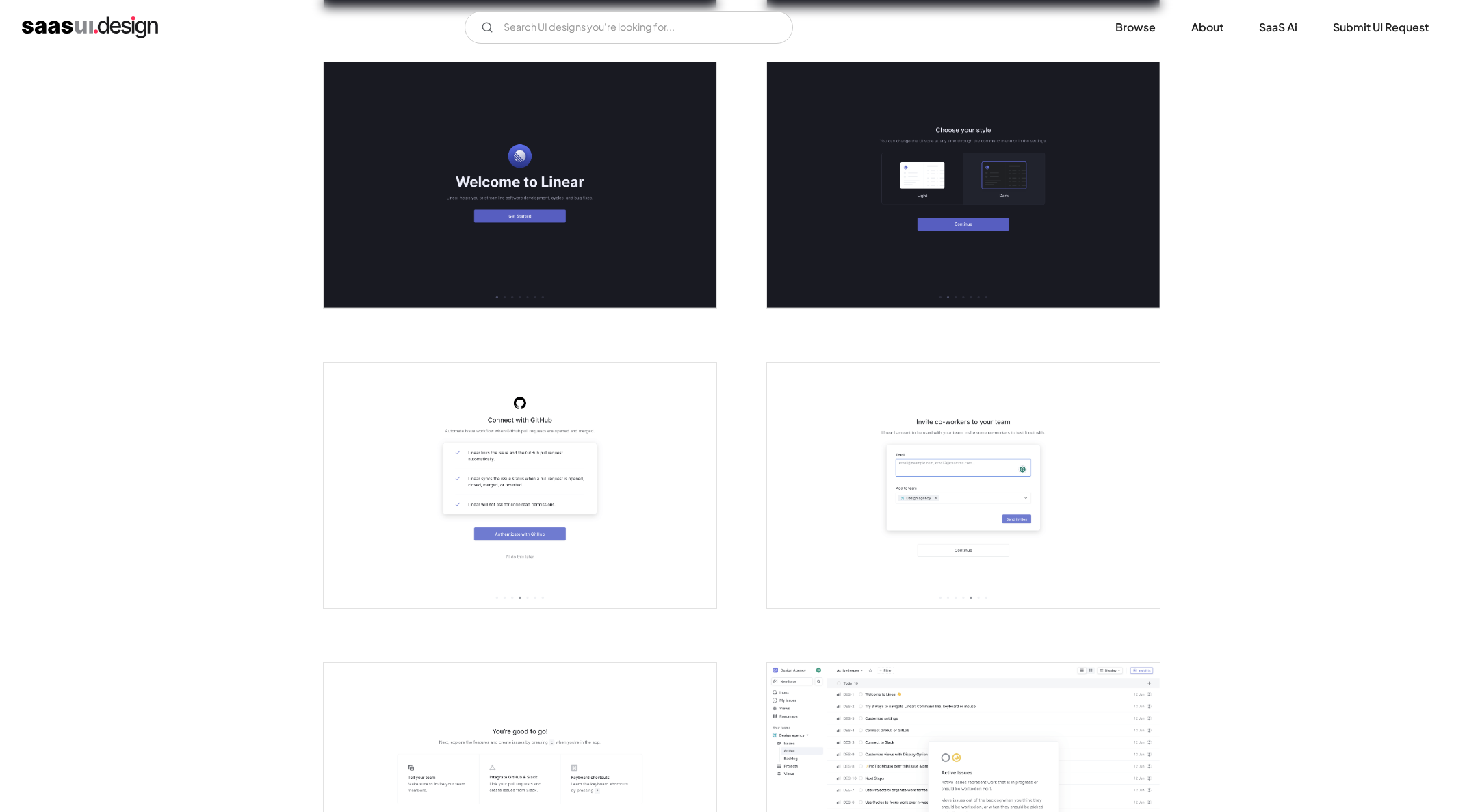
click at [573, 479] on img "open lightbox" at bounding box center [519, 486] width 393 height 246
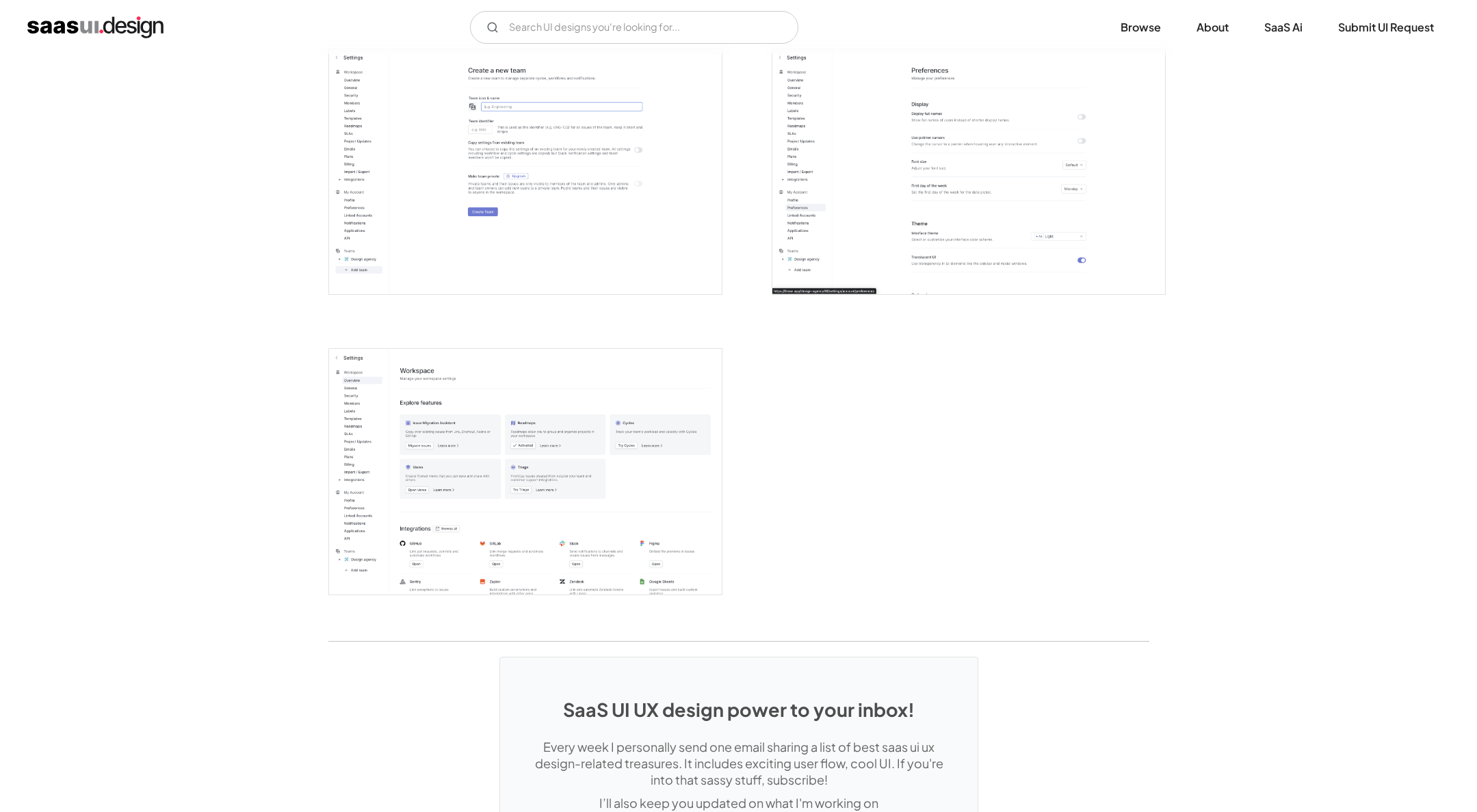
scroll to position [3204, 0]
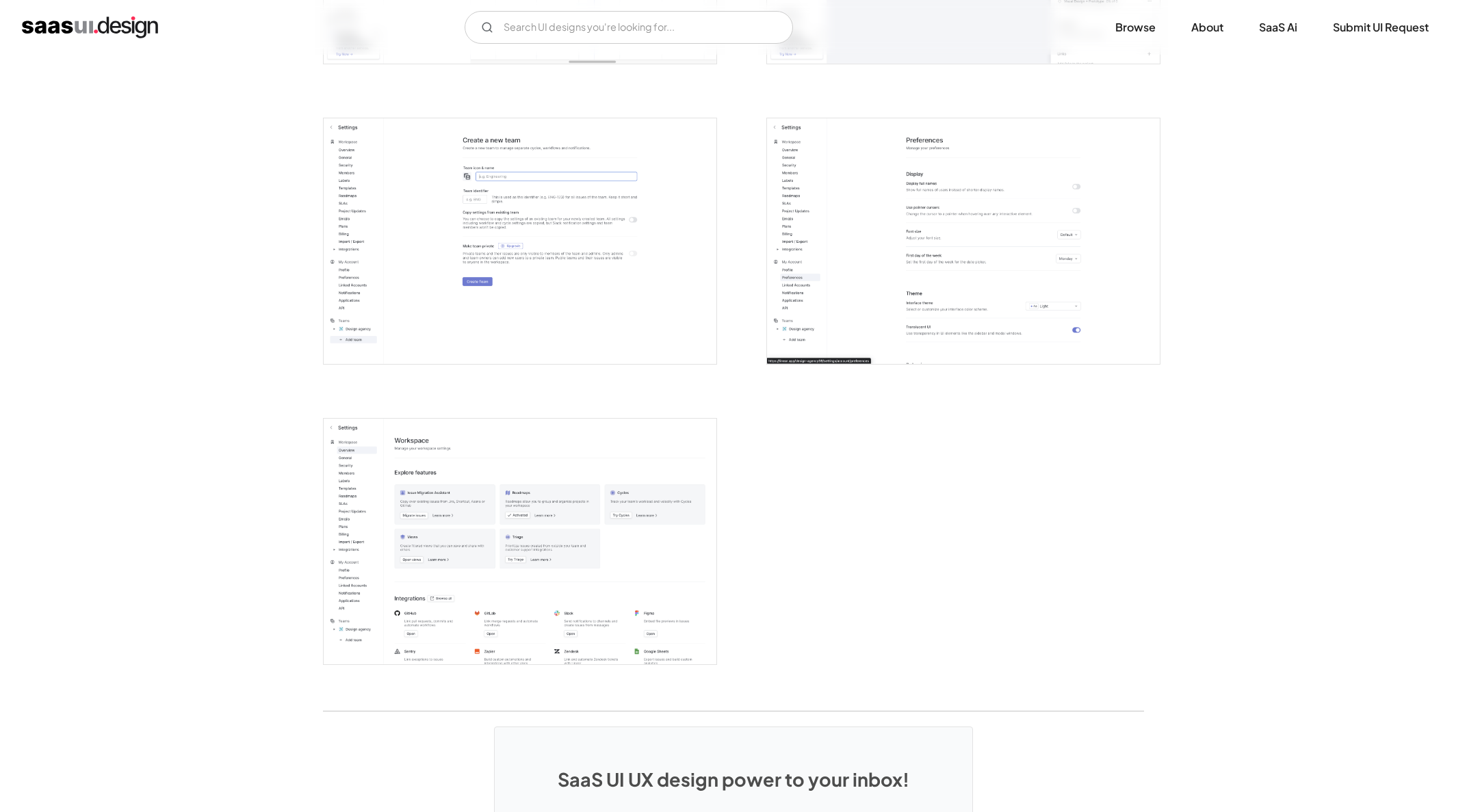
click at [616, 530] on img "open lightbox" at bounding box center [519, 541] width 393 height 246
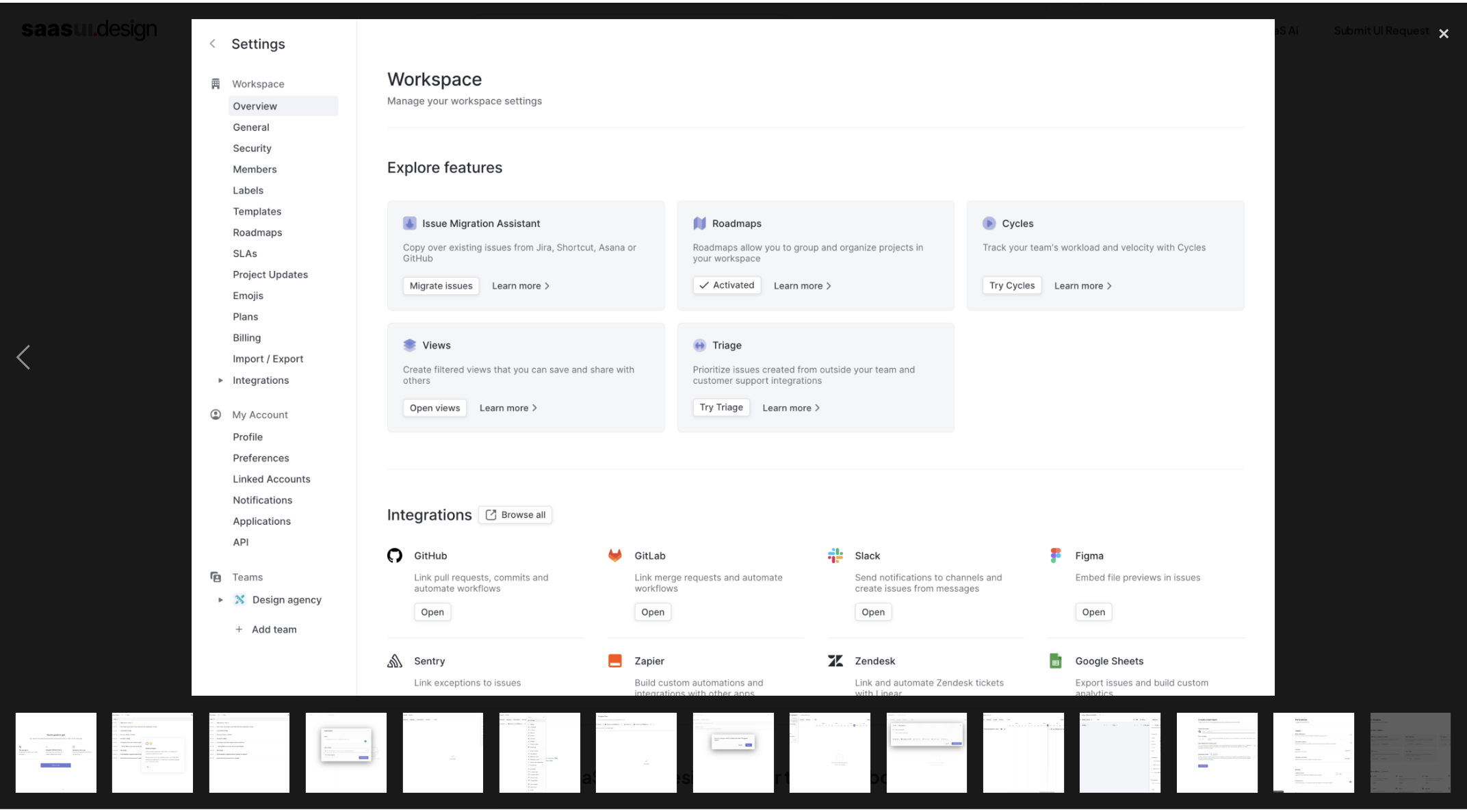
scroll to position [0, 780]
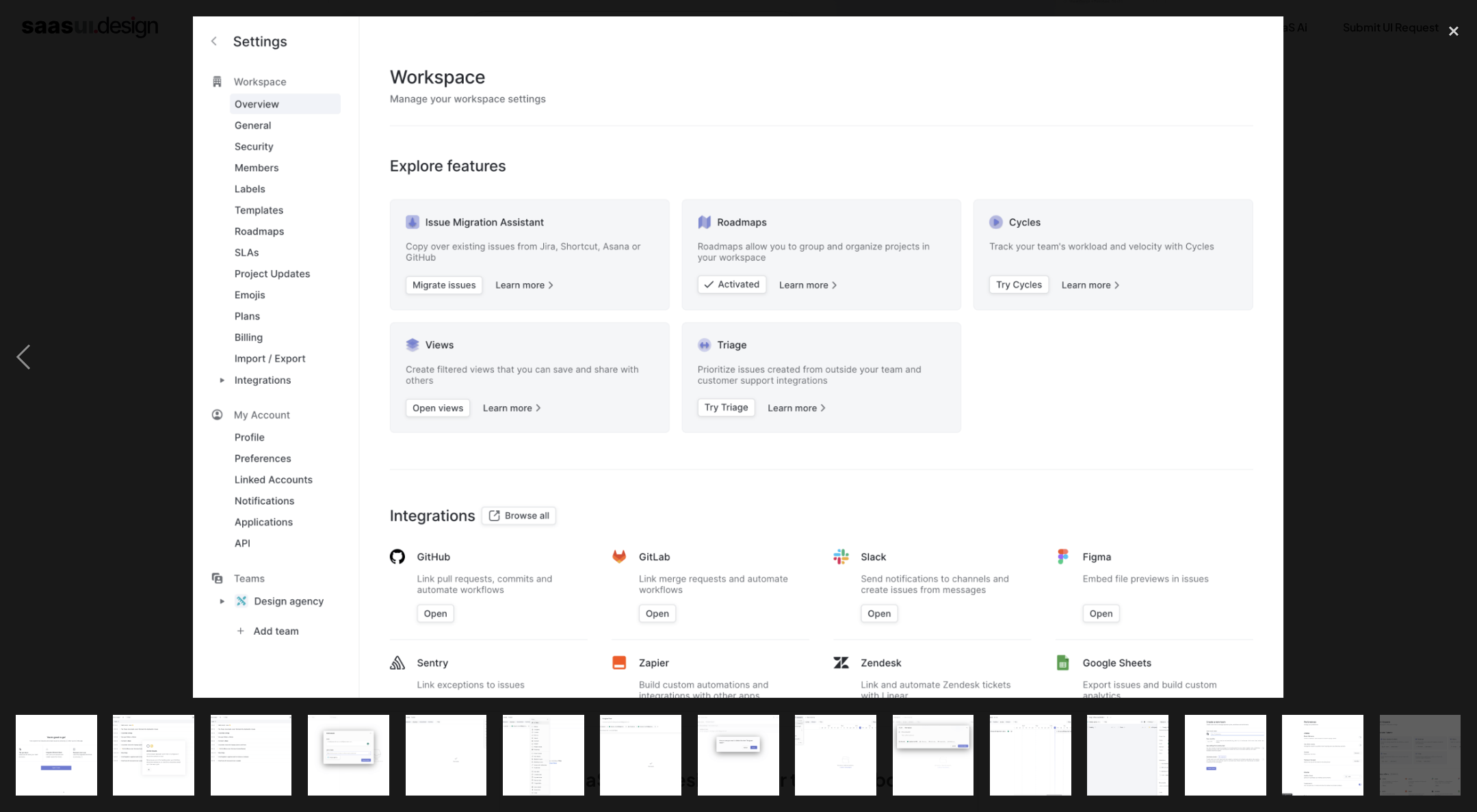
click at [1342, 282] on div at bounding box center [738, 357] width 1477 height 682
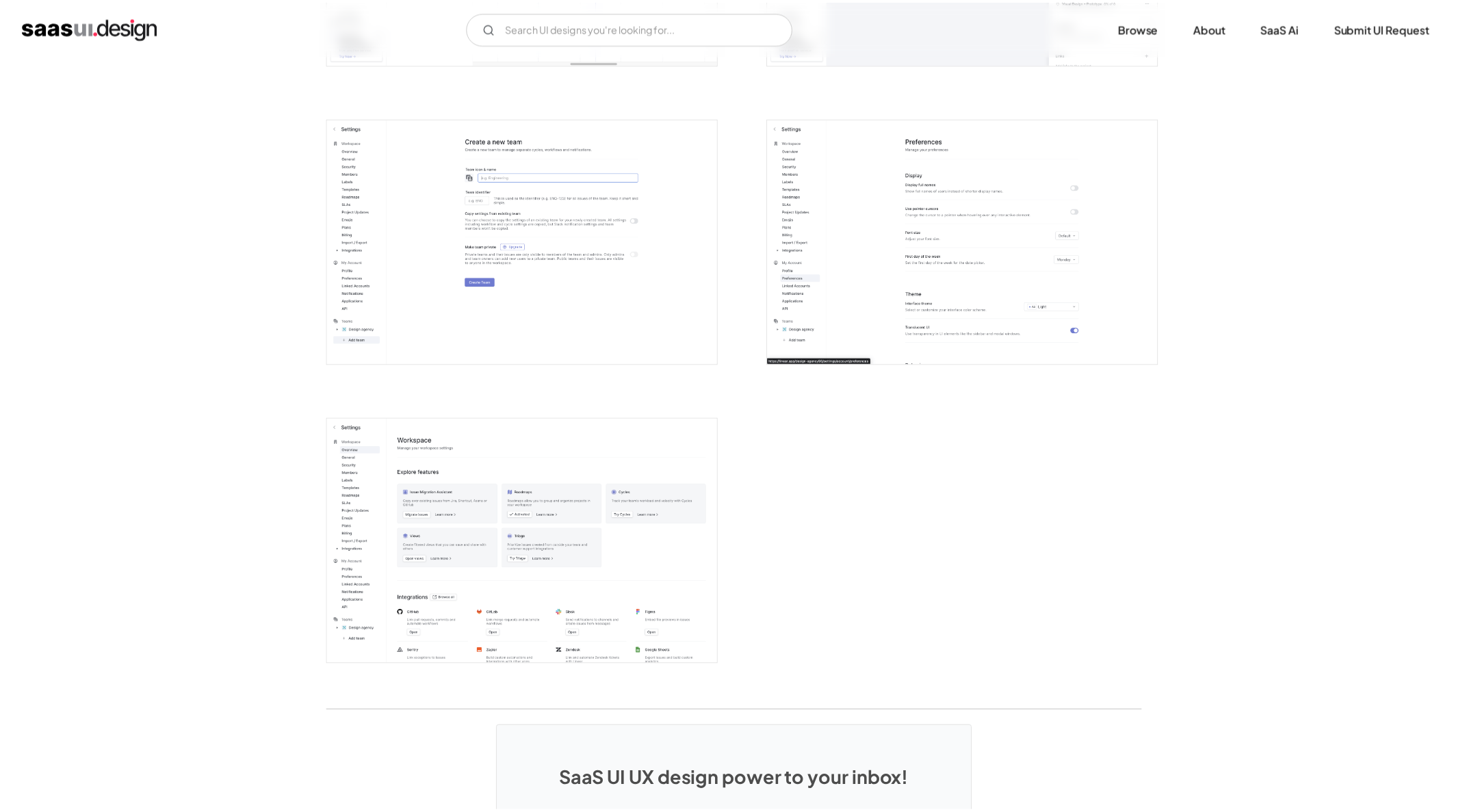
scroll to position [0, 0]
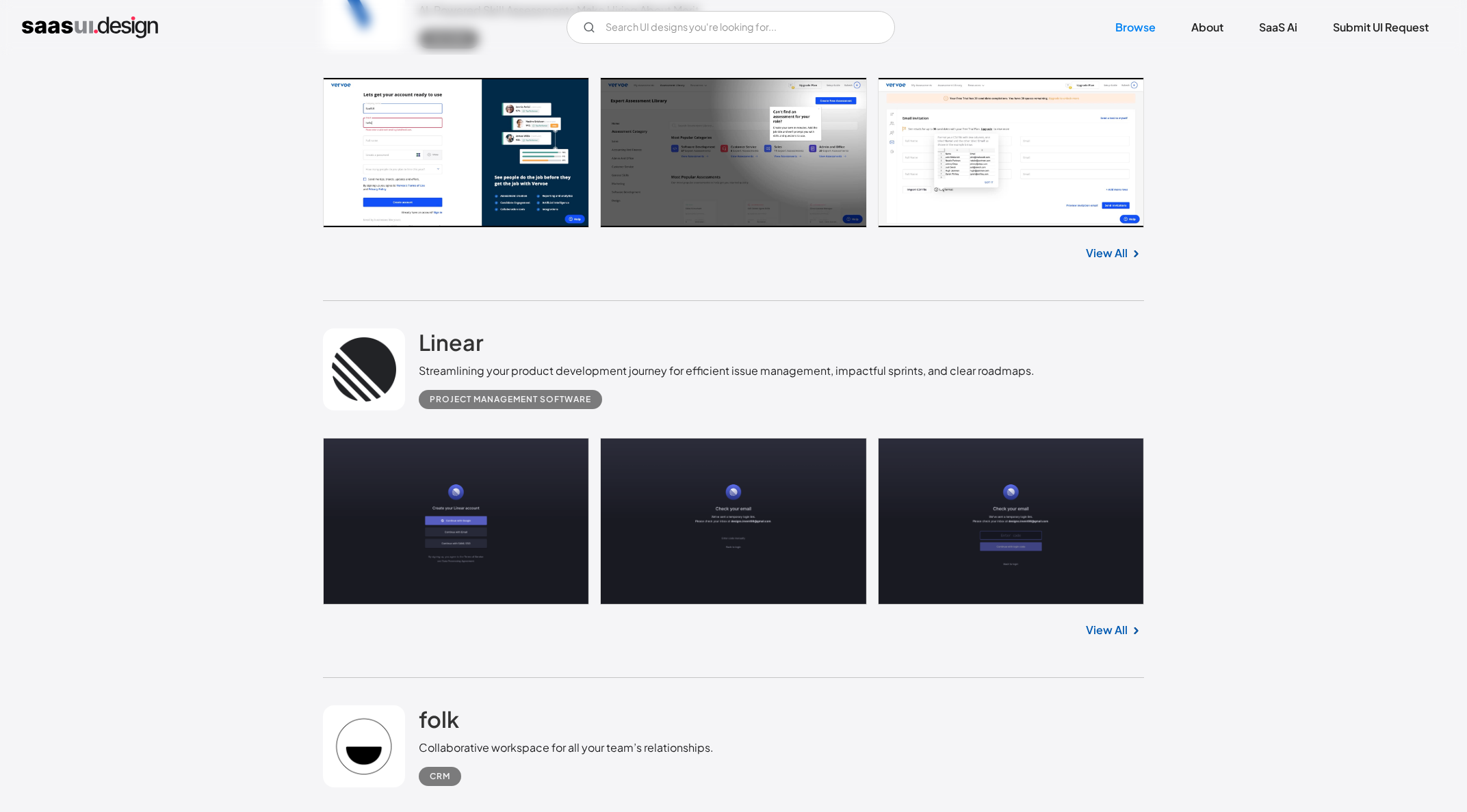
scroll to position [25127, 0]
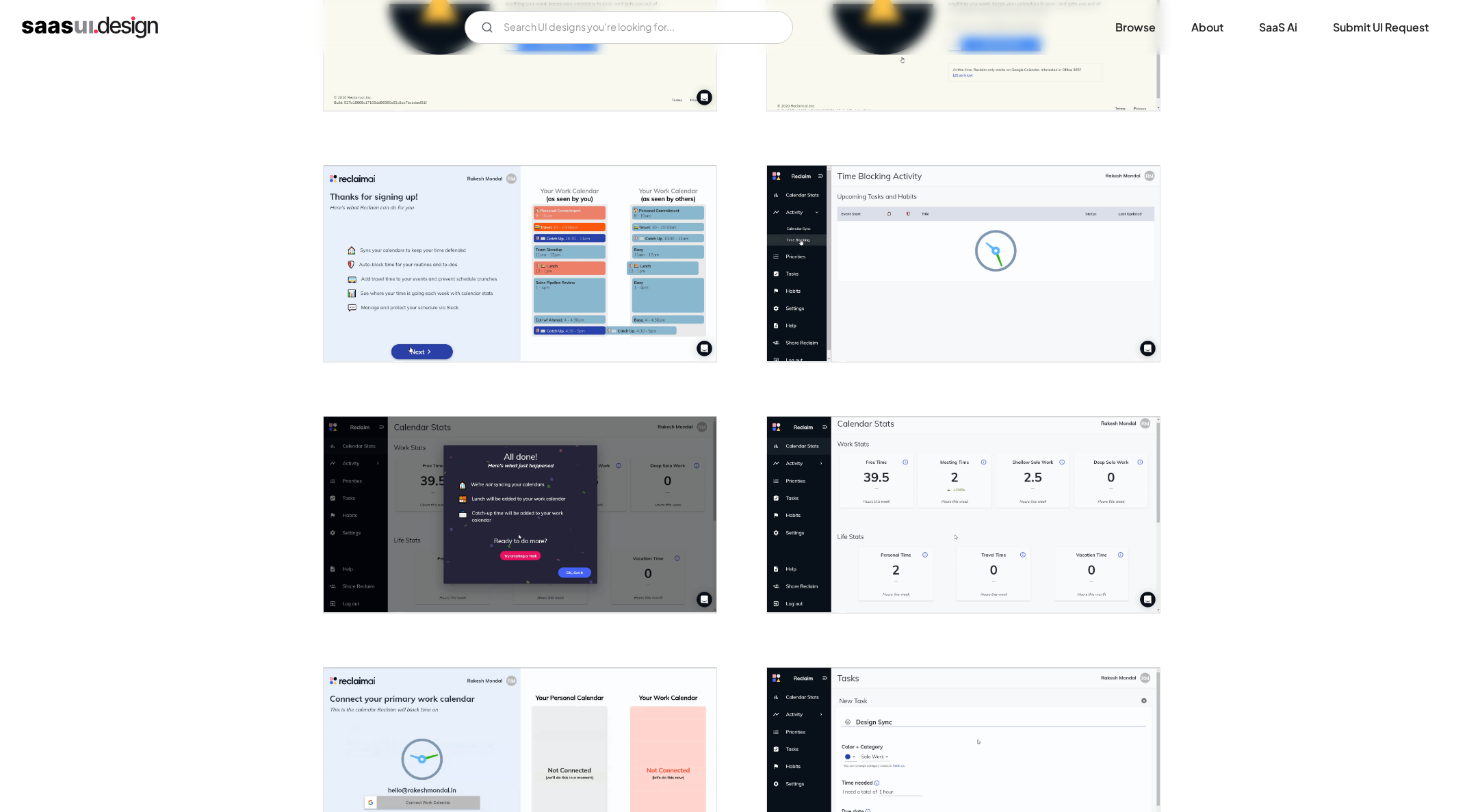
scroll to position [432, 0]
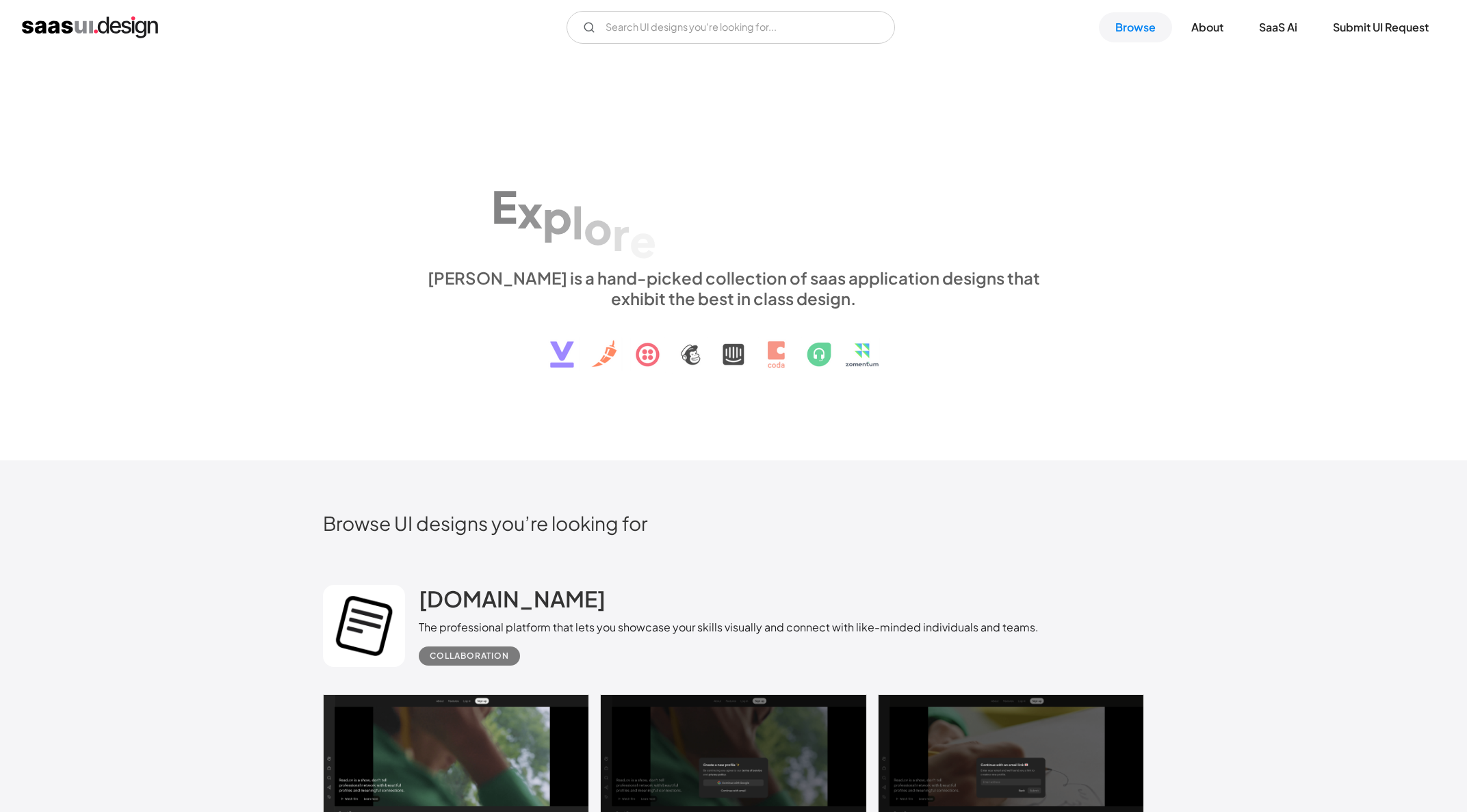
scroll to position [25619, 0]
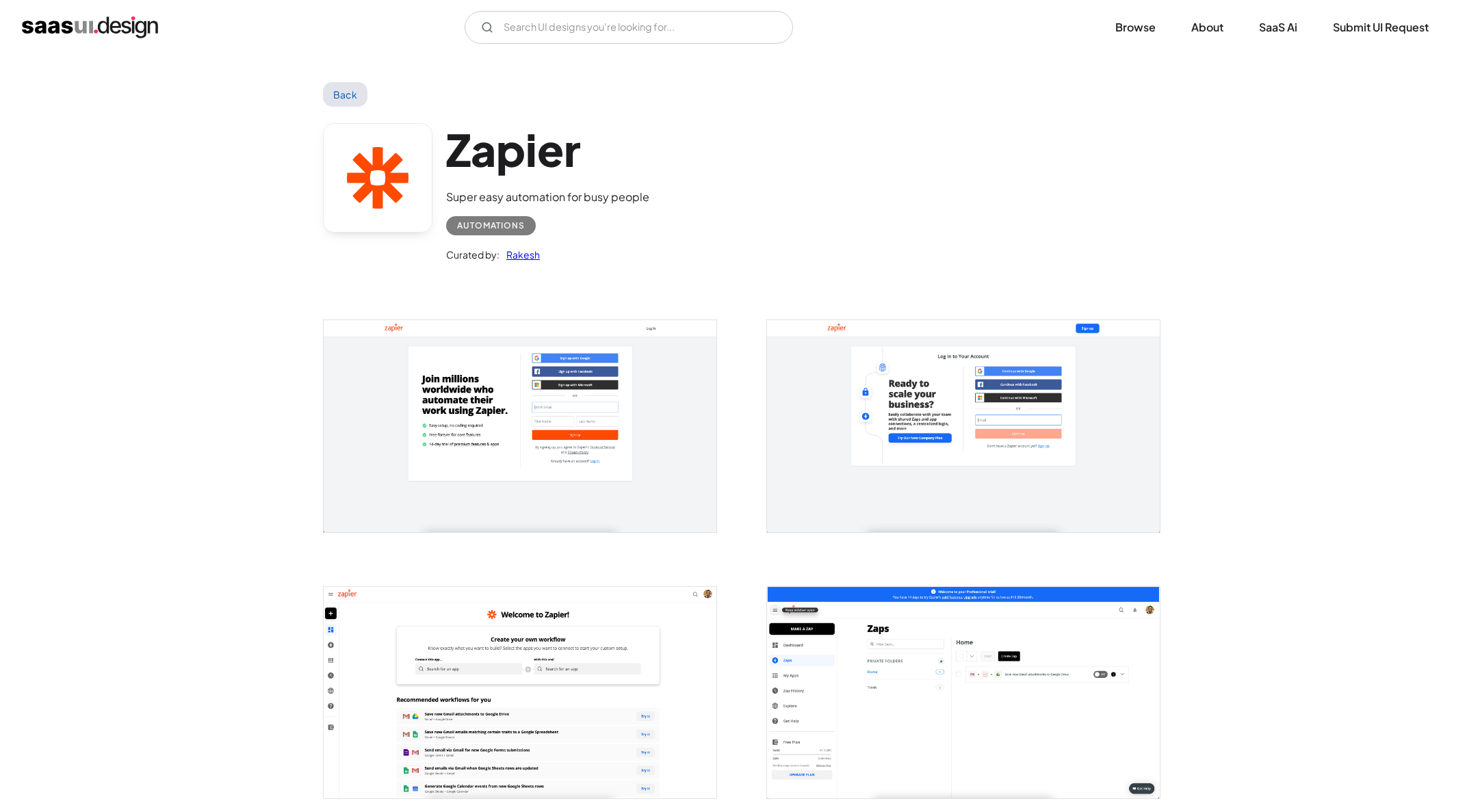
click at [502, 638] on img "open lightbox" at bounding box center [519, 692] width 393 height 211
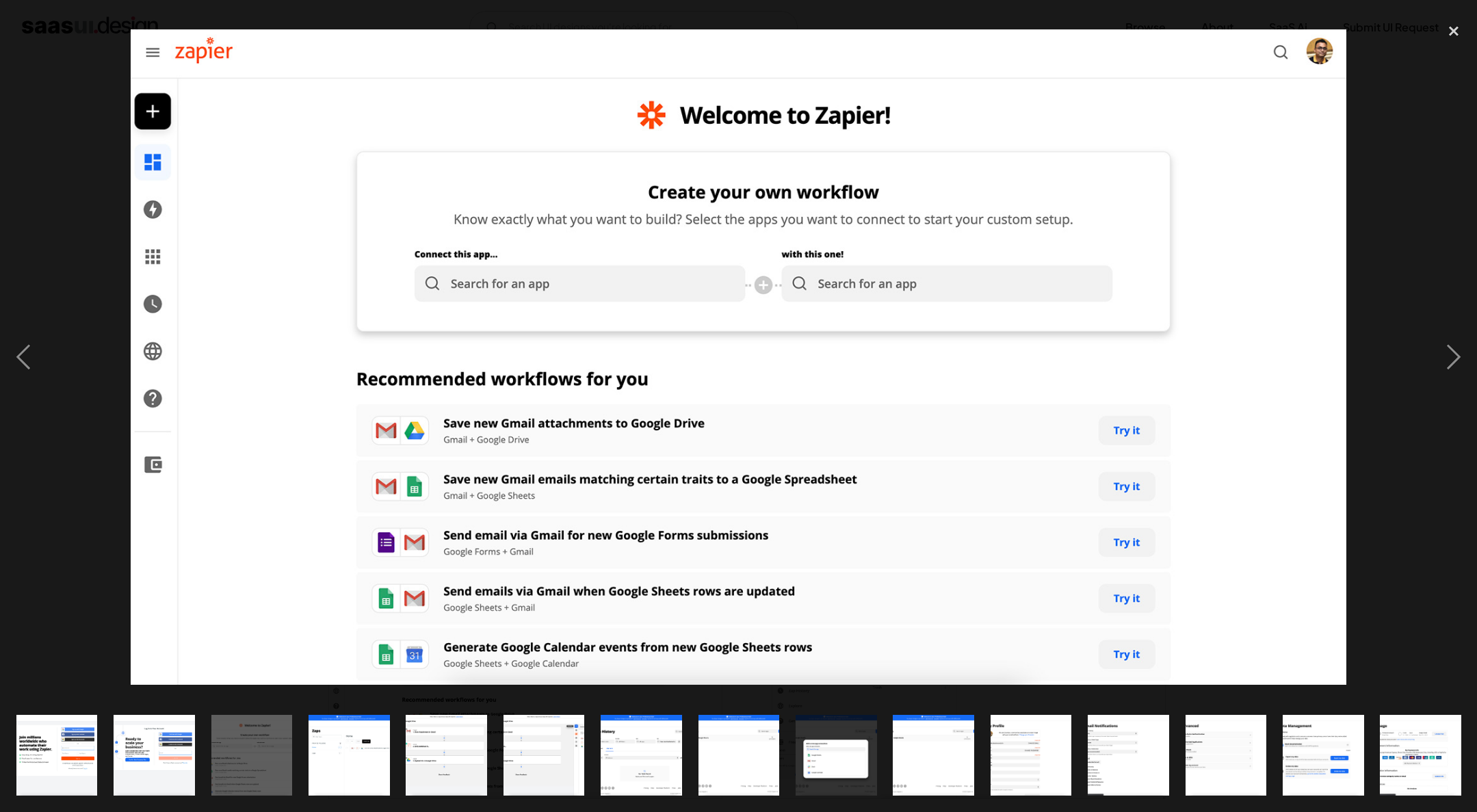
click at [1364, 184] on div at bounding box center [738, 357] width 1477 height 682
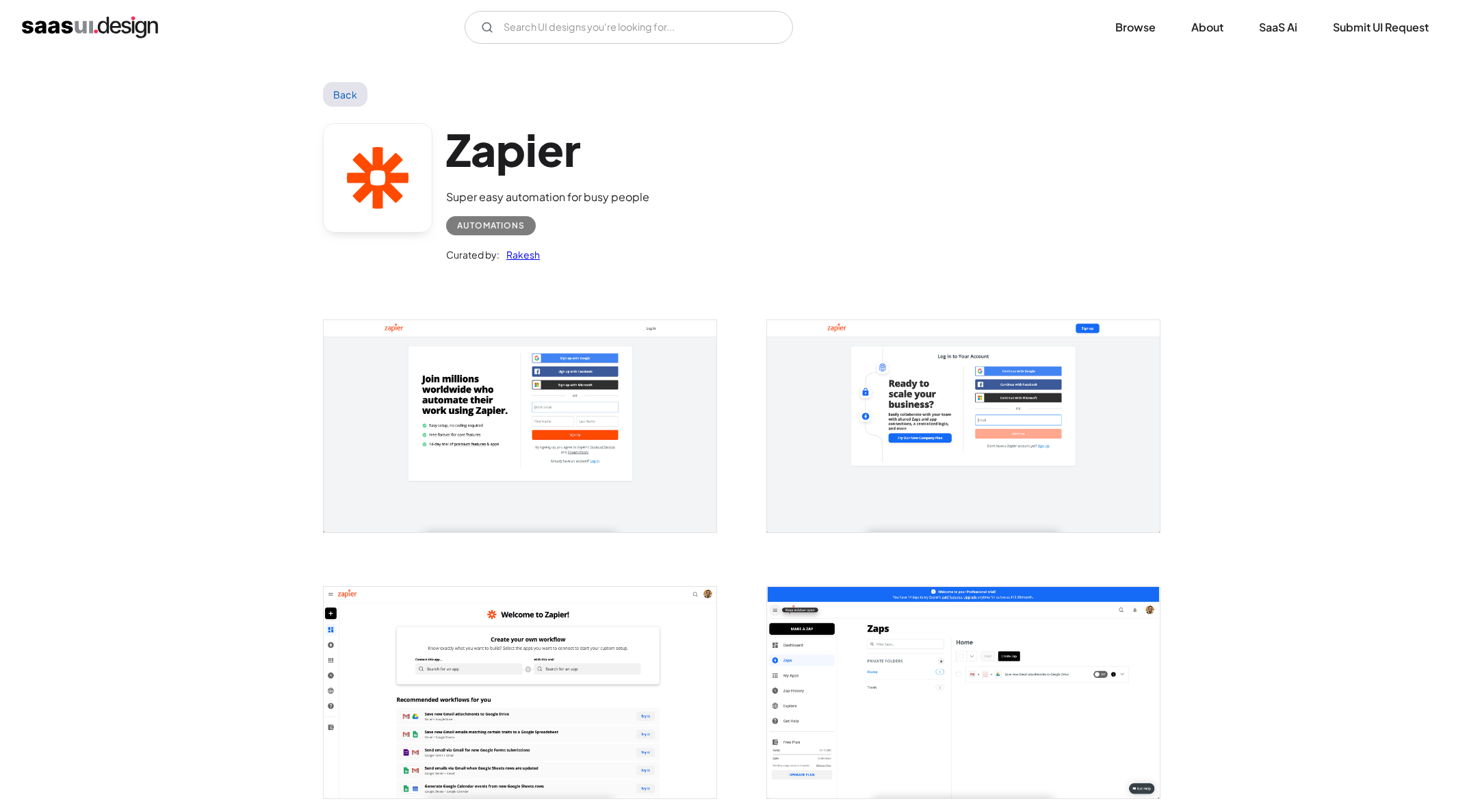
scroll to position [149, 0]
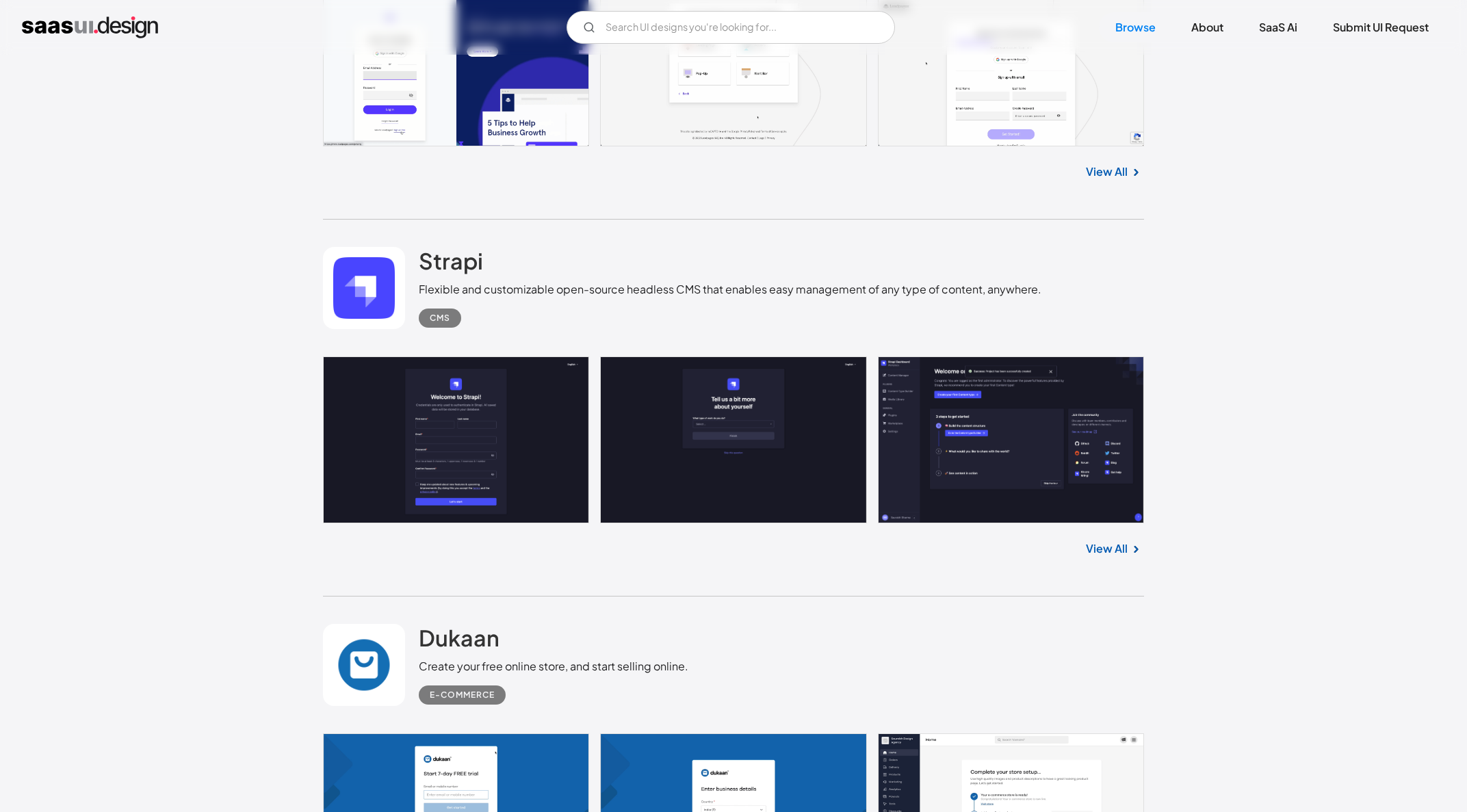
scroll to position [27557, 0]
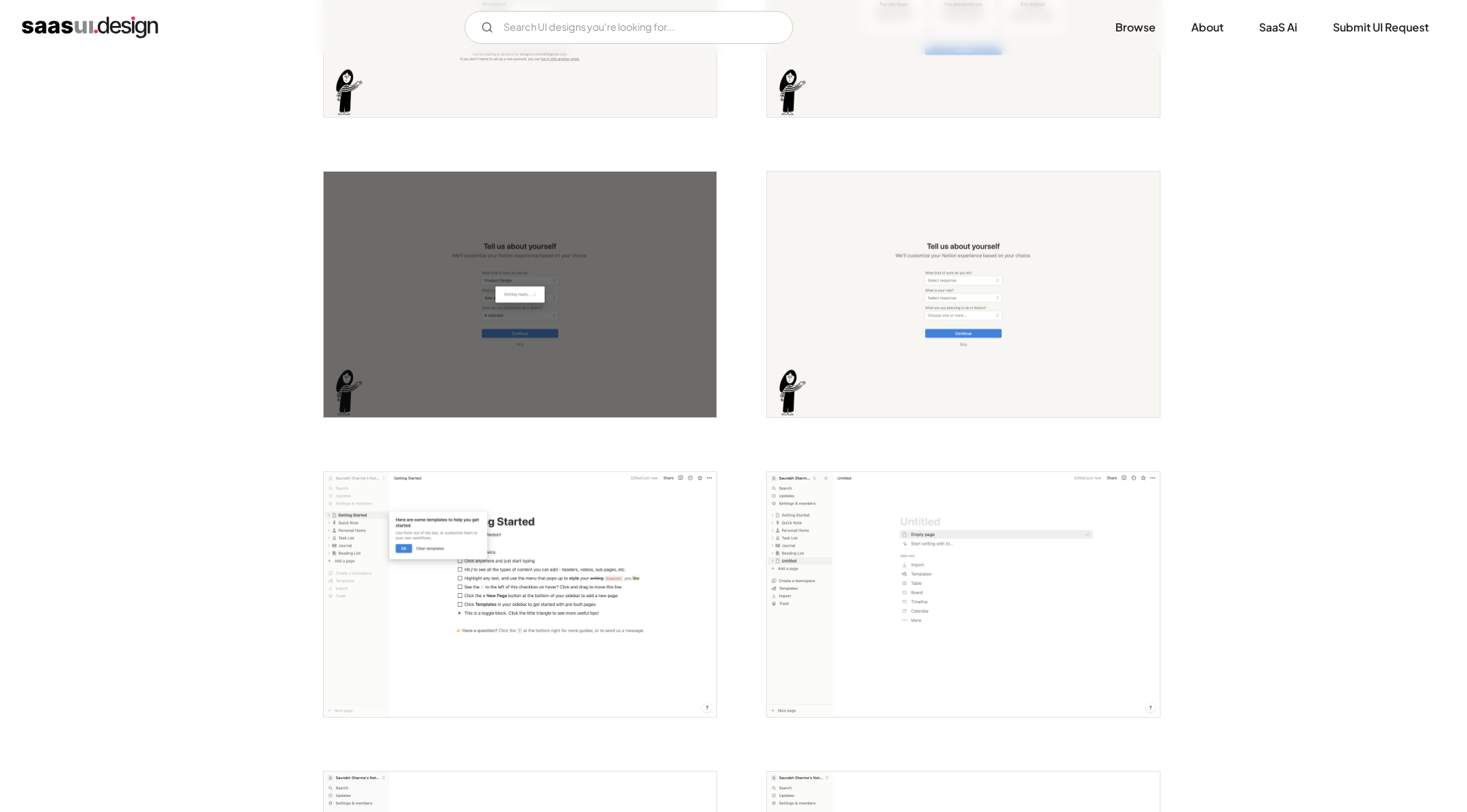
scroll to position [465, 0]
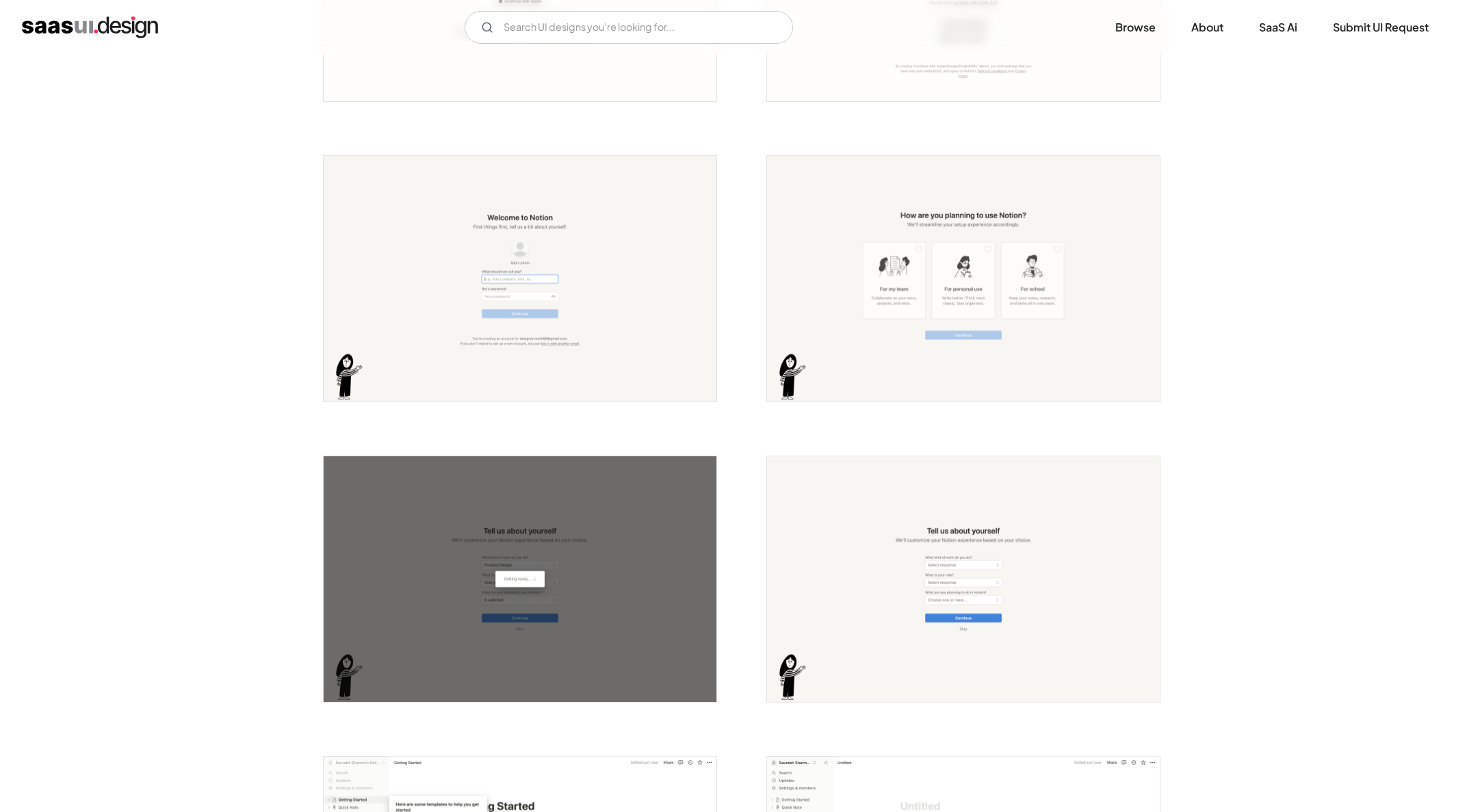
click at [1029, 344] on img "open lightbox" at bounding box center [963, 279] width 393 height 246
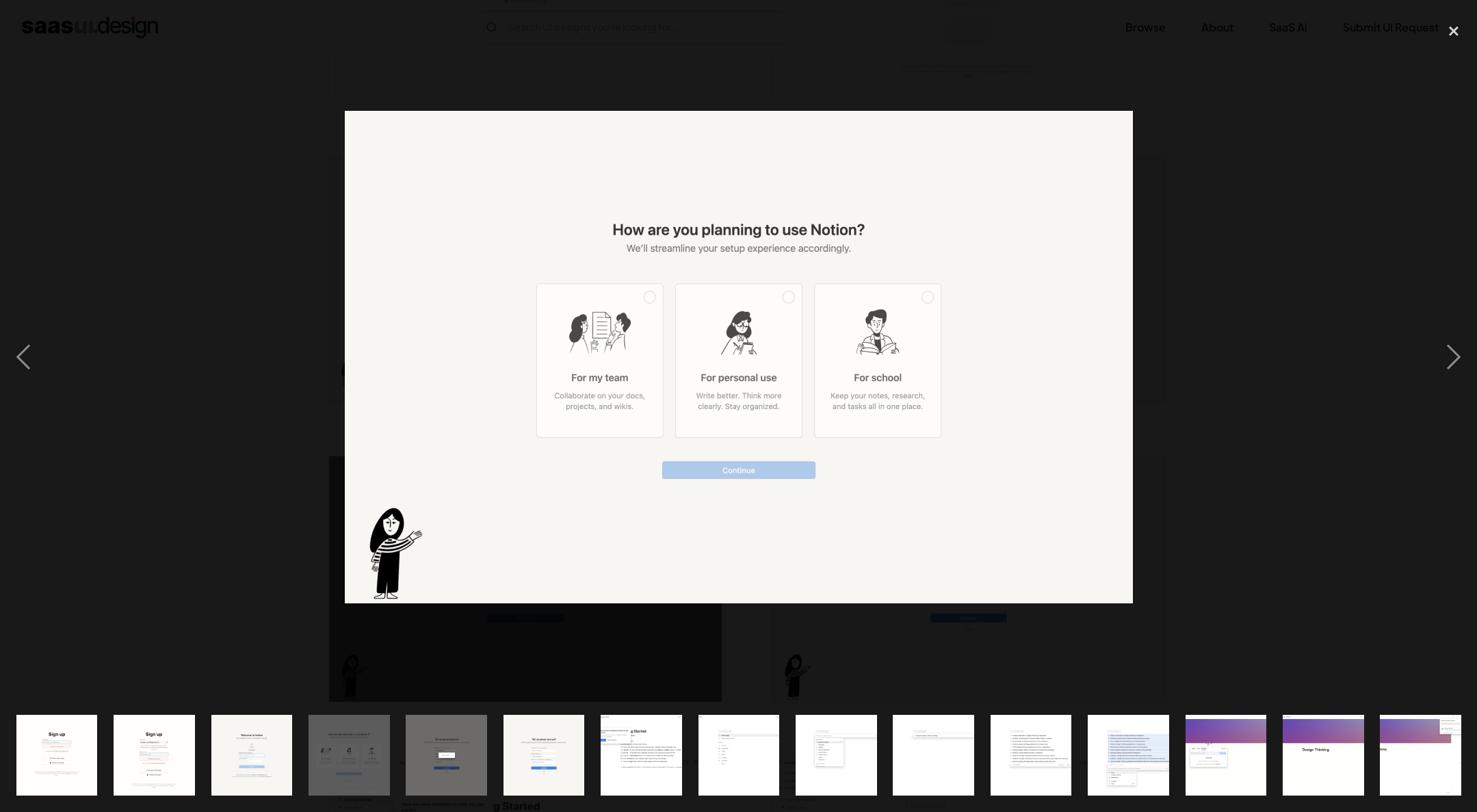
click at [1313, 306] on div at bounding box center [738, 357] width 1477 height 682
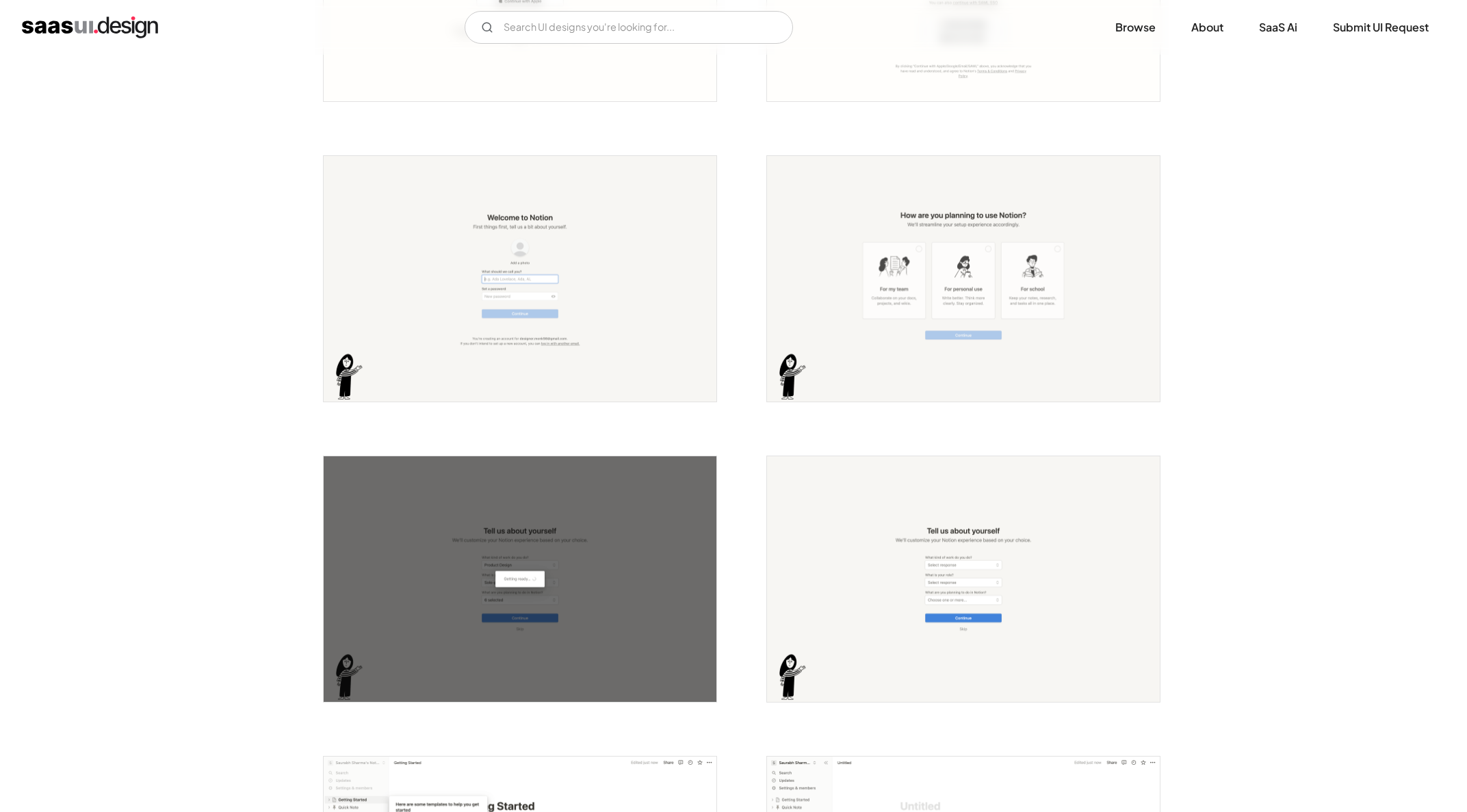
scroll to position [895, 0]
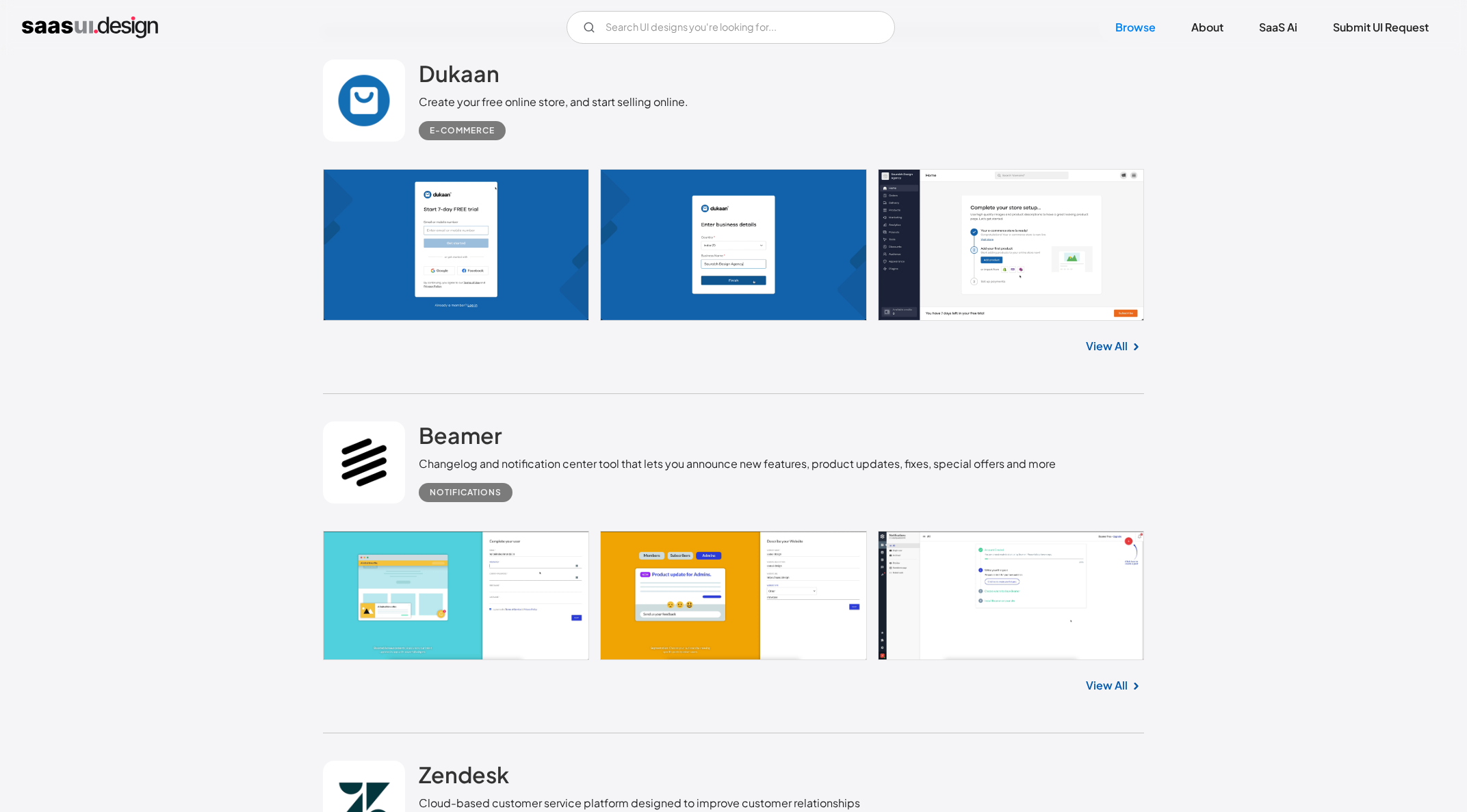
scroll to position [28218, 0]
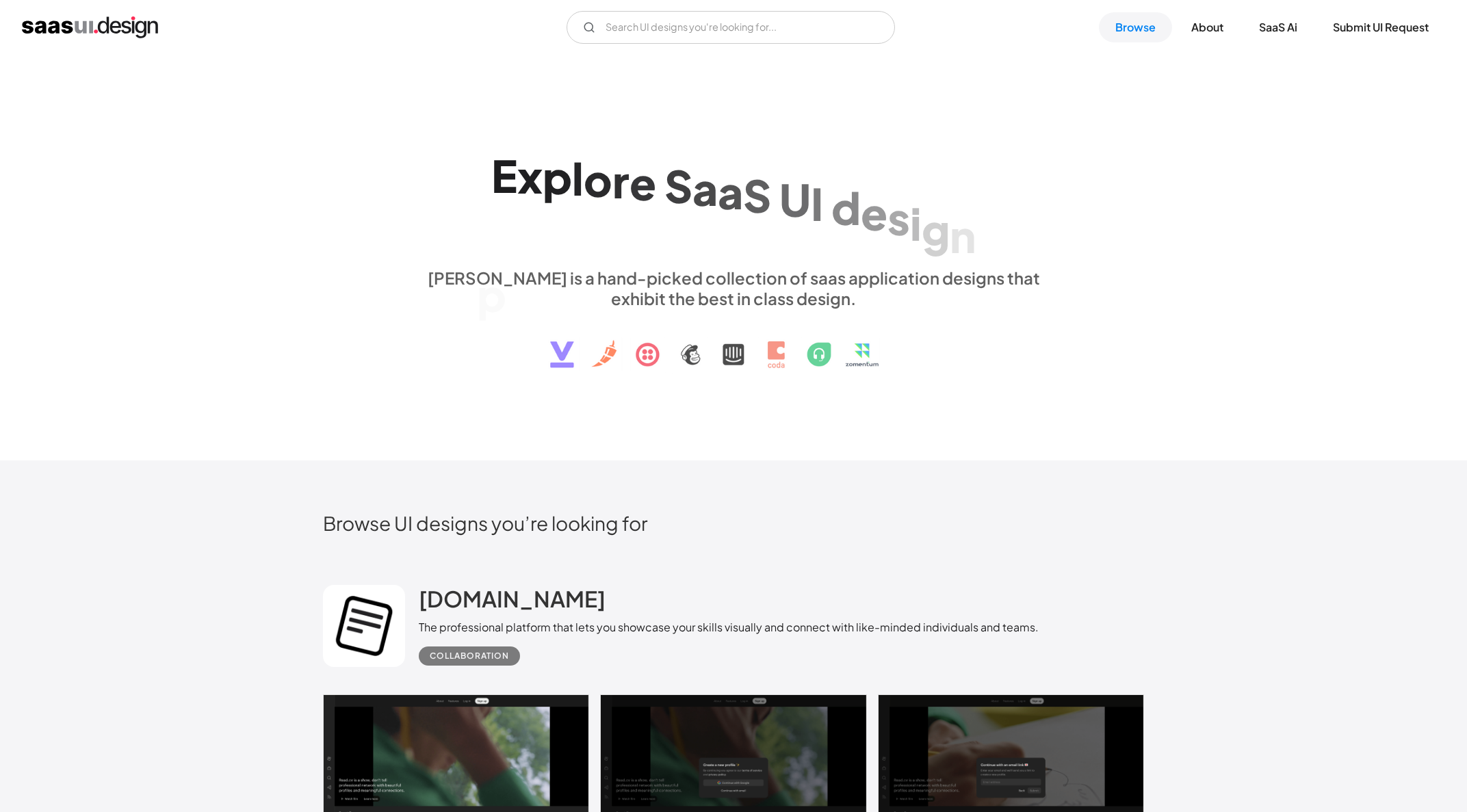
scroll to position [308, 0]
